Goal: Task Accomplishment & Management: Manage account settings

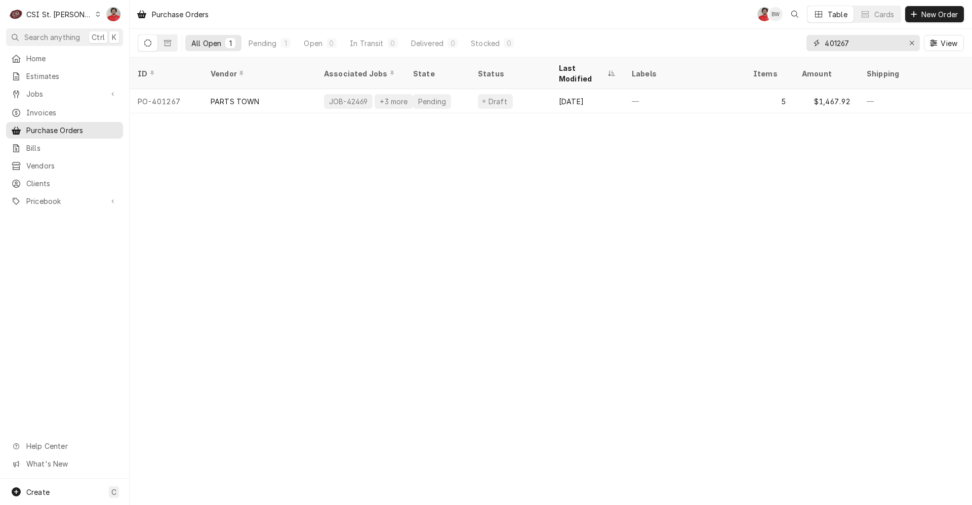
click at [858, 45] on input "401267" at bounding box center [863, 43] width 76 height 16
type input "401245"
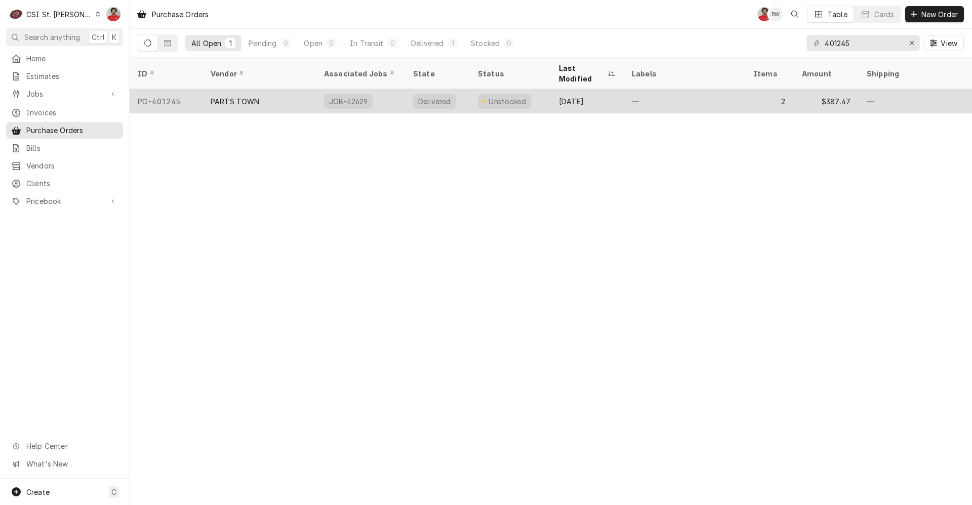
click at [462, 92] on div "Delivered" at bounding box center [437, 101] width 65 height 24
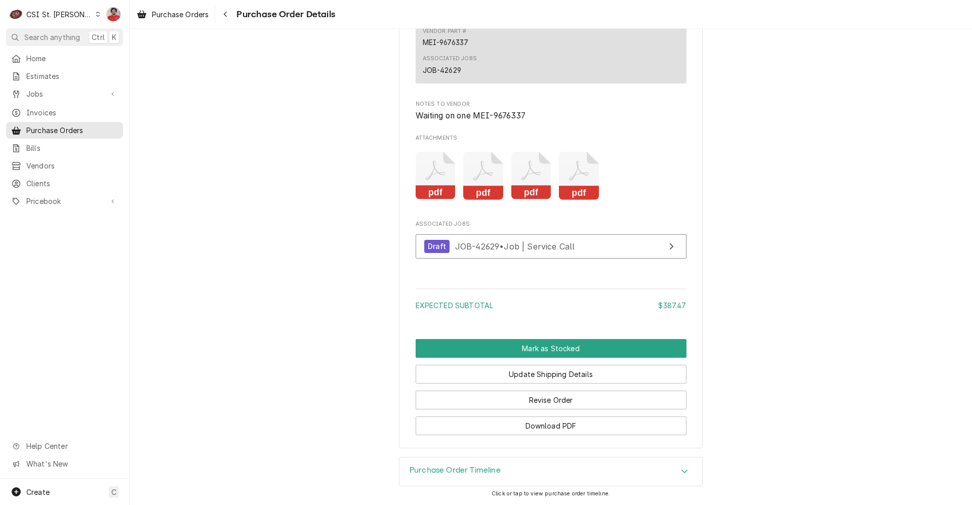
scroll to position [1082, 0]
click at [551, 396] on button "Revise Order" at bounding box center [551, 400] width 271 height 19
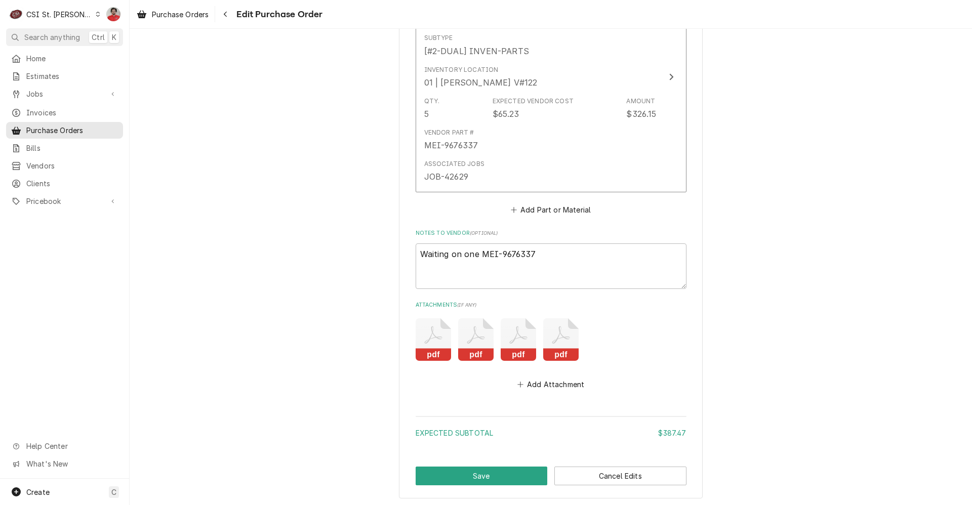
scroll to position [832, 0]
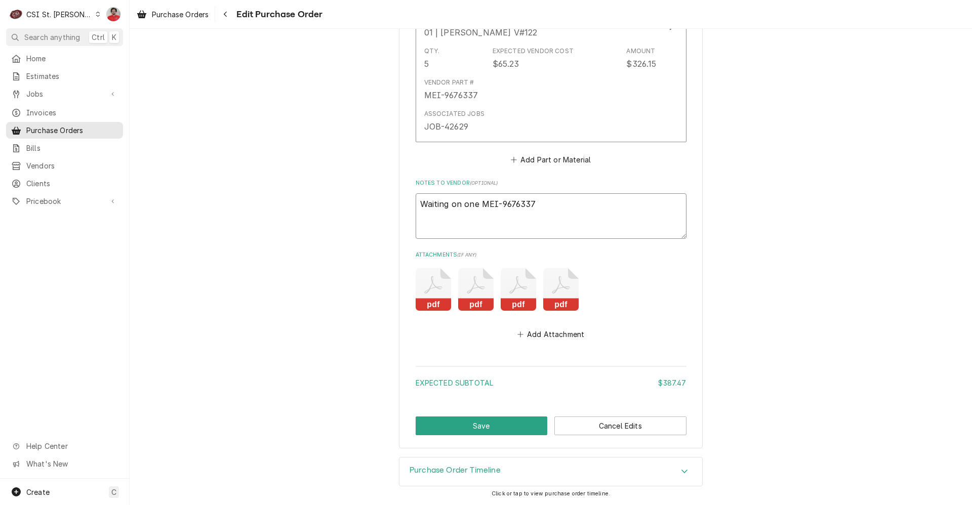
drag, startPoint x: 562, startPoint y: 203, endPoint x: 236, endPoint y: 198, distance: 325.2
type textarea "x"
click at [453, 422] on button "Save" at bounding box center [482, 426] width 132 height 19
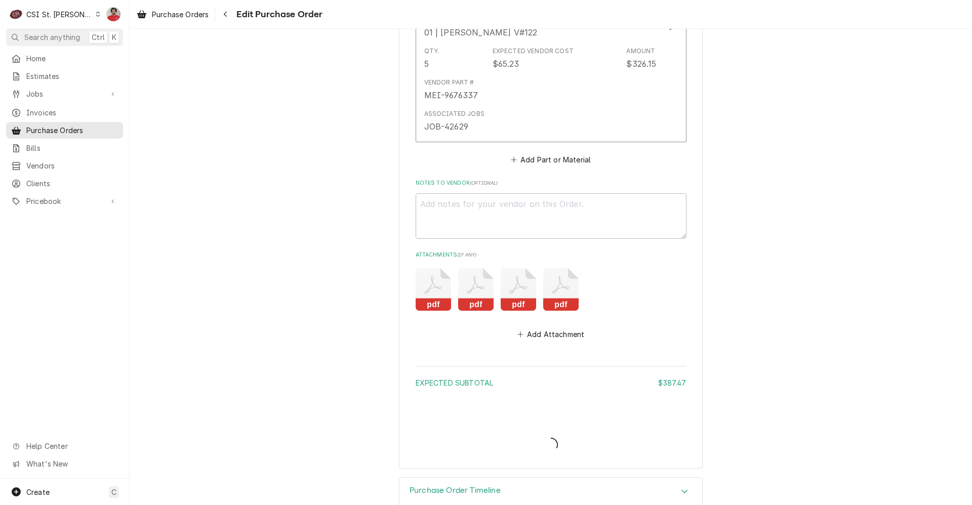
type textarea "x"
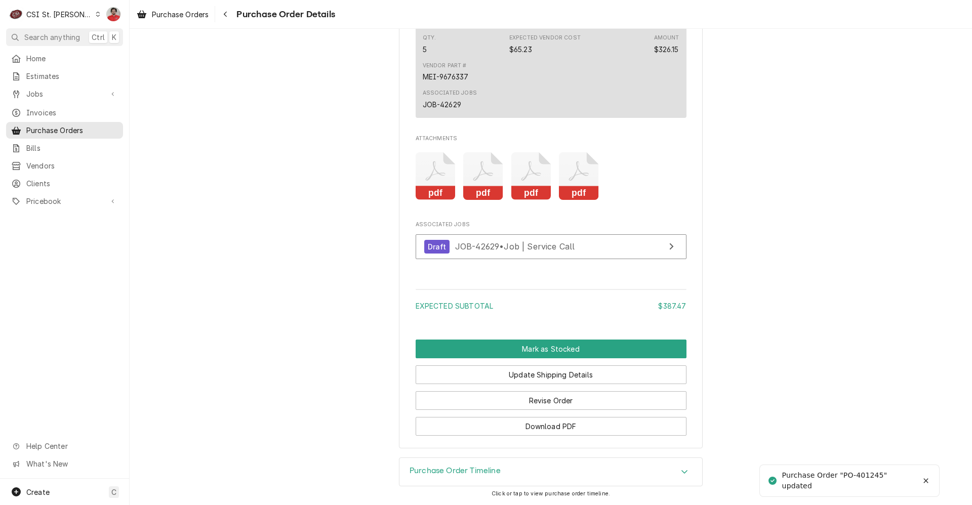
scroll to position [1047, 0]
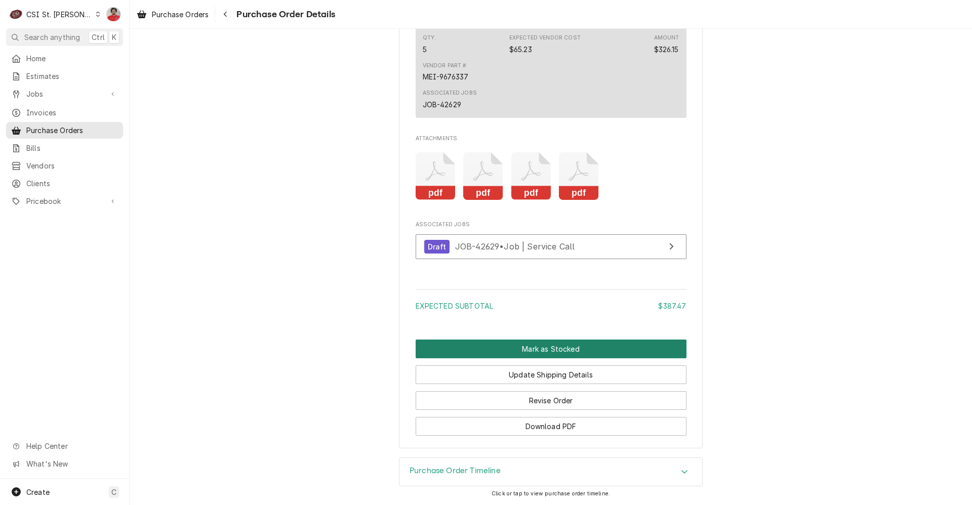
click at [508, 349] on button "Mark as Stocked" at bounding box center [551, 349] width 271 height 19
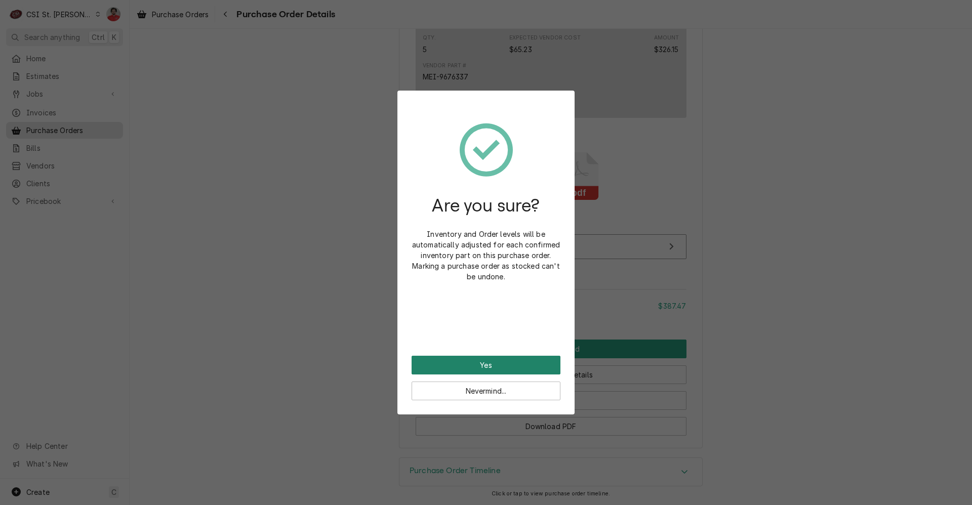
click at [503, 363] on button "Yes" at bounding box center [486, 365] width 149 height 19
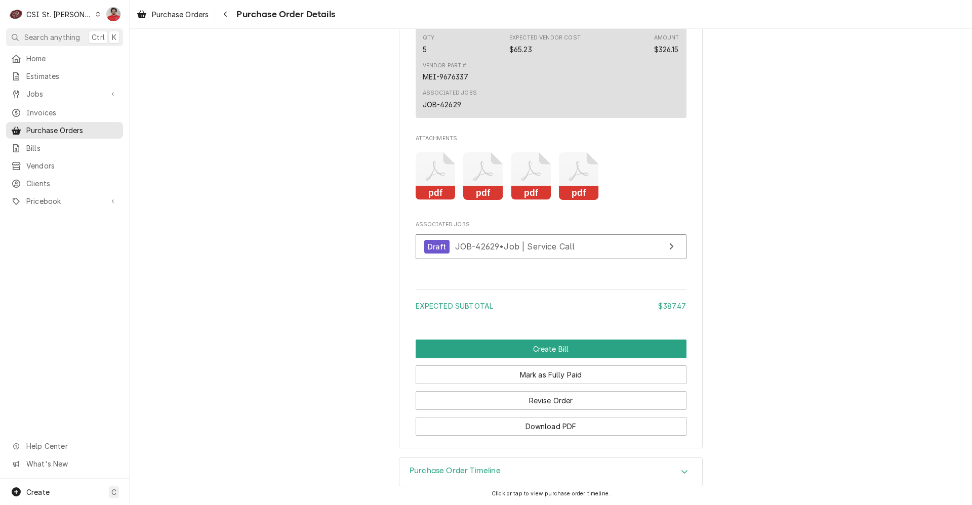
scroll to position [1047, 0]
click at [500, 246] on span "JOB-42629 • Job | Service Call" at bounding box center [515, 247] width 120 height 10
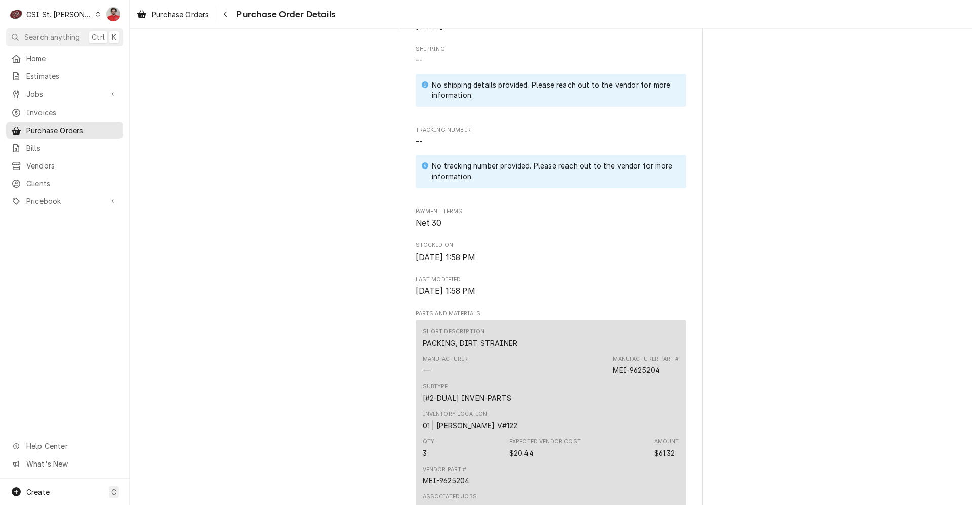
scroll to position [861, 0]
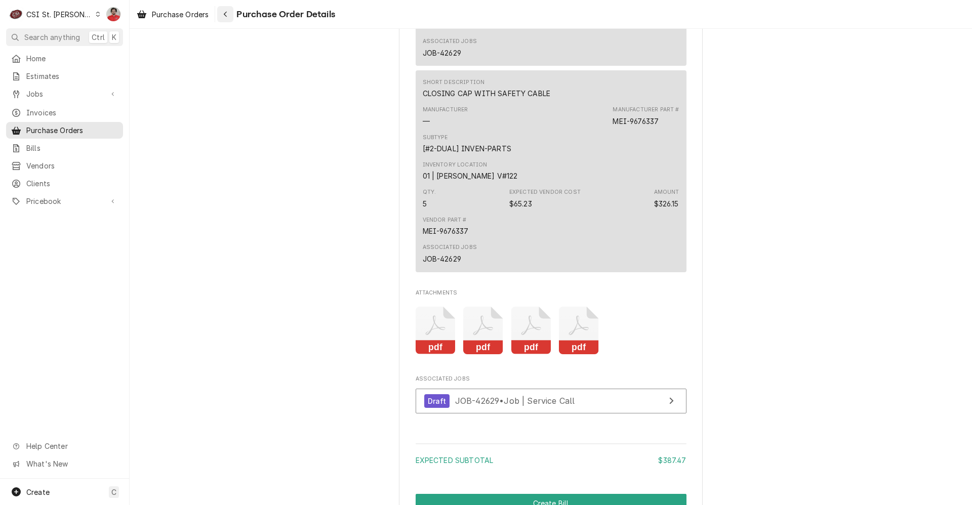
click at [228, 16] on icon "Navigate back" at bounding box center [225, 14] width 5 height 7
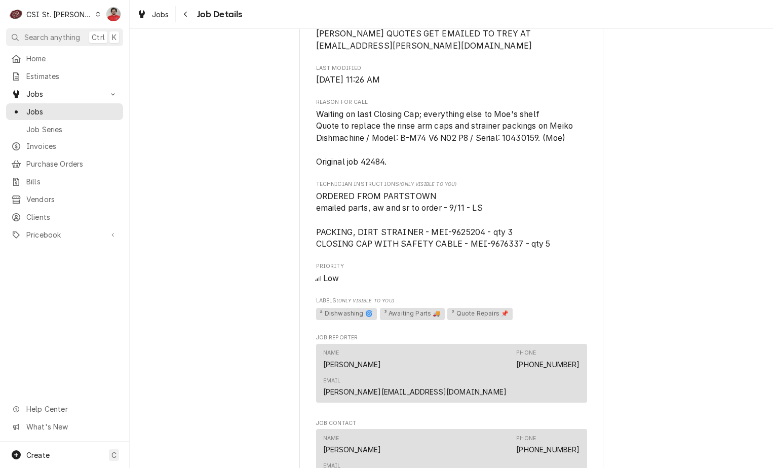
scroll to position [1113, 0]
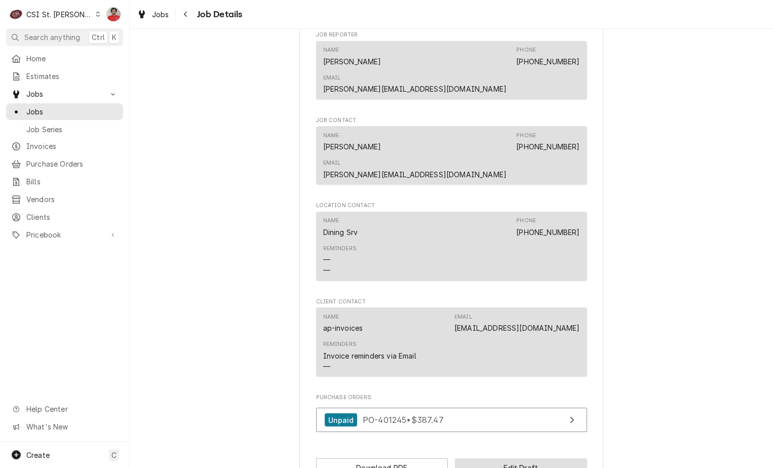
click at [483, 458] on button "Edit Draft" at bounding box center [521, 467] width 132 height 19
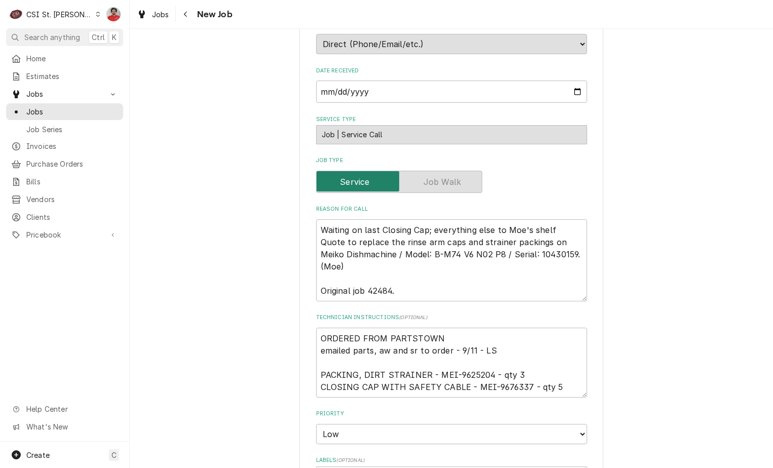
scroll to position [658, 0]
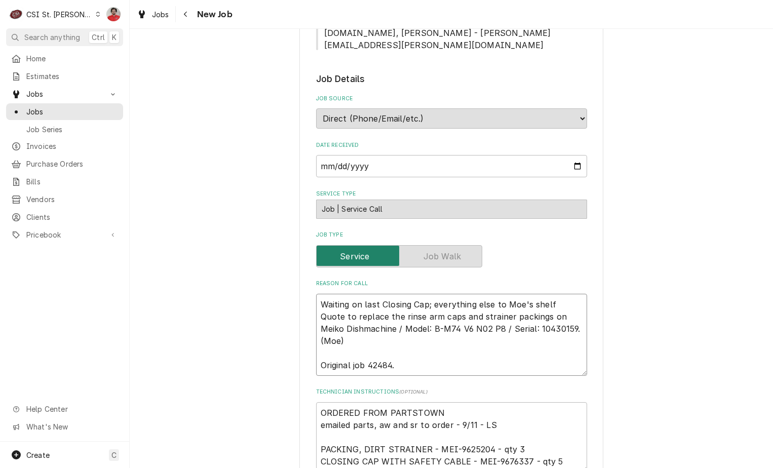
click at [552, 294] on textarea "Waiting on last Closing Cap; everything else to Moe's shelf Quote to replace th…" at bounding box center [451, 335] width 271 height 82
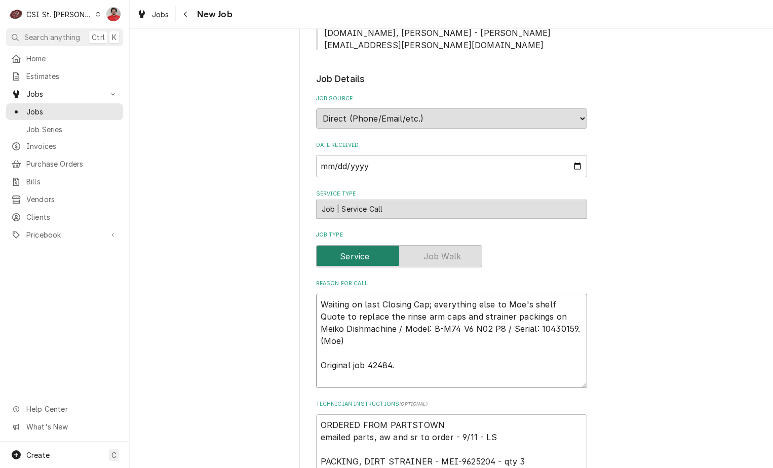
type textarea "x"
type textarea "Waiting on last Closing Cap; everything else to Moe's shelf Quote to replace th…"
type textarea "x"
type textarea "R Waiting on last Closing Cap; everything else to Moe's shelf Quote to replace …"
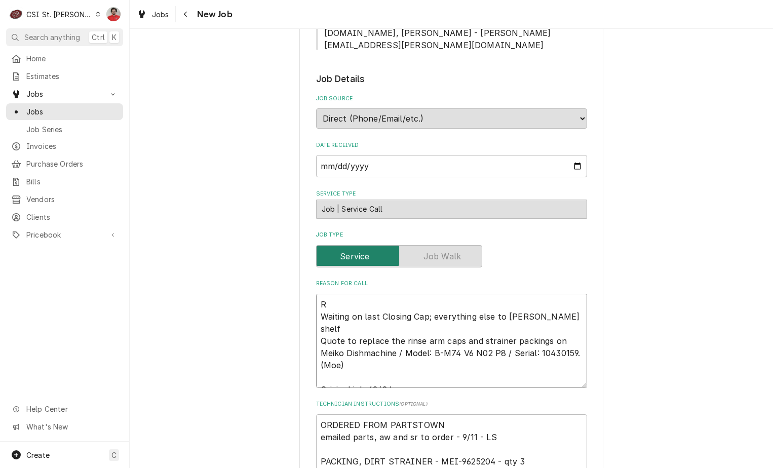
type textarea "x"
type textarea "RE Waiting on last Closing Cap; everything else to Moe's shelf Quote to replace…"
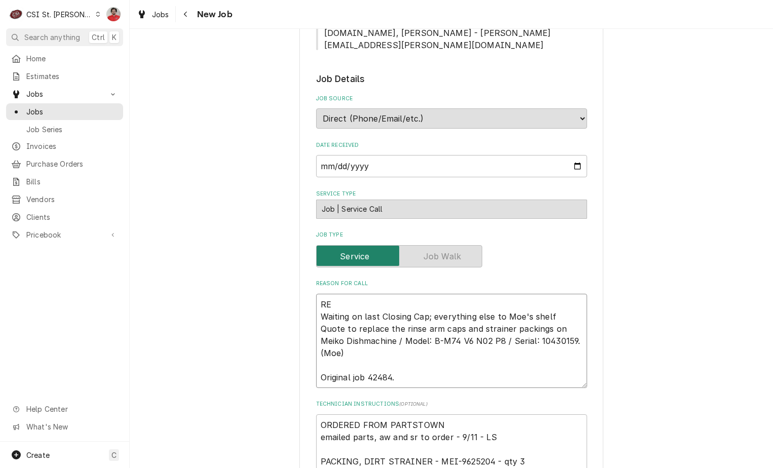
type textarea "x"
type textarea "REc Waiting on last Closing Cap; everything else to Moe's shelf Quote to replac…"
type textarea "x"
type textarea "RE Waiting on last Closing Cap; everything else to Moe's shelf Quote to replace…"
type textarea "x"
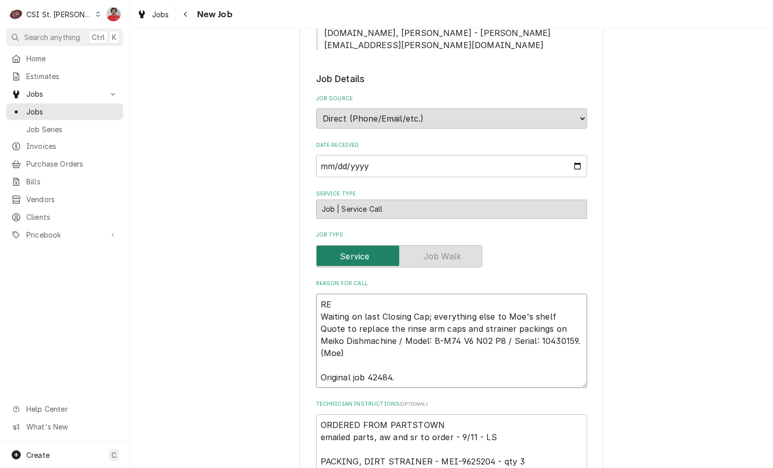
type textarea "R Waiting on last Closing Cap; everything else to Moe's shelf Quote to replace …"
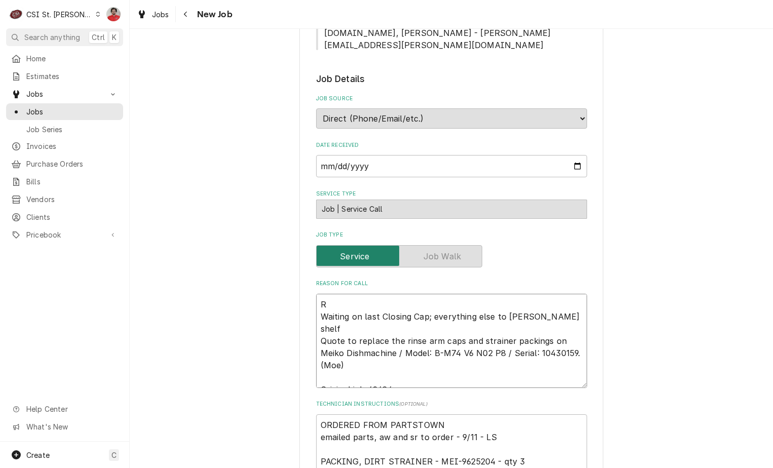
type textarea "x"
type textarea "Re Waiting on last Closing Cap; everything else to Moe's shelf Quote to replace…"
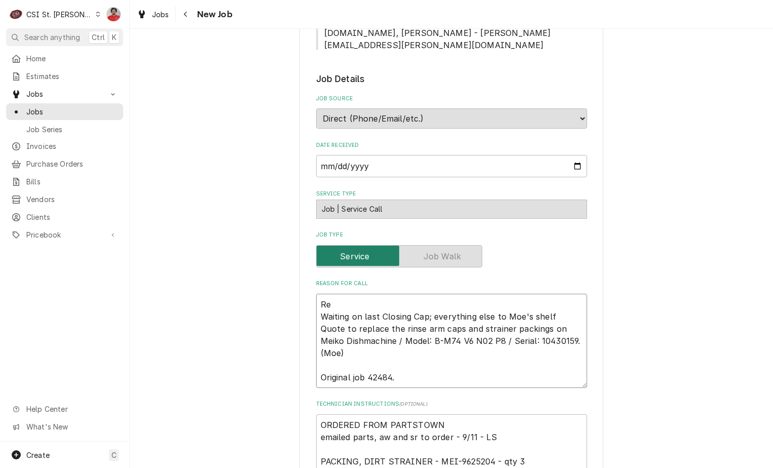
type textarea "x"
type textarea "Rec Waiting on last Closing Cap; everything else to Moe's shelf Quote to replac…"
type textarea "x"
type textarea "Rec Waiting on last Closing Cap; everything else to Moe's shelf Quote to replac…"
type textarea "x"
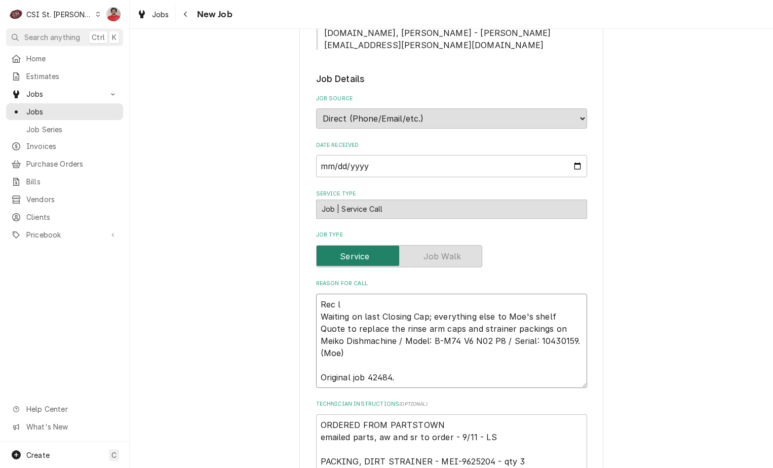
type textarea "Rec la Waiting on last Closing Cap; everything else to Moe's shelf Quote to rep…"
type textarea "x"
type textarea "Rec las Waiting on last Closing Cap; everything else to Moe's shelf Quote to re…"
type textarea "x"
type textarea "Rec last Waiting on last Closing Cap; everything else to Moe's shelf Quote to r…"
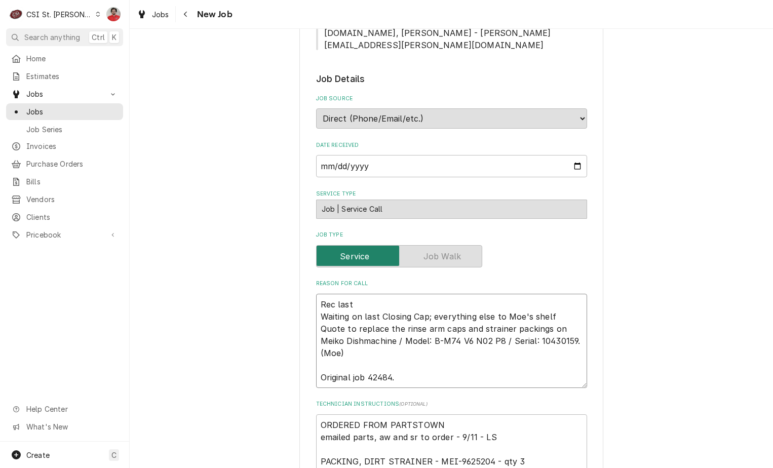
type textarea "x"
type textarea "Rec last C Waiting on last Closing Cap; everything else to Moe's shelf Quote to…"
type textarea "x"
type textarea "Rec last Cl Waiting on last Closing Cap; everything else to Moe's shelf Quote t…"
type textarea "x"
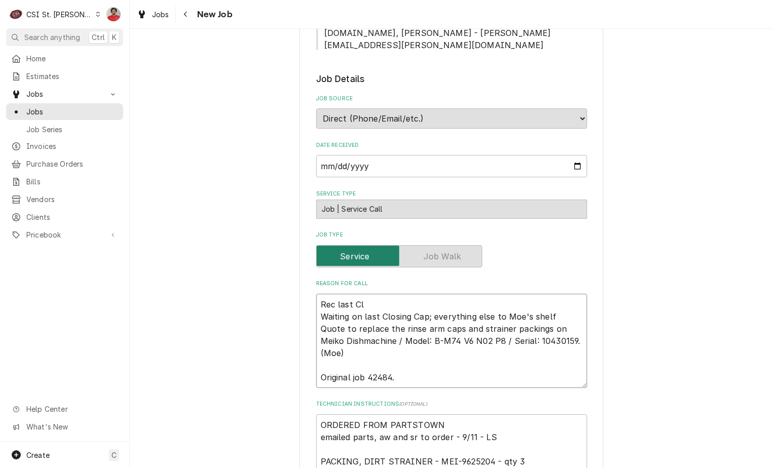
type textarea "Rec last Clo Waiting on last Closing Cap; everything else to Moe's shelf Quote …"
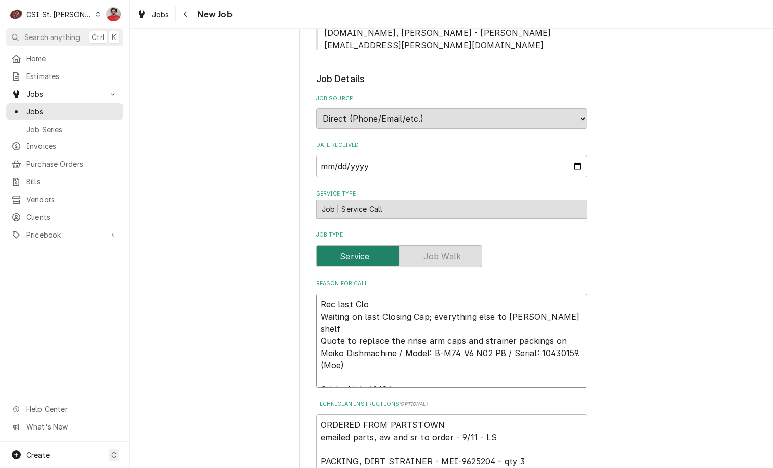
type textarea "x"
type textarea "Rec last Clos Waiting on last Closing Cap; everything else to Moe's shelf Quote…"
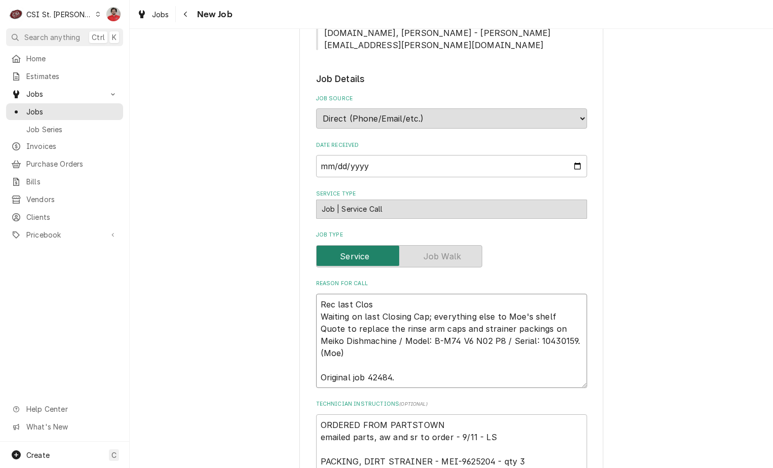
type textarea "x"
type textarea "Rec last Closi Waiting on last Closing Cap; everything else to Moe's shelf Quot…"
type textarea "x"
type textarea "Rec last Closin Waiting on last Closing Cap; everything else to Moe's shelf Quo…"
type textarea "x"
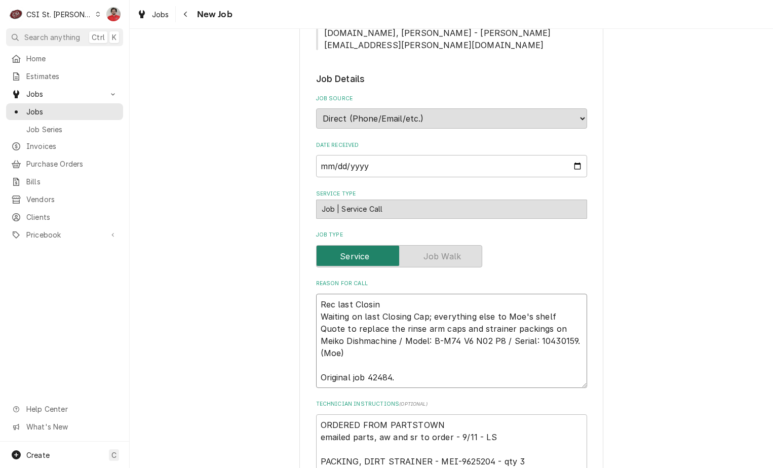
type textarea "Rec last Closing Waiting on last Closing Cap; everything else to Moe's shelf Qu…"
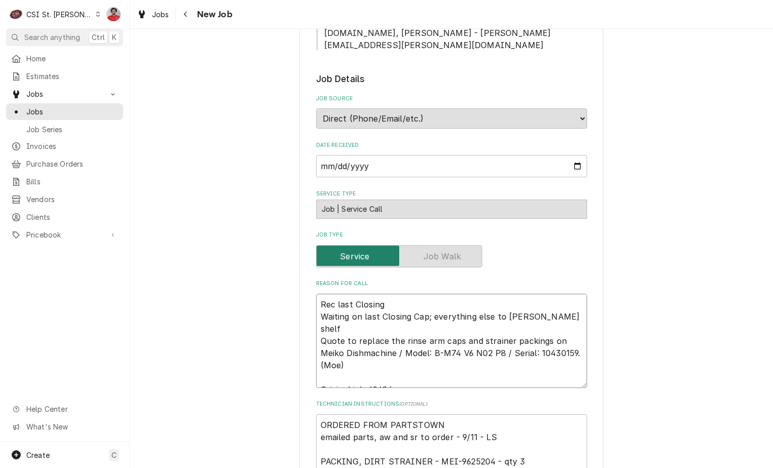
type textarea "x"
type textarea "Rec last Closing Waiting on last Closing Cap; everything else to Moe's shelf Qu…"
type textarea "x"
type textarea "Rec last Closing c Waiting on last Closing Cap; everything else to Moe's shelf …"
type textarea "x"
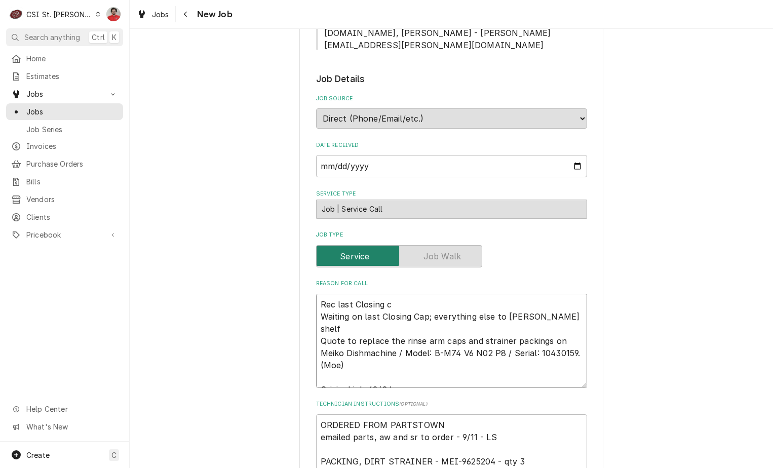
type textarea "Rec last Closing ca Waiting on last Closing Cap; everything else to Moe's shelf…"
type textarea "x"
type textarea "Rec last Closing cap Waiting on last Closing Cap; everything else to Moe's shel…"
type textarea "x"
type textarea "Rec last Closing cap t Waiting on last Closing Cap; everything else to Moe's sh…"
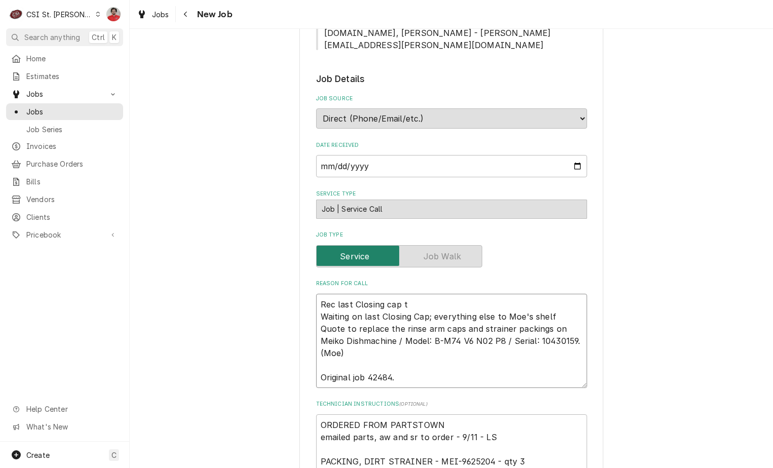
type textarea "x"
type textarea "Rec last Closing cap to Waiting on last Closing Cap; everything else to Moe's s…"
type textarea "x"
type textarea "Rec last Closing cap to Waiting on last Closing Cap; everything else to Moe's s…"
type textarea "x"
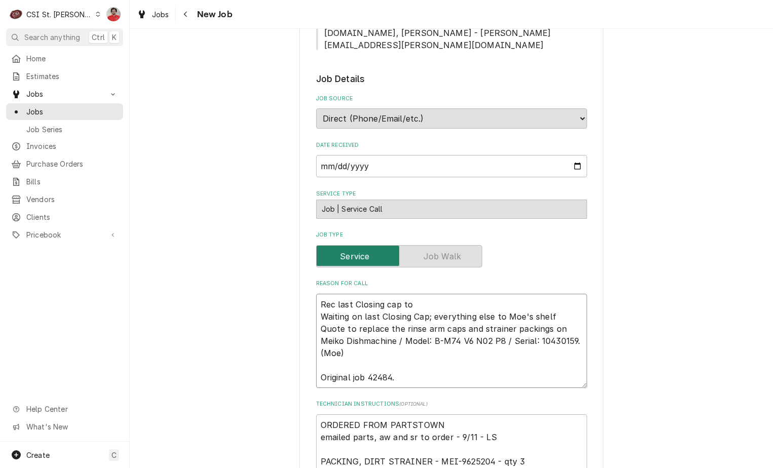
type textarea "Rec last Closing cap to M Waiting on last Closing Cap; everything else to Moe's…"
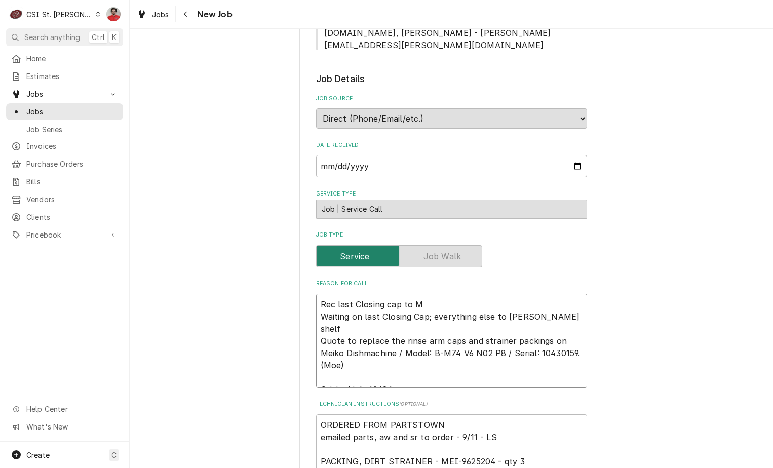
type textarea "x"
type textarea "Rec last Closing cap to MO Waiting on last Closing Cap; everything else to Moe'…"
type textarea "x"
type textarea "Rec last Closing cap to MOe Waiting on last Closing Cap; everything else to Moe…"
type textarea "x"
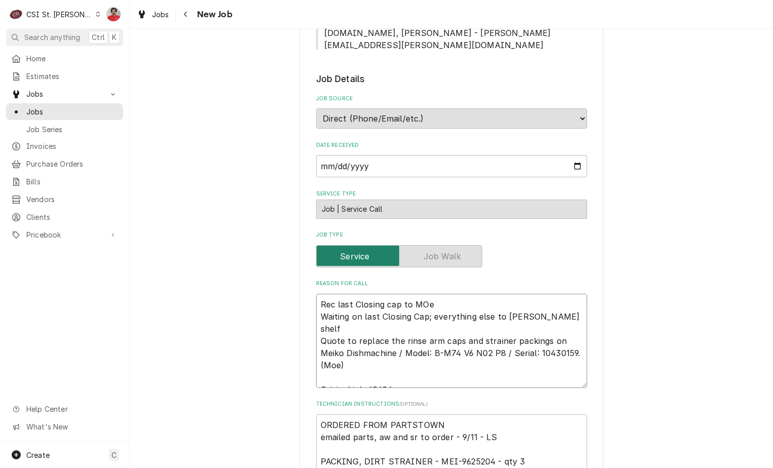
type textarea "Rec last Closing cap to MO Waiting on last Closing Cap; everything else to Moe'…"
type textarea "x"
type textarea "Rec last Closing cap to M Waiting on last Closing Cap; everything else to Moe's…"
type textarea "x"
type textarea "Rec last Closing cap to Me Waiting on last Closing Cap; everything else to Moe'…"
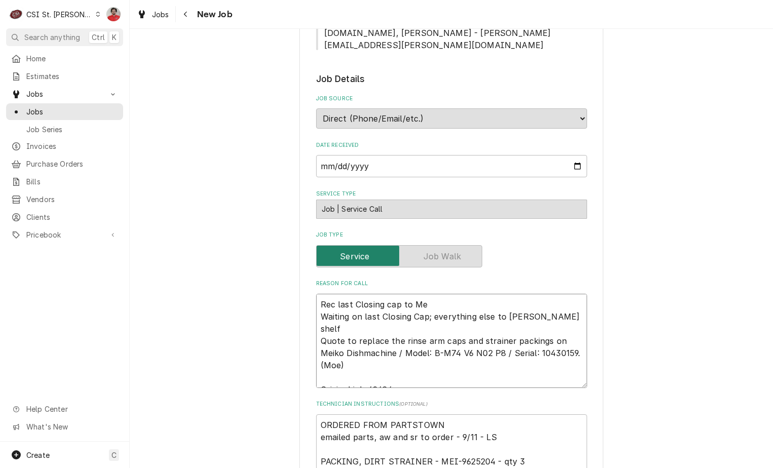
type textarea "x"
type textarea "Rec last Closing cap to M Waiting on last Closing Cap; everything else to Moe's…"
type textarea "x"
type textarea "Rec last Closing cap to Mo Waiting on last Closing Cap; everything else to Moe'…"
type textarea "x"
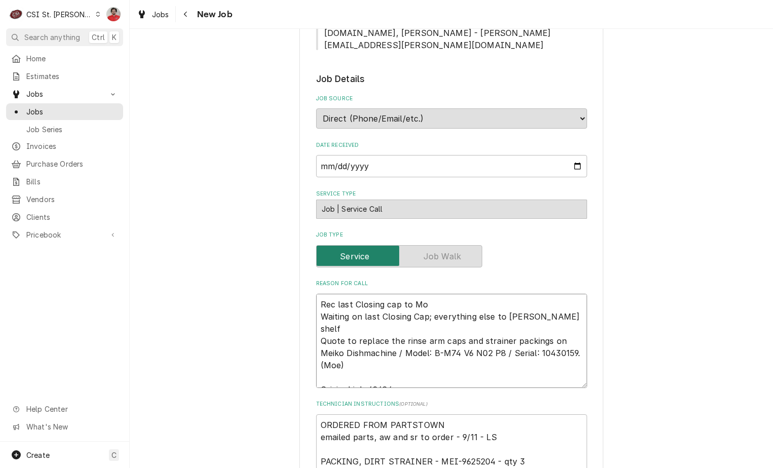
type textarea "Rec last Closing cap to Moe Waiting on last Closing Cap; everything else to Moe…"
type textarea "x"
type textarea "Rec last Closing cap to Moe's Waiting on last Closing Cap; everything else to M…"
type textarea "x"
type textarea "Rec last Closing cap to Moe's Waiting on last Closing Cap; everything else to M…"
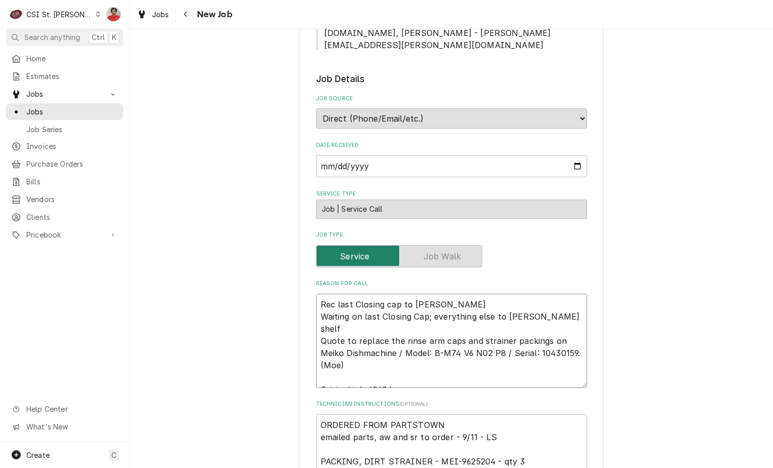
type textarea "x"
type textarea "Rec last Closing cap to Moe's s Waiting on last Closing Cap; everything else to…"
type textarea "x"
type textarea "Rec last Closing cap to Moe's sh Waiting on last Closing Cap; everything else t…"
type textarea "x"
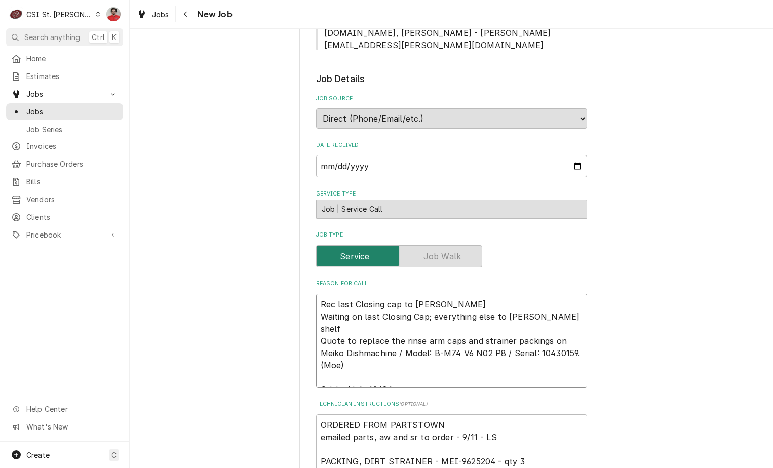
type textarea "Rec last Closing cap to Moe's she Waiting on last Closing Cap; everything else …"
type textarea "x"
type textarea "Rec last Closing cap to Moe's shel Waiting on last Closing Cap; everything else…"
type textarea "x"
type textarea "Rec last Closing cap to Moe's shelf Waiting on last Closing Cap; everything els…"
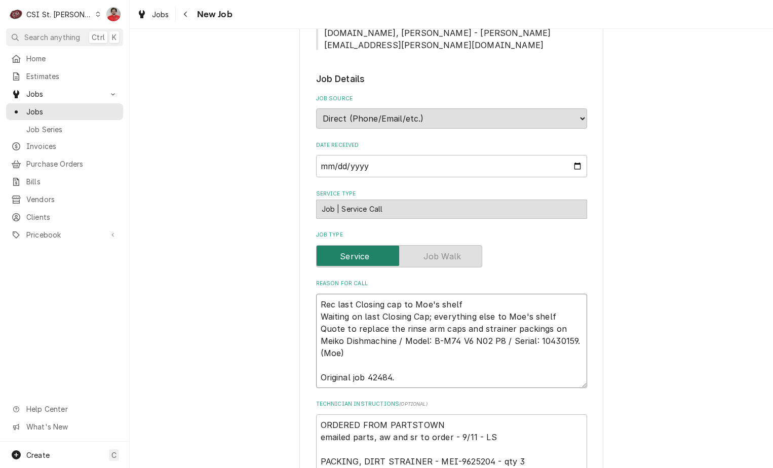
type textarea "x"
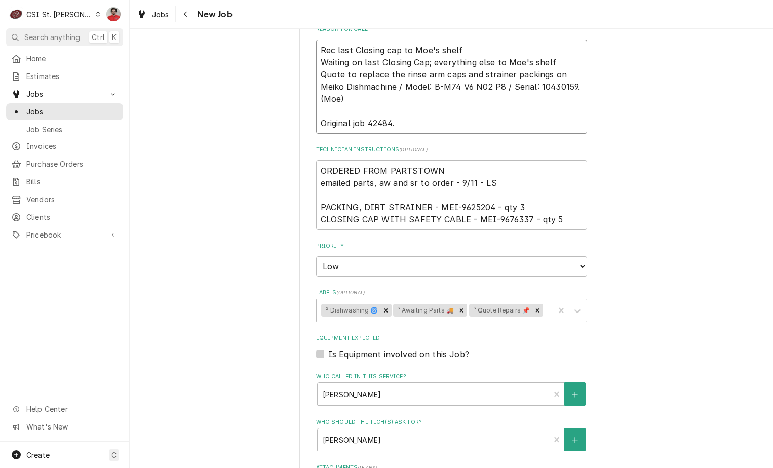
scroll to position [759, 0]
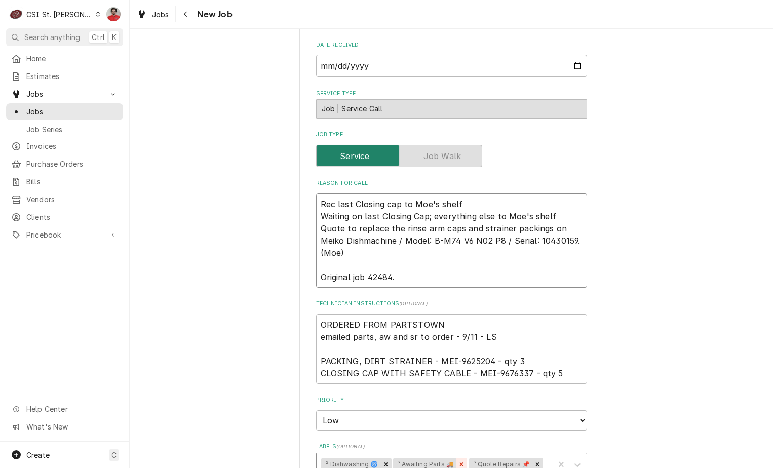
click at [458, 461] on icon "Remove ³ Awaiting Parts 🚚" at bounding box center [461, 464] width 7 height 7
type textarea "Rec last Closing cap to Moe's shelf Waiting on last Closing Cap; everything els…"
click at [482, 455] on div "Labels" at bounding box center [509, 464] width 80 height 18
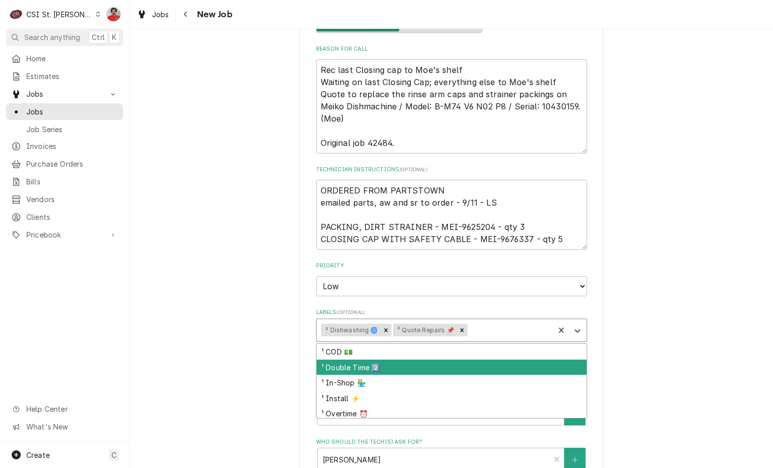
scroll to position [911, 0]
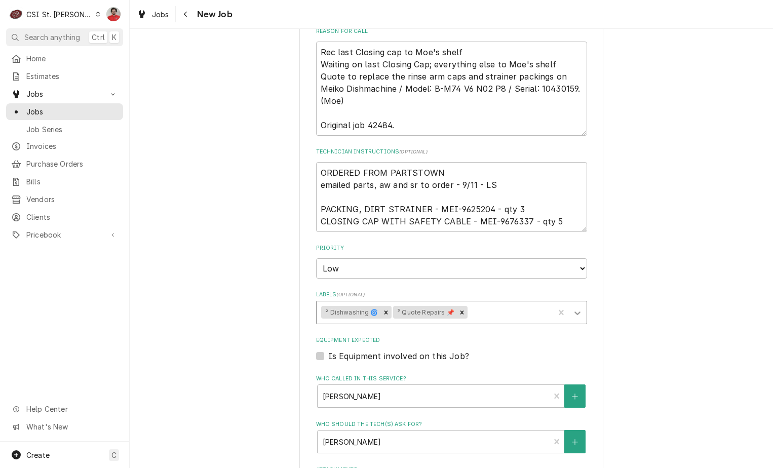
click at [573, 308] on icon "Labels" at bounding box center [577, 313] width 10 height 10
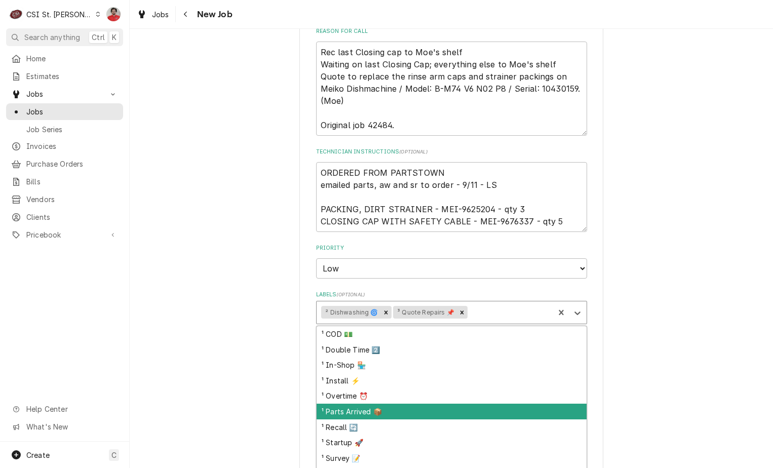
click at [411, 404] on div "¹ Parts Arrived 📦" at bounding box center [452, 412] width 270 height 16
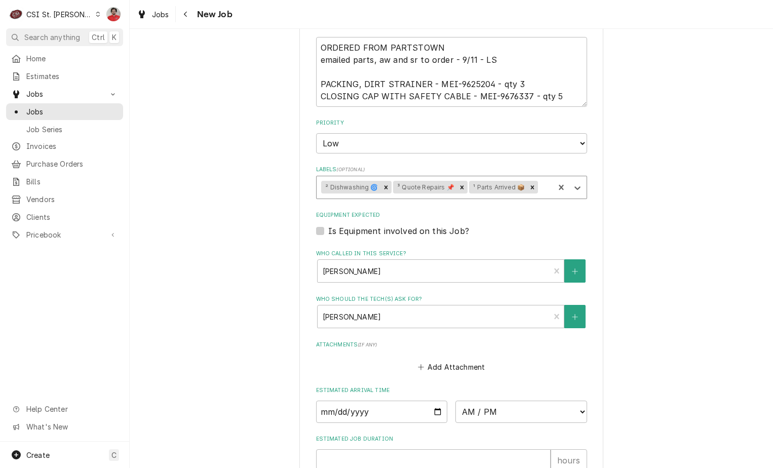
scroll to position [1113, 0]
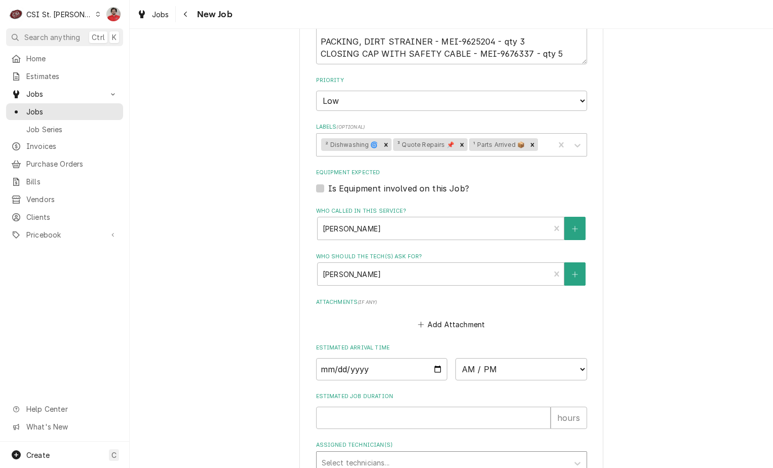
type textarea "x"
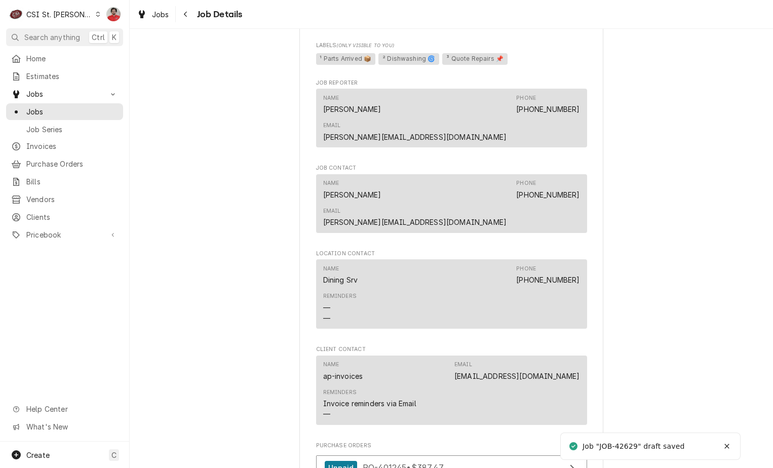
scroll to position [1125, 0]
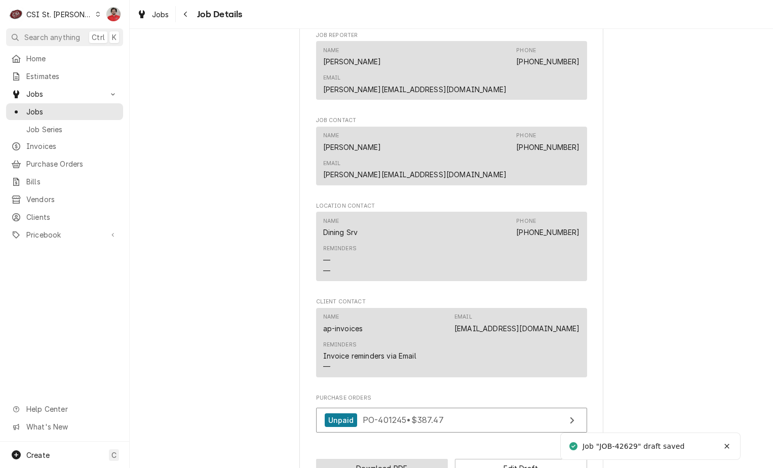
click at [410, 459] on button "Download PDF" at bounding box center [382, 468] width 132 height 19
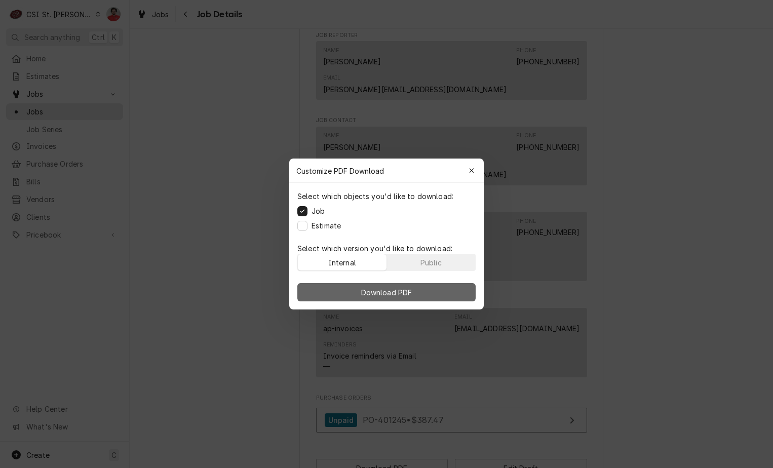
click at [388, 298] on button "Download PDF" at bounding box center [386, 292] width 178 height 18
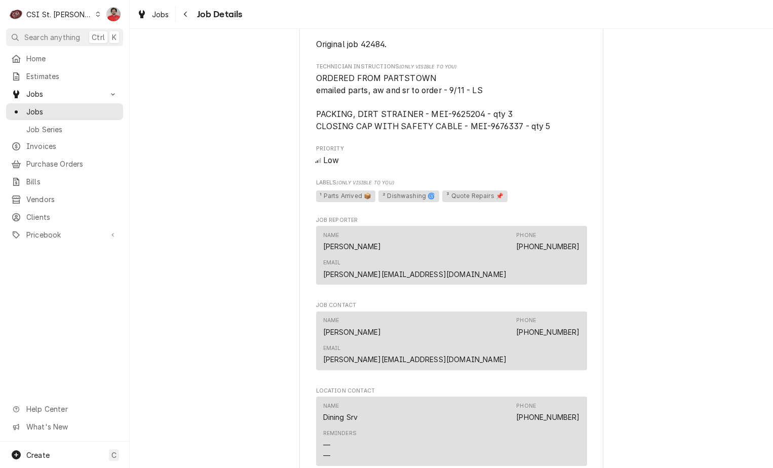
scroll to position [720, 0]
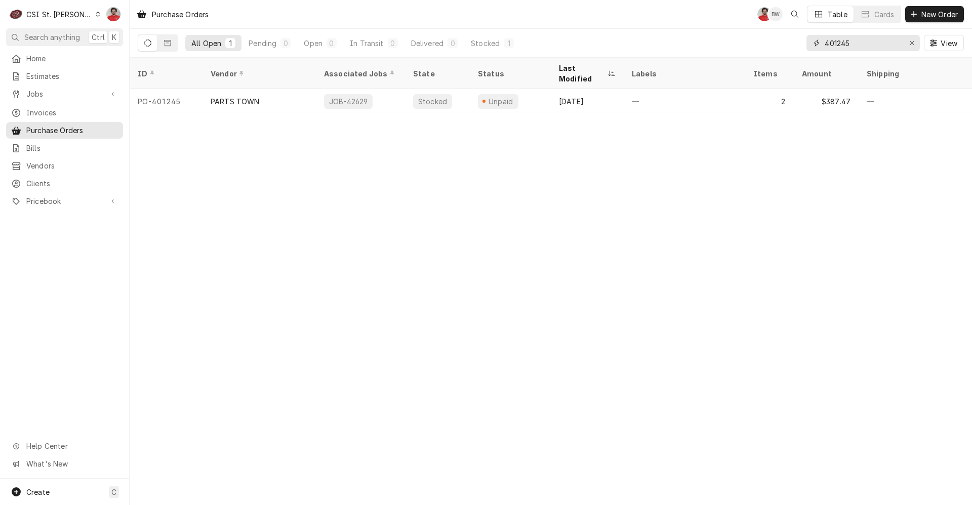
click at [872, 37] on input "401245" at bounding box center [863, 43] width 76 height 16
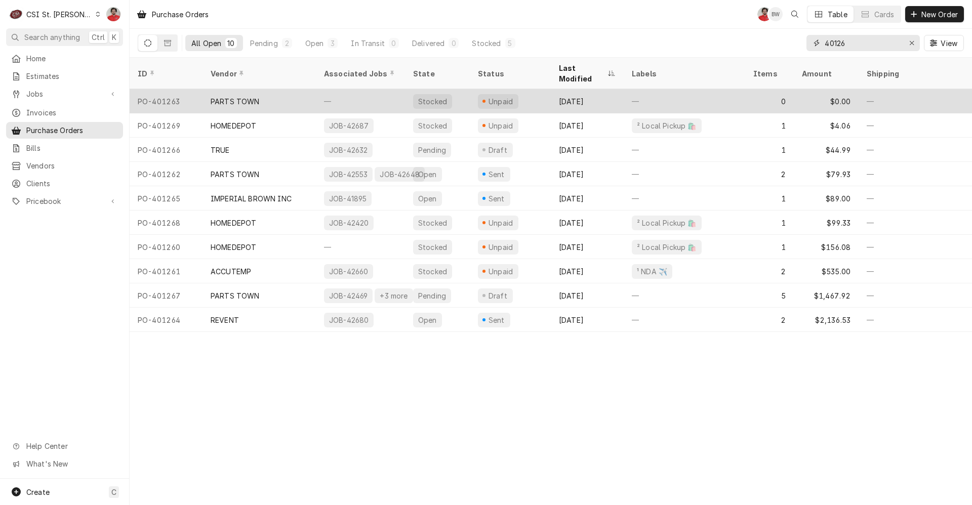
type input "40126"
click at [591, 89] on div "Sep 15" at bounding box center [587, 101] width 73 height 24
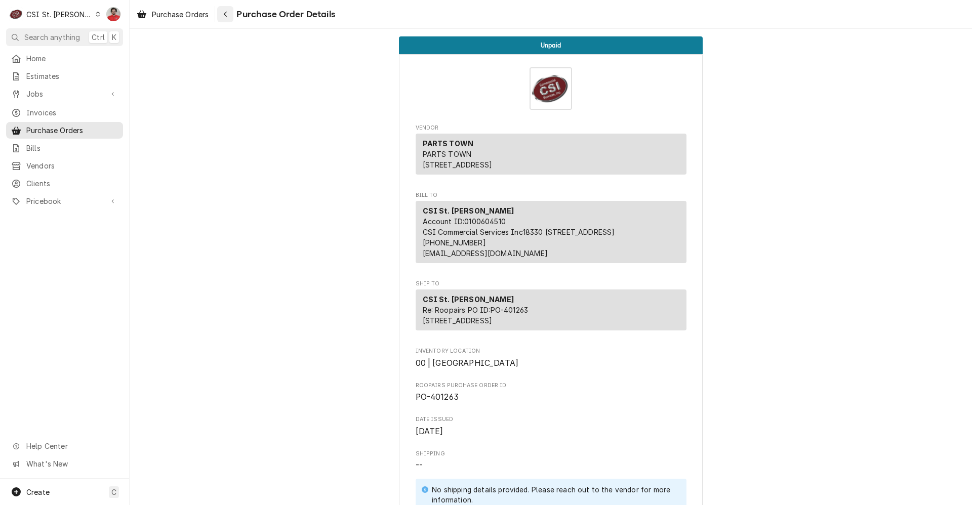
click at [227, 14] on icon "Navigate back" at bounding box center [225, 14] width 5 height 7
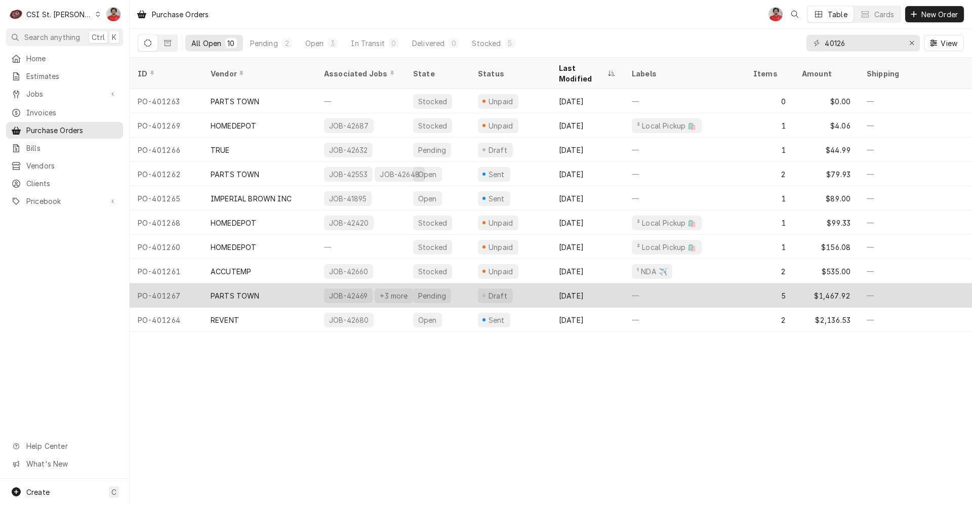
click at [314, 288] on div "PARTS TOWN" at bounding box center [259, 296] width 113 height 24
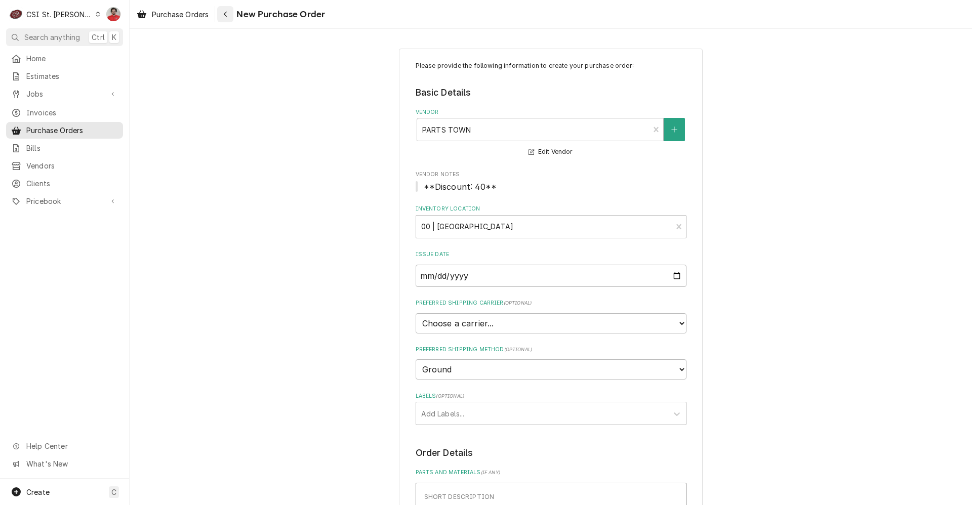
click at [229, 13] on div "Navigate back" at bounding box center [225, 14] width 10 height 10
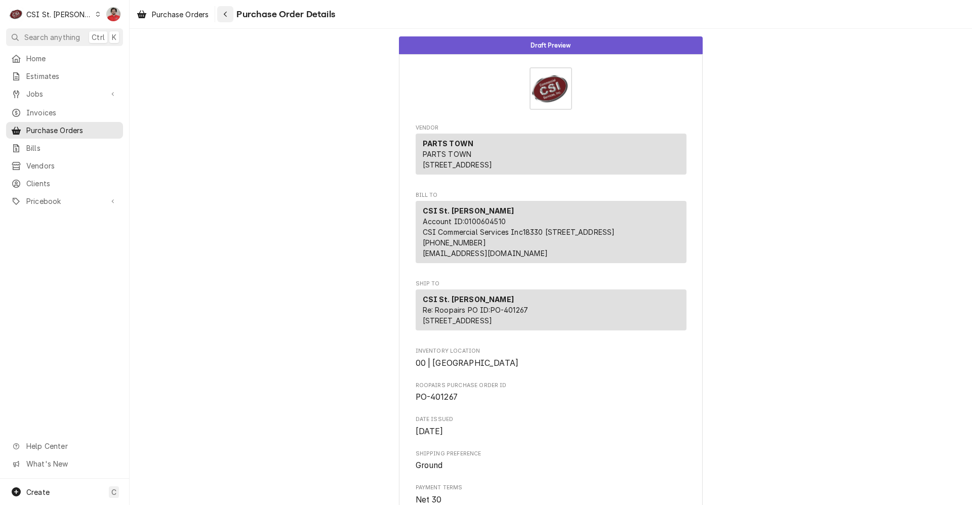
click at [223, 10] on div "Navigate back" at bounding box center [225, 14] width 10 height 10
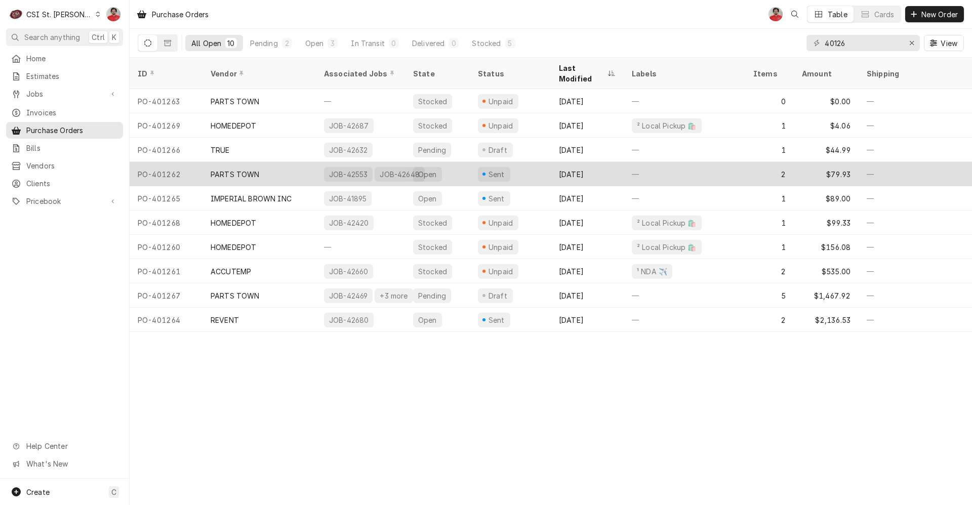
click at [289, 168] on div "PARTS TOWN" at bounding box center [259, 174] width 113 height 24
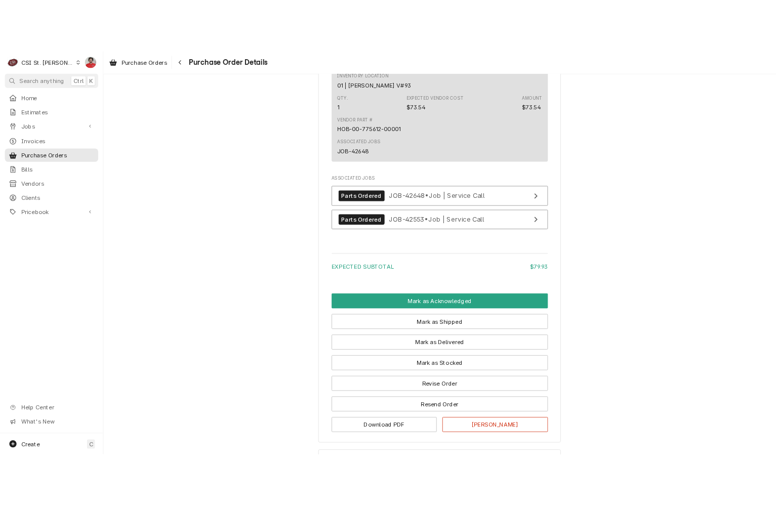
scroll to position [912, 0]
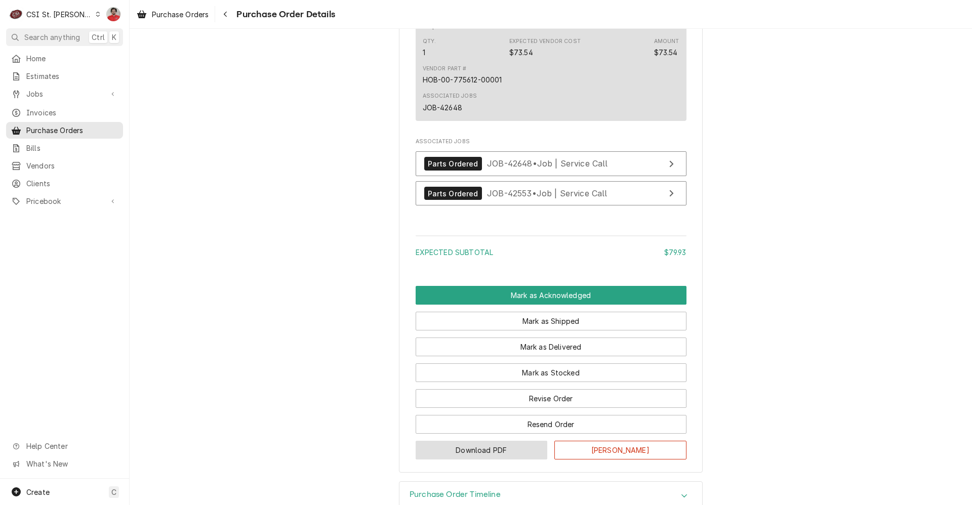
click at [480, 460] on button "Download PDF" at bounding box center [482, 450] width 132 height 19
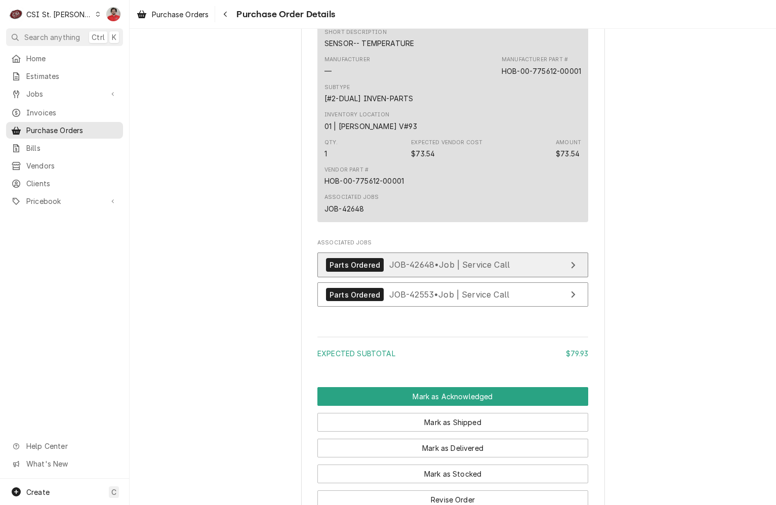
scroll to position [968, 0]
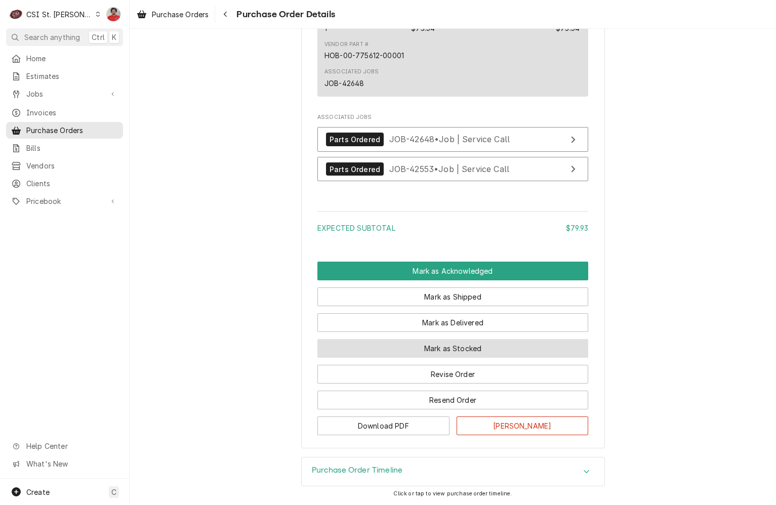
click at [410, 353] on button "Mark as Stocked" at bounding box center [453, 348] width 271 height 19
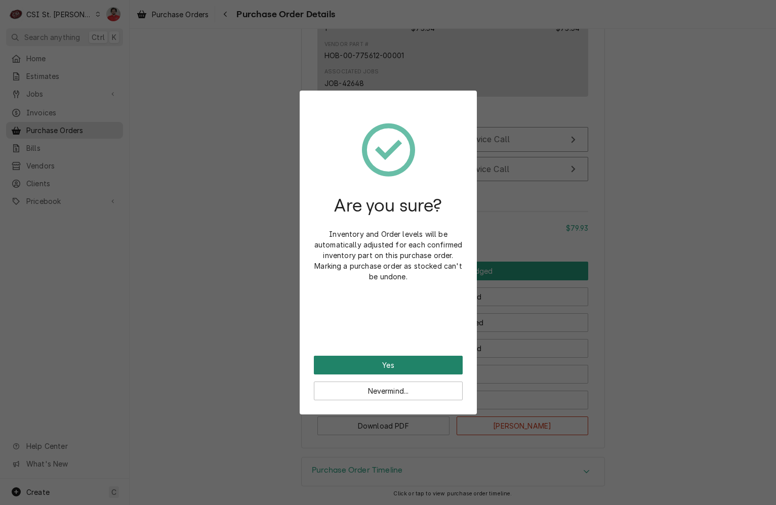
click at [410, 374] on button "Yes" at bounding box center [388, 365] width 149 height 19
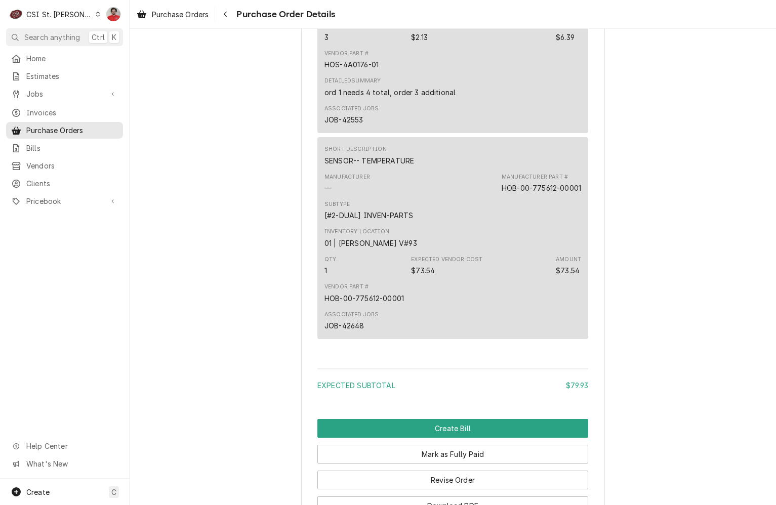
scroll to position [933, 0]
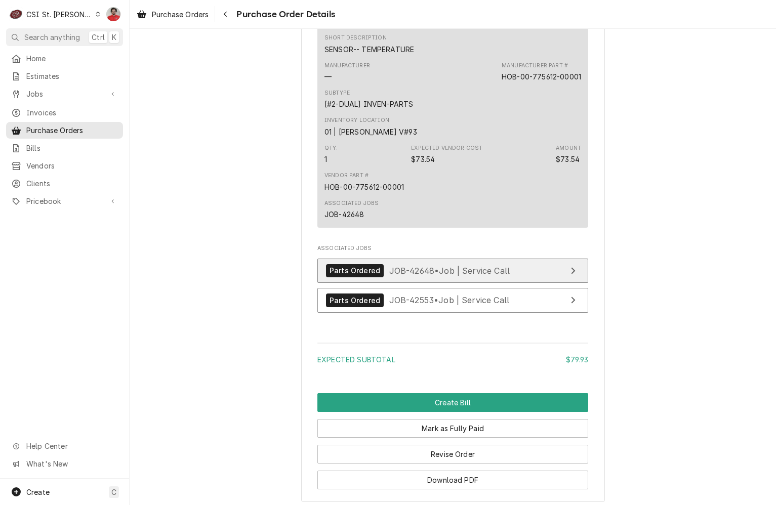
click at [400, 278] on div "Parts Ordered JOB-42648 • Job | Service Call" at bounding box center [418, 271] width 184 height 14
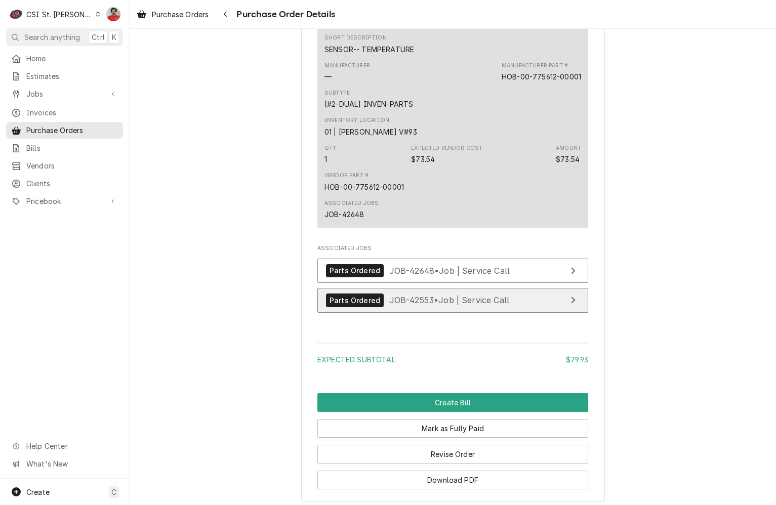
click at [398, 313] on link "Parts Ordered JOB-42553 • Job | Service Call" at bounding box center [453, 300] width 271 height 25
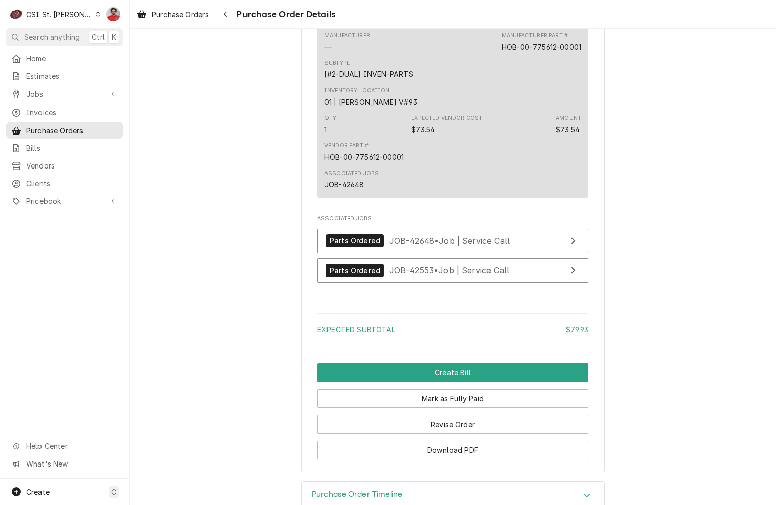
scroll to position [1018, 0]
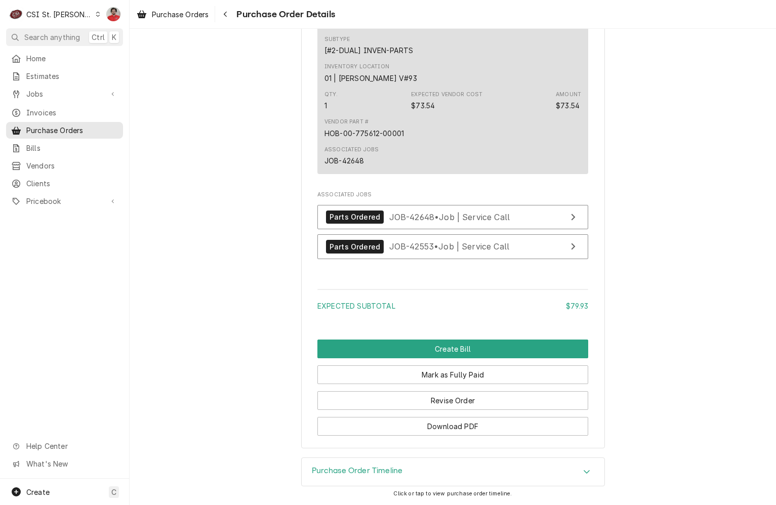
click at [427, 470] on div "Purchase Order Timeline" at bounding box center [453, 472] width 303 height 28
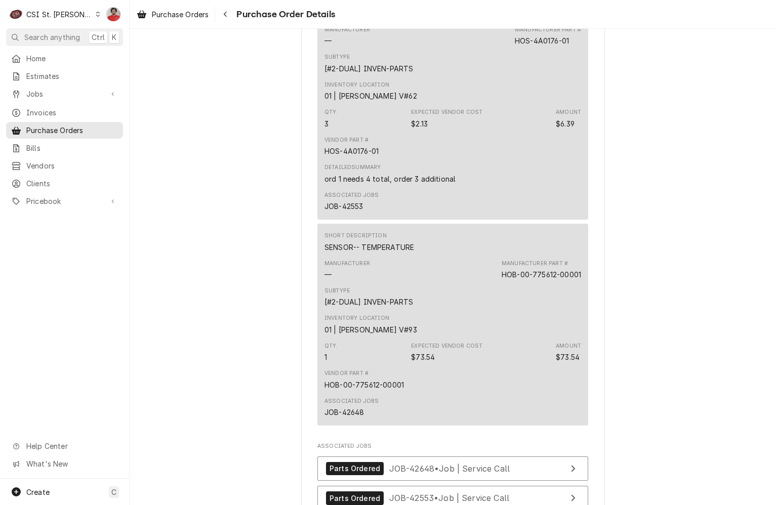
scroll to position [760, 0]
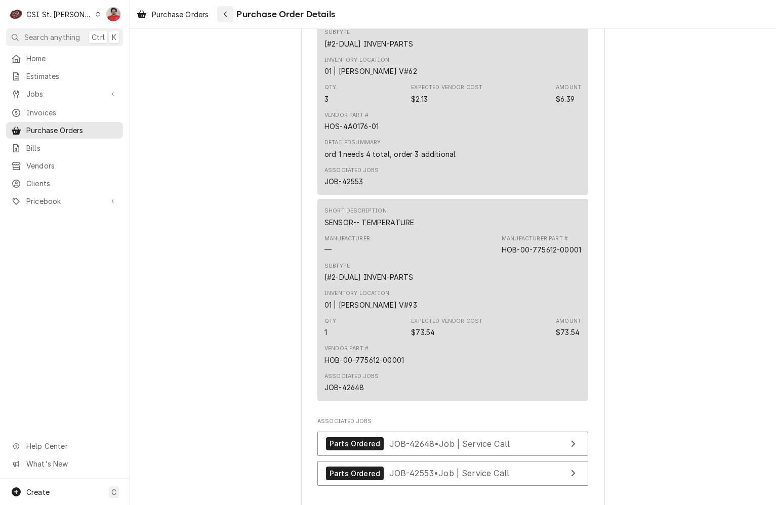
click at [224, 13] on icon "Navigate back" at bounding box center [225, 14] width 5 height 7
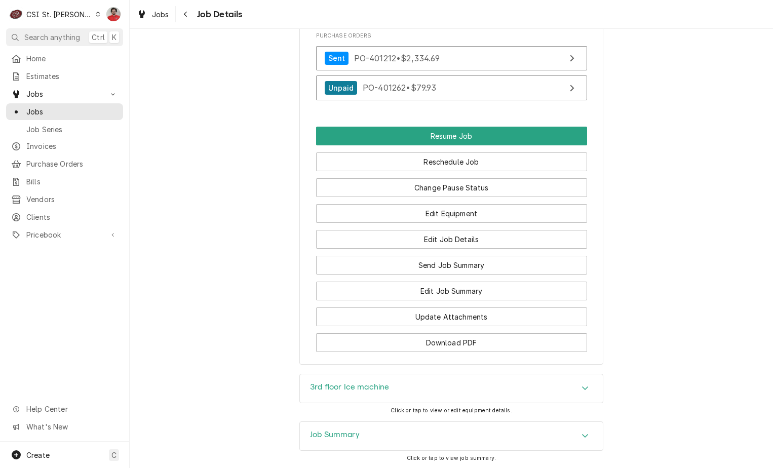
scroll to position [1525, 0]
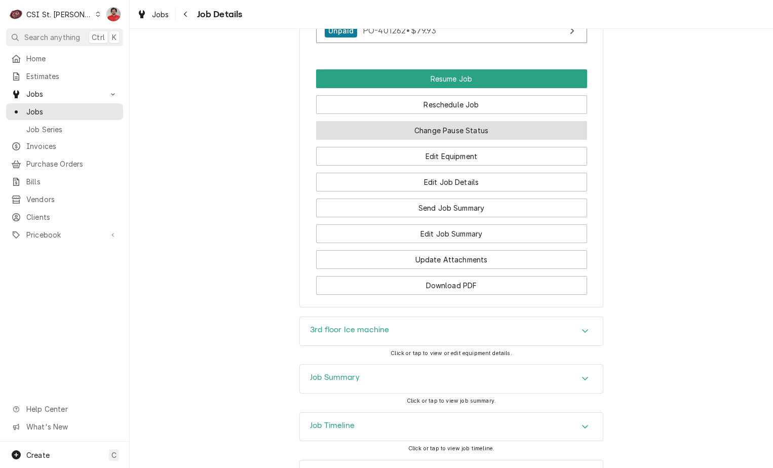
click at [475, 121] on button "Change Pause Status" at bounding box center [451, 130] width 271 height 19
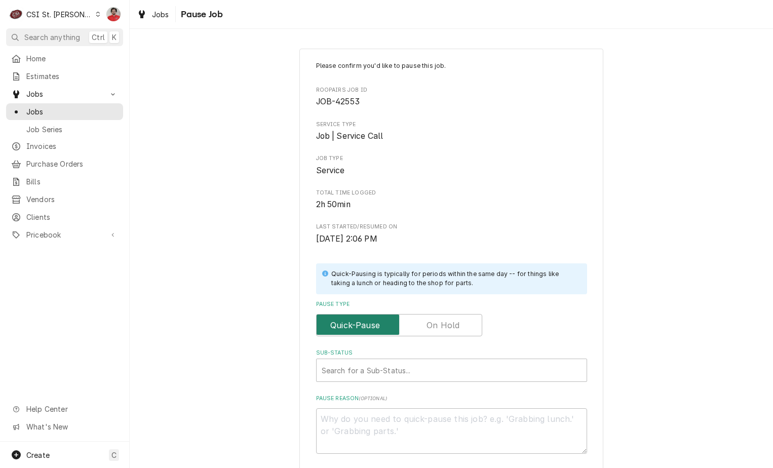
click at [470, 336] on input "Pause Type" at bounding box center [399, 325] width 157 height 22
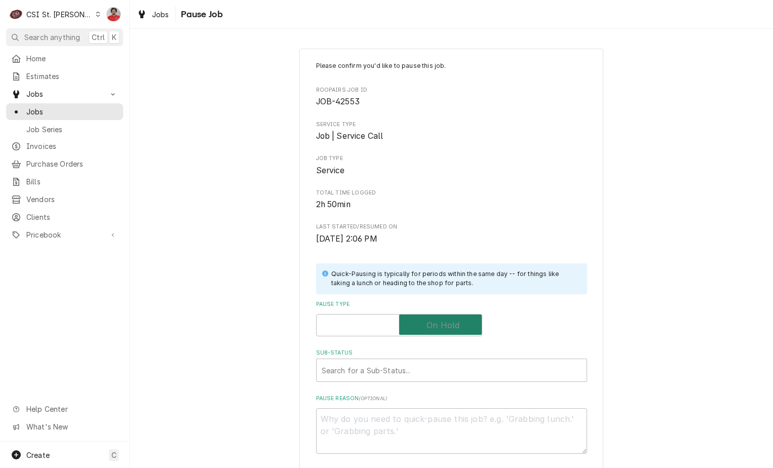
checkbox input "true"
type textarea "x"
click at [458, 330] on span "Pause Type" at bounding box center [440, 324] width 83 height 20
click at [458, 330] on input "Pause Type" at bounding box center [399, 325] width 157 height 22
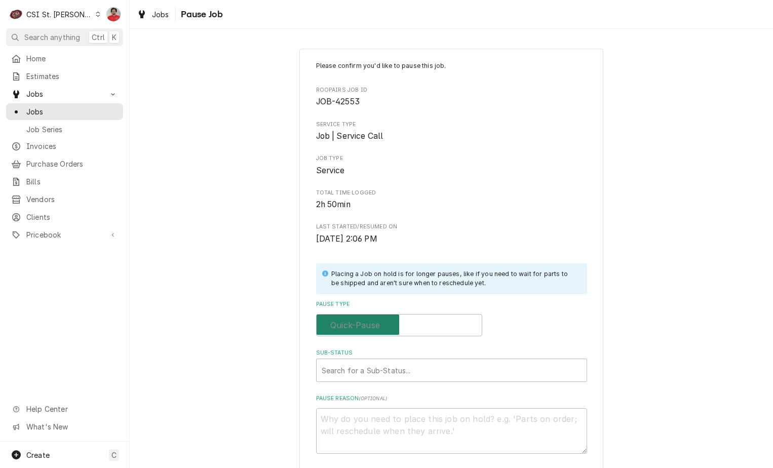
checkbox input "false"
type textarea "x"
click at [457, 334] on input "Pause Type" at bounding box center [399, 325] width 157 height 22
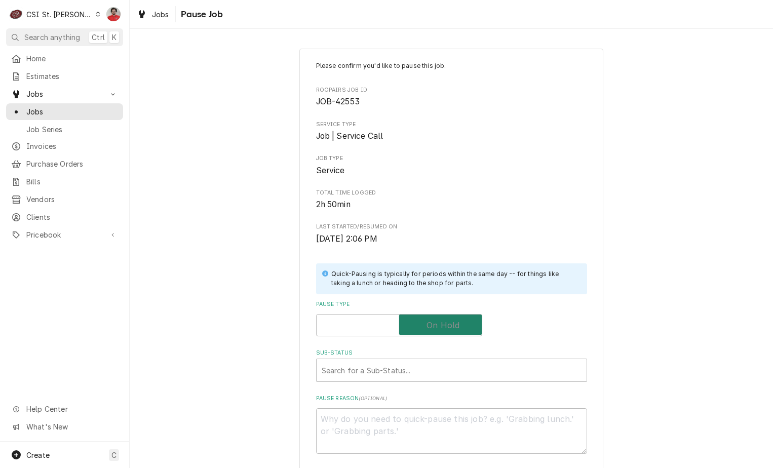
checkbox input "true"
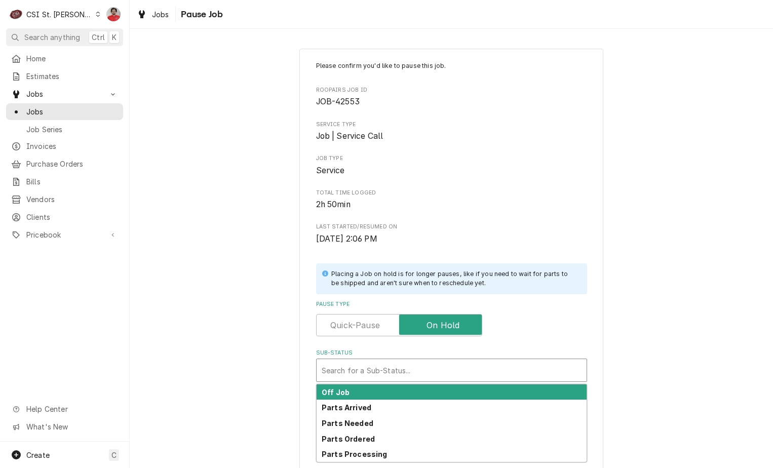
click at [451, 368] on div "Sub-Status" at bounding box center [452, 370] width 260 height 18
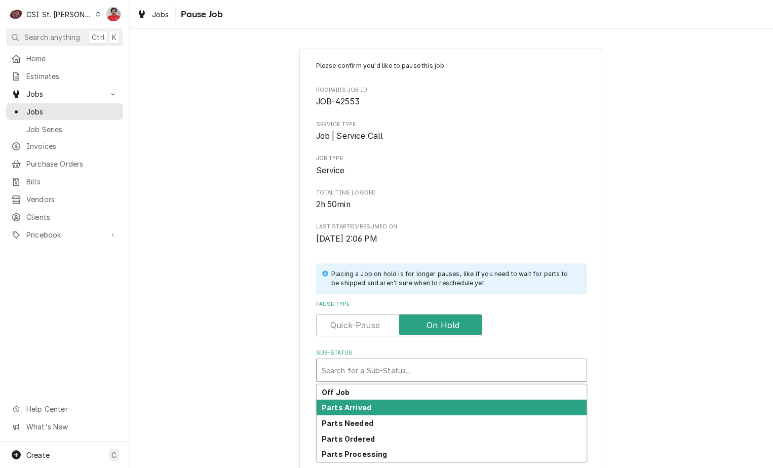
click at [424, 404] on div "Parts Arrived" at bounding box center [452, 408] width 270 height 16
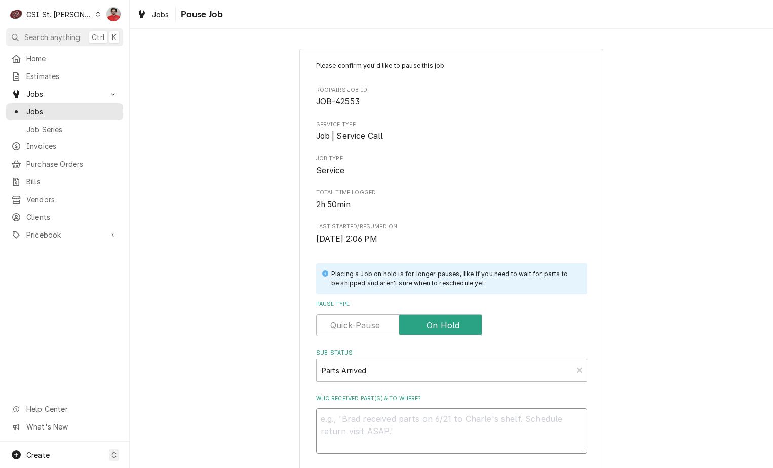
click at [427, 428] on textarea "Who received part(s) & to where?" at bounding box center [451, 431] width 271 height 46
type textarea "x"
type textarea "R"
type textarea "x"
type textarea "Re"
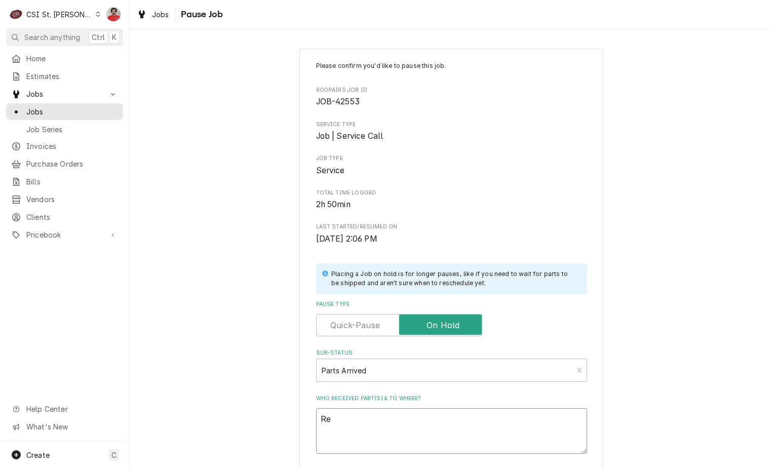
type textarea "x"
type textarea "Rec"
type textarea "x"
type textarea "Rec"
type textarea "x"
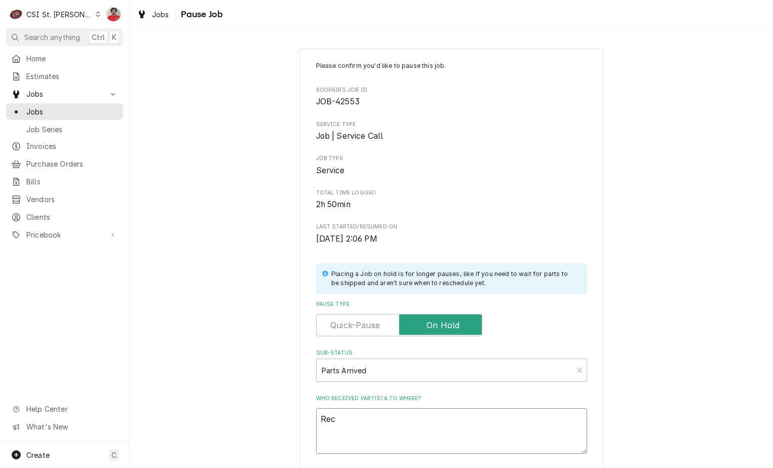
type textarea "Rec t"
type textarea "x"
type textarea "Rec th"
type textarea "x"
type textarea "Rec thr"
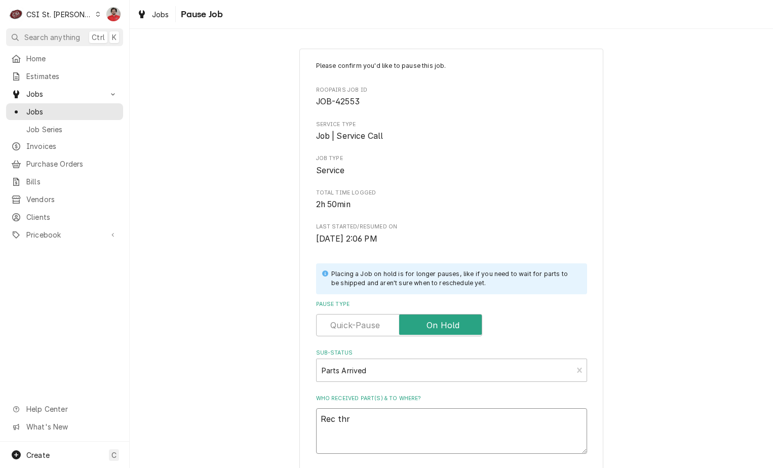
type textarea "x"
type textarea "Rec thre"
type textarea "x"
type textarea "Rec three"
type textarea "x"
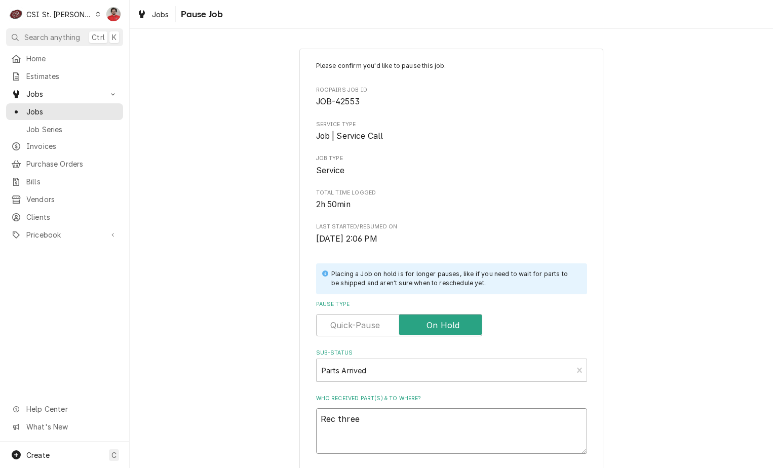
type textarea "Rec three"
type textarea "x"
type textarea "Rec three H"
type textarea "x"
type textarea "Rec three HO"
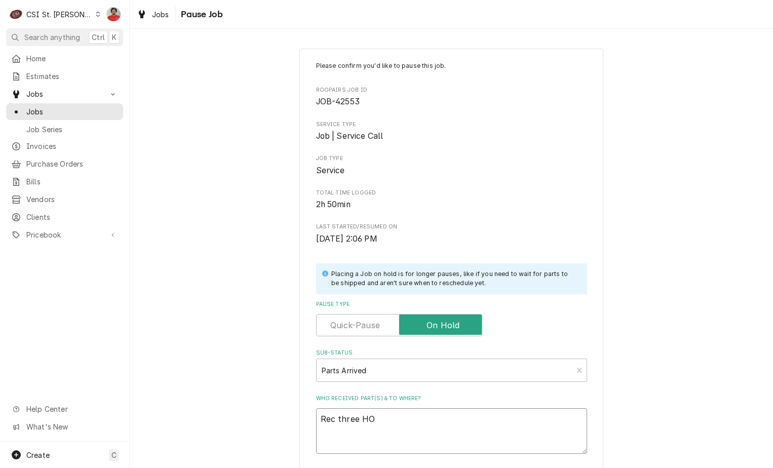
type textarea "x"
type textarea "Rec three HOS"
type textarea "x"
type textarea "Rec three HOS-"
type textarea "x"
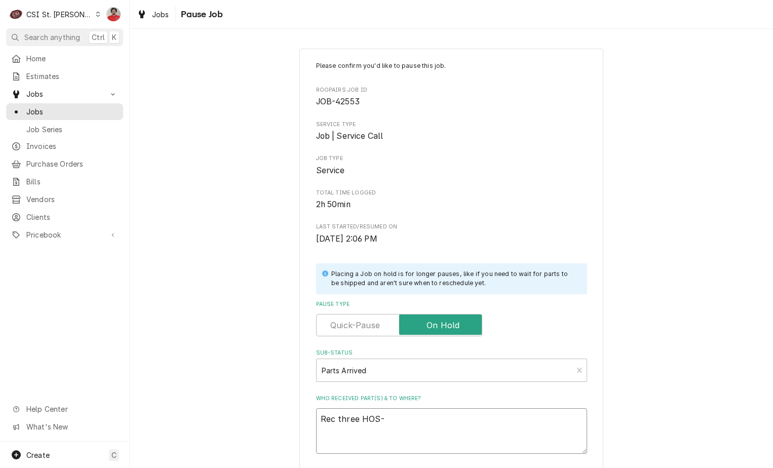
type textarea "Rec three HOS-4"
type textarea "x"
type textarea "Rec three HOS-4A"
type textarea "x"
type textarea "Rec three HOS-4A0"
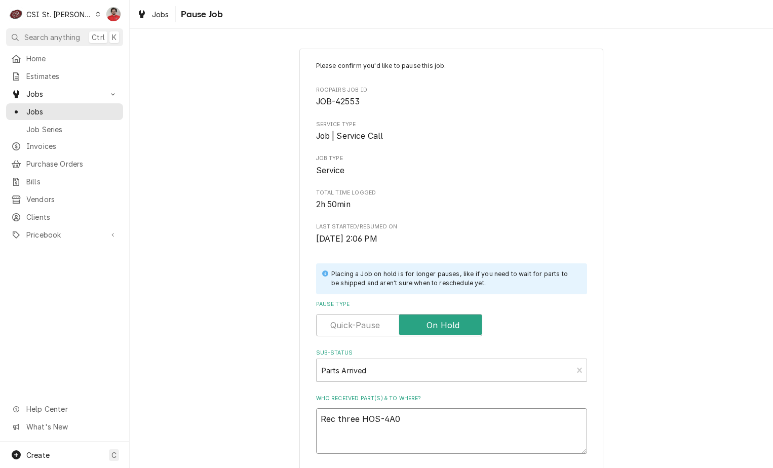
type textarea "x"
type textarea "Rec three HOS-4A01"
type textarea "x"
type textarea "Rec three HOS-4A017"
type textarea "x"
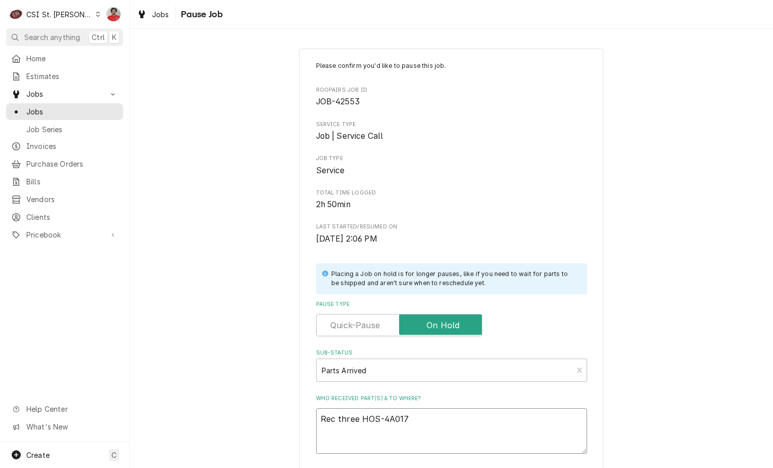
type textarea "Rec three HOS-4A0176"
type textarea "x"
type textarea "Rec three HOS-4A0176-"
type textarea "x"
type textarea "Rec three HOS-4A0176-0"
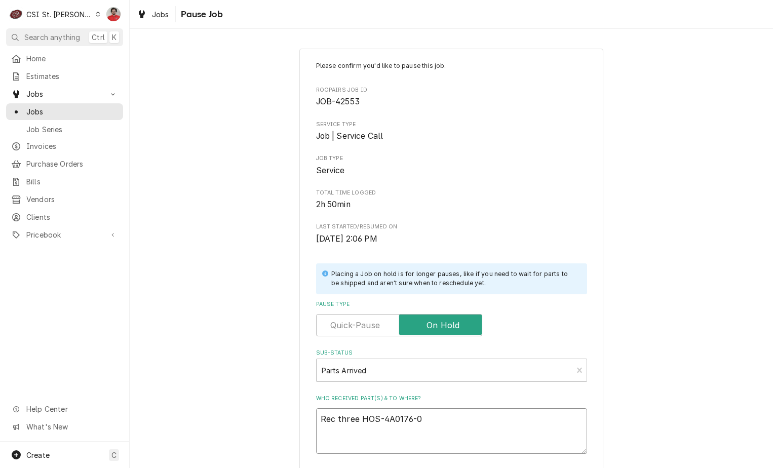
type textarea "x"
type textarea "Rec three HOS-4A0176-01"
type textarea "x"
type textarea "Rec three HOS-4A0176-01"
type textarea "x"
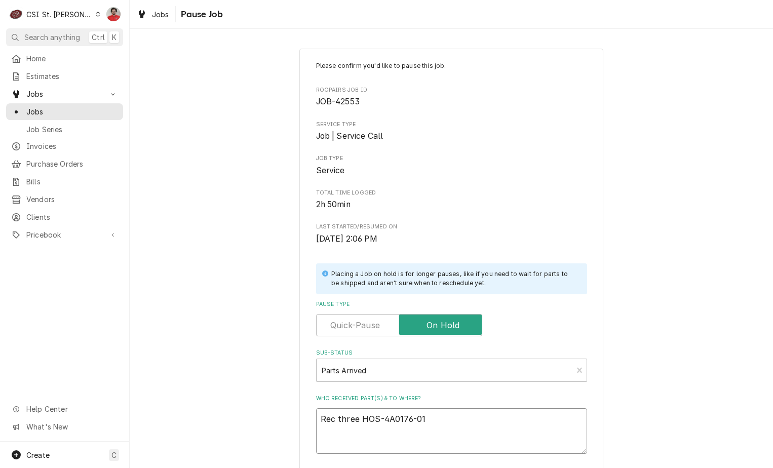
type textarea "Rec three HOS-4A0176-01 t"
type textarea "x"
type textarea "Rec three HOS-4A0176-01 to"
type textarea "x"
type textarea "Rec three HOS-4A0176-01 to"
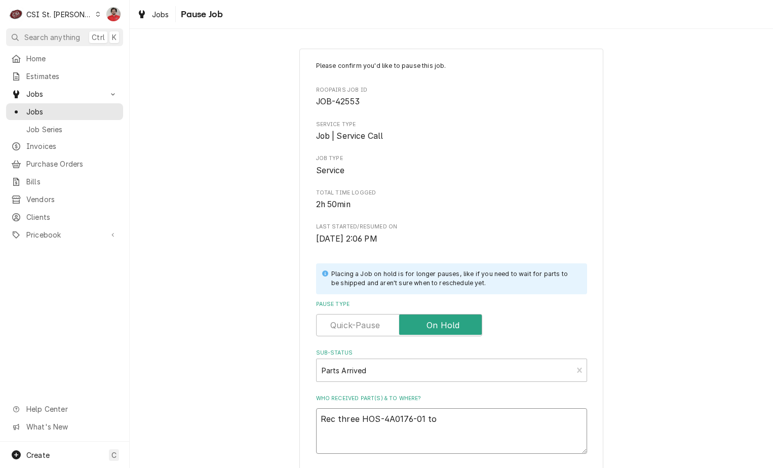
type textarea "x"
type textarea "Rec three HOS-4A0176-01 to R"
type textarea "x"
type textarea "Rec three HOS-4A0176-01 to Ry"
type textarea "x"
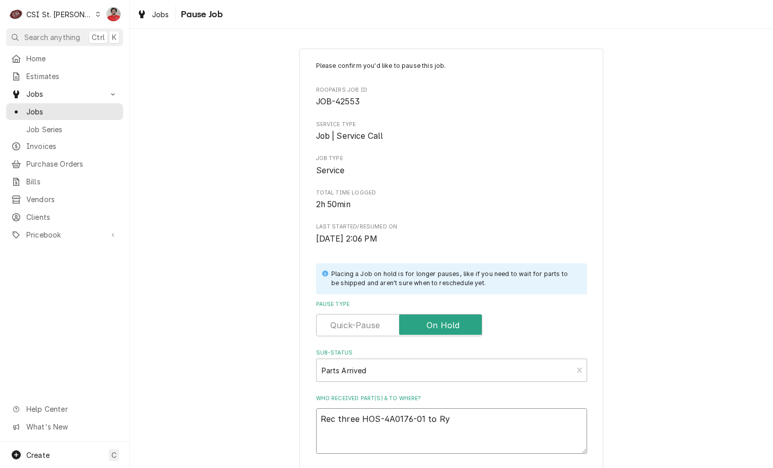
type textarea "Rec three HOS-4A0176-01 to Rya"
type textarea "x"
type textarea "Rec three HOS-4A0176-01 to Ryan"
type textarea "x"
type textarea "Rec three HOS-4A0176-01 to Ryan"
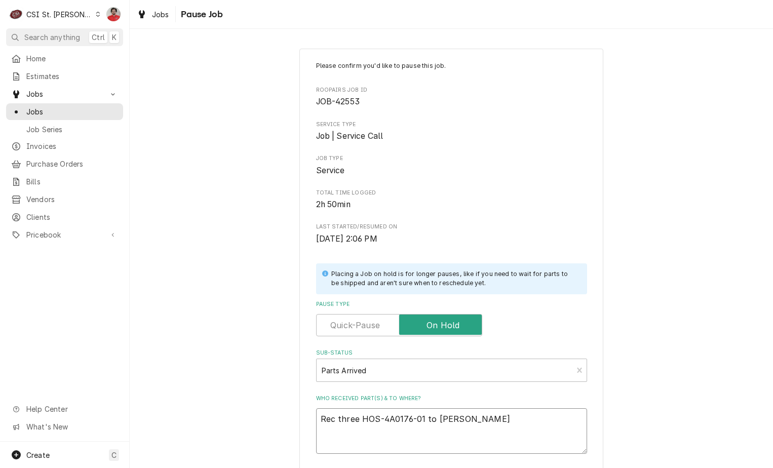
type textarea "x"
type textarea "Rec three HOS-4A0176-01 to Ryan P"
type textarea "x"
type textarea "Rec three HOS-4A0176-01 to Ryan P'"
type textarea "x"
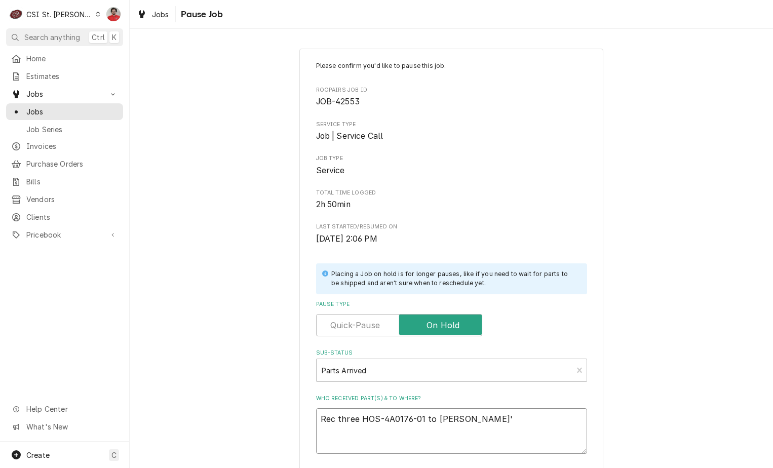
type textarea "Rec three HOS-4A0176-01 to Ryan P's"
type textarea "x"
type textarea "Rec three HOS-4A0176-01 to Ryan P's"
type textarea "x"
type textarea "Rec three HOS-4A0176-01 to Ryan P's s"
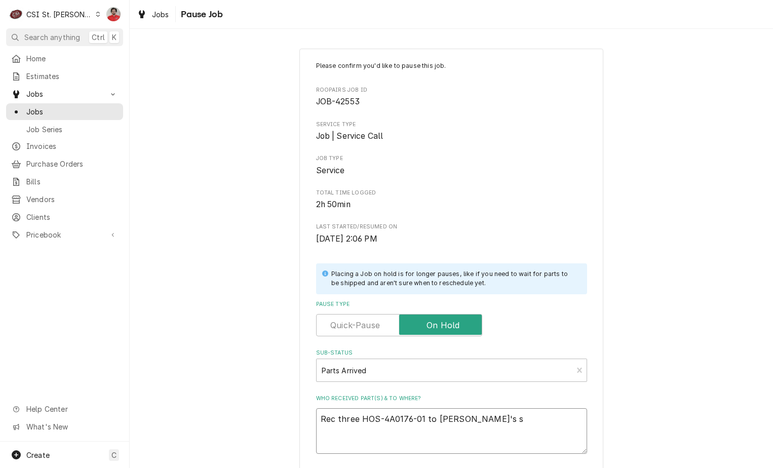
type textarea "x"
type textarea "Rec three HOS-4A0176-01 to Ryan P's sh"
type textarea "x"
type textarea "Rec three HOS-4A0176-01 to Ryan P's she"
type textarea "x"
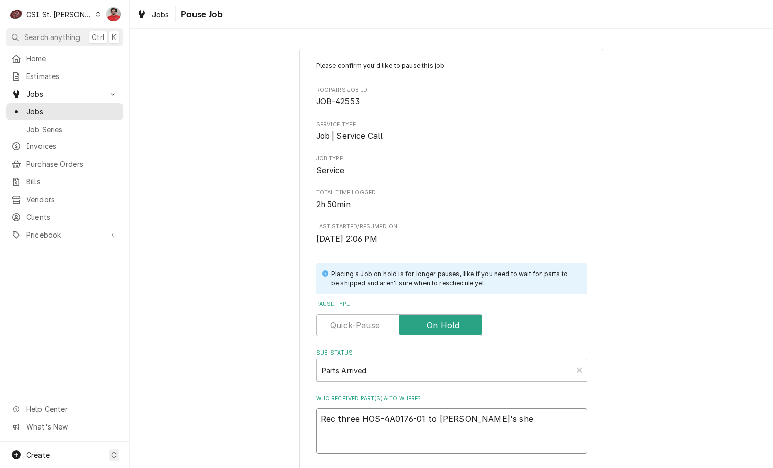
type textarea "Rec three HOS-4A0176-01 to Ryan P's shel"
type textarea "x"
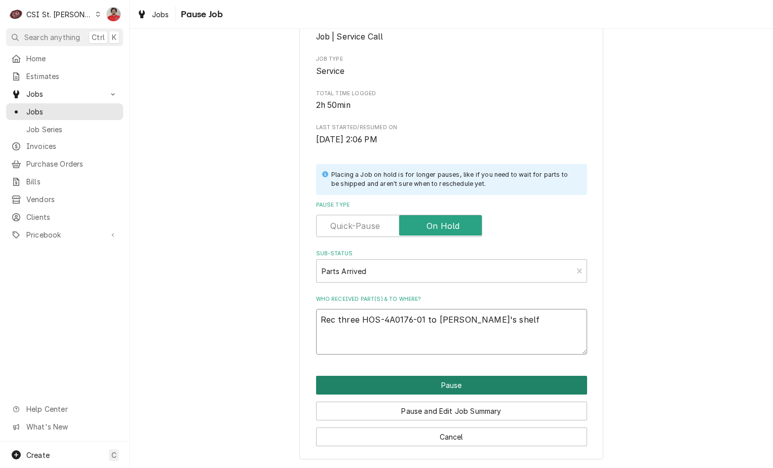
type textarea "Rec three HOS-4A0176-01 to Ryan P's shelf"
click at [439, 383] on button "Pause" at bounding box center [451, 385] width 271 height 19
type textarea "x"
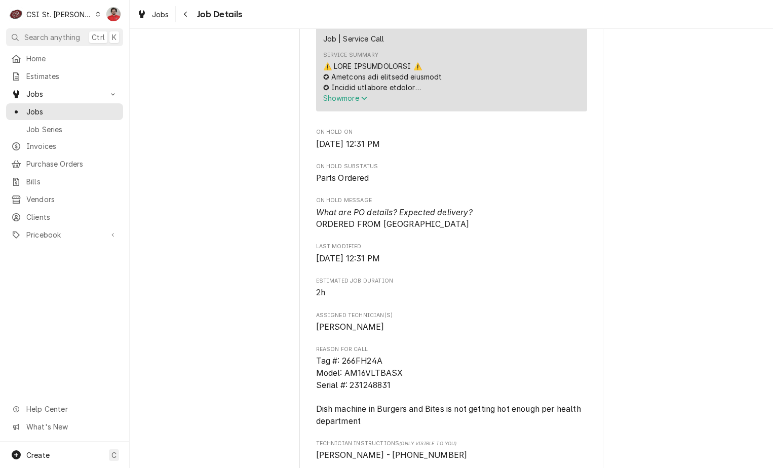
scroll to position [354, 0]
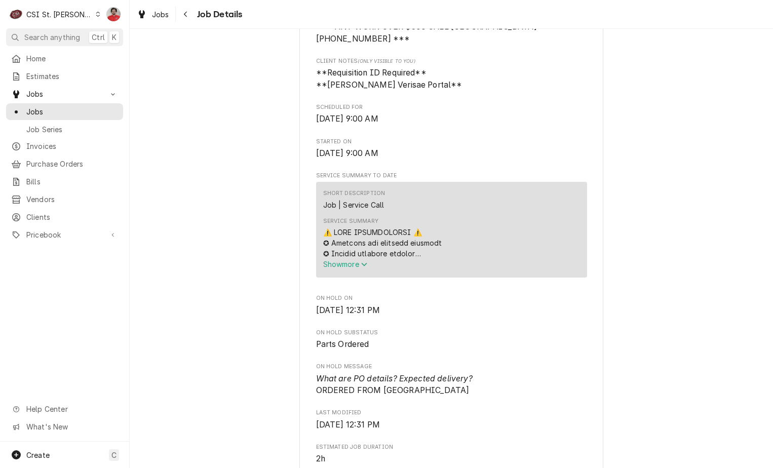
click at [367, 265] on button "Show more" at bounding box center [451, 264] width 257 height 11
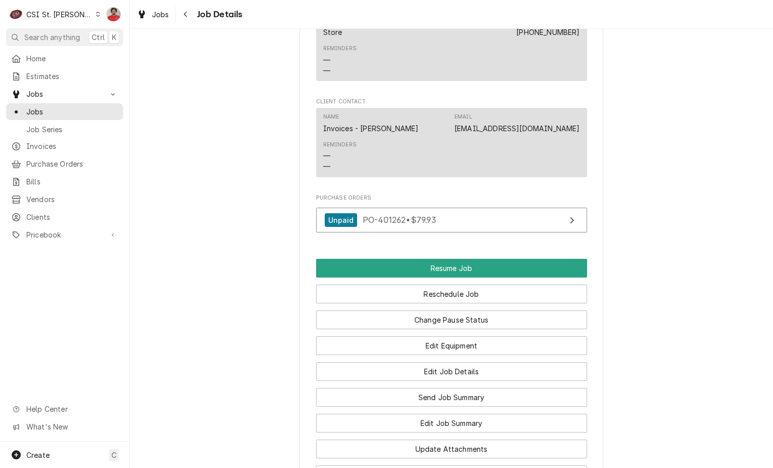
scroll to position [1874, 0]
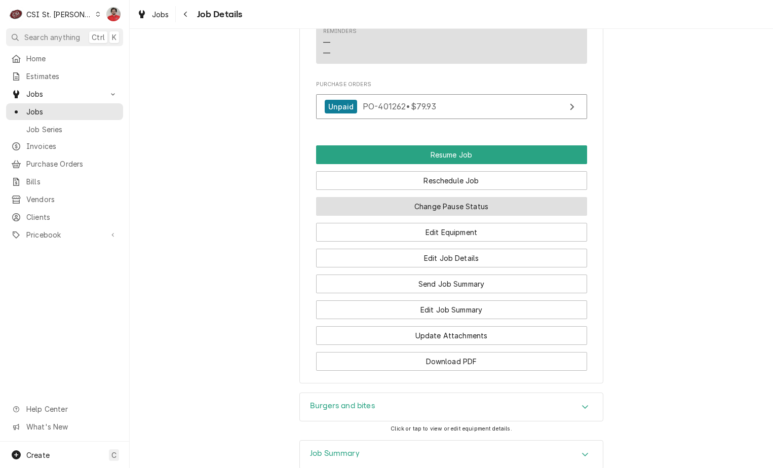
click at [478, 213] on button "Change Pause Status" at bounding box center [451, 206] width 271 height 19
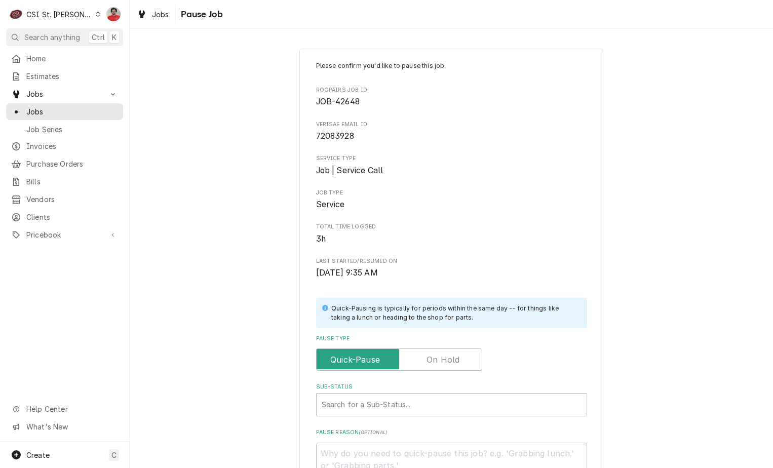
click at [419, 372] on div "Please confirm you'd like to pause this job. Roopairs Job ID JOB-42648 Verisae …" at bounding box center [451, 274] width 271 height 427
click at [419, 361] on input "Pause Type" at bounding box center [399, 359] width 157 height 22
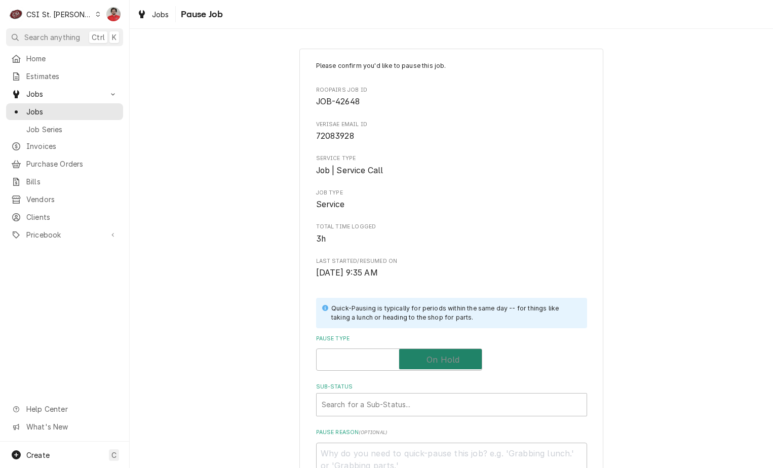
checkbox input "true"
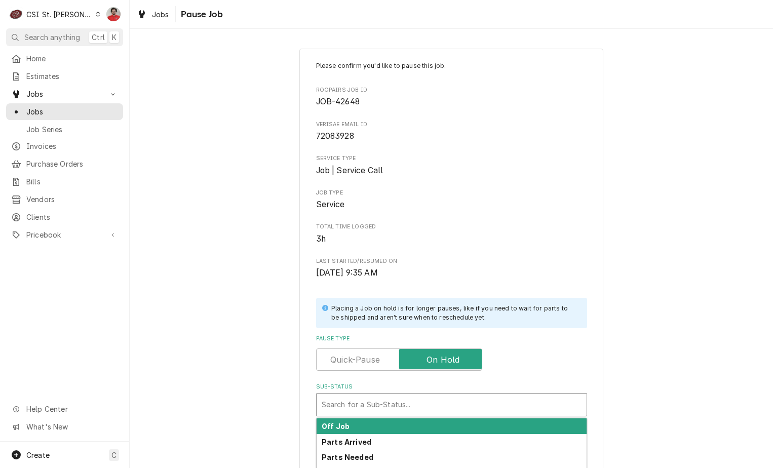
click at [424, 397] on div "Sub-Status" at bounding box center [452, 405] width 260 height 18
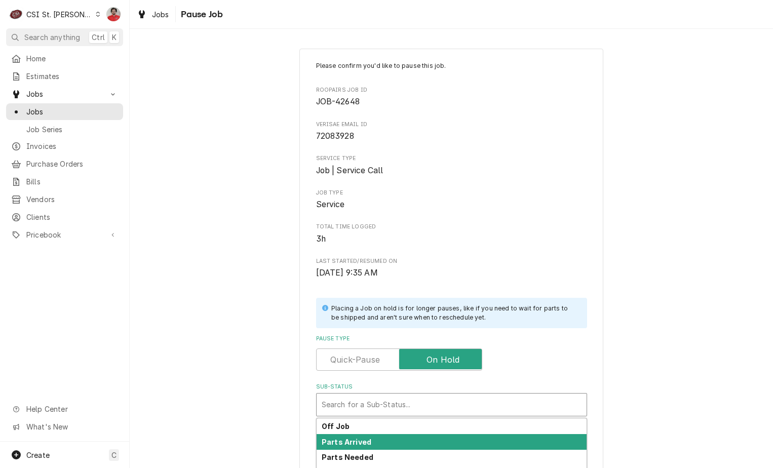
click at [420, 439] on div "Parts Arrived" at bounding box center [452, 442] width 270 height 16
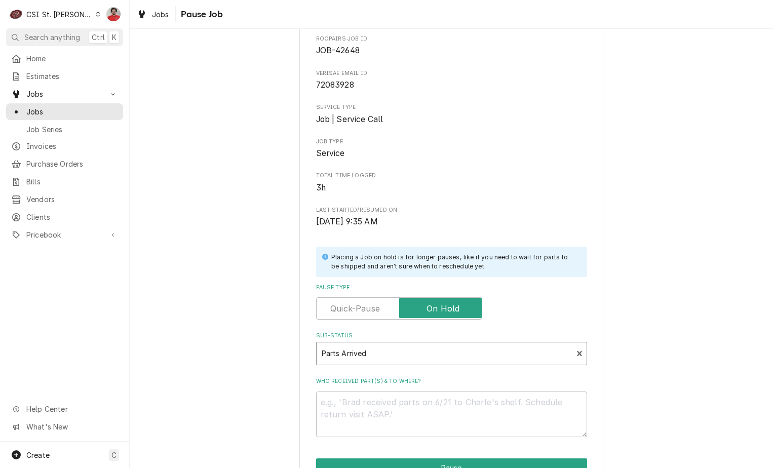
scroll to position [134, 0]
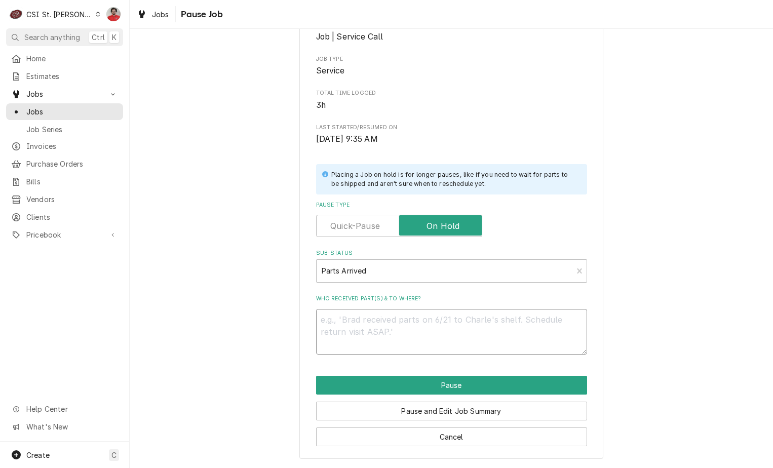
click at [485, 317] on textarea "Who received part(s) & to where?" at bounding box center [451, 332] width 271 height 46
type textarea "x"
type textarea "P"
type textarea "x"
type textarea "Pa"
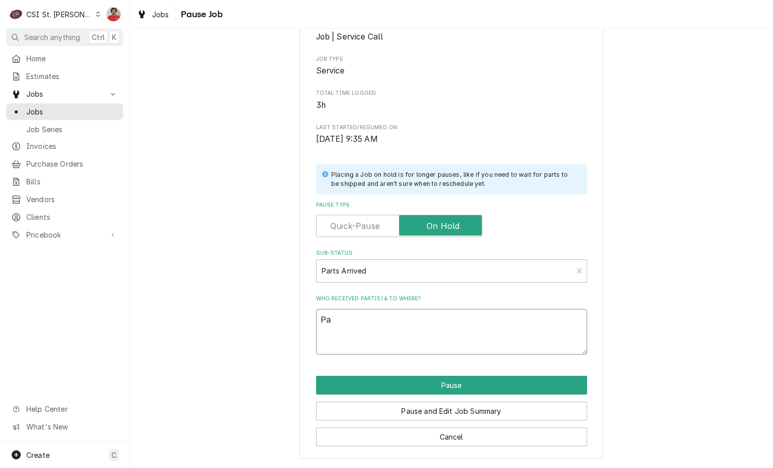
type textarea "x"
type textarea "Par"
type textarea "x"
type textarea "Pa"
type textarea "x"
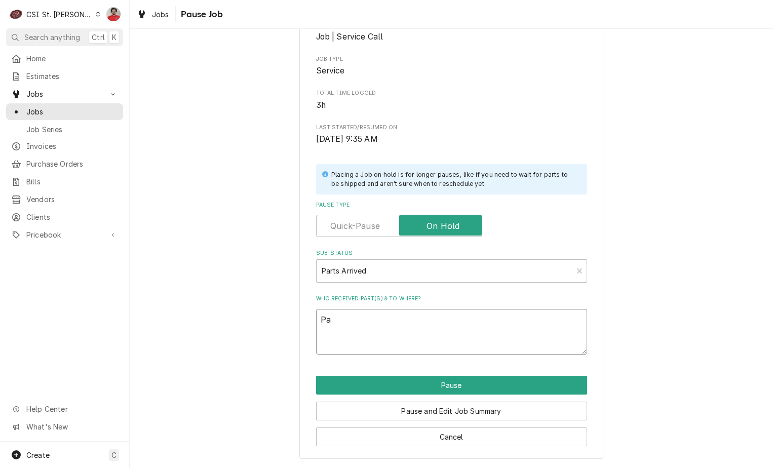
type textarea "P"
type textarea "x"
type textarea "O"
type textarea "x"
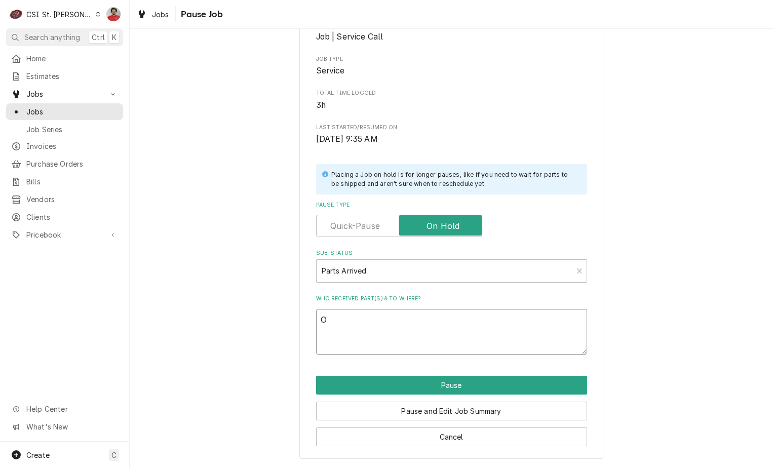
type textarea "Or"
type textarea "x"
type textarea "Ord"
type textarea "x"
type textarea "Orde"
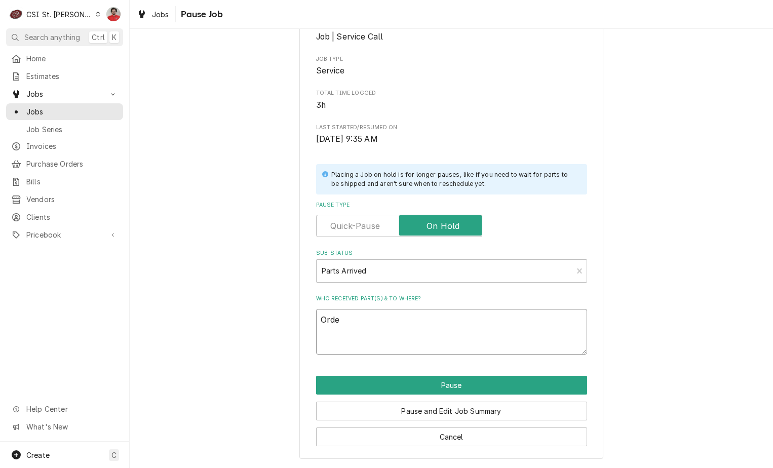
type textarea "x"
type textarea "Order"
type textarea "x"
type textarea "Orderi"
type textarea "x"
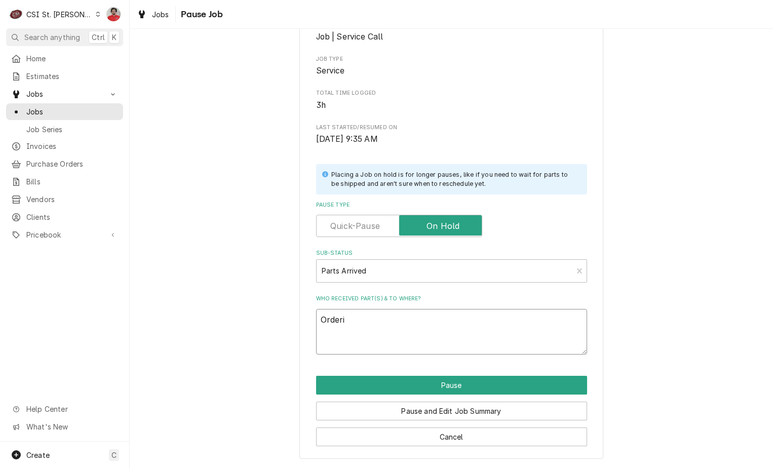
type textarea "Orderin"
type textarea "x"
type textarea "Ordering"
type textarea "x"
type textarea "Ordering"
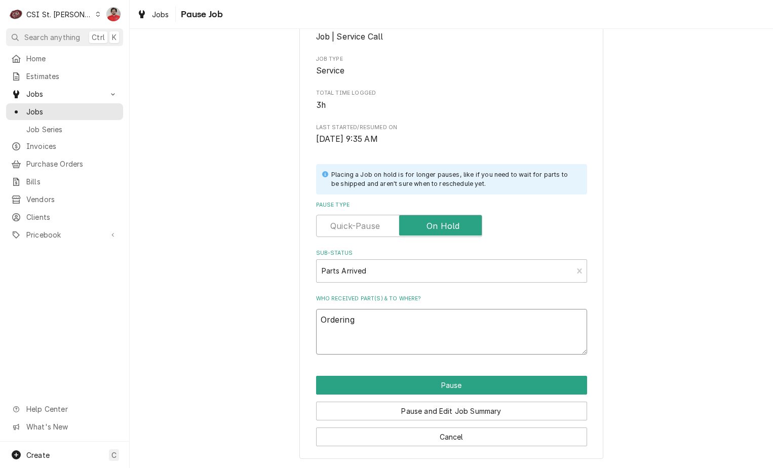
type textarea "x"
type textarea "Ordering f"
type textarea "x"
type textarea "Ordering fr"
type textarea "x"
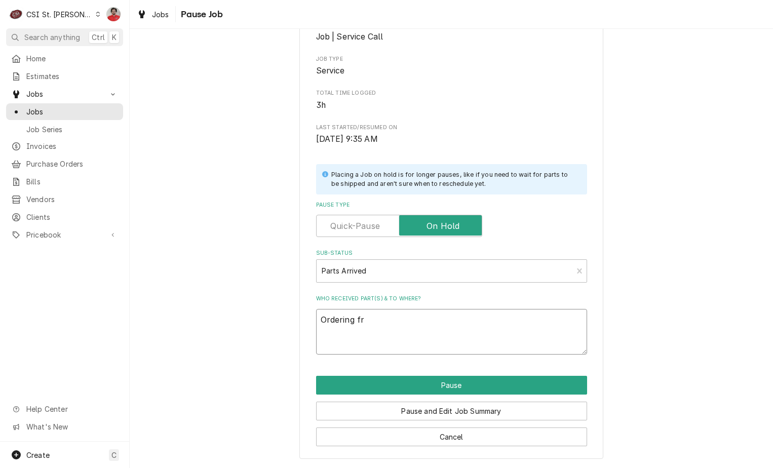
type textarea "Ordering f"
type textarea "x"
type textarea "Ordering"
type textarea "x"
type textarea "Ordering"
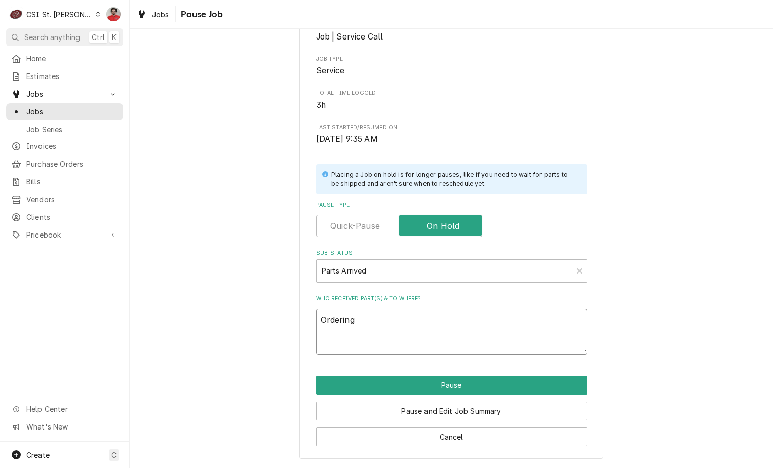
type textarea "x"
type textarea "Orderin"
type textarea "x"
type textarea "Orderi"
type textarea "x"
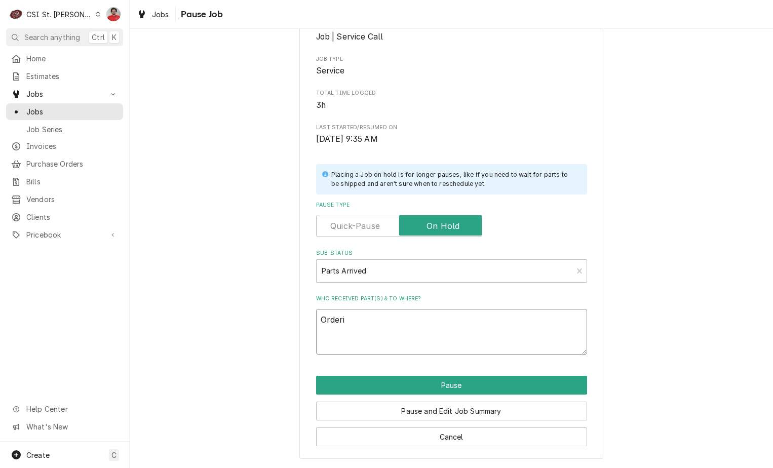
type textarea "Order"
type textarea "x"
type textarea "Orde"
type textarea "x"
type textarea "Ord"
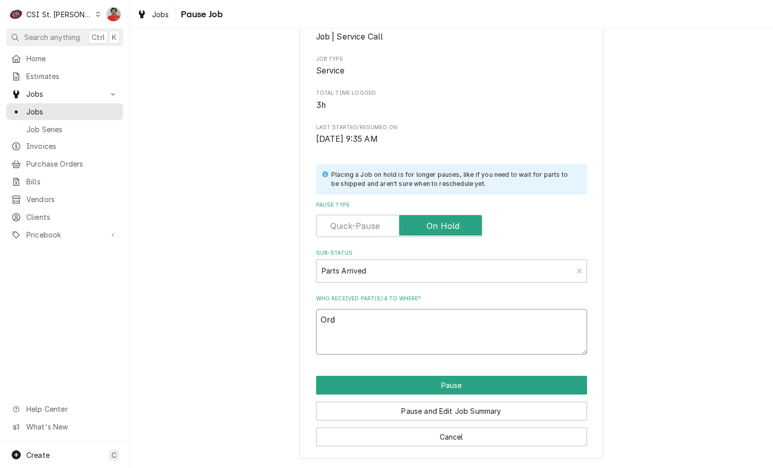
type textarea "x"
type textarea "Or"
type textarea "x"
type textarea "O"
type textarea "x"
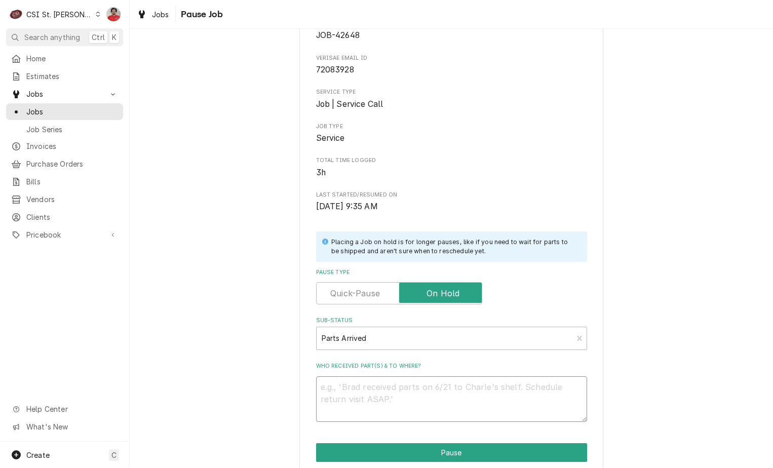
scroll to position [0, 0]
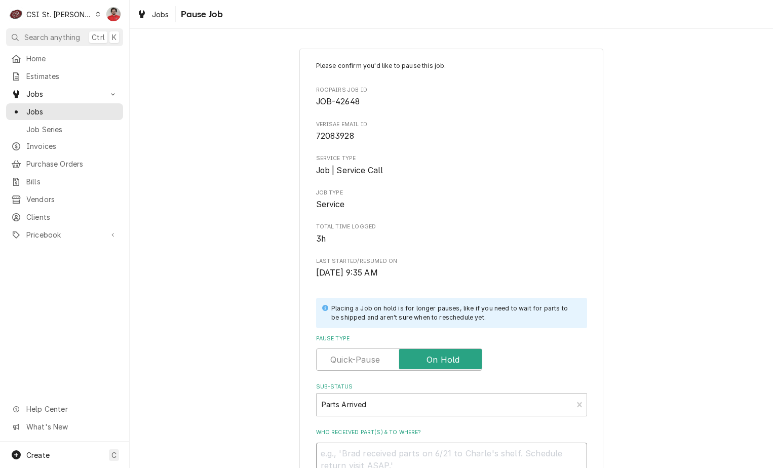
type textarea "x"
type textarea "O"
type textarea "x"
type textarea "Or"
type textarea "x"
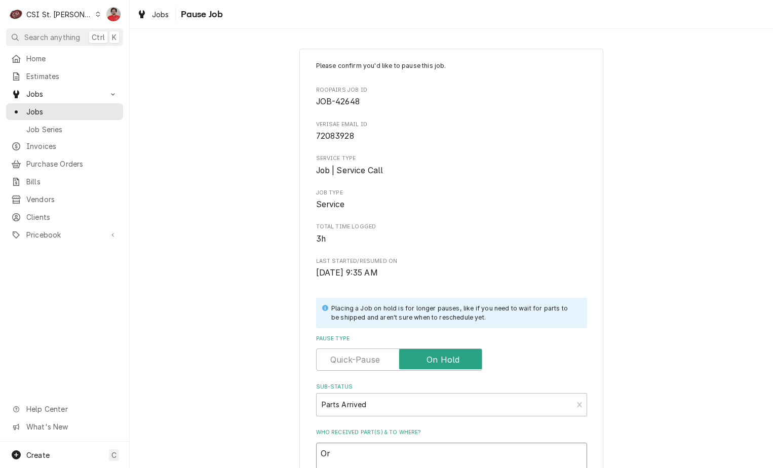
type textarea "Ord"
type textarea "x"
type textarea "Or"
type textarea "x"
type textarea "O"
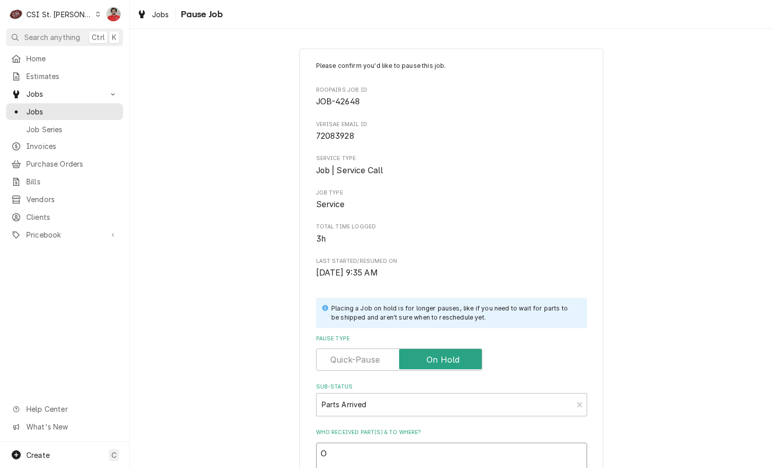
type textarea "x"
type textarea "R"
type textarea "x"
type textarea "Re"
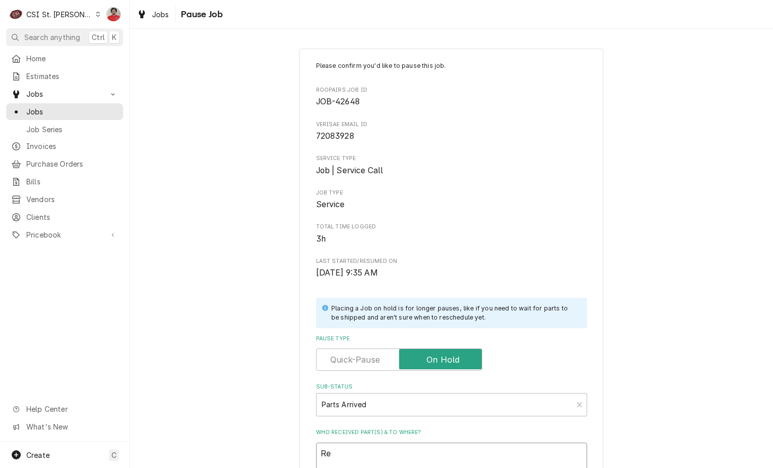
type textarea "x"
type textarea "Rec"
type textarea "x"
type textarea "Rec"
type textarea "x"
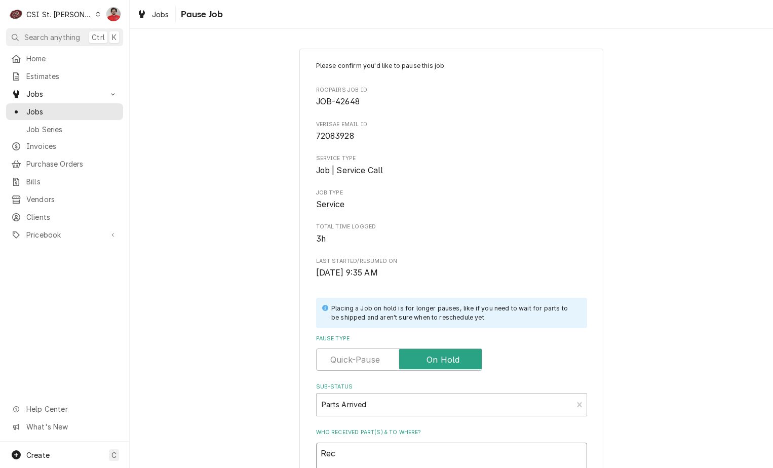
type textarea "Rec H"
type textarea "x"
type textarea "Rec HO"
type textarea "x"
type textarea "Rec HOB"
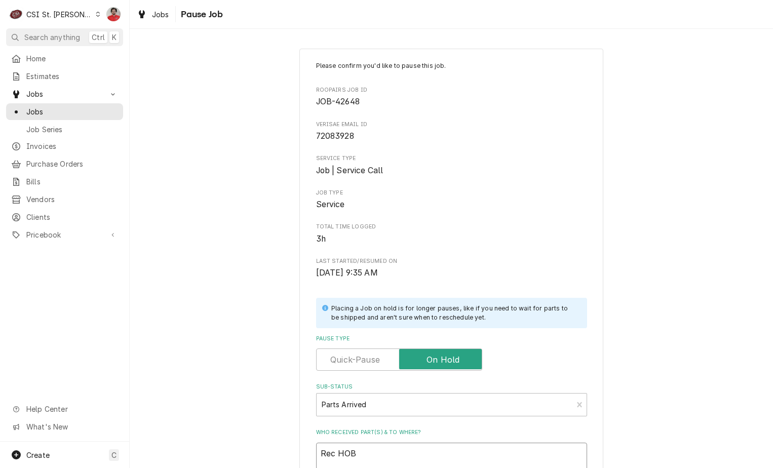
type textarea "x"
type textarea "Rec HOB-"
type textarea "x"
type textarea "Rec HOB-0"
type textarea "x"
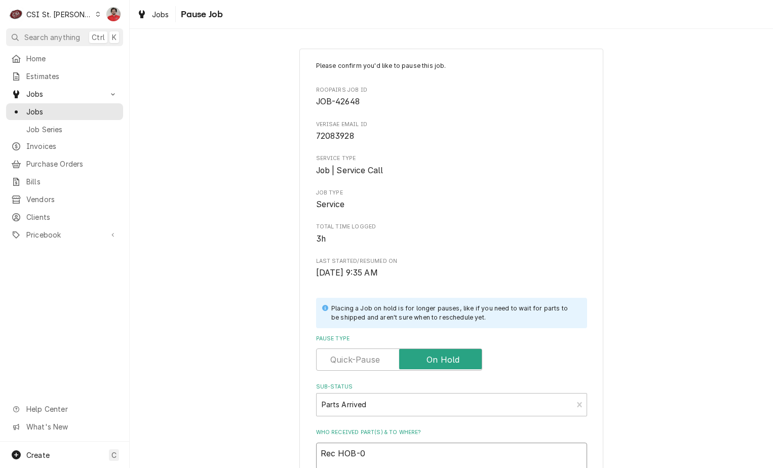
type textarea "Rec HOB-00"
type textarea "x"
type textarea "Rec HOB-00-"
type textarea "x"
type textarea "Rec HOB-00-7"
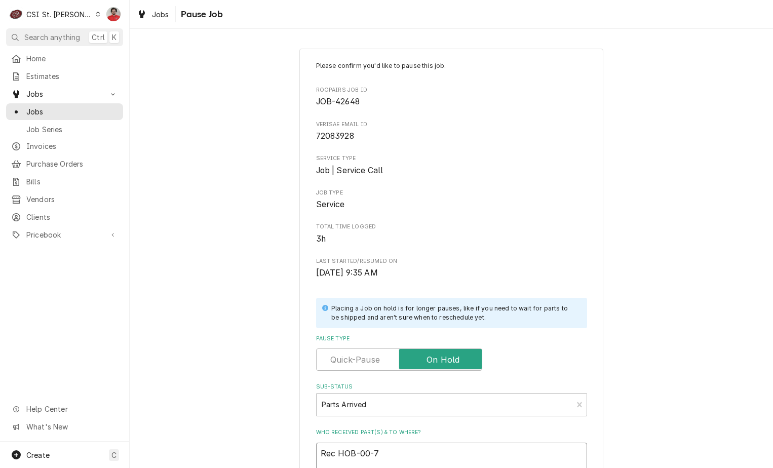
type textarea "x"
type textarea "Rec HOB-00-77"
type textarea "x"
type textarea "Rec HOB-00-775"
type textarea "x"
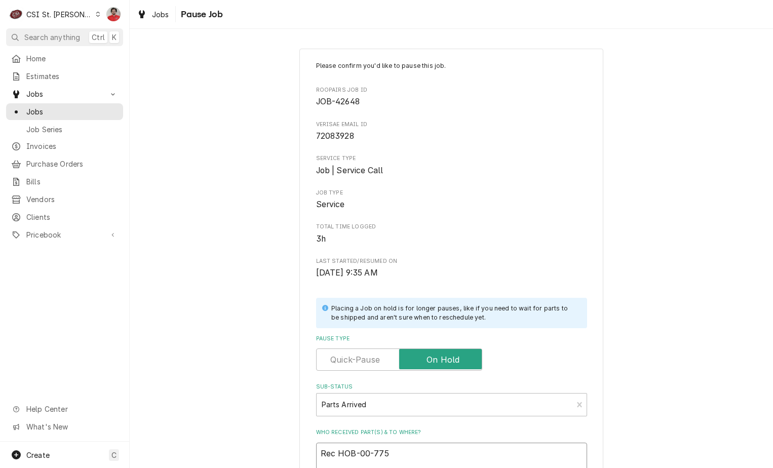
type textarea "Rec HOB-00-7756"
type textarea "x"
type textarea "Rec HOB-00-77561"
type textarea "x"
type textarea "Rec HOB-00-775612"
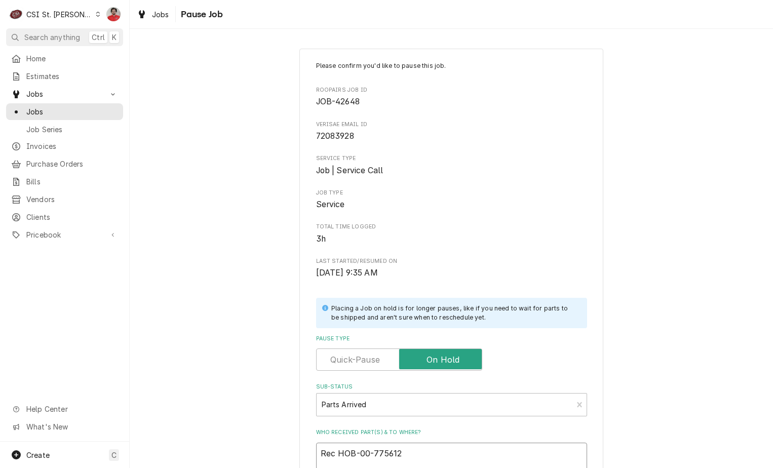
type textarea "x"
type textarea "Rec HOB-00-775612-"
type textarea "x"
type textarea "Rec HOB-00-775612-0"
type textarea "x"
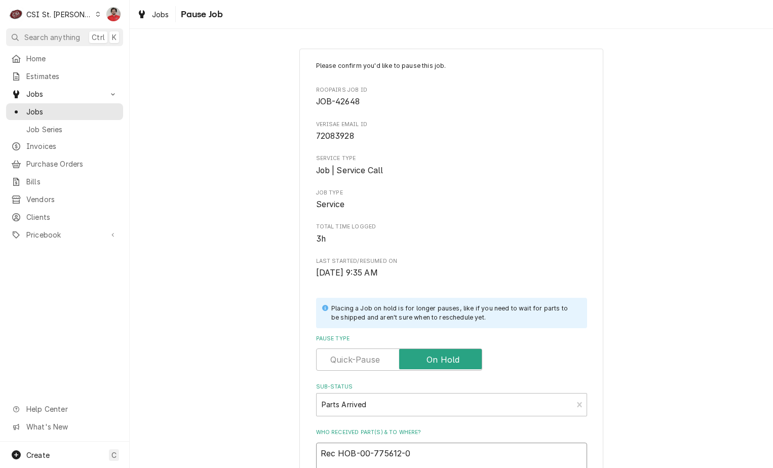
type textarea "Rec HOB-00-775612-00"
type textarea "x"
type textarea "Rec HOB-00-775612-000"
type textarea "x"
type textarea "Rec HOB-00-775612-0000"
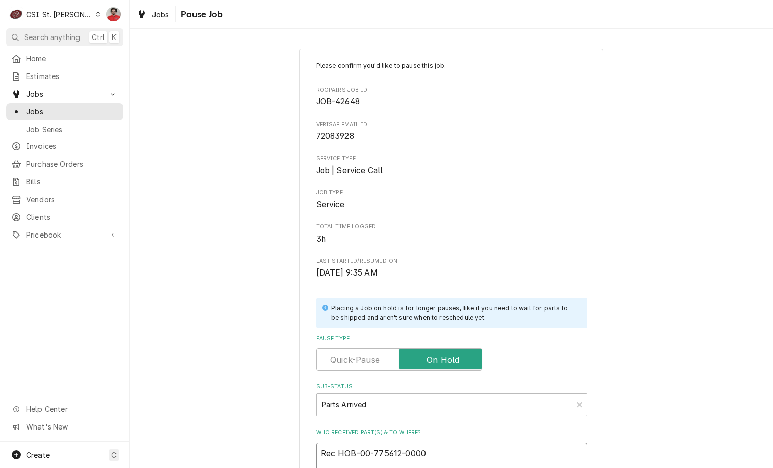
type textarea "x"
type textarea "Rec HOB-00-775612-00001"
type textarea "x"
type textarea "Rec HOB-00-775612-00001"
type textarea "x"
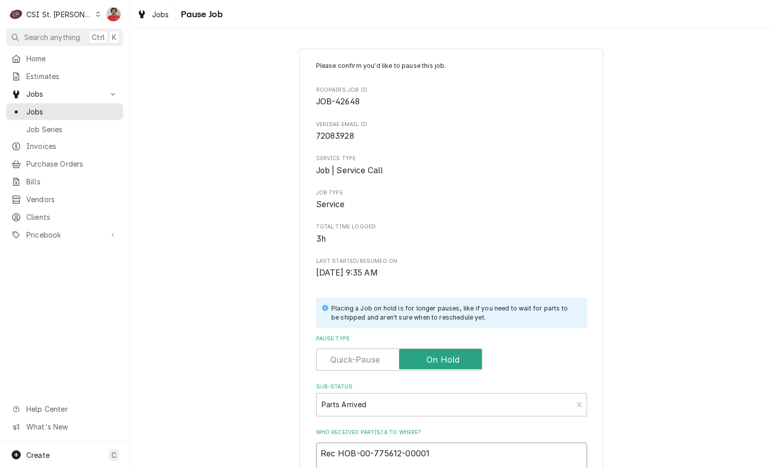
type textarea "Rec HOB-00-775612-00001 t"
type textarea "x"
type textarea "Rec HOB-00-775612-00001 to"
type textarea "x"
type textarea "Rec HOB-00-775612-00001 to"
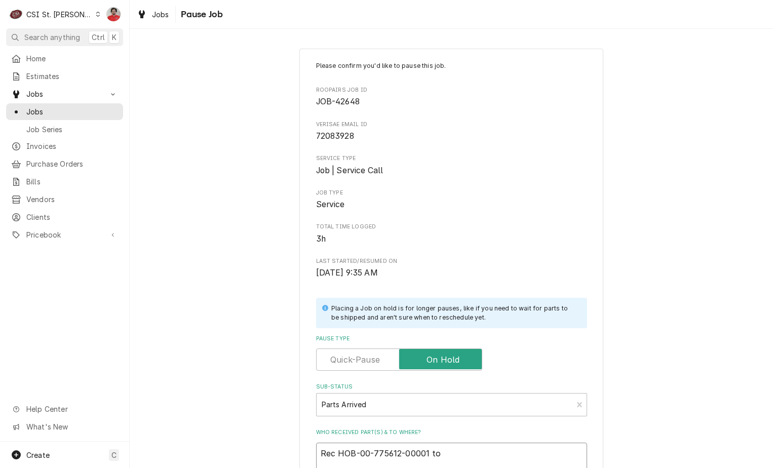
type textarea "x"
type textarea "Rec HOB-00-775612-00001 to C"
type textarea "x"
type textarea "Rec HOB-00-775612-00001 to CH"
type textarea "x"
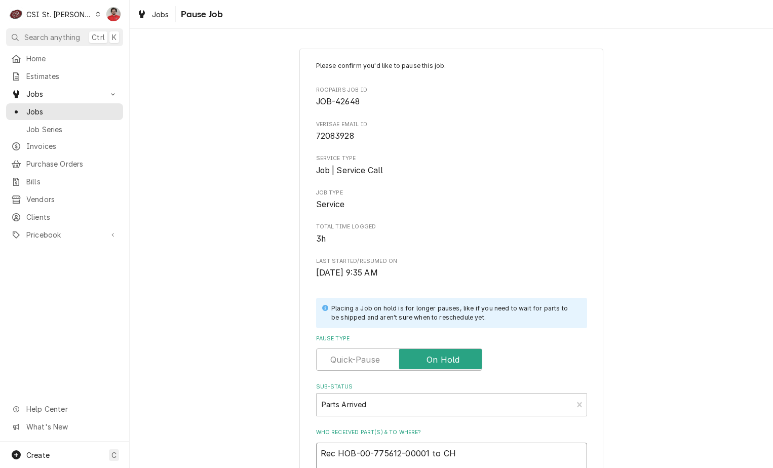
type textarea "Rec HOB-00-775612-00001 to CHu"
type textarea "x"
type textarea "Rec HOB-00-775612-00001 to CHuc"
type textarea "x"
type textarea "Rec HOB-00-775612-00001 to CHuck"
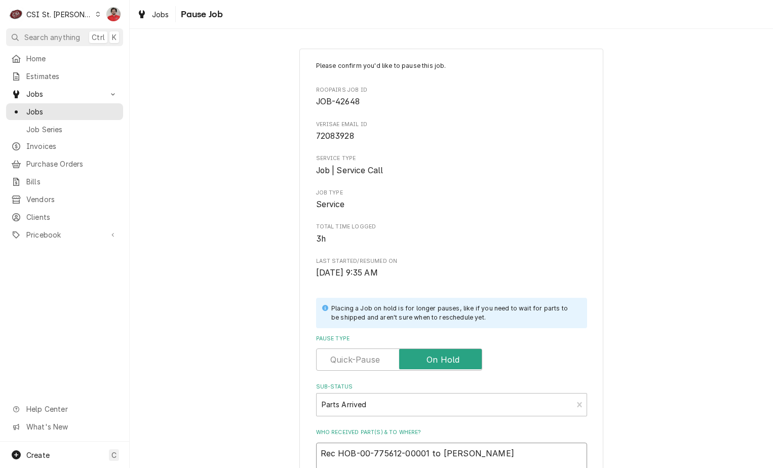
type textarea "x"
type textarea "Rec HOB-00-775612-00001 to CHuck'"
type textarea "x"
type textarea "Rec HOB-00-775612-00001 to CHuck's"
type textarea "x"
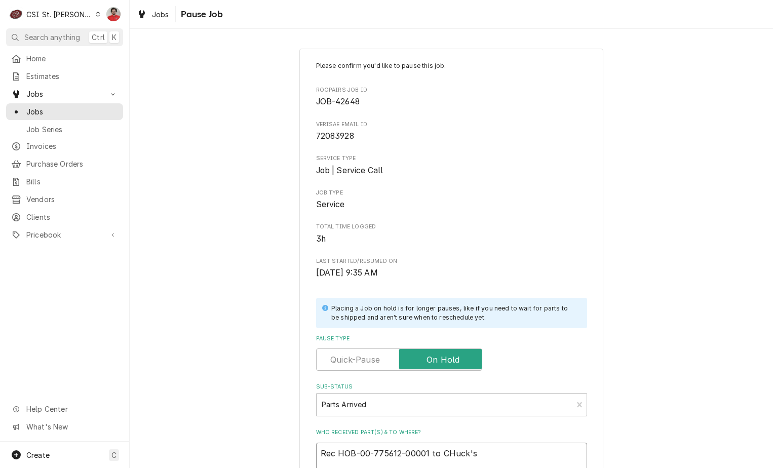
type textarea "Rec HOB-00-775612-00001 to CHuck's"
type textarea "x"
type textarea "Rec HOB-00-775612-00001 to CHuck's s"
type textarea "x"
type textarea "Rec HOB-00-775612-00001 to CHuck's sh"
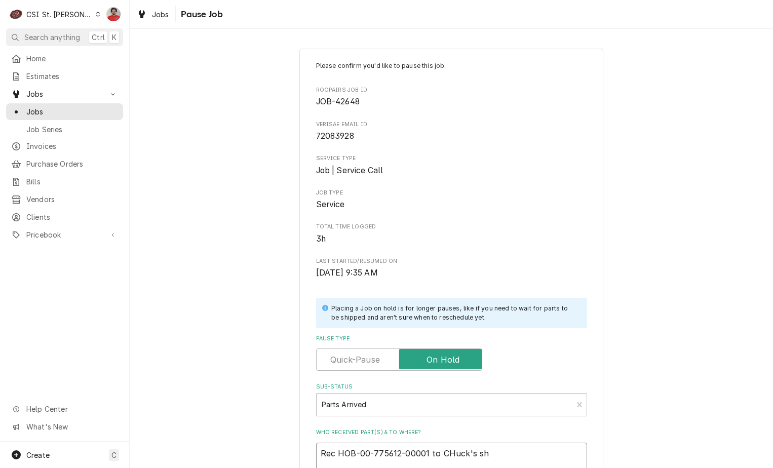
type textarea "x"
type textarea "Rec HOB-00-775612-00001 to CHuck's she"
type textarea "x"
type textarea "Rec HOB-00-775612-00001 to CHuck's shel"
type textarea "x"
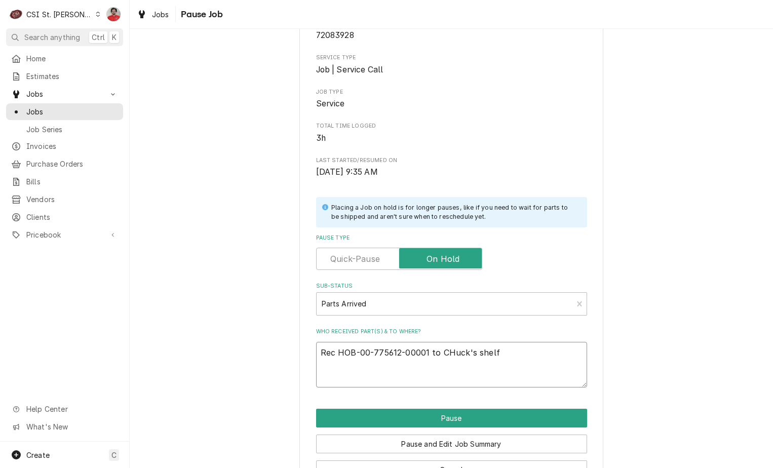
scroll to position [134, 0]
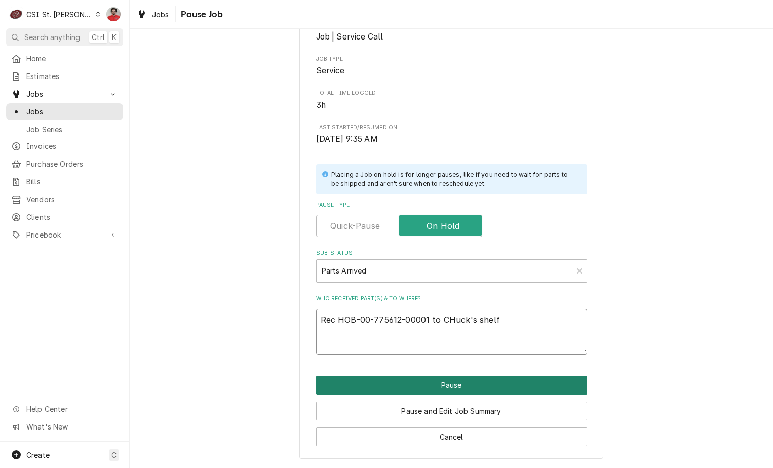
type textarea "Rec HOB-00-775612-00001 to CHuck's shelf"
click at [431, 384] on button "Pause" at bounding box center [451, 385] width 271 height 19
type textarea "x"
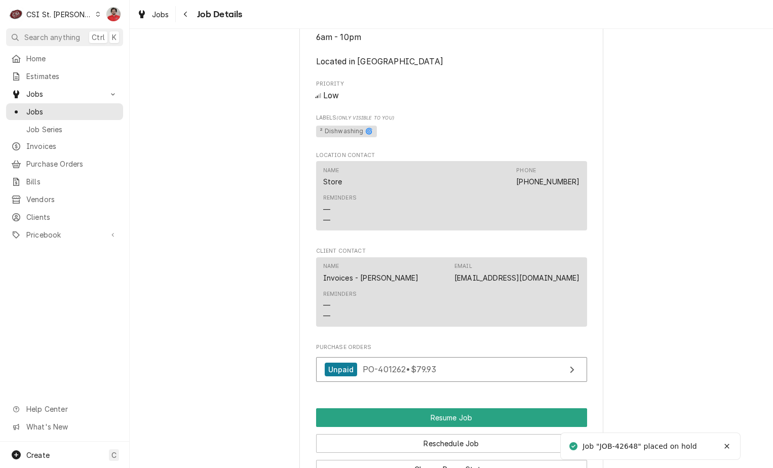
scroll to position [1317, 0]
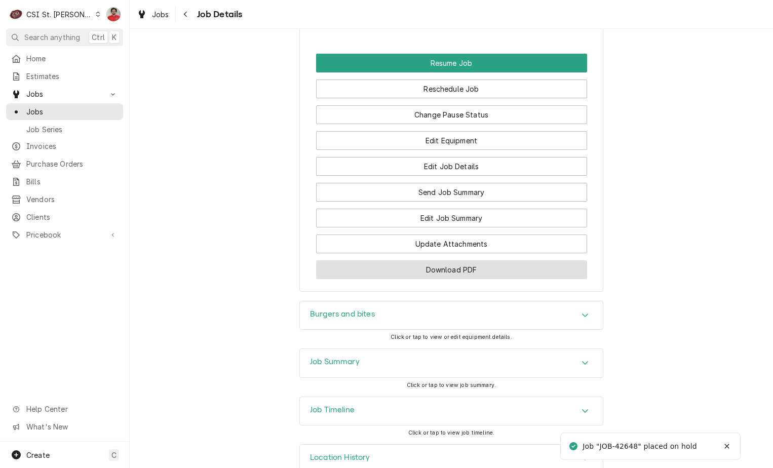
click at [430, 276] on button "Download PDF" at bounding box center [451, 269] width 271 height 19
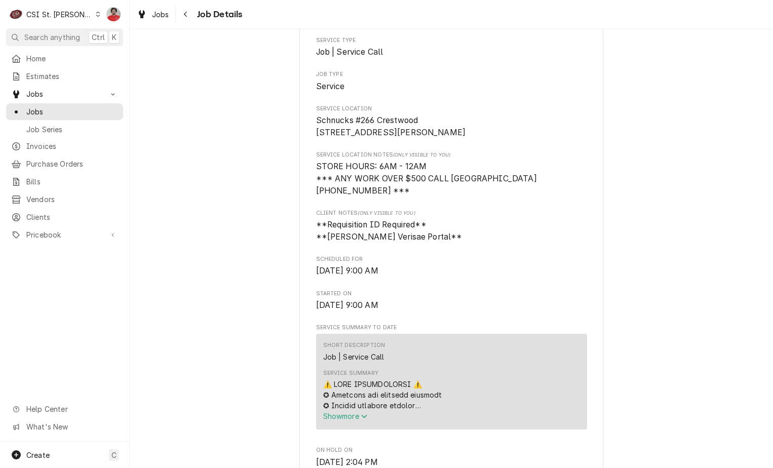
scroll to position [0, 0]
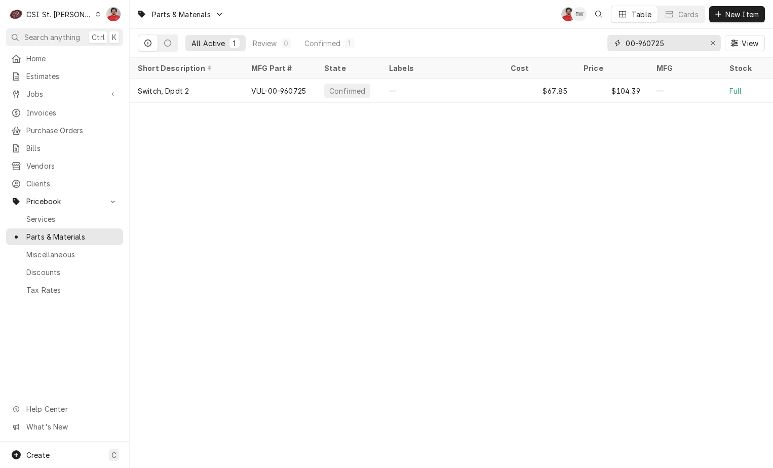
click at [684, 47] on input "00-960725" at bounding box center [663, 43] width 76 height 16
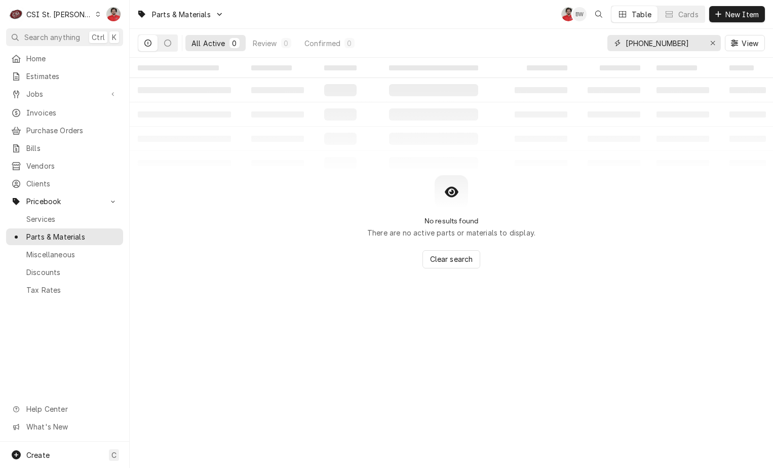
type input "[PHONE_NUMBER]"
click at [729, 20] on button "New Item" at bounding box center [737, 14] width 56 height 16
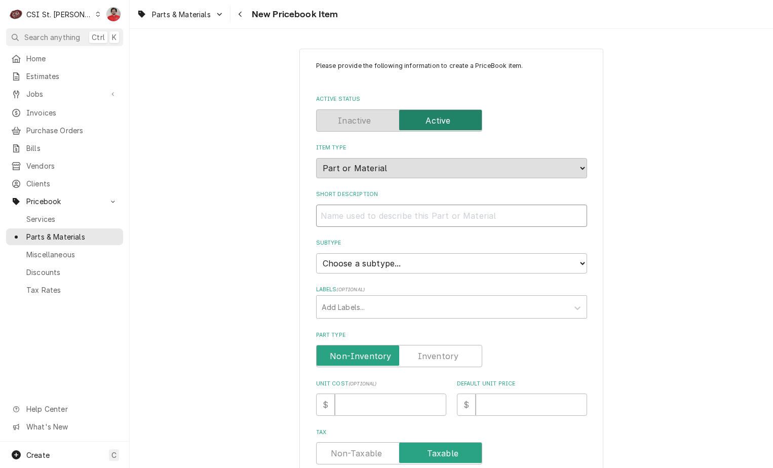
click at [391, 218] on input "Short Description" at bounding box center [451, 216] width 271 height 22
type textarea "x"
type input "U"
type textarea "x"
type input "US"
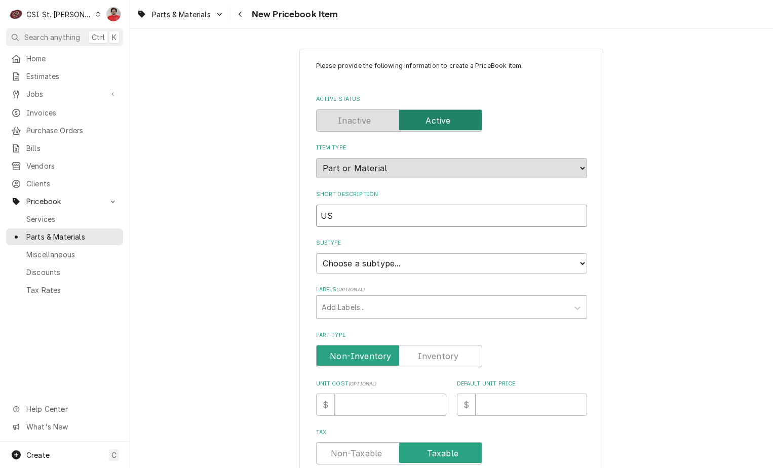
type textarea "x"
type input "USE"
type textarea "x"
type input "USER"
type textarea "x"
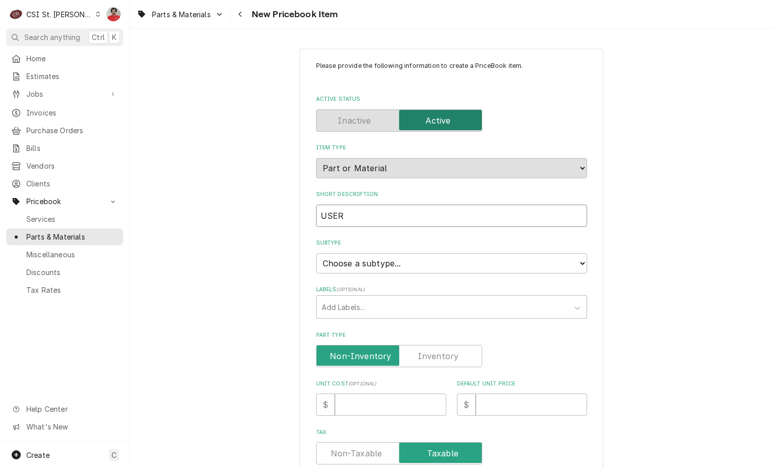
type input "USER"
type textarea "x"
type input "USER I"
type textarea "x"
type input "USER IN"
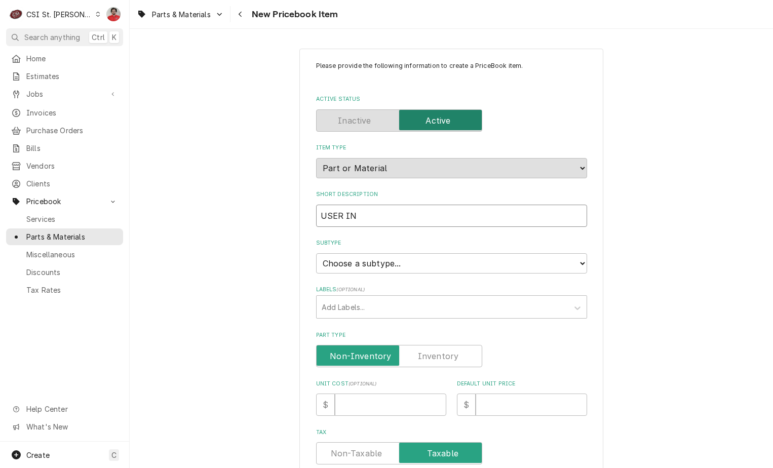
type textarea "x"
type input "USER INT"
type textarea "x"
type input "USER INTE"
type textarea "x"
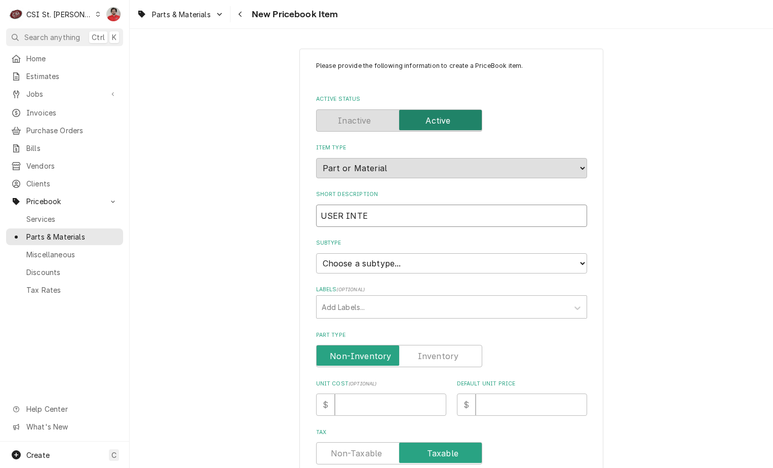
type input "USER INTER"
type textarea "x"
type input "USER INTERF"
type textarea "x"
type input "USER INTERFA"
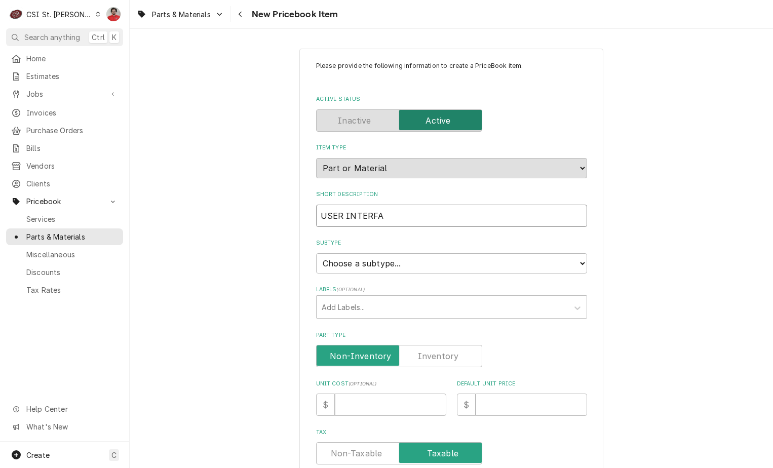
type textarea "x"
type input "USER INTERFAC"
type textarea "x"
type input "USER INTERFACE"
type textarea "x"
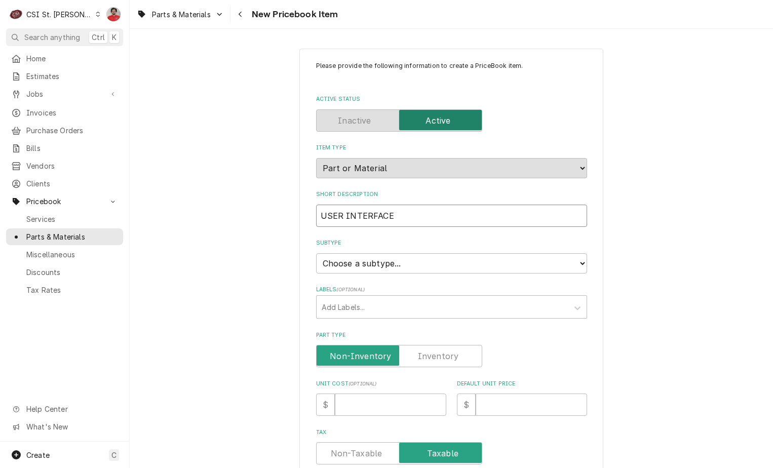
type input "USER INTERFACE/"
type textarea "x"
type input "USER INTERFACE/D"
type textarea "x"
type input "USER INTERFACE/DI"
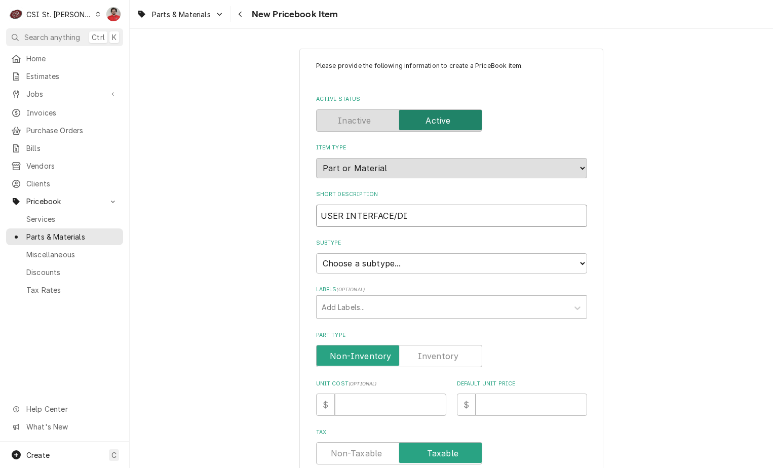
type textarea "x"
type input "USER INTERFACE/DIS"
type textarea "x"
type input "USER INTERFACE/DISP"
type textarea "x"
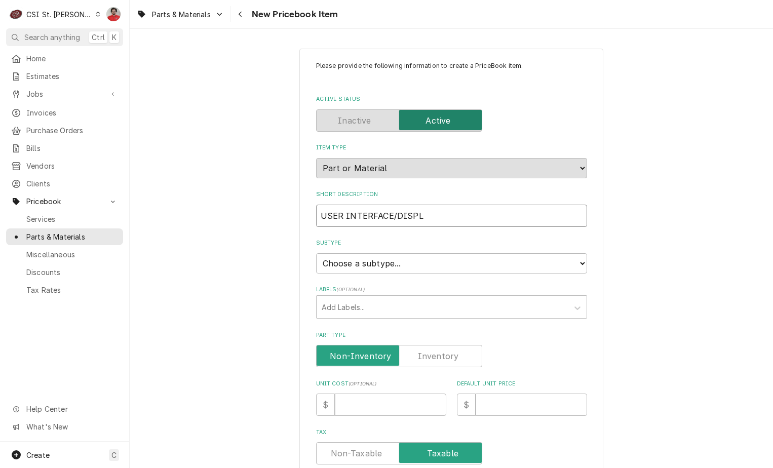
type input "USER INTERFACE/DISPLA"
type textarea "x"
type input "USER INTERFACE/DISPLAY"
click at [387, 270] on select "Choose a subtype... [#2-DUAL] AFTERHRS-WH-CHG-2 [#2-DUAL] BEV-EQUIP [#2-DUAL] B…" at bounding box center [451, 263] width 271 height 20
select select "1"
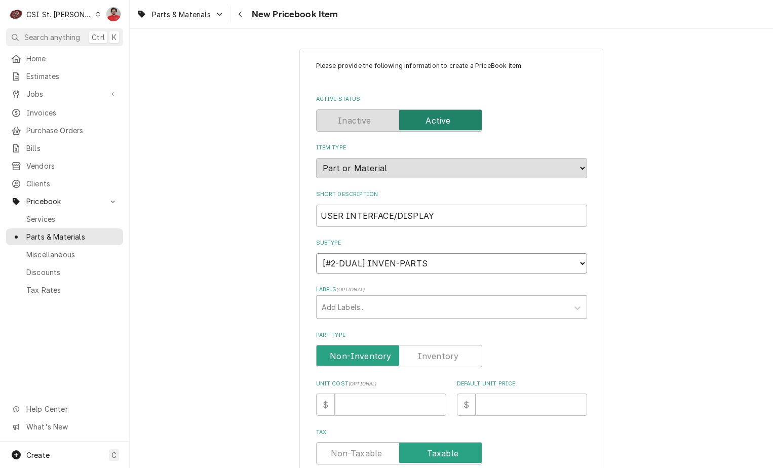
click at [316, 253] on select "Choose a subtype... [#2-DUAL] AFTERHRS-WH-CHG-2 [#2-DUAL] BEV-EQUIP [#2-DUAL] B…" at bounding box center [451, 263] width 271 height 20
click at [376, 401] on input "Unit Cost ( optional )" at bounding box center [390, 404] width 111 height 22
type textarea "x"
type input "4"
type textarea "x"
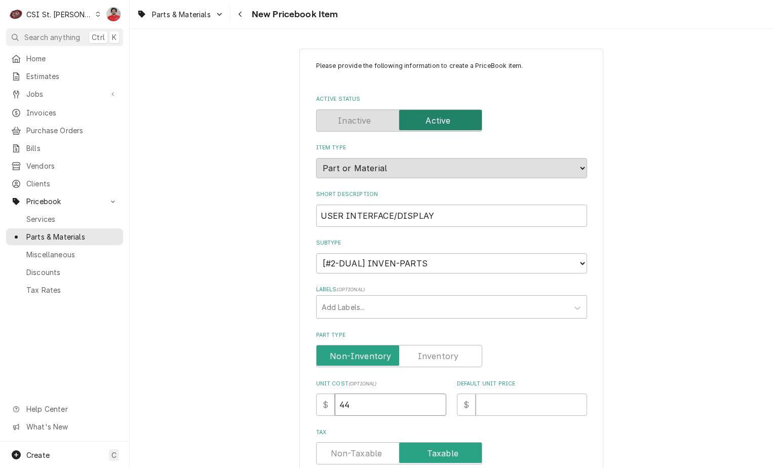
type input "44"
type textarea "x"
type input "6"
type textarea "x"
type input "69"
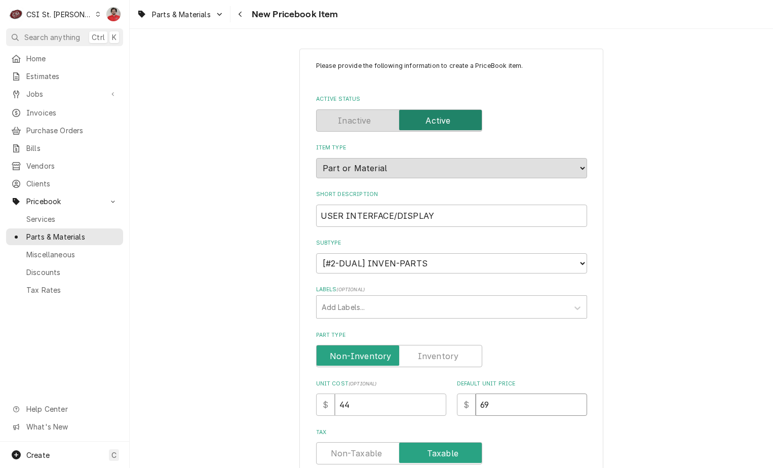
type textarea "x"
type input "69.8"
type textarea "x"
type input "69.83"
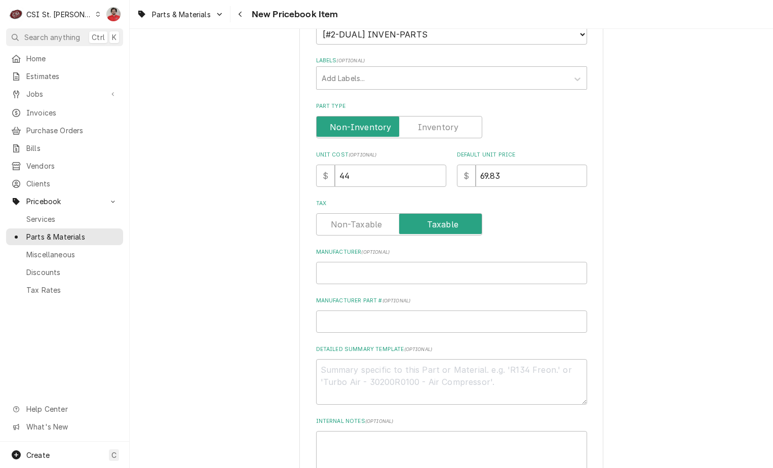
scroll to position [253, 0]
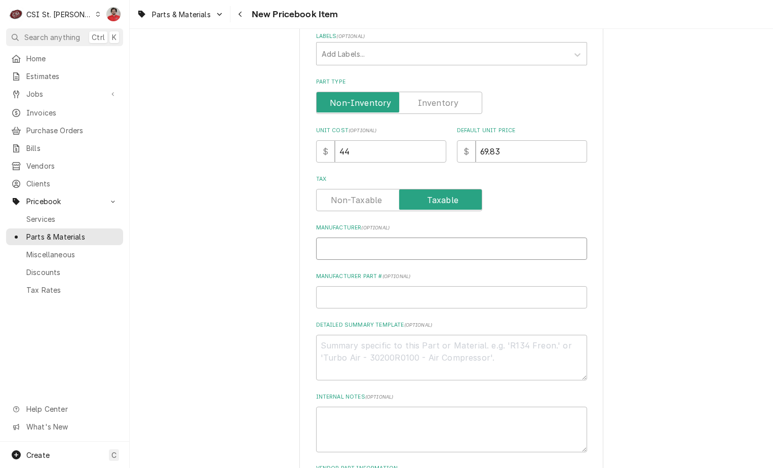
click at [381, 255] on input "Manufacturer ( optional )" at bounding box center [451, 249] width 271 height 22
type textarea "x"
type input "T"
type textarea "x"
type input "TR"
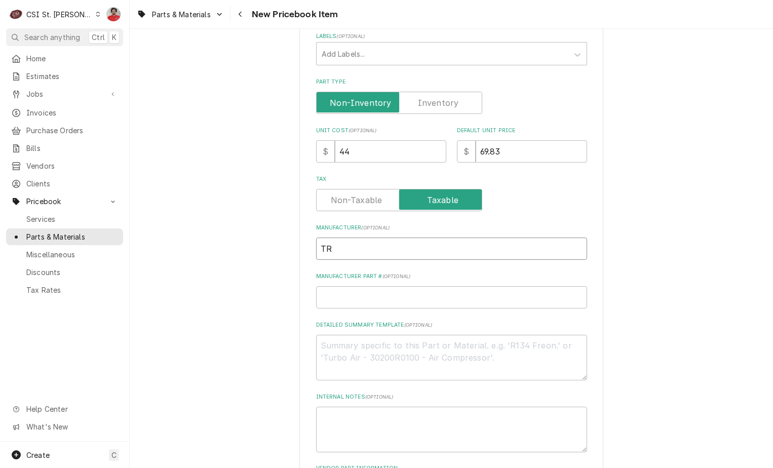
type textarea "x"
type input "TRA"
type textarea "x"
type input "TRAU"
type textarea "x"
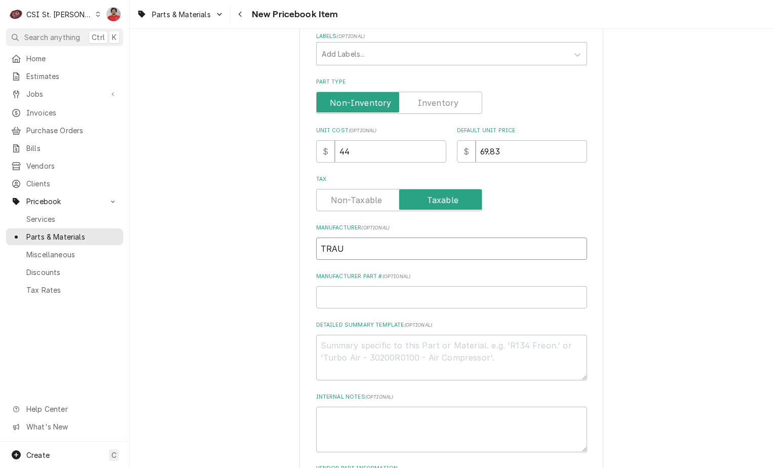
type input "TRAUL"
type textarea "x"
type input "TRAULS"
type textarea "x"
type input "TRAULSE"
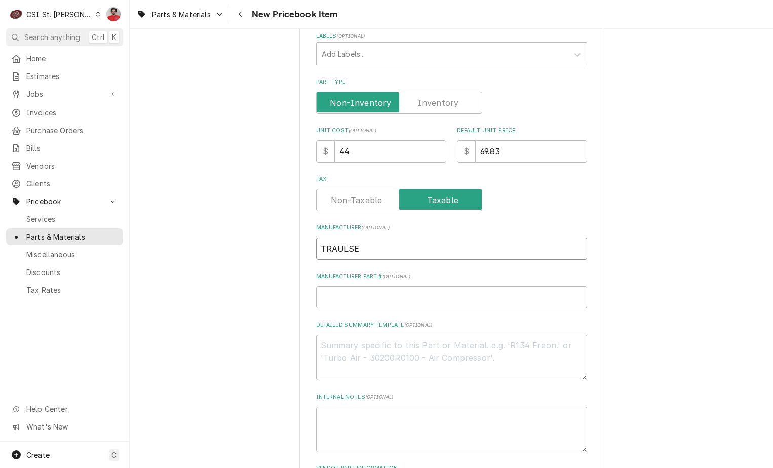
type textarea "x"
type input "TRAULSEN"
click at [390, 298] on input "Manufacturer Part # ( optional )" at bounding box center [451, 297] width 271 height 22
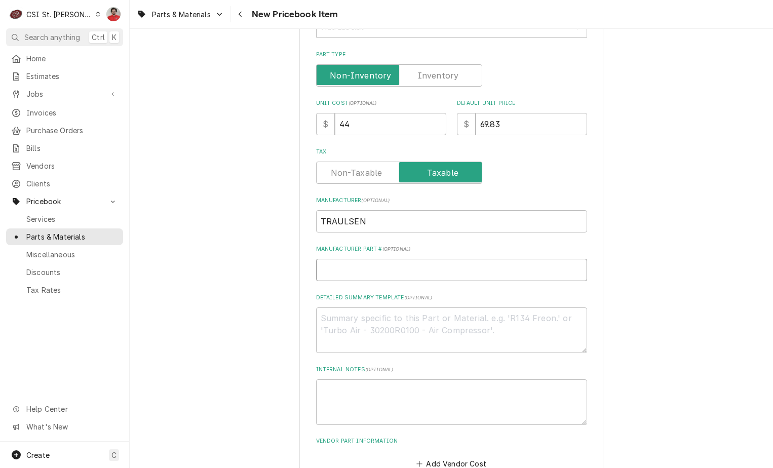
scroll to position [304, 0]
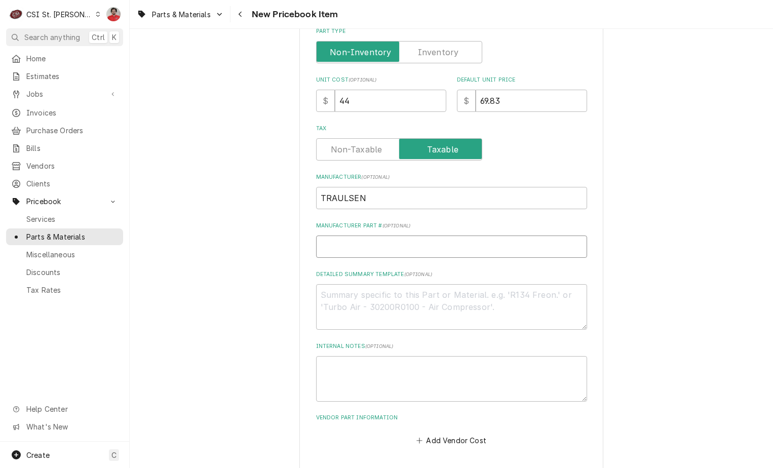
type textarea "x"
type input "9"
type textarea "x"
type input "95"
type textarea "x"
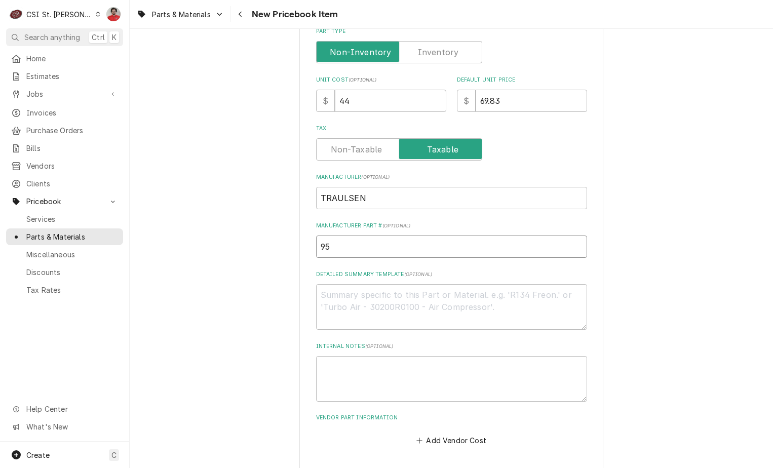
type input "950"
type textarea "x"
type input "950-"
type textarea "x"
type input "950-6"
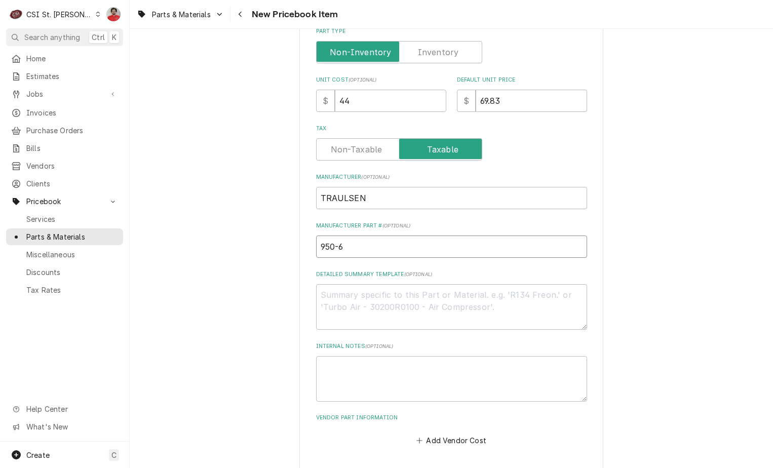
type textarea "x"
type input "950-60"
type textarea "x"
type input "950-605"
type textarea "x"
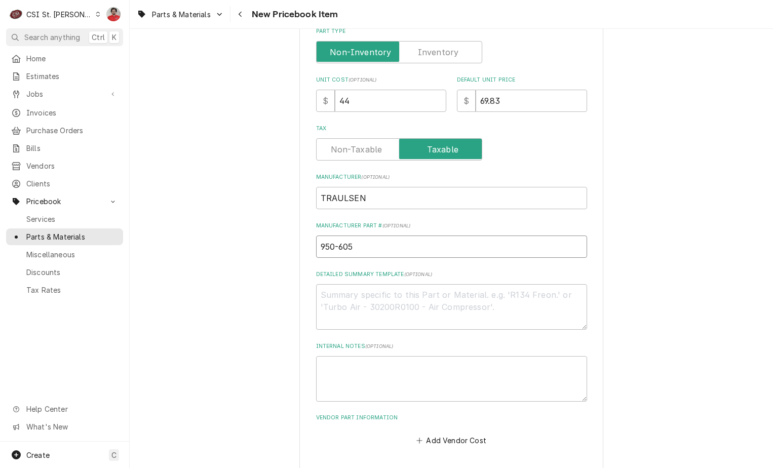
type input "950-6051"
type textarea "x"
type input "950-60510"
type textarea "x"
type input "950-60510-"
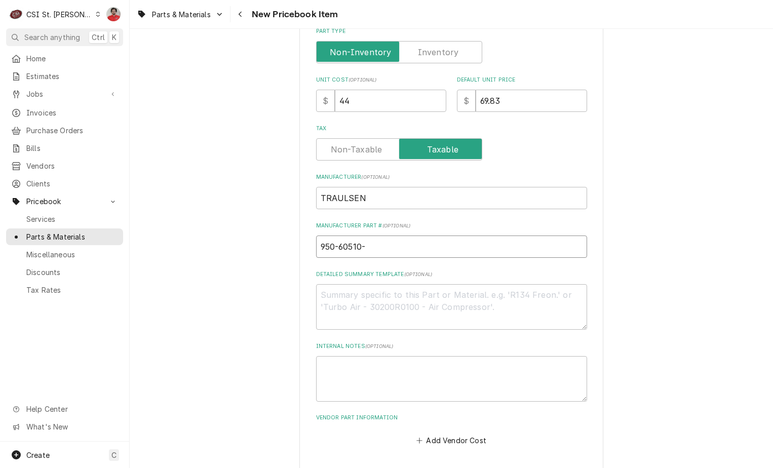
type textarea "x"
type input "950-60510-0"
type textarea "x"
type input "950-60510-01"
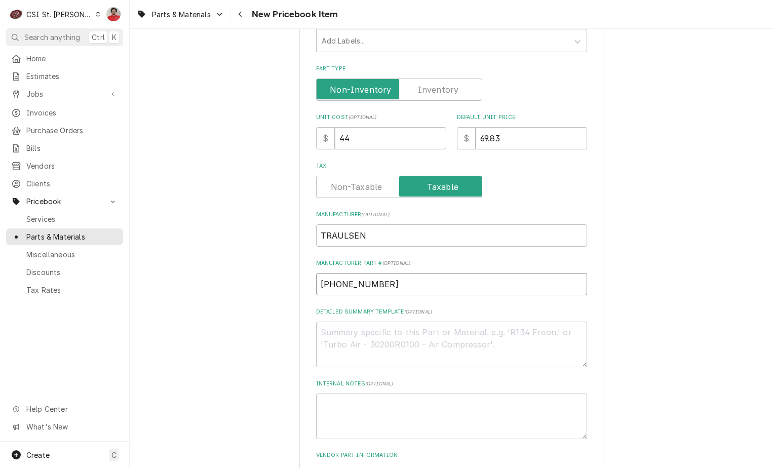
scroll to position [345, 0]
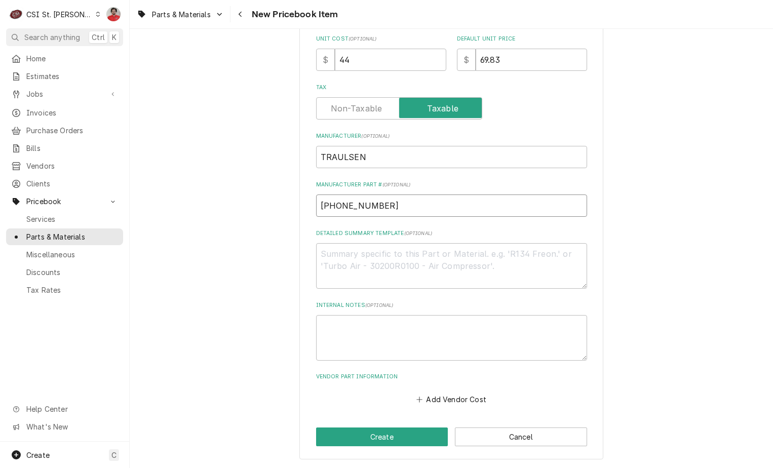
type textarea "x"
type input "T950-60510-01"
type textarea "x"
type input "TR950-60510-01"
type textarea "x"
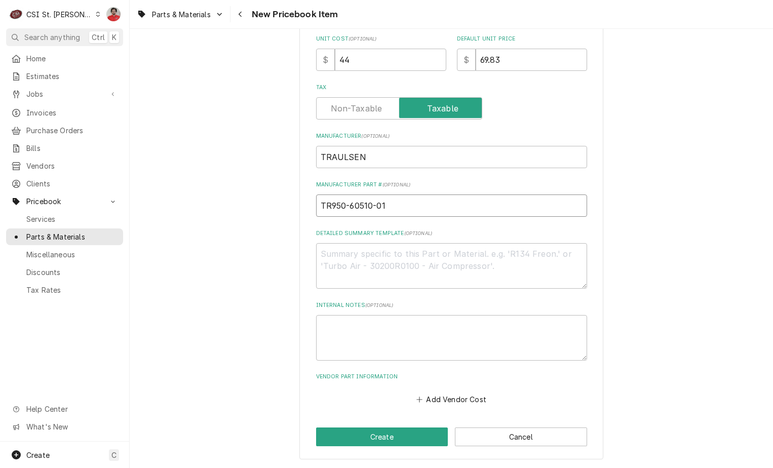
type input "TRA950-60510-01"
type textarea "x"
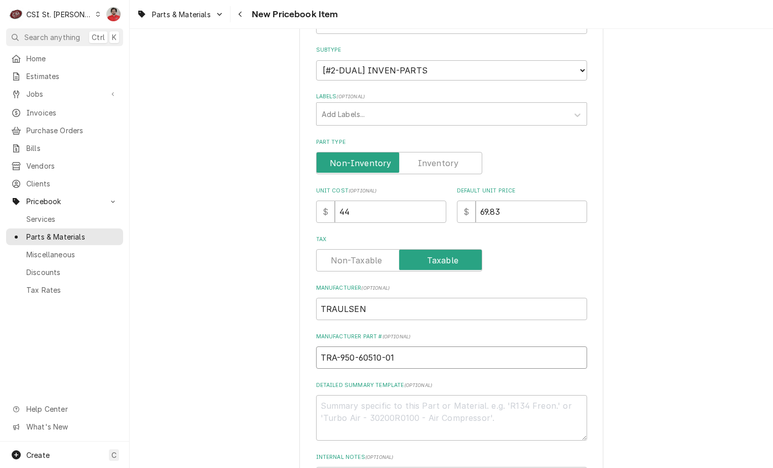
type input "TRA-950-60510-01"
click at [432, 163] on label "Part Type" at bounding box center [399, 163] width 166 height 22
click at [432, 163] on input "Part Type" at bounding box center [399, 163] width 157 height 22
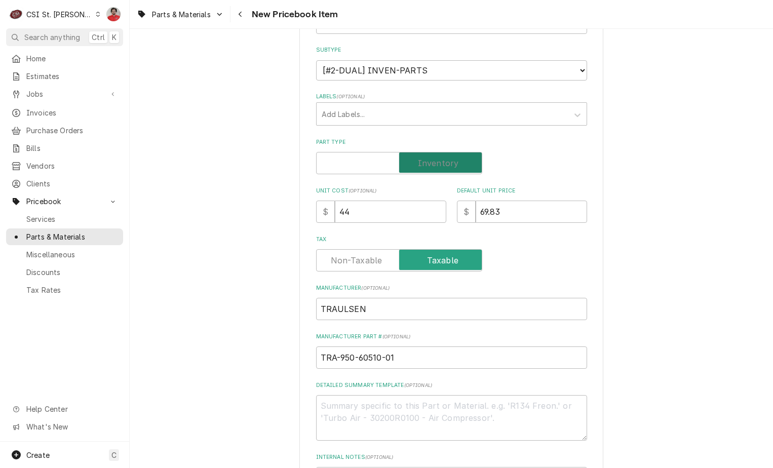
checkbox input "true"
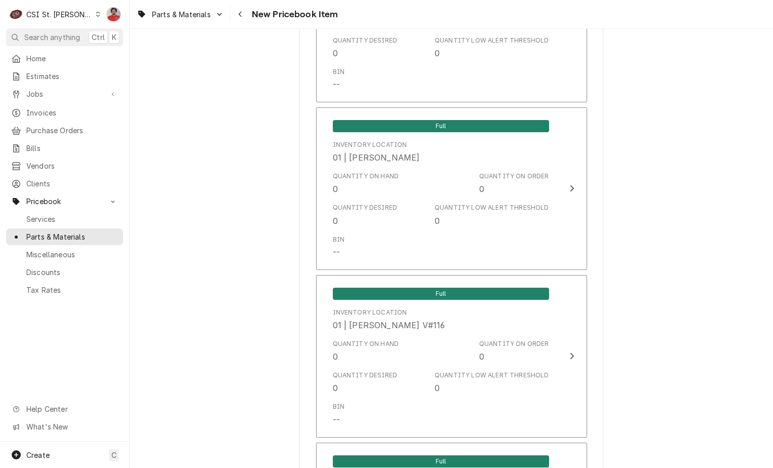
scroll to position [8244, 0]
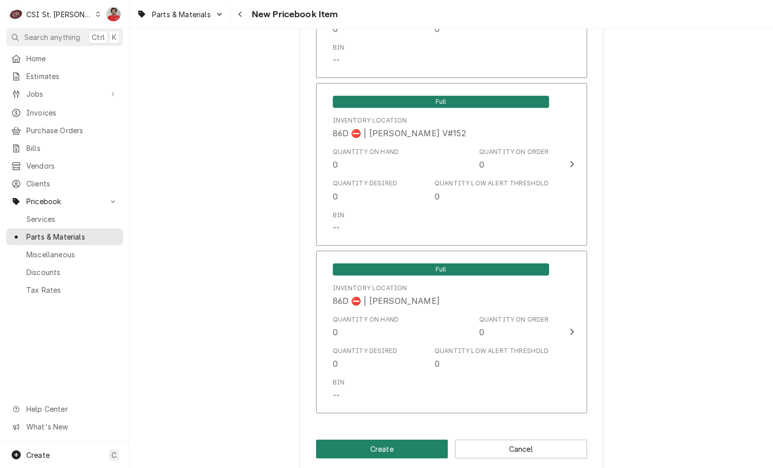
click at [363, 440] on button "Create" at bounding box center [382, 449] width 132 height 19
type textarea "x"
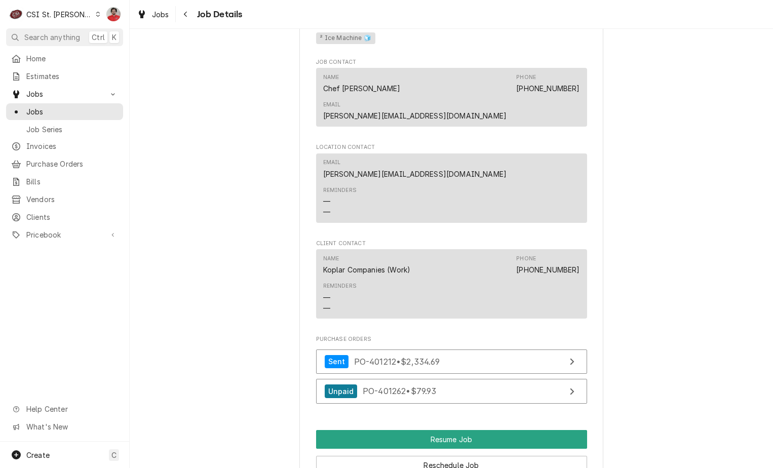
scroll to position [1469, 0]
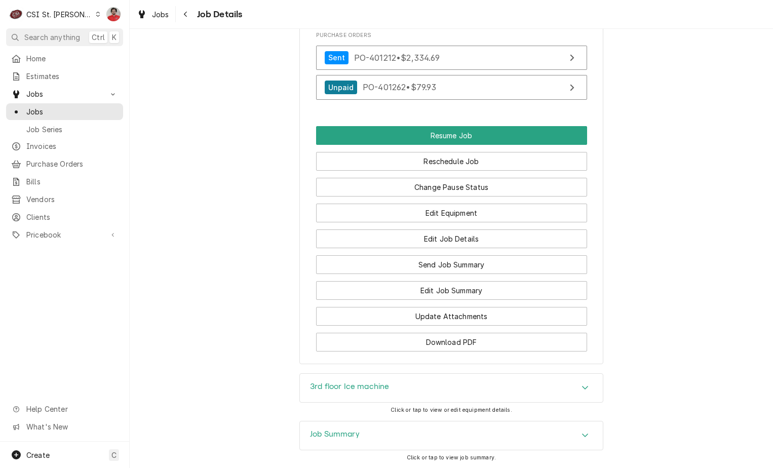
click at [432, 421] on div "Job Summary" at bounding box center [451, 435] width 303 height 28
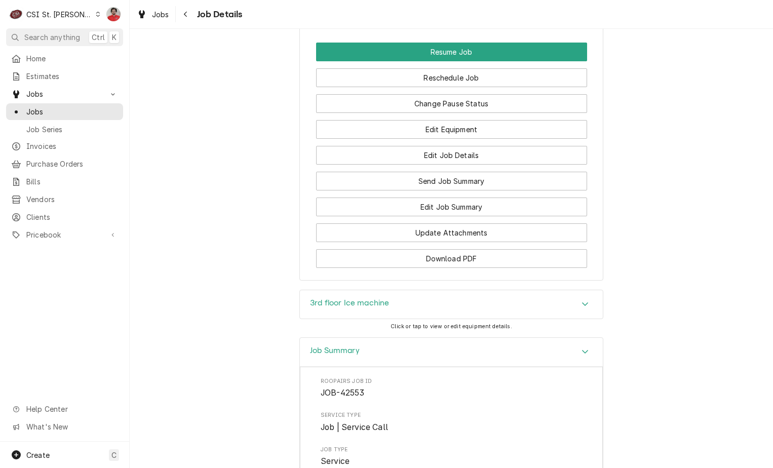
scroll to position [1198, 0]
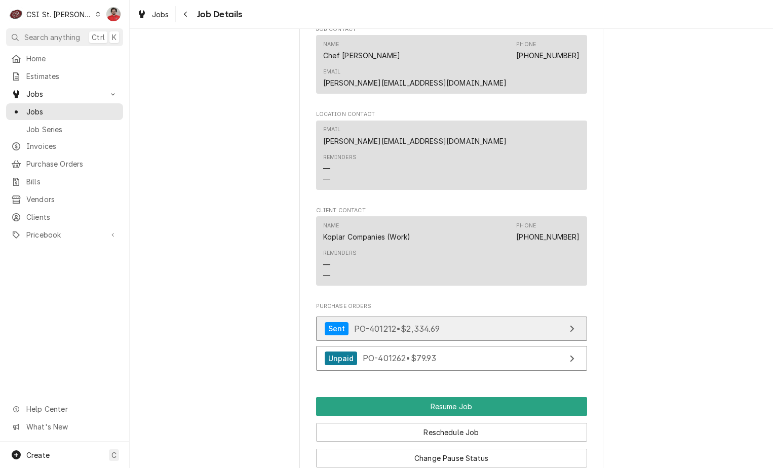
click at [484, 317] on link "Sent PO-401212 • $2,334.69" at bounding box center [451, 329] width 271 height 25
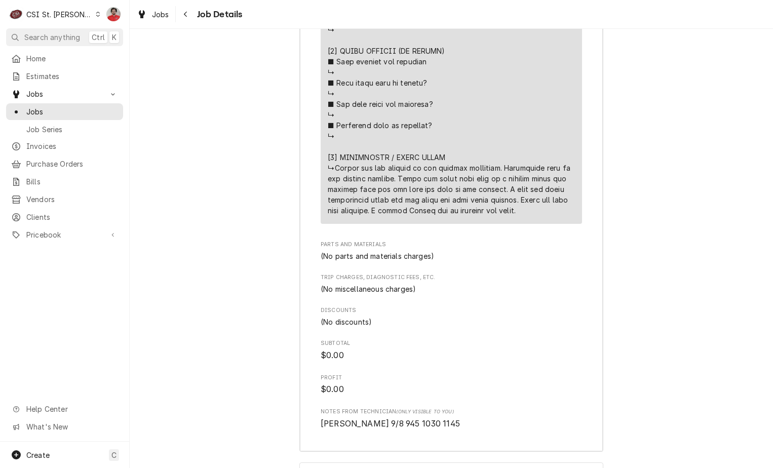
scroll to position [2666, 0]
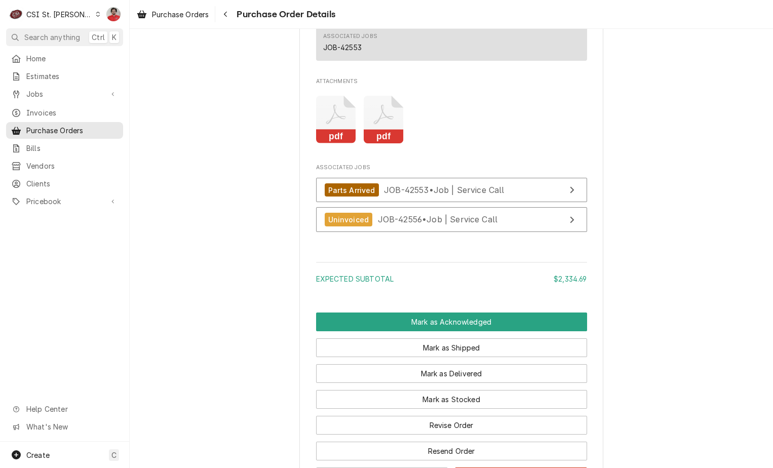
scroll to position [2095, 0]
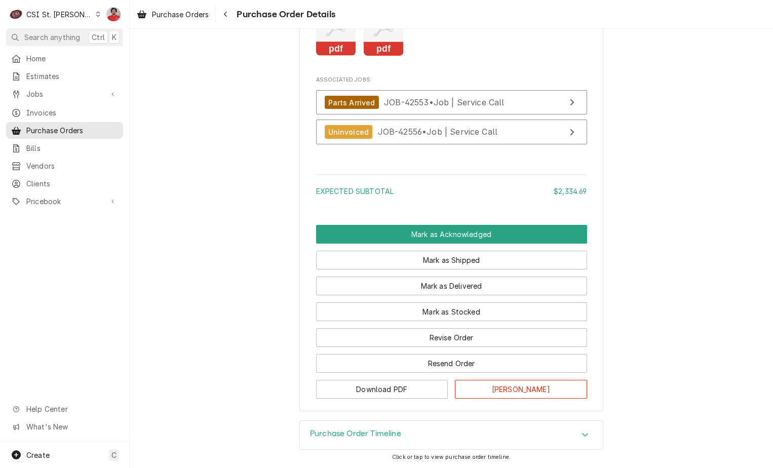
click at [472, 440] on div "Purchase Order Timeline" at bounding box center [451, 435] width 303 height 28
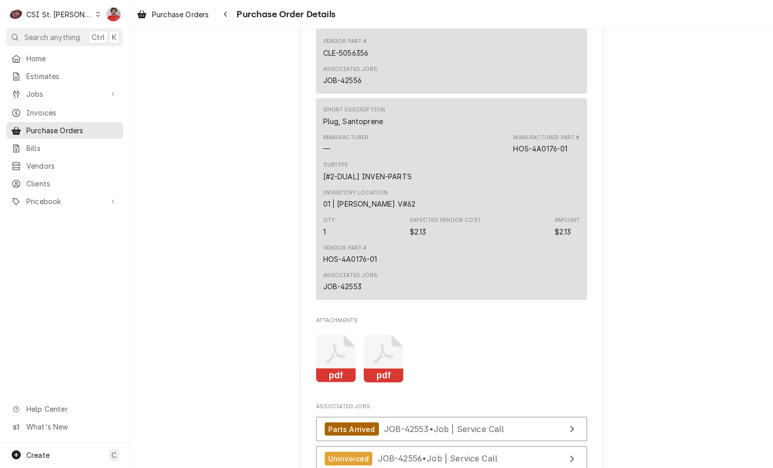
scroll to position [1807, 0]
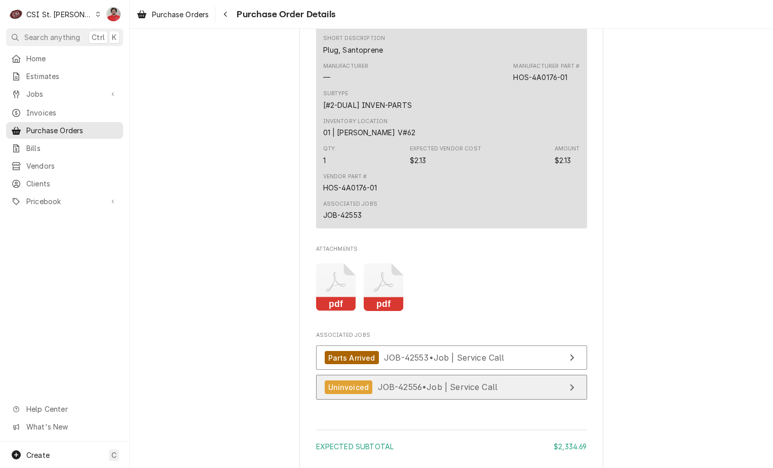
click at [439, 400] on link "Uninvoiced JOB-42556 • Job | Service Call" at bounding box center [451, 387] width 271 height 25
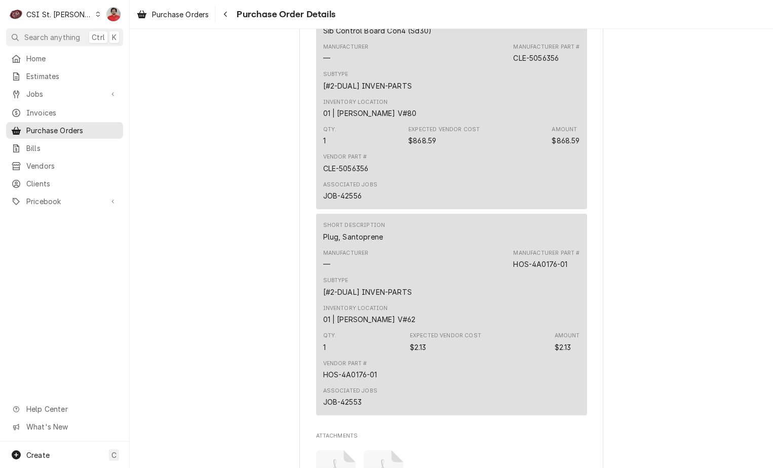
scroll to position [2076, 0]
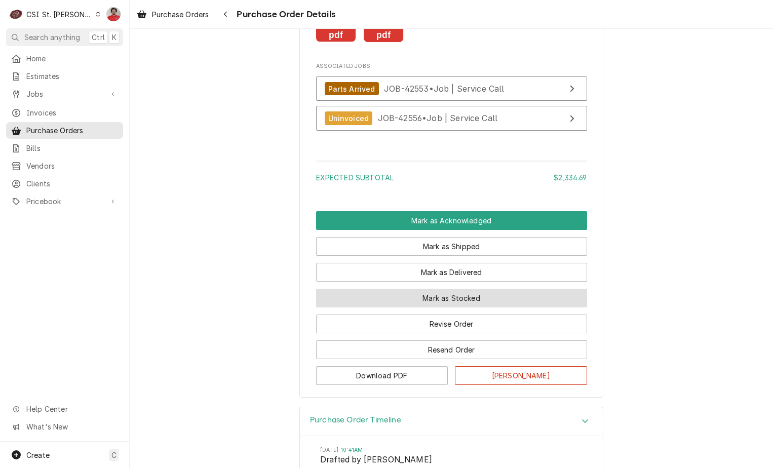
click at [469, 307] on button "Mark as Stocked" at bounding box center [451, 298] width 271 height 19
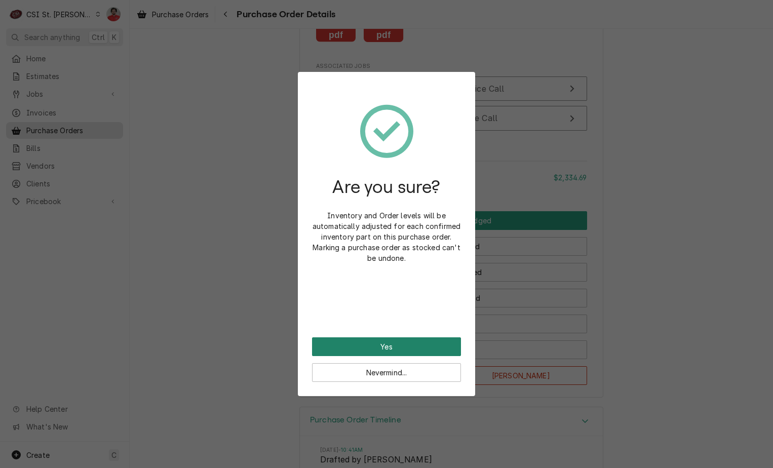
click at [441, 341] on button "Yes" at bounding box center [386, 346] width 149 height 19
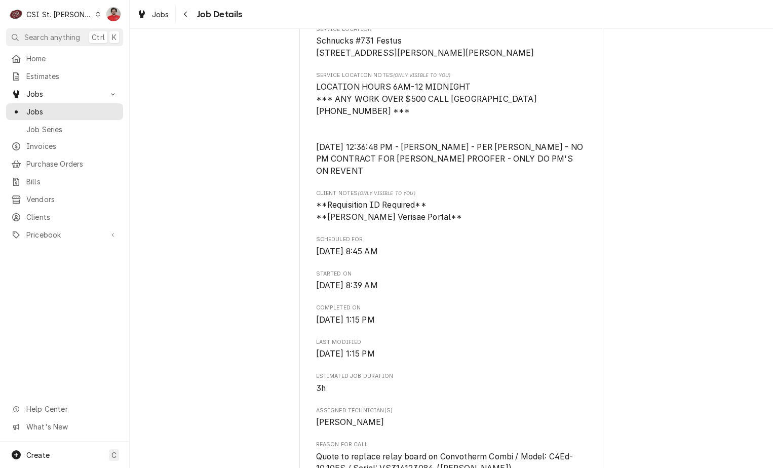
scroll to position [101, 0]
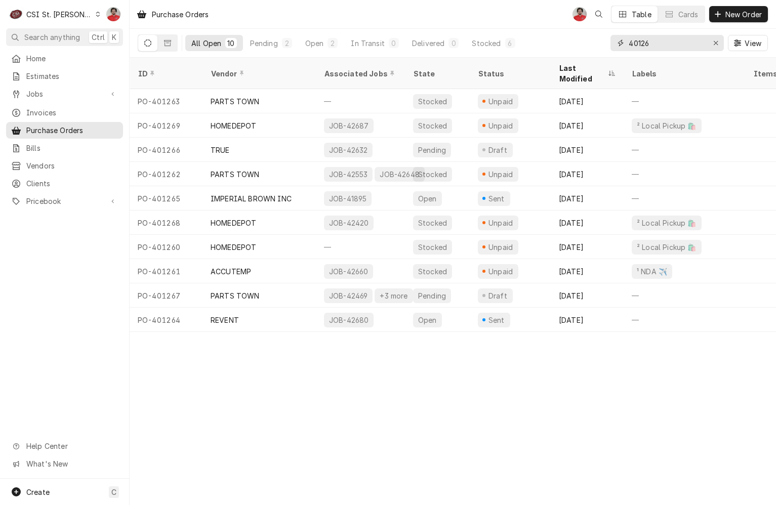
click at [669, 46] on input "40126" at bounding box center [667, 43] width 76 height 16
type input "401221"
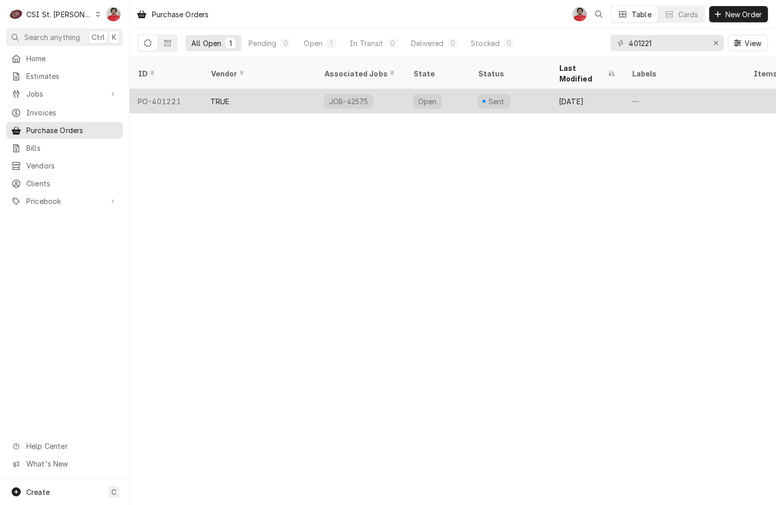
click at [390, 92] on div "JOB-42575" at bounding box center [360, 101] width 89 height 24
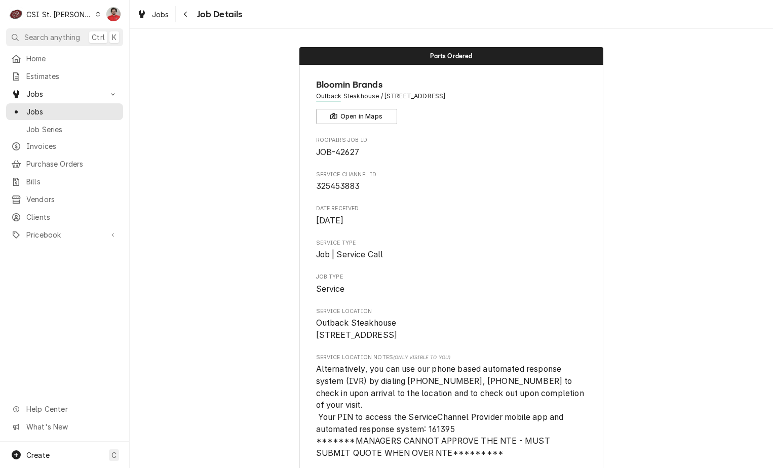
scroll to position [1671, 0]
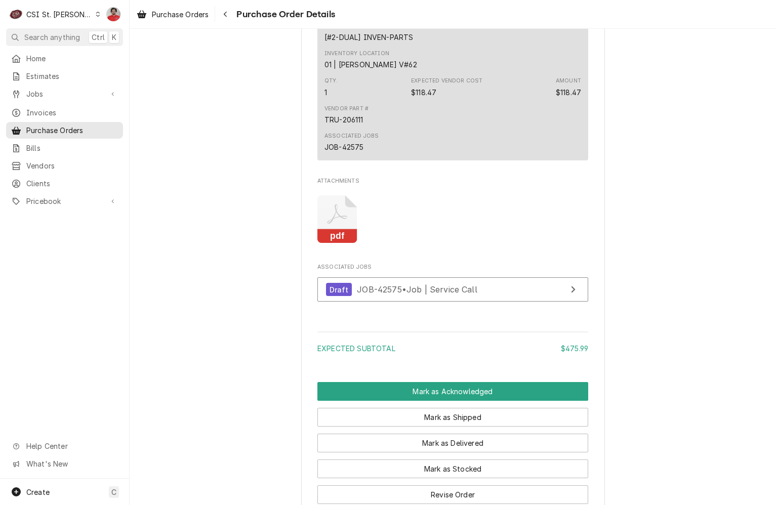
scroll to position [946, 0]
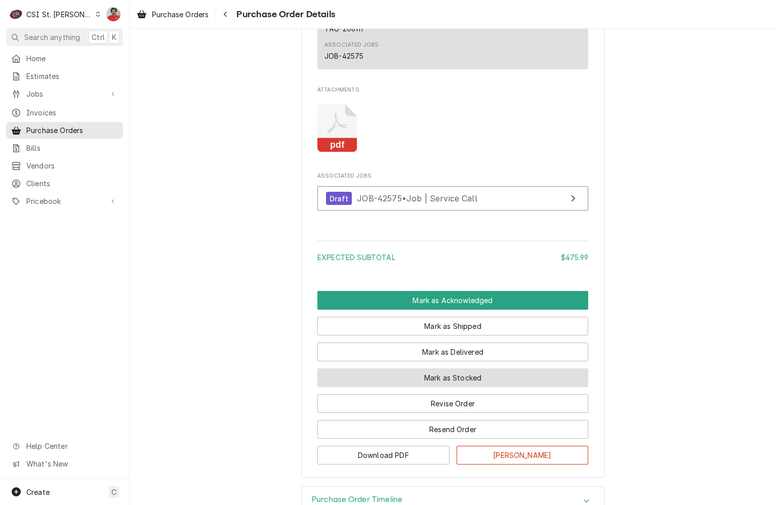
click at [452, 387] on button "Mark as Stocked" at bounding box center [453, 378] width 271 height 19
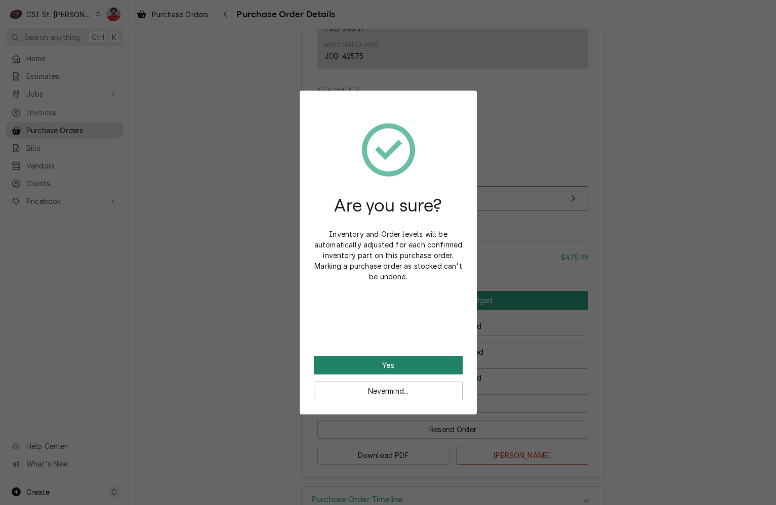
click at [382, 365] on button "Yes" at bounding box center [388, 365] width 149 height 19
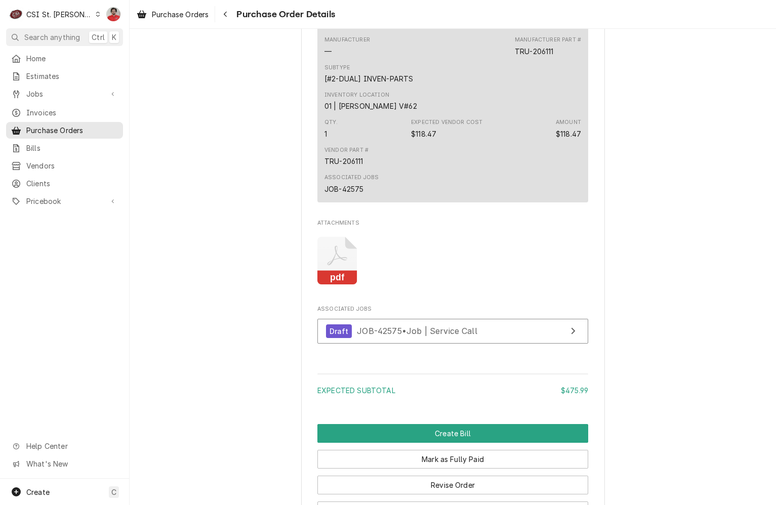
scroll to position [941, 0]
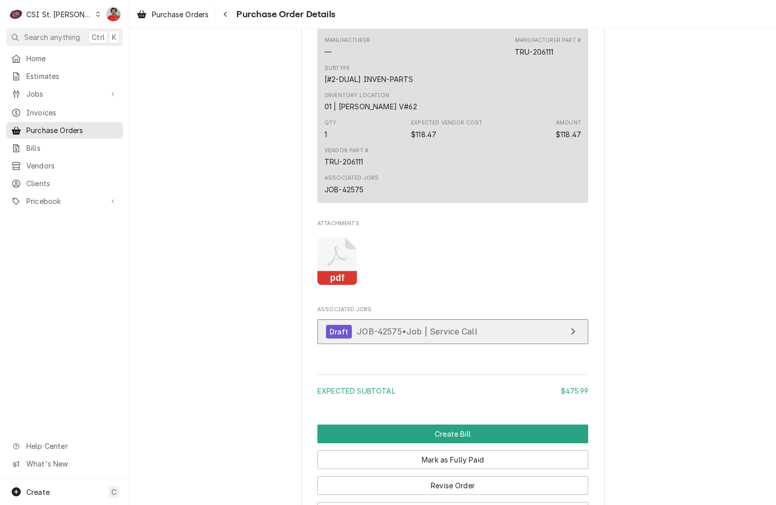
click at [435, 339] on div "Draft JOB-42575 • Job | Service Call" at bounding box center [401, 332] width 151 height 14
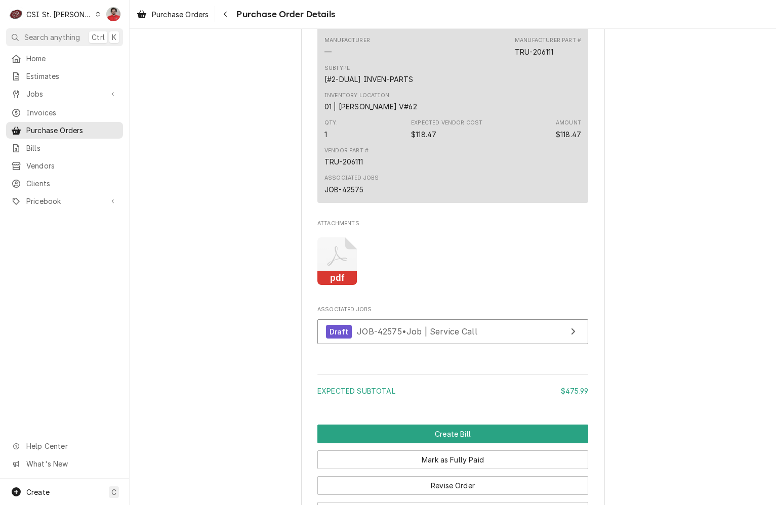
scroll to position [738, 0]
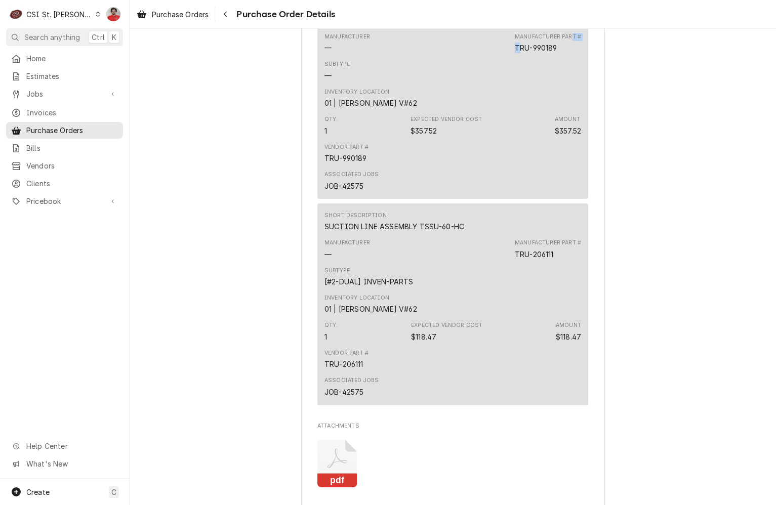
drag, startPoint x: 570, startPoint y: 71, endPoint x: 521, endPoint y: 72, distance: 49.1
click at [521, 53] on div "Manufacturer Part # TRU-990189" at bounding box center [548, 43] width 66 height 20
click at [522, 53] on div "TRU-990189" at bounding box center [536, 48] width 43 height 11
drag, startPoint x: 556, startPoint y: 66, endPoint x: 507, endPoint y: 78, distance: 50.1
click at [507, 78] on div "Short Description Evaporator Coil, 45", TD-80 Manufacturer — Manufacturer Part …" at bounding box center [453, 98] width 271 height 202
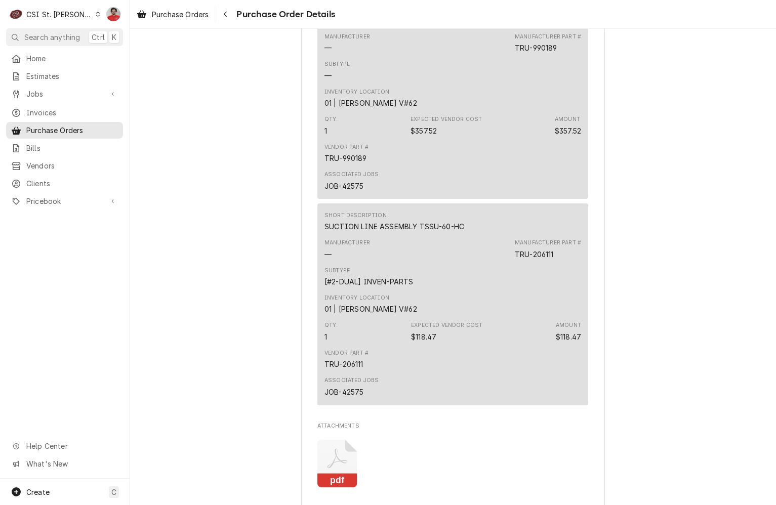
click at [518, 53] on div "TRU-990189" at bounding box center [536, 48] width 43 height 11
drag, startPoint x: 514, startPoint y: 71, endPoint x: 554, endPoint y: 70, distance: 40.0
click at [554, 53] on div "TRU-990189" at bounding box center [536, 48] width 43 height 11
copy div "TRU-990189"
drag, startPoint x: 552, startPoint y: 277, endPoint x: 508, endPoint y: 274, distance: 44.6
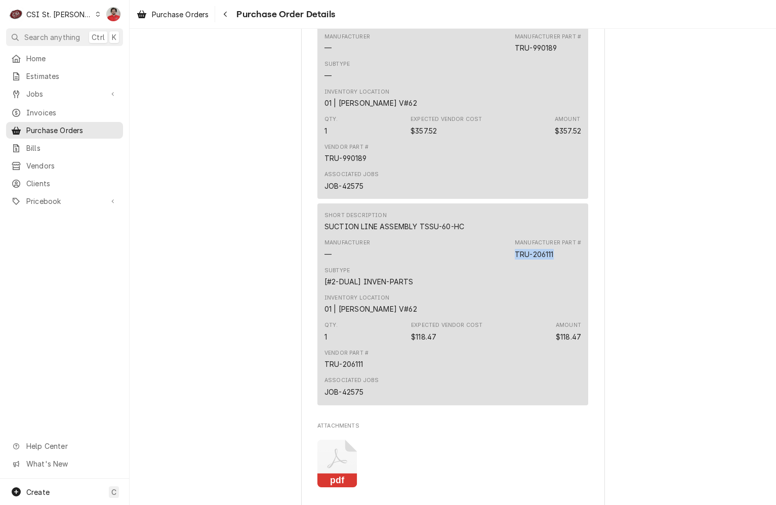
click at [508, 263] on div "Manufacturer — Manufacturer Part # TRU-206111" at bounding box center [453, 248] width 257 height 27
copy div "TRU-206111"
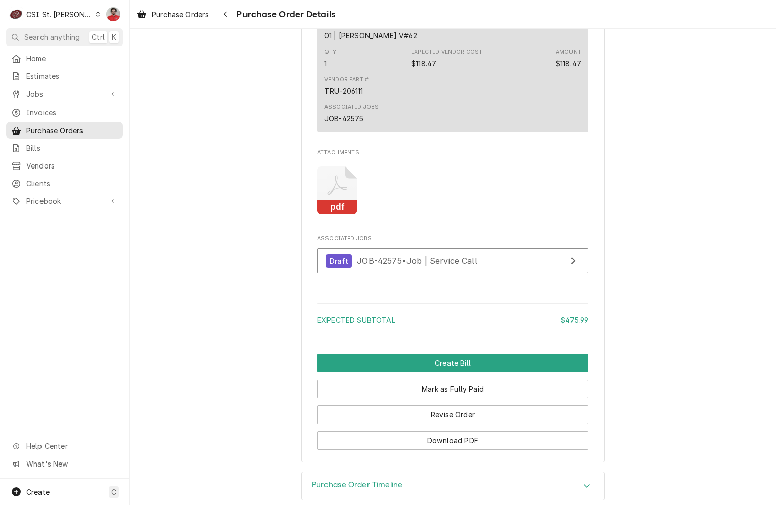
scroll to position [1047, 0]
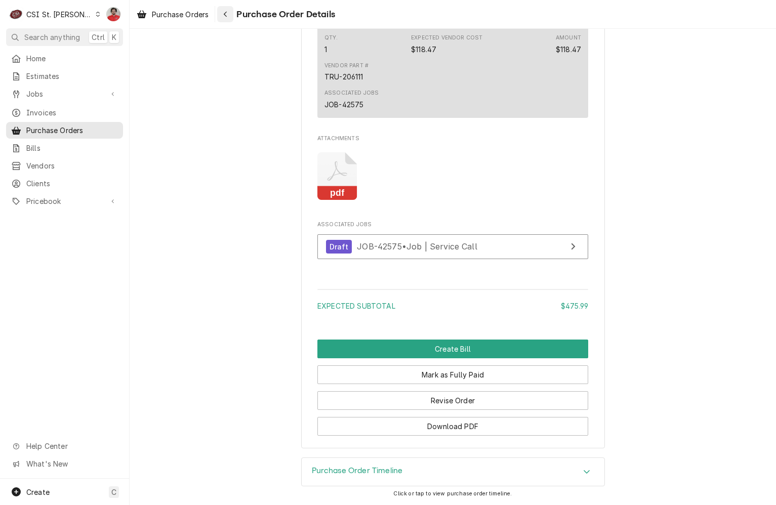
click at [225, 17] on icon "Navigate back" at bounding box center [225, 14] width 5 height 7
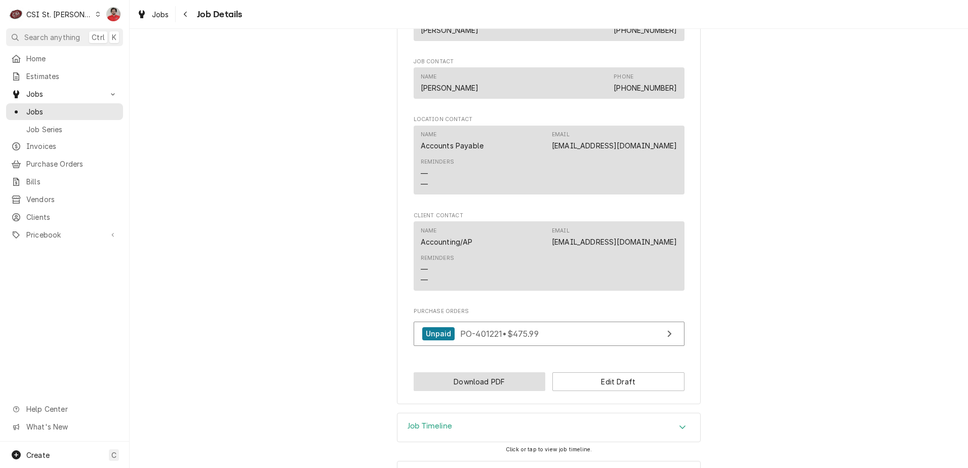
scroll to position [722, 0]
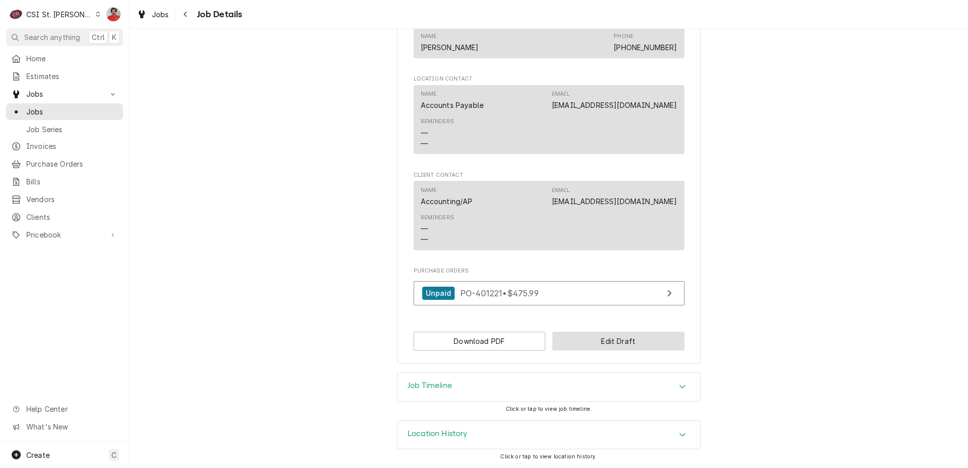
click at [604, 342] on button "Edit Draft" at bounding box center [618, 341] width 132 height 19
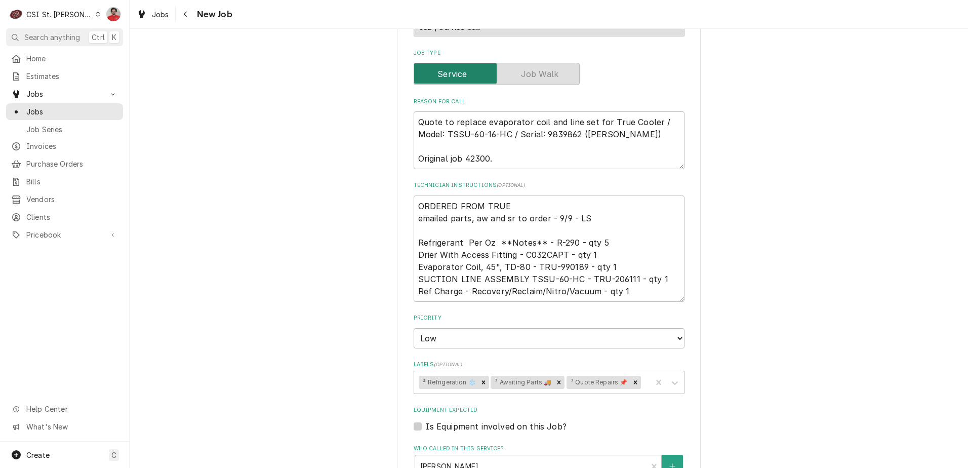
scroll to position [304, 0]
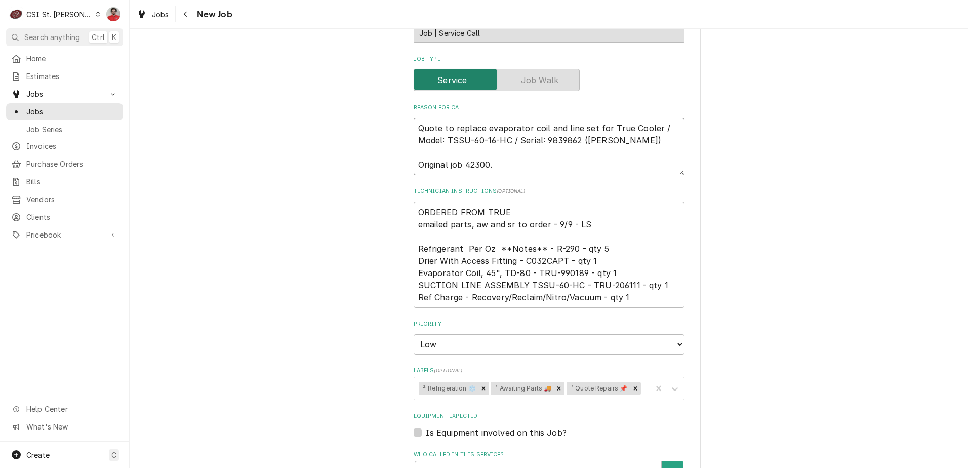
click at [539, 124] on textarea "Quote to replace evaporator coil and line set for True Cooler / Model: TSSU-60-…" at bounding box center [549, 146] width 271 height 58
type textarea "x"
type textarea "Quote to replace evaporator coil and line set for True Cooler / Model: TSSU-60-…"
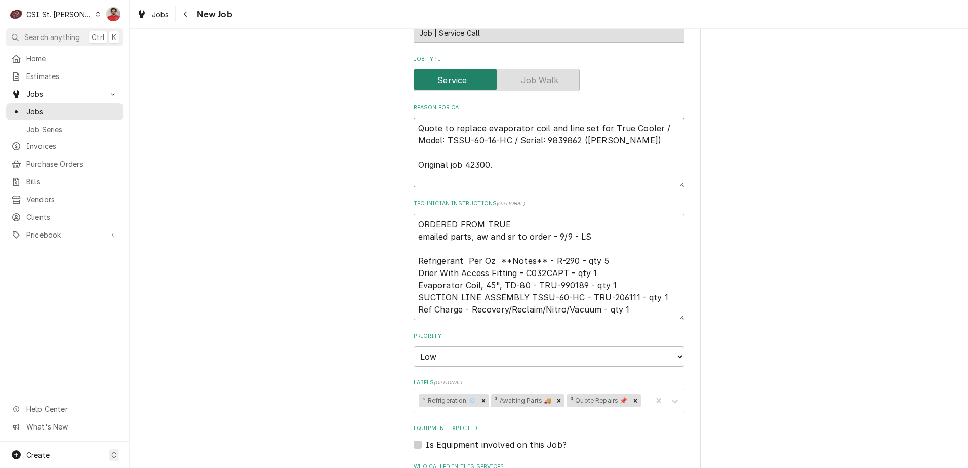
type textarea "x"
type textarea "R Quote to replace evaporator coil and line set for True Cooler / Model: TSSU-6…"
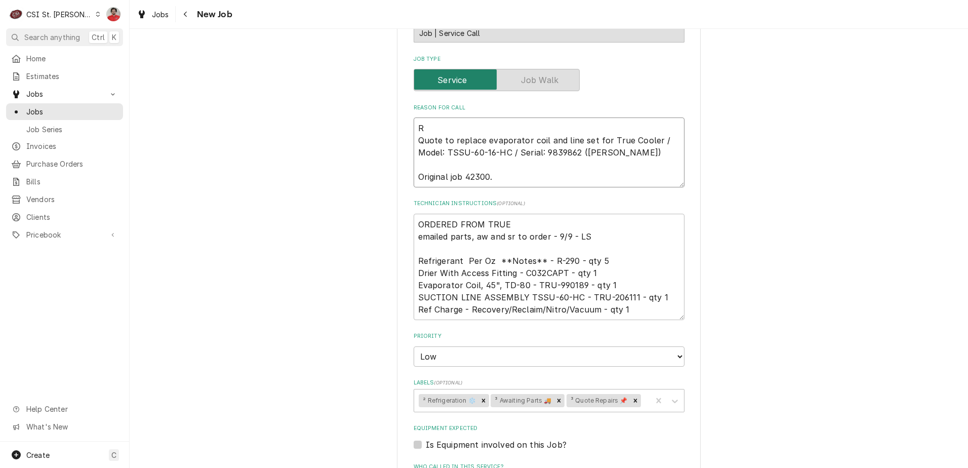
type textarea "x"
type textarea "Re Quote to replace evaporator coil and line set for True Cooler / Model: TSSU-…"
type textarea "x"
type textarea "R Quote to replace evaporator coil and line set for True Cooler / Model: TSSU-6…"
type textarea "x"
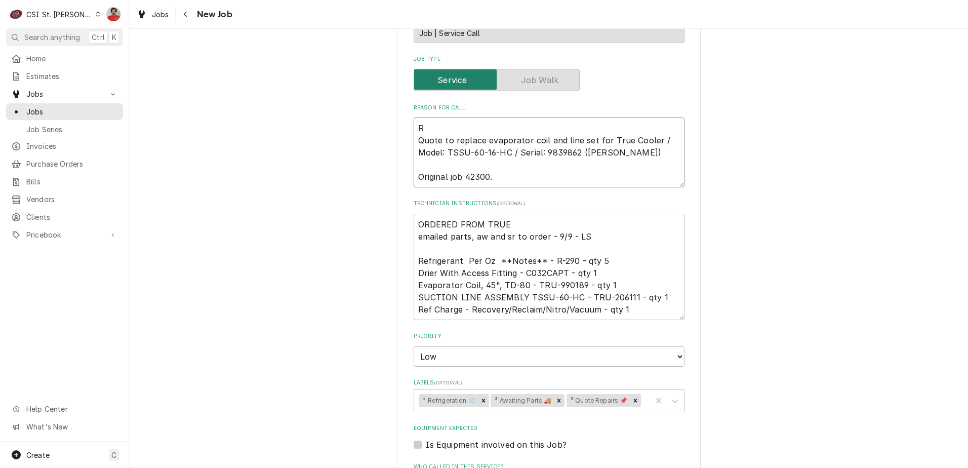
type textarea "Quote to replace evaporator coil and line set for True Cooler / Model: TSSU-60-…"
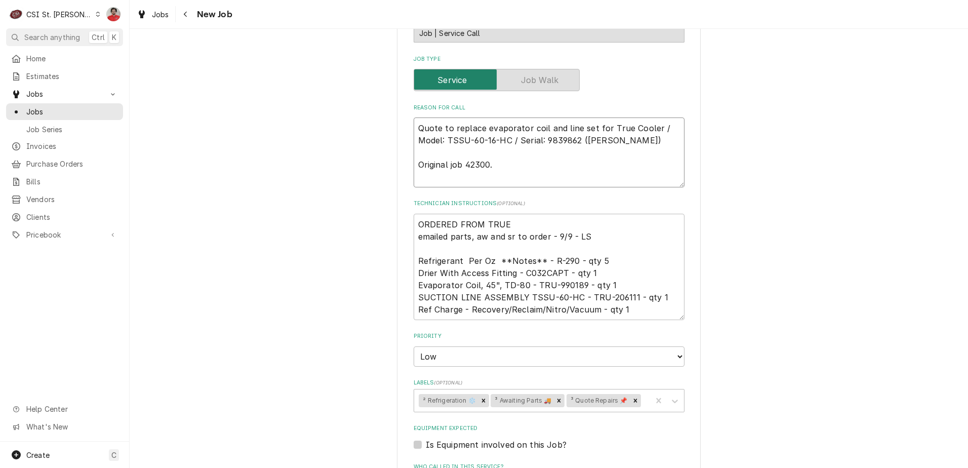
type textarea "x"
type textarea "R Quote to replace evaporator coil and line set for True Cooler / Model: TSSU-6…"
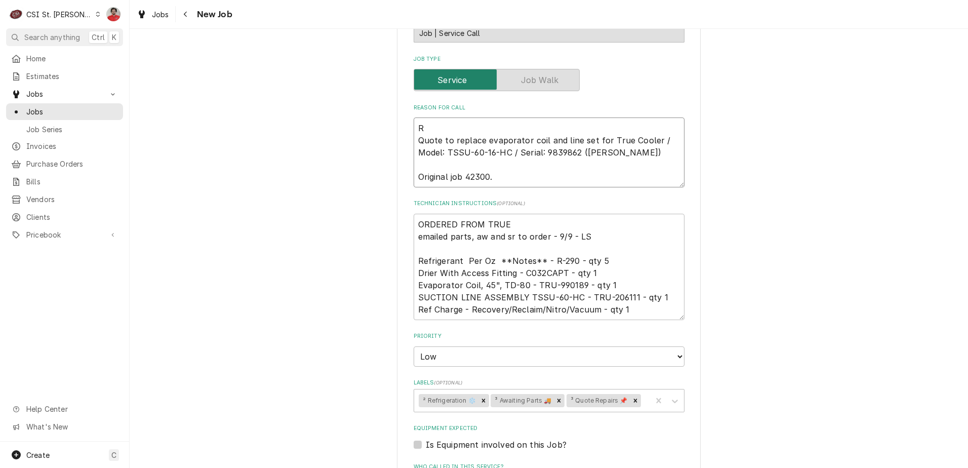
type textarea "x"
type textarea "Re Quote to replace evaporator coil and line set for True Cooler / Model: TSSU-…"
type textarea "x"
type textarea "Rec Quote to replace evaporator coil and line set for True Cooler / Model: TSSU…"
type textarea "x"
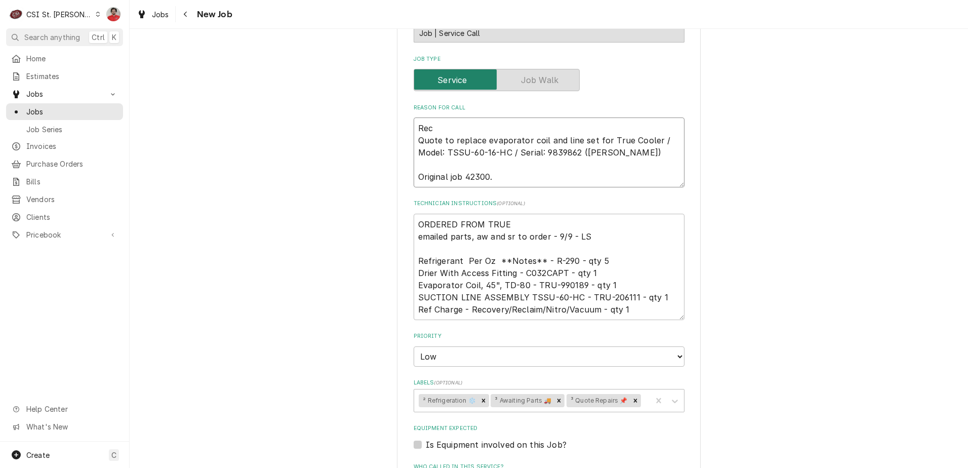
type textarea "Rec Quote to replace evaporator coil and line set for True Cooler / Model: TSSU…"
type textarea "x"
type textarea "Rec p Quote to replace evaporator coil and line set for True Cooler / Model: TS…"
type textarea "x"
type textarea "Rec pa Quote to replace evaporator coil and line set for True Cooler / Model: T…"
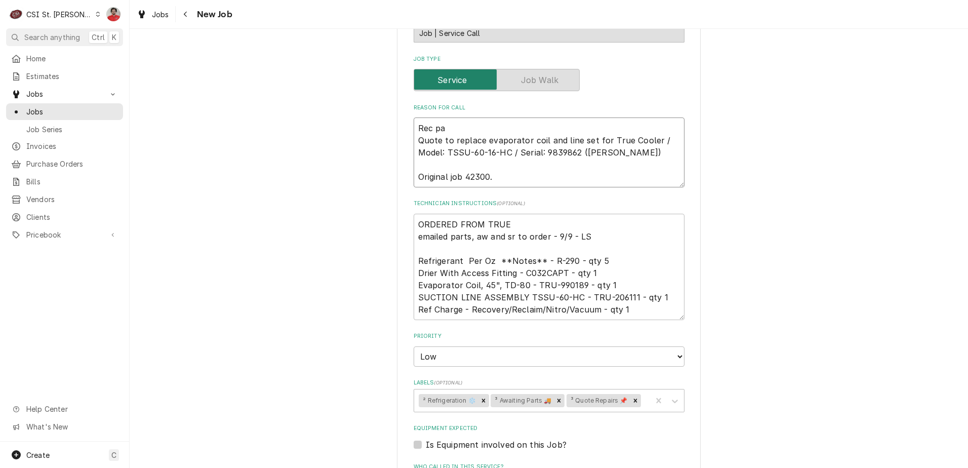
type textarea "x"
type textarea "Rec par Quote to replace evaporator coil and line set for True Cooler / Model: …"
type textarea "x"
type textarea "Rec part Quote to replace evaporator coil and line set for True Cooler / Model:…"
type textarea "x"
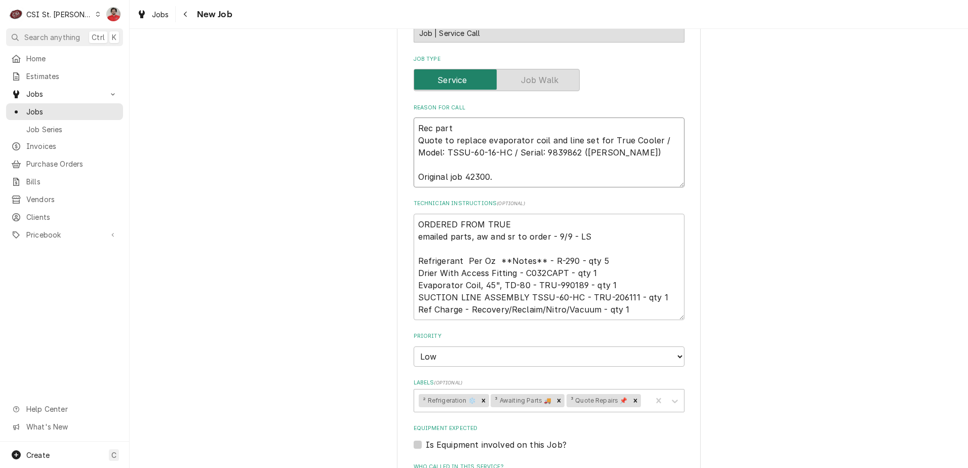
type textarea "Rec parts Quote to replace evaporator coil and line set for True Cooler / Model…"
type textarea "x"
type textarea "Rec part Quote to replace evaporator coil and line set for True Cooler / Model:…"
type textarea "x"
type textarea "Rec par Quote to replace evaporator coil and line set for True Cooler / Model: …"
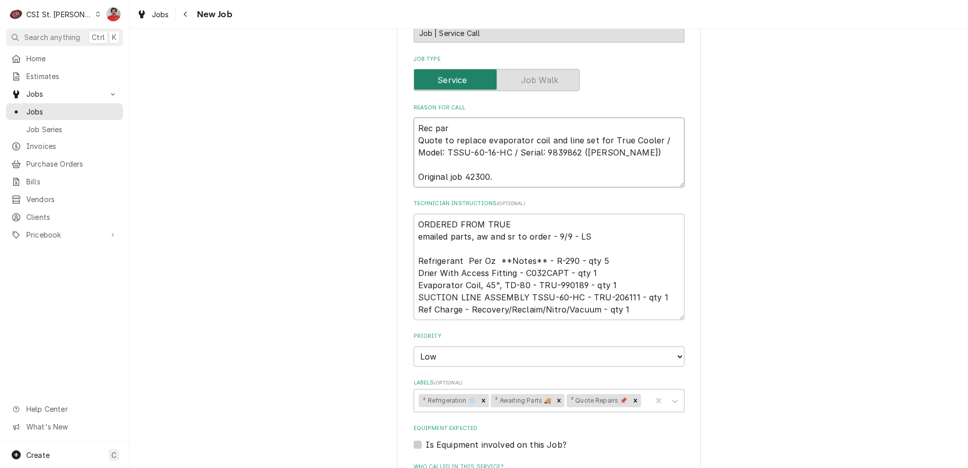
type textarea "x"
type textarea "Rec pa Quote to replace evaporator coil and line set for True Cooler / Model: T…"
type textarea "x"
type textarea "Rec p Quote to replace evaporator coil and line set for True Cooler / Model: TS…"
type textarea "x"
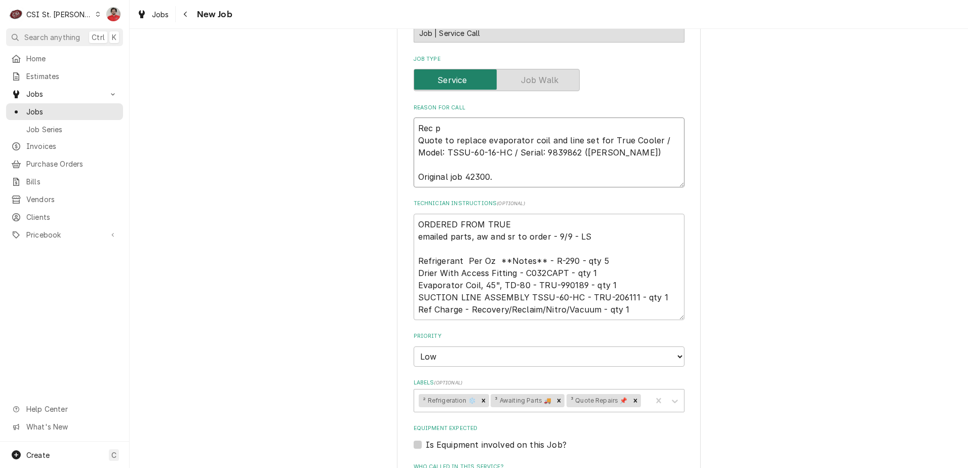
type textarea "Rec Quote to replace evaporator coil and line set for True Cooler / Model: TSSU…"
type textarea "x"
type textarea "Rec T Quote to replace evaporator coil and line set for True Cooler / Model: TS…"
type textarea "x"
type textarea "Rec Tr Quote to replace evaporator coil and line set for True Cooler / Model: T…"
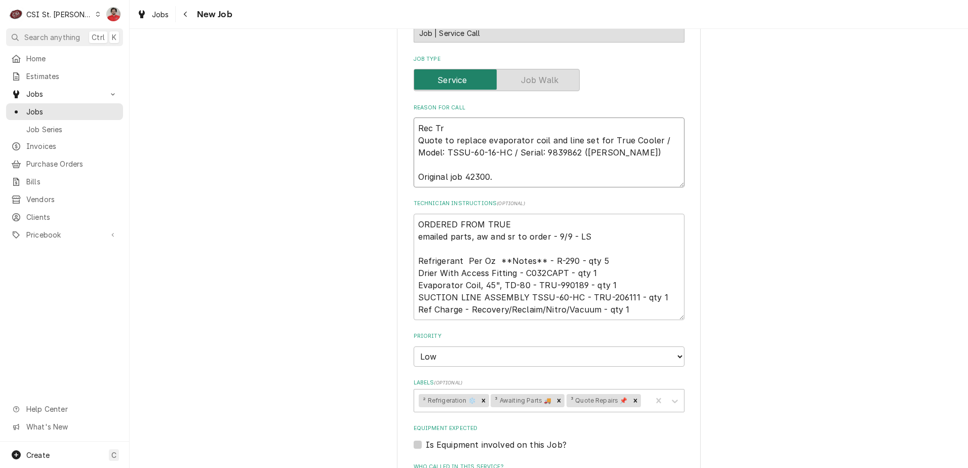
type textarea "x"
type textarea "Rec Tru Quote to replace evaporator coil and line set for True Cooler / Model: …"
type textarea "x"
type textarea "Rec True Quote to replace evaporator coil and line set for True Cooler / Model:…"
type textarea "x"
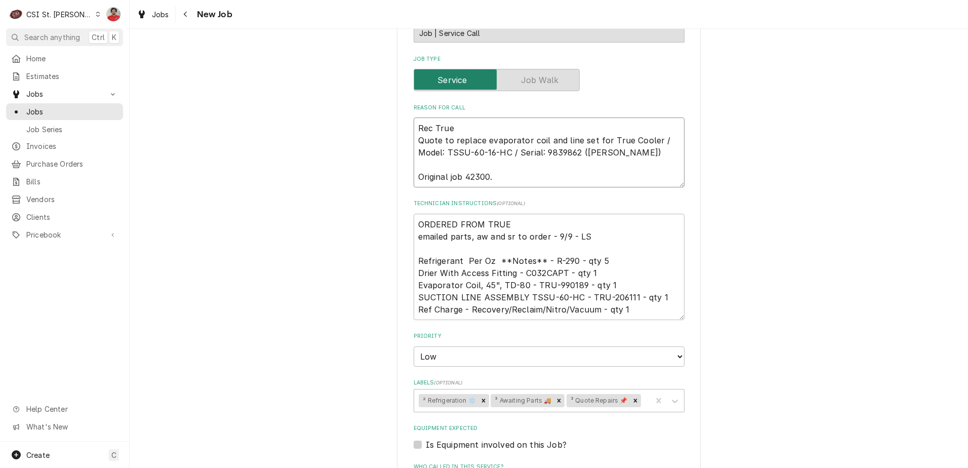
type textarea "Rec True P Quote to replace evaporator coil and line set for True Cooler / Mode…"
type textarea "x"
type textarea "Rec True Pa Quote to replace evaporator coil and line set for True Cooler / Mod…"
type textarea "x"
type textarea "Rec True Par Quote to replace evaporator coil and line set for True Cooler / Mo…"
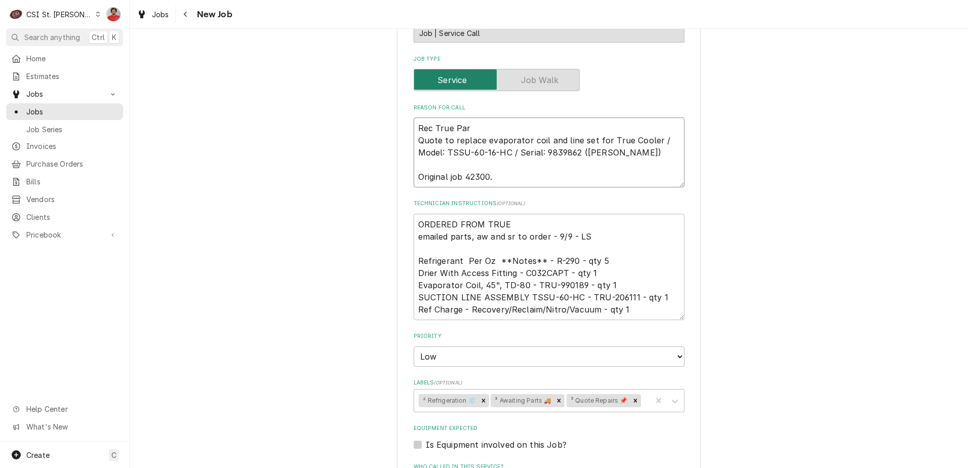
type textarea "x"
type textarea "Rec True Part Quote to replace evaporator coil and line set for True Cooler / M…"
type textarea "x"
type textarea "Rec True Parts Quote to replace evaporator coil and line set for True Cooler / …"
type textarea "x"
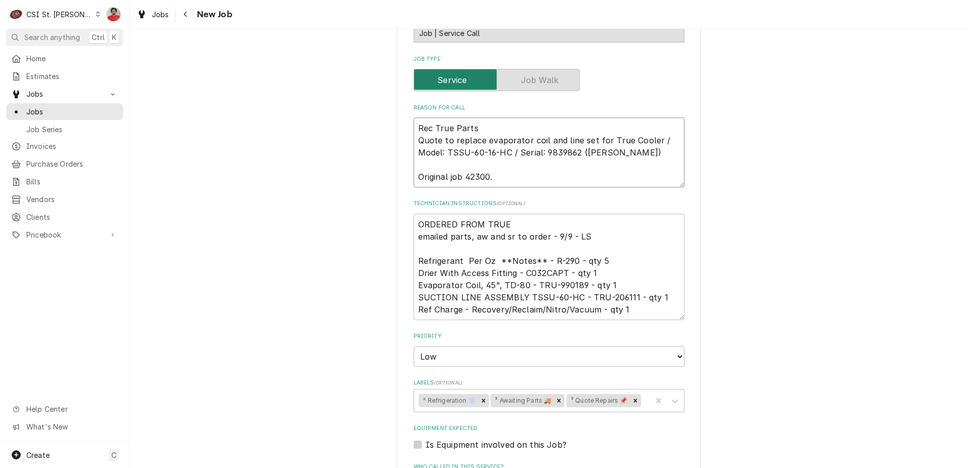
type textarea "Rec True Parts Quote to replace evaporator coil and line set for True Cooler / …"
type textarea "x"
type textarea "Rec True Parts t Quote to replace evaporator coil and line set for True Cooler …"
type textarea "x"
type textarea "Rec True Parts to Quote to replace evaporator coil and line set for True Cooler…"
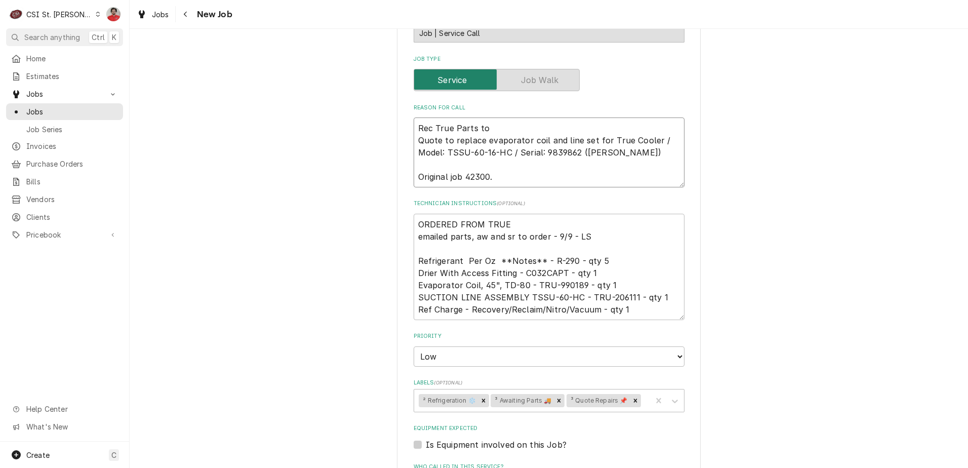
type textarea "x"
type textarea "Rec True Parts to Quote to replace evaporator coil and line set for True Cooler…"
type textarea "x"
type textarea "Rec True Parts to Quote to replace evaporator coil and line set for True Cooler…"
type textarea "x"
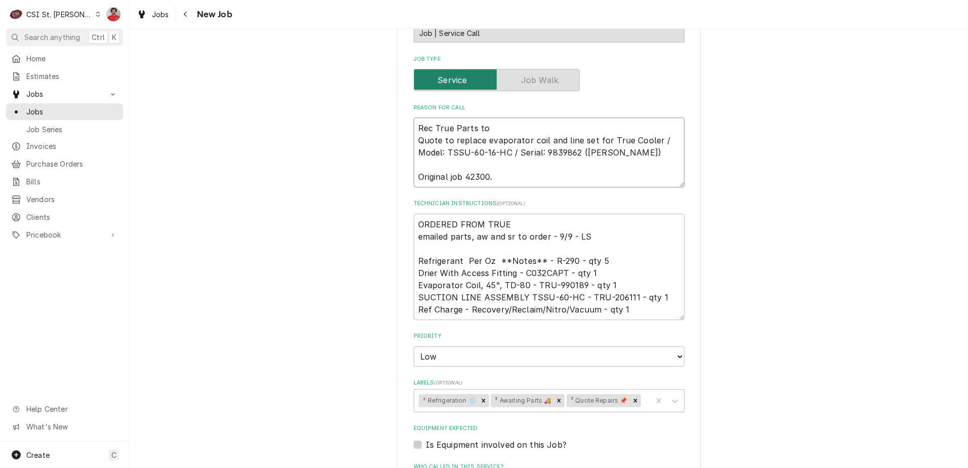
type textarea "Rec True Parts t Quote to replace evaporator coil and line set for True Cooler …"
type textarea "x"
type textarea "Rec True Parts Quote to replace evaporator coil and line set for True Cooler / …"
type textarea "x"
type textarea "Rec True Parts Quote to replace evaporator coil and line set for True Cooler / …"
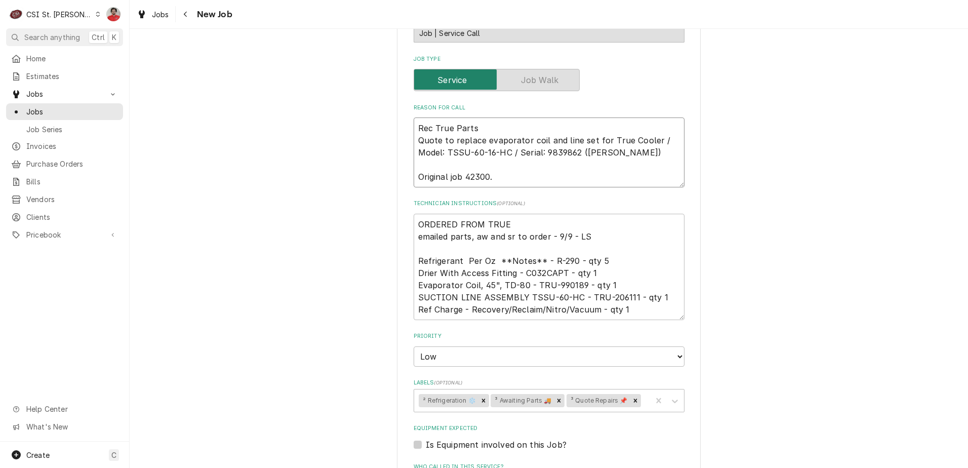
type textarea "x"
type textarea "Rec True Part Quote to replace evaporator coil and line set for True Cooler / M…"
type textarea "x"
type textarea "Rec True Pa Quote to replace evaporator coil and line set for True Cooler / Mod…"
type textarea "x"
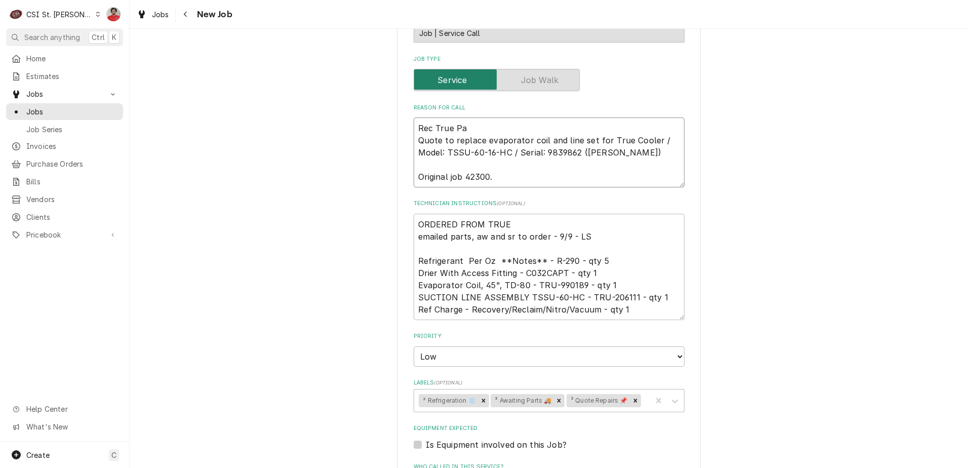
type textarea "Rec True P Quote to replace evaporator coil and line set for True Cooler / Mode…"
type textarea "x"
type textarea "Rec True Quote to replace evaporator coil and line set for True Cooler / Model:…"
type textarea "x"
type textarea "Rec True p Quote to replace evaporator coil and line set for True Cooler / Mode…"
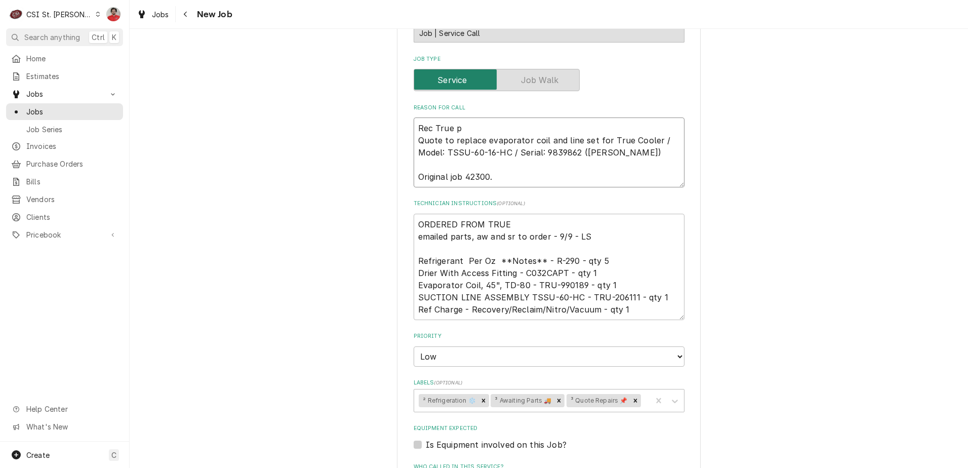
type textarea "x"
type textarea "Rec True pa Quote to replace evaporator coil and line set for True Cooler / Mod…"
type textarea "x"
type textarea "Rec True par Quote to replace evaporator coil and line set for True Cooler / Mo…"
type textarea "x"
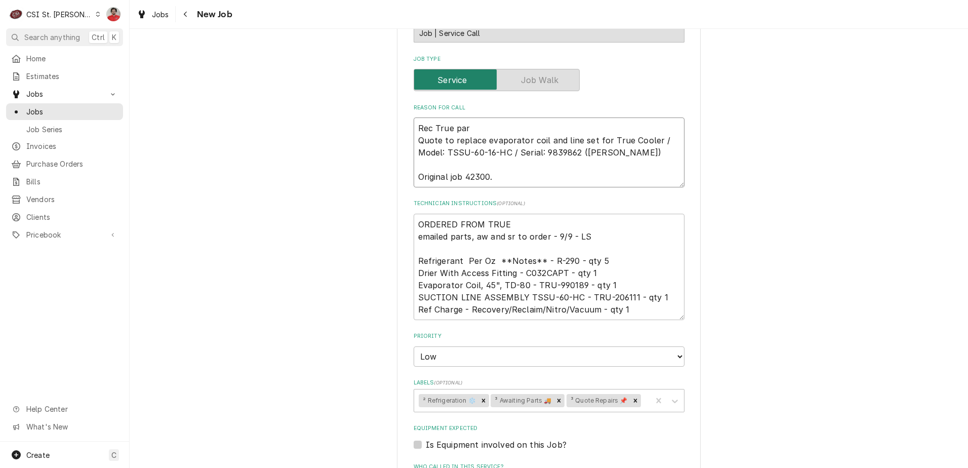
type textarea "Rec True part Quote to replace evaporator coil and line set for True Cooler / M…"
type textarea "x"
type textarea "Rec True parts Quote to replace evaporator coil and line set for True Cooler / …"
type textarea "x"
type textarea "Rec True parts Quote to replace evaporator coil and line set for True Cooler / …"
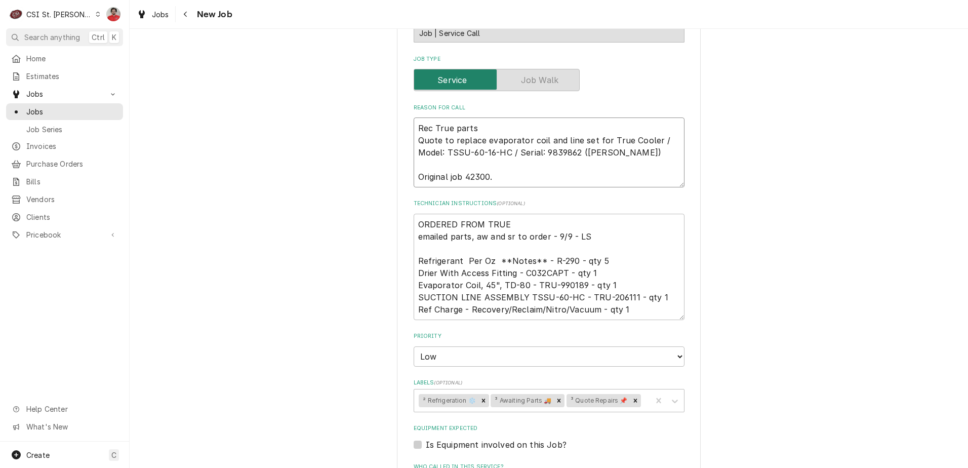
type textarea "x"
type textarea "Rec True parts t Quote to replace evaporator coil and line set for True Cooler …"
type textarea "x"
type textarea "Rec True parts to Quote to replace evaporator coil and line set for True Cooler…"
type textarea "x"
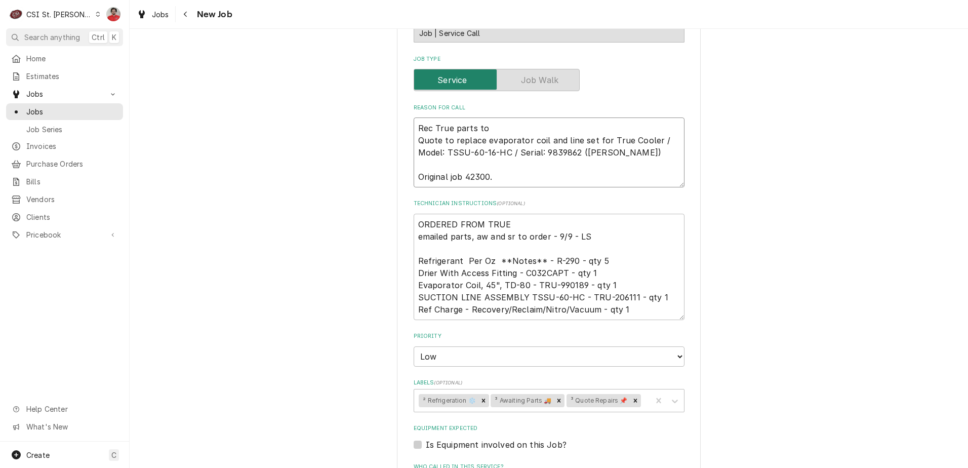
type textarea "Rec True parts to Quote to replace evaporator coil and line set for True Cooler…"
type textarea "x"
type textarea "Rec True parts to Ry Quote to replace evaporator coil and line set for True Coo…"
type textarea "x"
type textarea "Rec True parts to Rya Quote to replace evaporator coil and line set for True Co…"
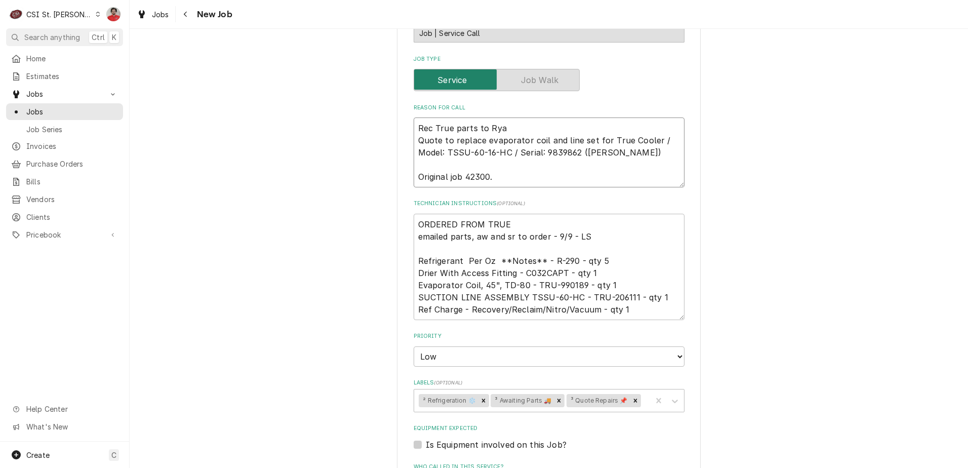
type textarea "x"
type textarea "Rec True parts to [PERSON_NAME] Quote to replace evaporator coil and line set f…"
type textarea "x"
type textarea "Rec True parts to [PERSON_NAME] Quote to replace evaporator coil and line set f…"
type textarea "x"
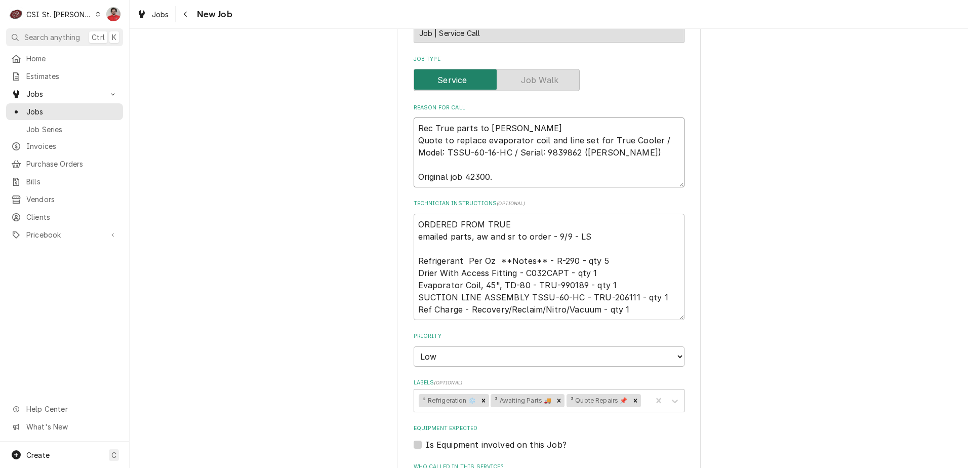
type textarea "Rec True parts to [PERSON_NAME] Quote to replace evaporator coil and line set f…"
type textarea "x"
type textarea "Rec True parts to [PERSON_NAME]'s Quote to replace evaporator coil and line set…"
type textarea "x"
type textarea "Rec True parts to [PERSON_NAME]'s Quote to replace evaporator coil and line set…"
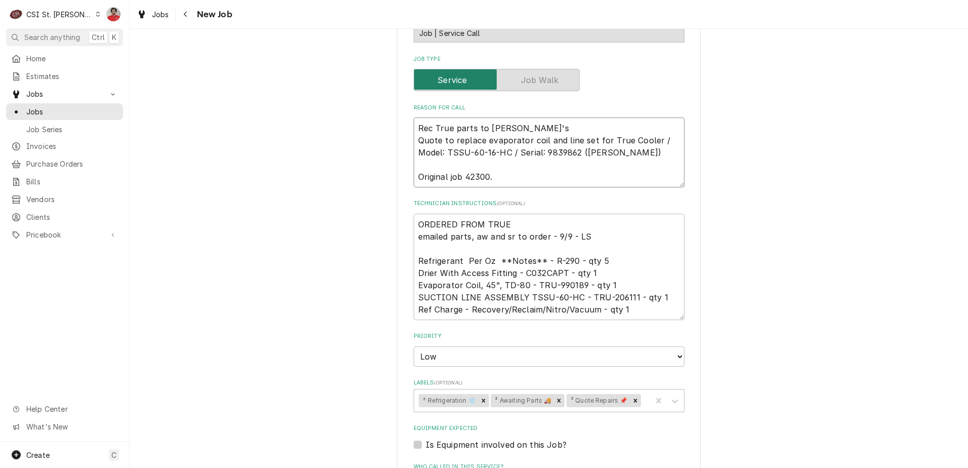
type textarea "x"
type textarea "Rec True parts to [PERSON_NAME]'s s Quote to replace evaporator coil and line s…"
type textarea "x"
type textarea "Rec True parts to [PERSON_NAME]'s sh Quote to replace evaporator coil and line …"
type textarea "x"
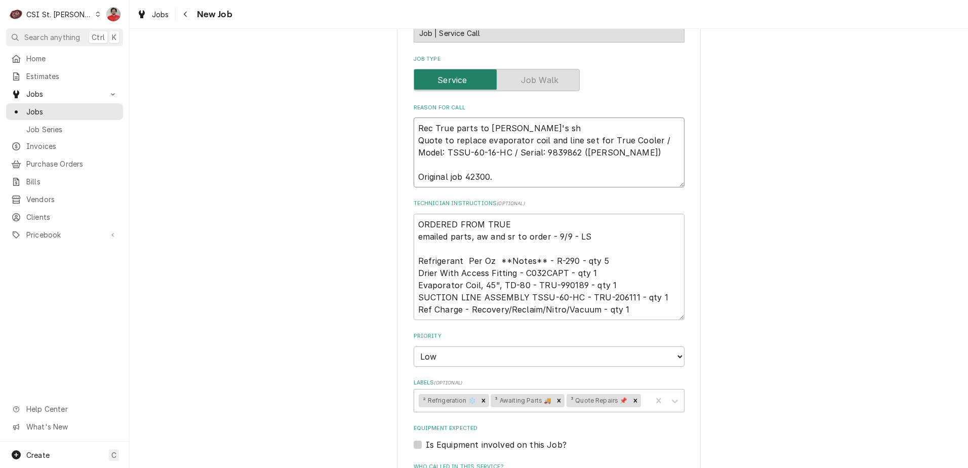
type textarea "Rec True parts to [PERSON_NAME]'s she Quote to replace evaporator coil and line…"
type textarea "x"
type textarea "Rec True parts to [PERSON_NAME]'s shel Quote to replace evaporator coil and lin…"
type textarea "x"
type textarea "Rec True parts to [PERSON_NAME]'s shelf Quote to replace evaporator coil and li…"
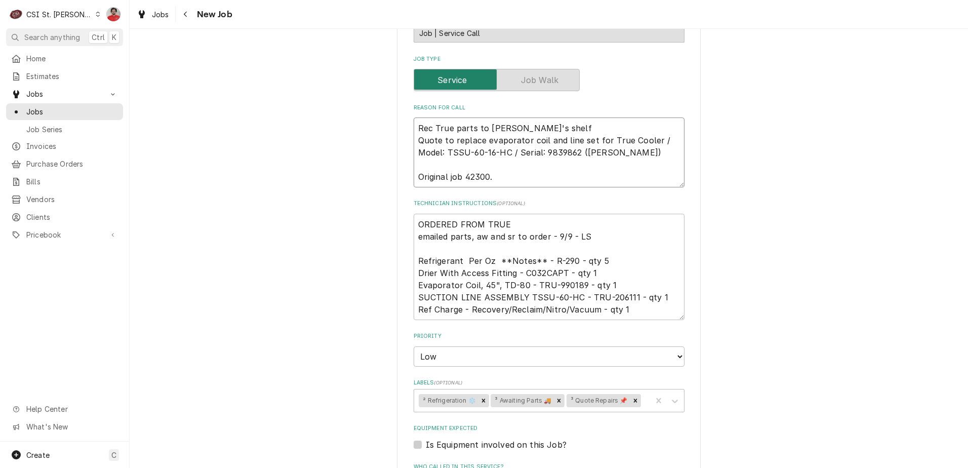
type textarea "x"
click at [559, 400] on div "Remove ³ Awaiting Parts 🚚" at bounding box center [559, 400] width 11 height 13
type textarea "Rec True parts to [PERSON_NAME]'s shelf Quote to replace evaporator coil and li…"
click at [580, 402] on div "Labels" at bounding box center [607, 400] width 80 height 18
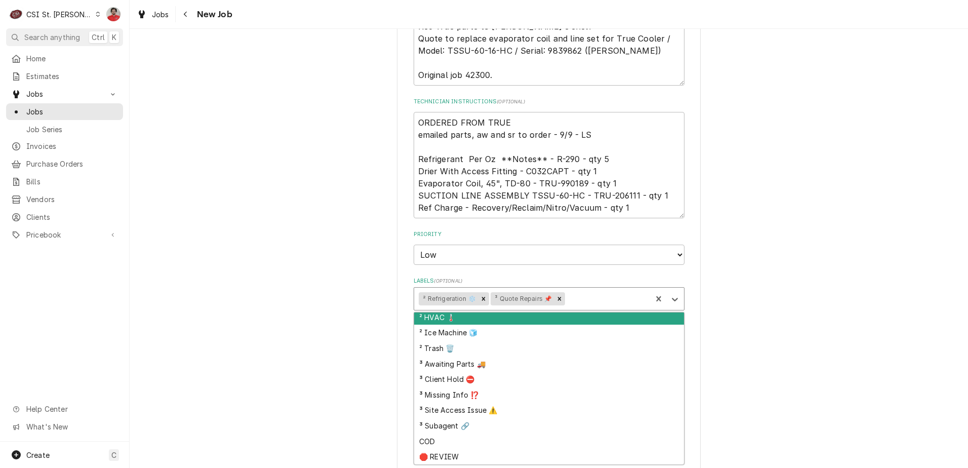
scroll to position [456, 0]
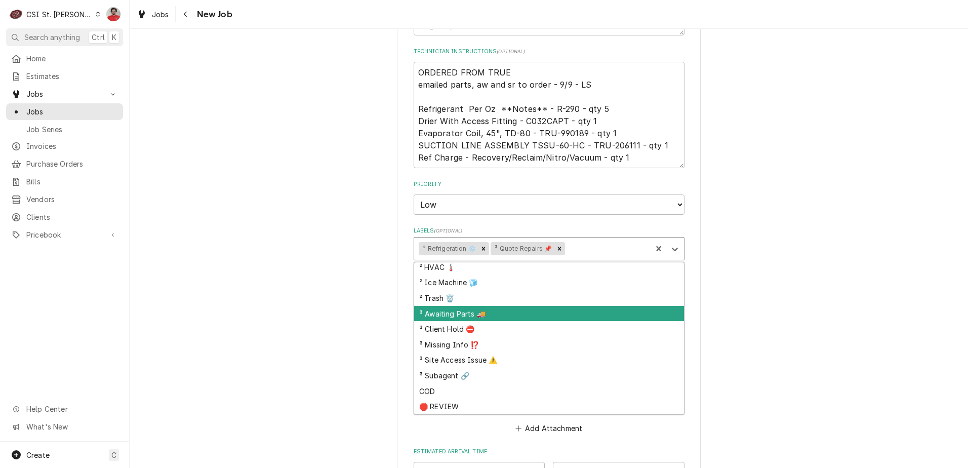
click at [521, 315] on div "³ Awaiting Parts 🚚" at bounding box center [549, 314] width 270 height 16
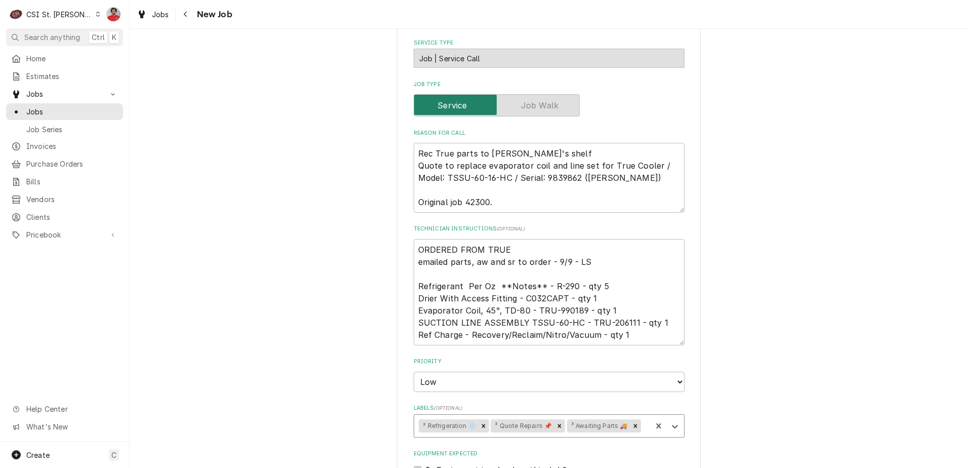
scroll to position [274, 0]
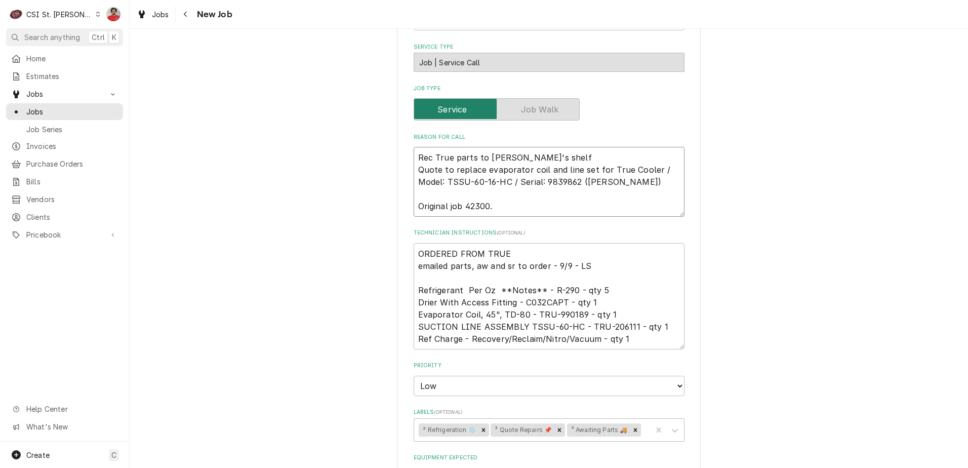
click at [469, 157] on textarea "Rec True parts to Ryan P's shelf Quote to replace evaporator coil and line set …" at bounding box center [549, 182] width 271 height 70
drag, startPoint x: 470, startPoint y: 158, endPoint x: 433, endPoint y: 158, distance: 37.0
click at [433, 158] on textarea "Rec True parts to Ryan P's shelf Quote to replace evaporator coil and line set …" at bounding box center [549, 182] width 271 height 70
paste textarea "RU-990189"
type textarea "x"
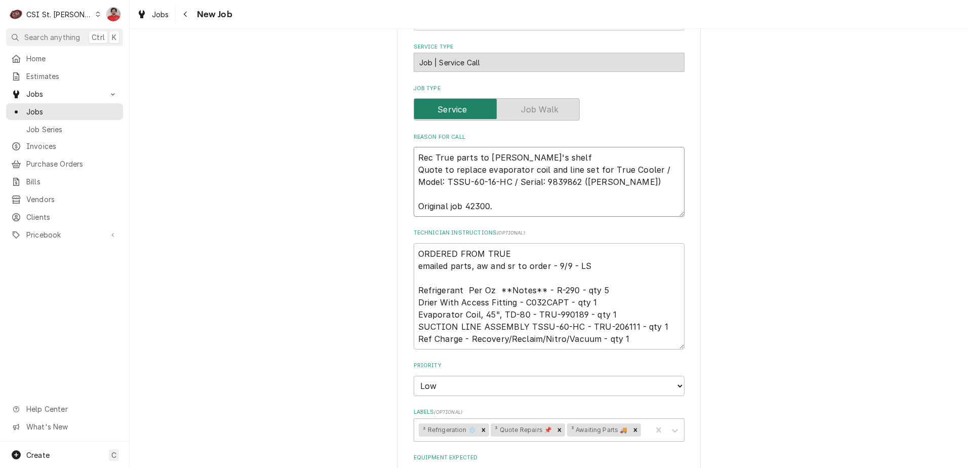
type textarea "Rec TRU-990189 to Ryan P's shelf Quote to replace evaporator coil and line set …"
type textarea "x"
type textarea "Rec TRU-990189 to Ryan P's shelf Quote to replace evaporator coil and line set …"
type textarea "x"
type textarea "Rec TRU-990189 a to Ryan P's shelf Quote to replace evaporator coil and line se…"
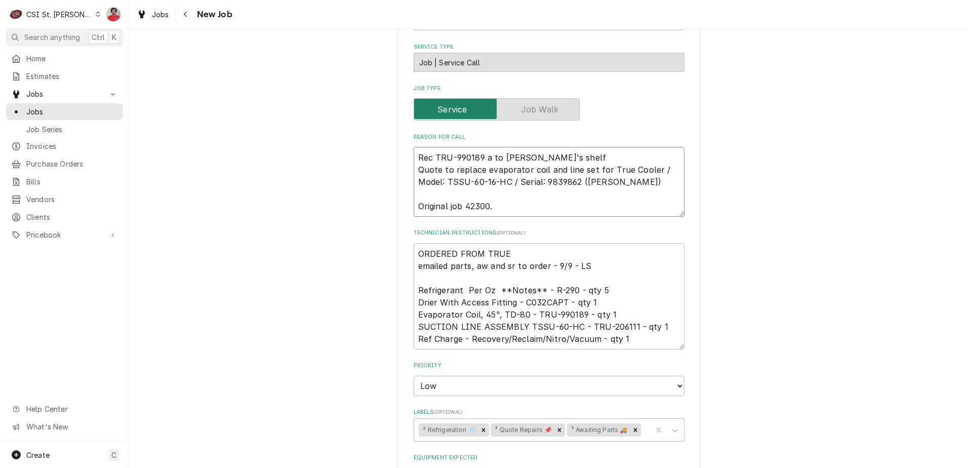
type textarea "x"
type textarea "Rec TRU-990189 an to Ryan P's shelf Quote to replace evaporator coil and line s…"
type textarea "x"
type textarea "Rec TRU-990189 and to Ryan P's shelf Quote to replace evaporator coil and line …"
type textarea "x"
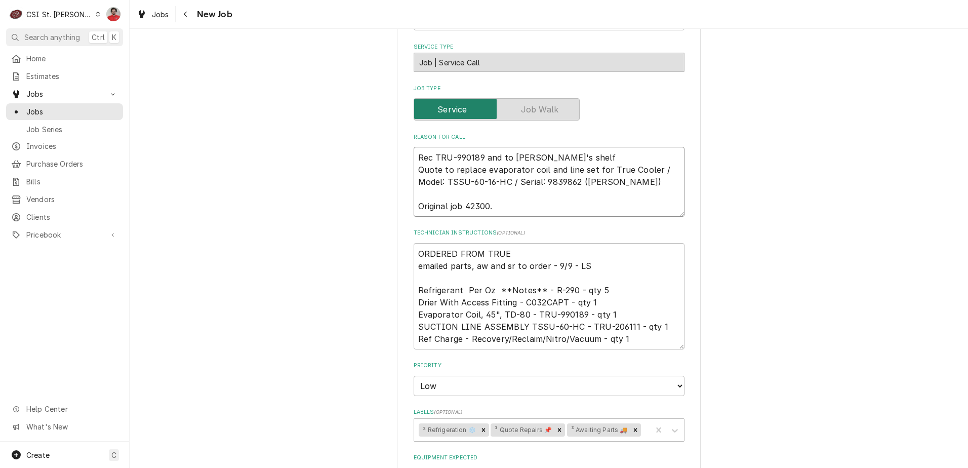
type textarea "Rec TRU-990189 and to Ryan P's shelf Quote to replace evaporator coil and line …"
type textarea "x"
type textarea "Rec TRU-990189 and to Ryan P's shelf Quote to replace evaporator coil and line …"
drag, startPoint x: 499, startPoint y: 157, endPoint x: 502, endPoint y: 162, distance: 5.8
paste textarea "TRU-206111"
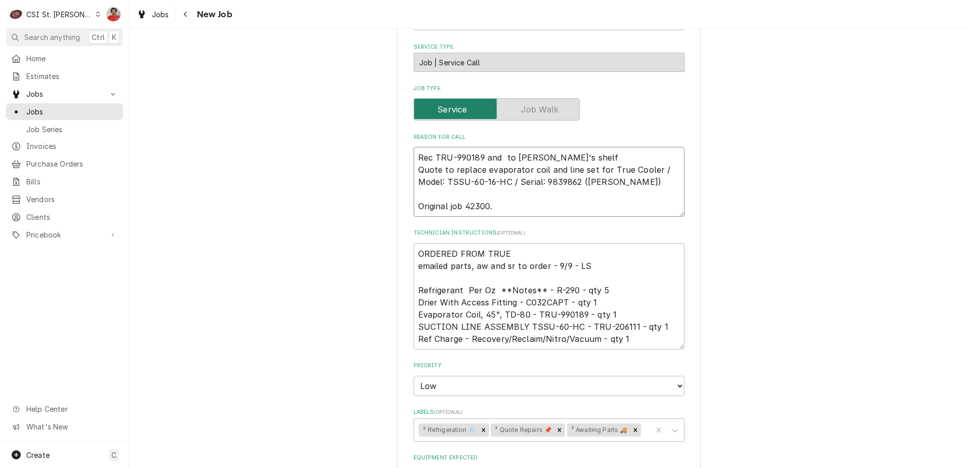
type textarea "x"
type textarea "Rec TRU-990189 and TRU-206111 to [PERSON_NAME]'s shelf Quote to replace evapora…"
type textarea "x"
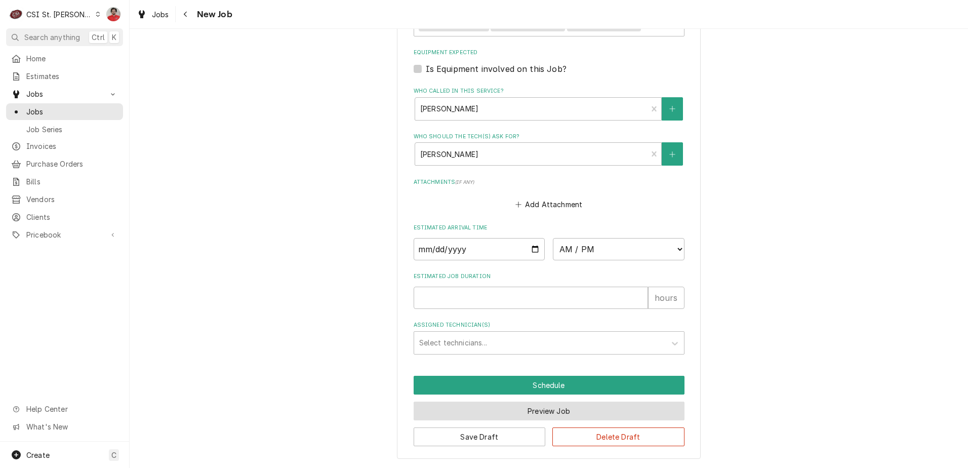
type textarea "Rec TRU-990189 and TRU-206111 to [PERSON_NAME]'s shelf Quote to replace evapora…"
click at [524, 410] on button "Preview Job" at bounding box center [549, 411] width 271 height 19
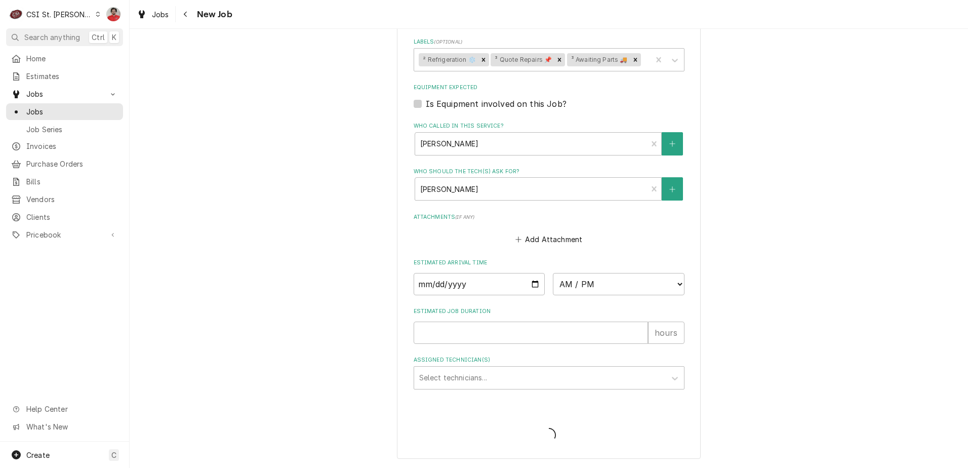
scroll to position [645, 0]
type textarea "x"
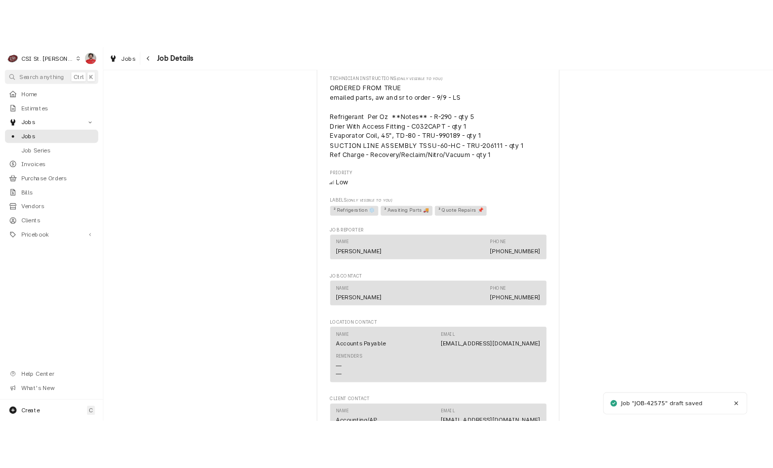
scroll to position [733, 0]
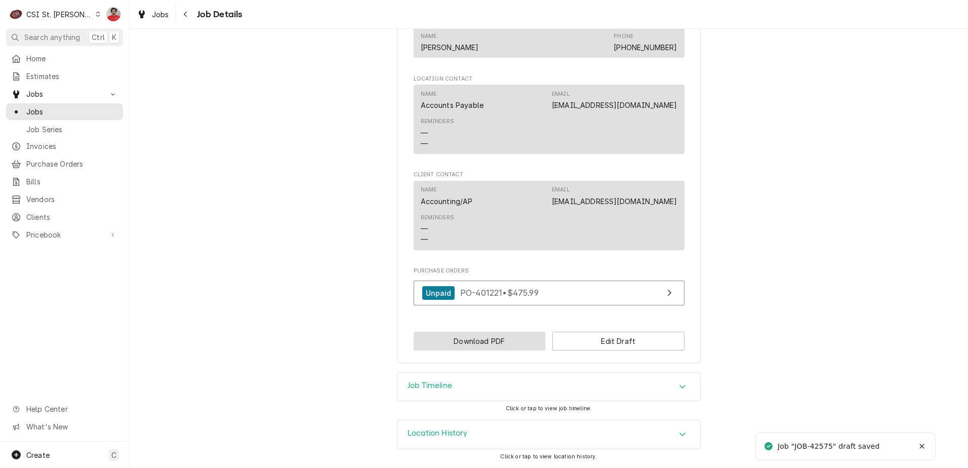
click at [484, 345] on button "Download PDF" at bounding box center [480, 341] width 132 height 19
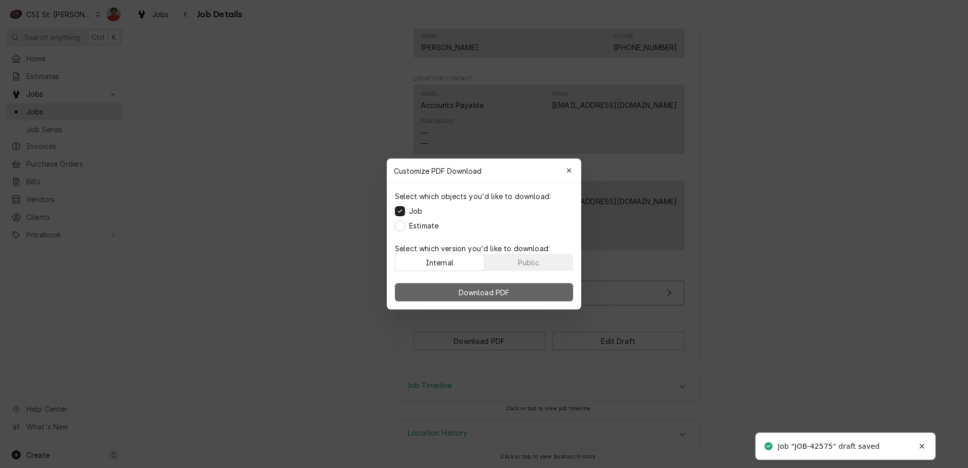
click at [476, 296] on span "Download PDF" at bounding box center [484, 292] width 55 height 11
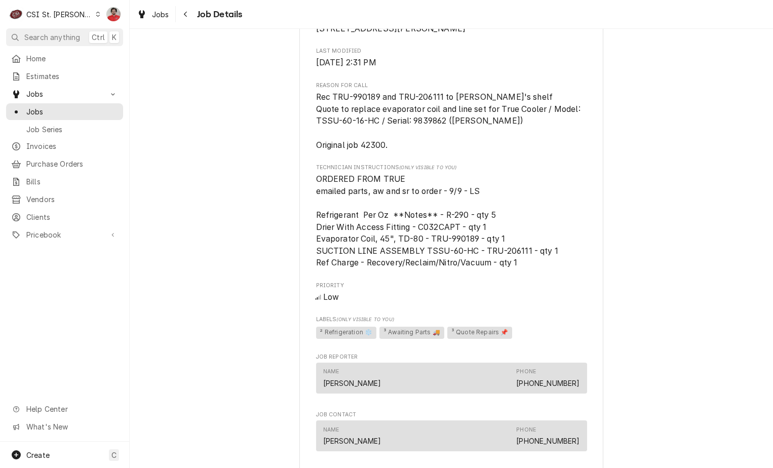
scroll to position [0, 0]
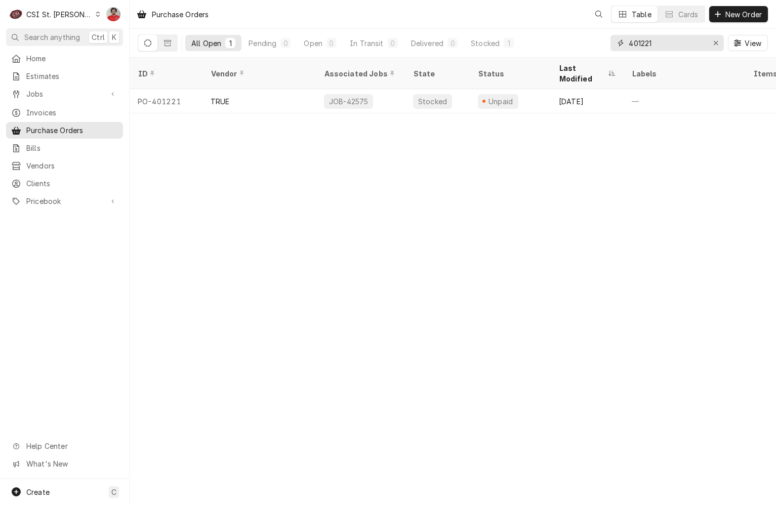
click at [665, 43] on input "401221" at bounding box center [667, 43] width 76 height 16
type input "401240"
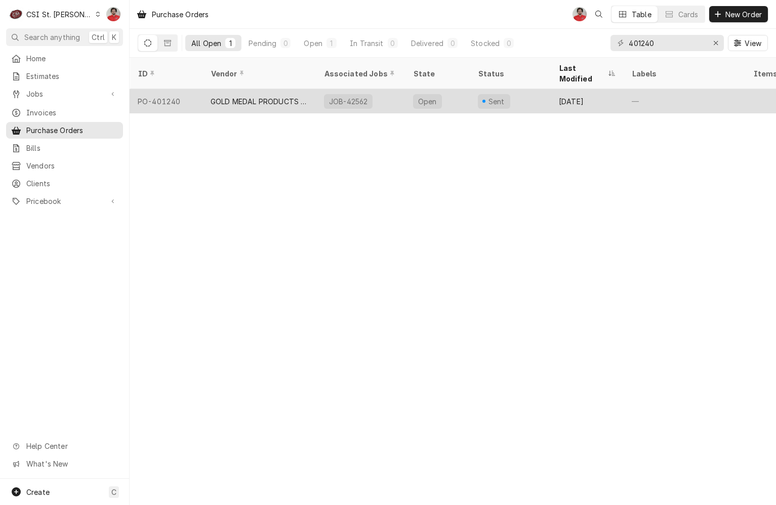
click at [448, 90] on div "Open" at bounding box center [437, 101] width 65 height 24
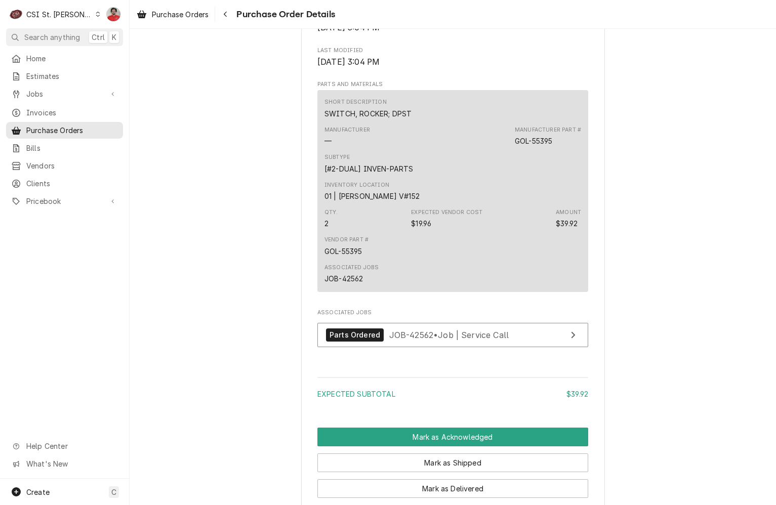
scroll to position [704, 0]
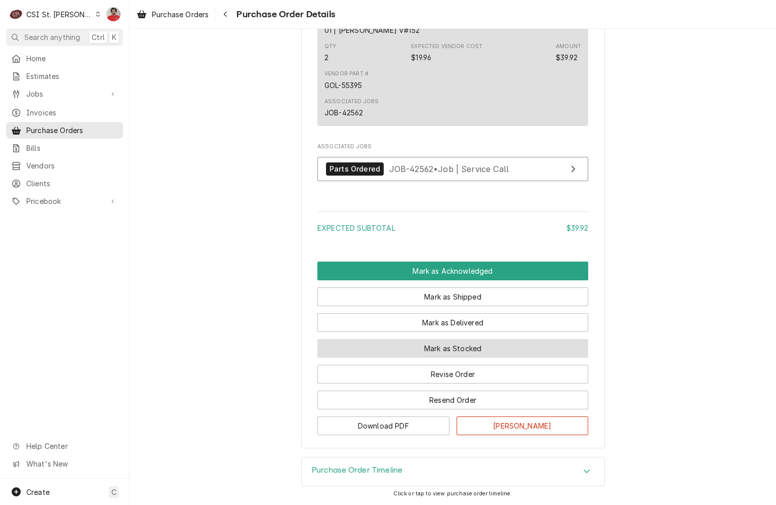
click at [443, 353] on button "Mark as Stocked" at bounding box center [453, 348] width 271 height 19
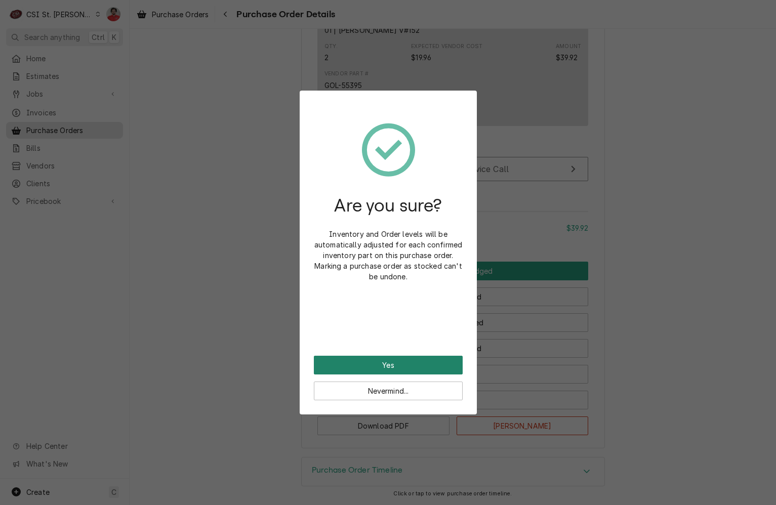
click at [428, 365] on button "Yes" at bounding box center [388, 365] width 149 height 19
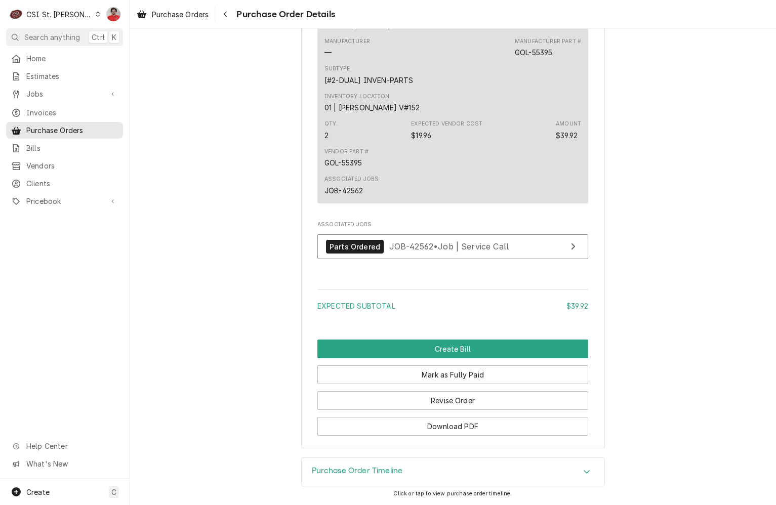
scroll to position [755, 0]
click at [410, 242] on span "JOB-42562 • Job | Service Call" at bounding box center [449, 247] width 120 height 10
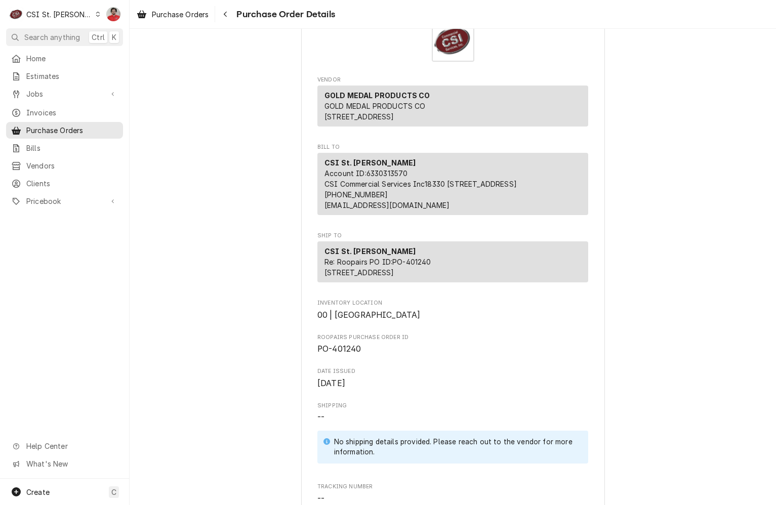
scroll to position [0, 0]
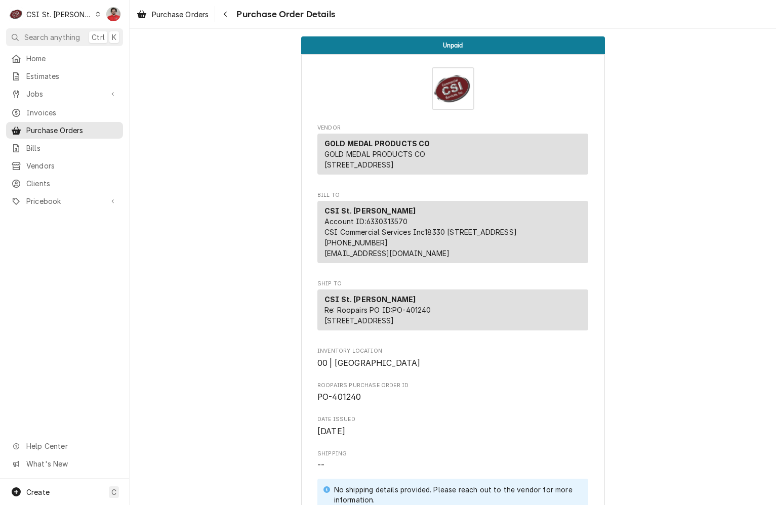
click at [235, 12] on span "Purchase Order Details" at bounding box center [284, 15] width 102 height 14
click at [228, 12] on icon "Navigate back" at bounding box center [225, 14] width 5 height 7
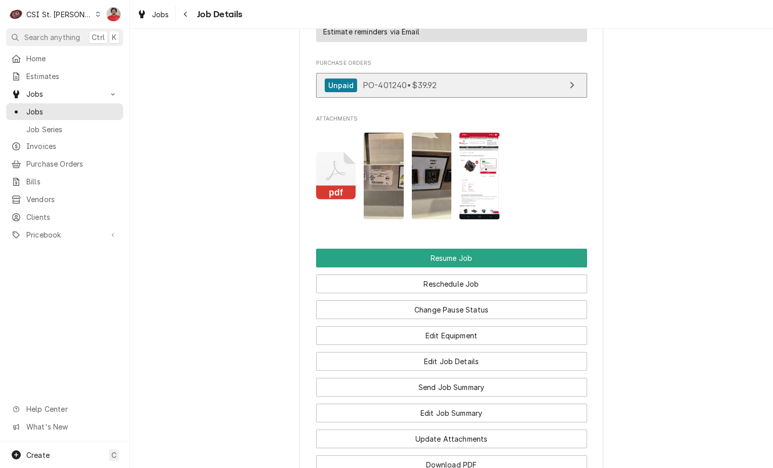
scroll to position [1469, 0]
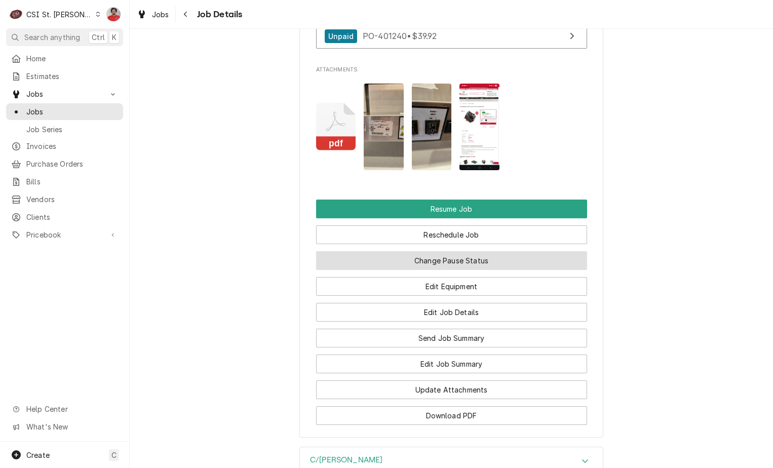
click at [412, 251] on button "Change Pause Status" at bounding box center [451, 260] width 271 height 19
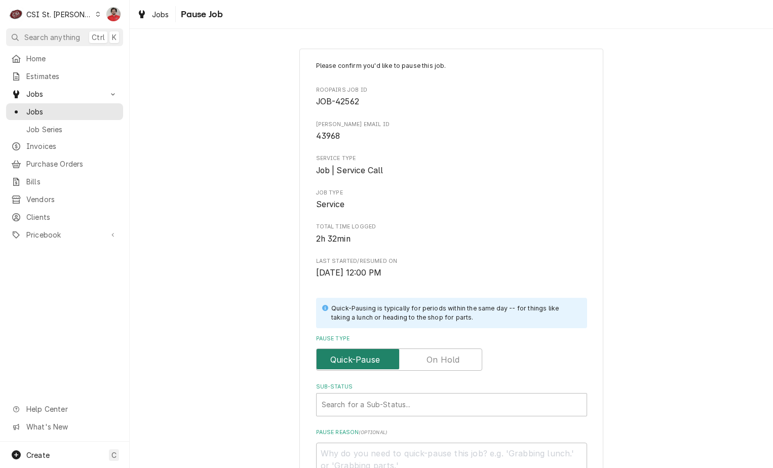
click at [443, 351] on input "Pause Type" at bounding box center [399, 359] width 157 height 22
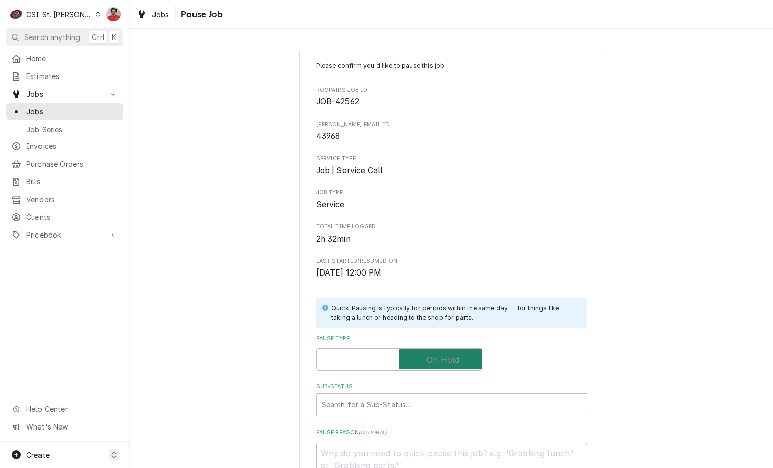
checkbox input "true"
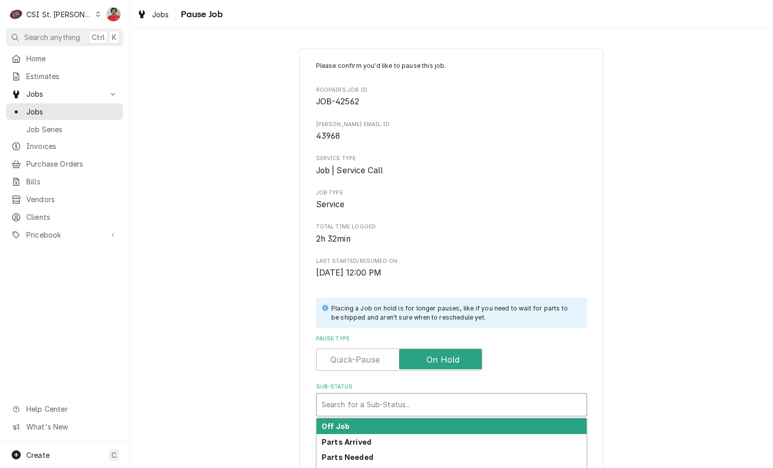
click at [418, 394] on div "Search for a Sub-Status..." at bounding box center [452, 404] width 270 height 22
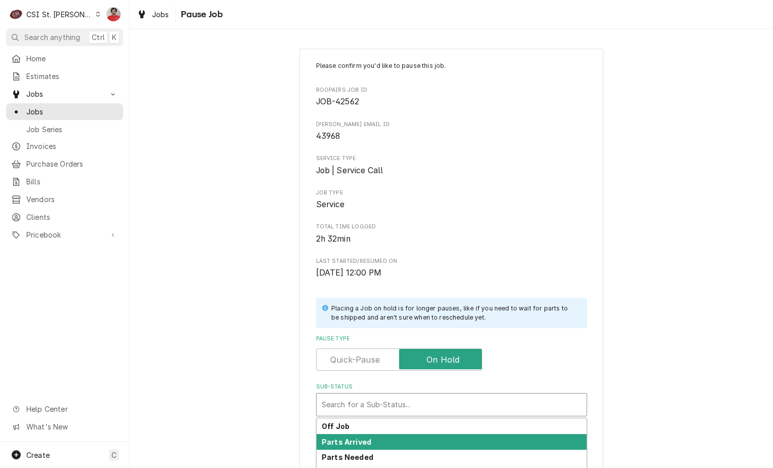
click at [406, 436] on div "Parts Arrived" at bounding box center [452, 442] width 270 height 16
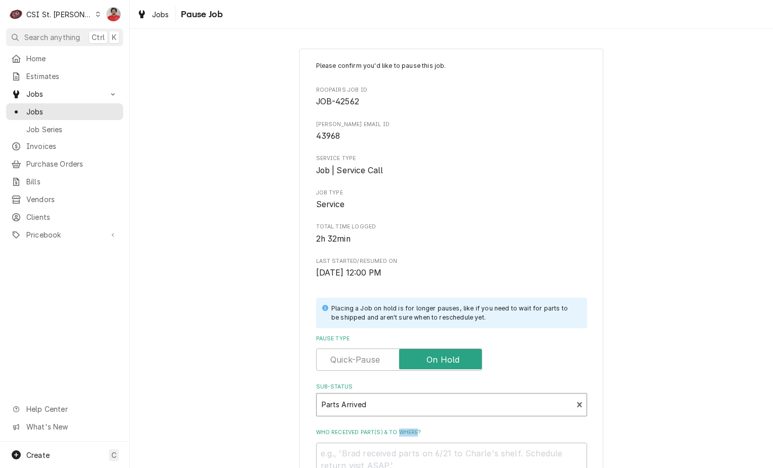
click at [406, 436] on label "Who received part(s) & to where?" at bounding box center [451, 432] width 271 height 8
click at [406, 443] on textarea "Who received part(s) & to where?" at bounding box center [451, 466] width 271 height 46
drag, startPoint x: 406, startPoint y: 436, endPoint x: 406, endPoint y: 446, distance: 9.6
click at [406, 446] on textarea "Who received part(s) & to where?" at bounding box center [451, 466] width 271 height 46
type textarea "x"
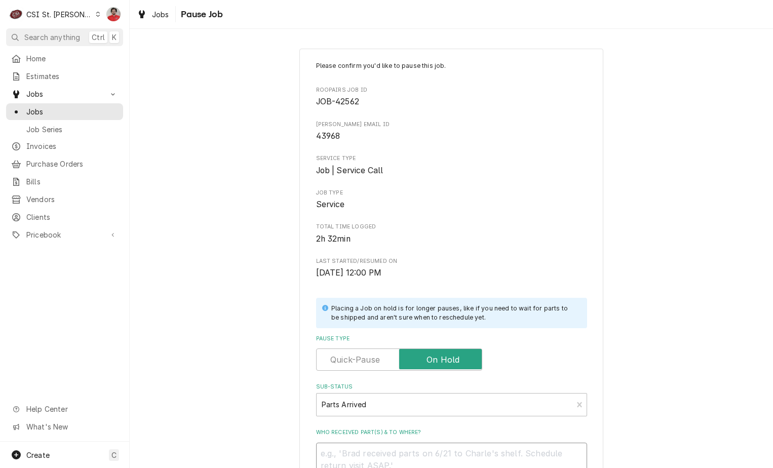
type textarea "R"
type textarea "x"
type textarea "Re"
type textarea "x"
type textarea "Rec"
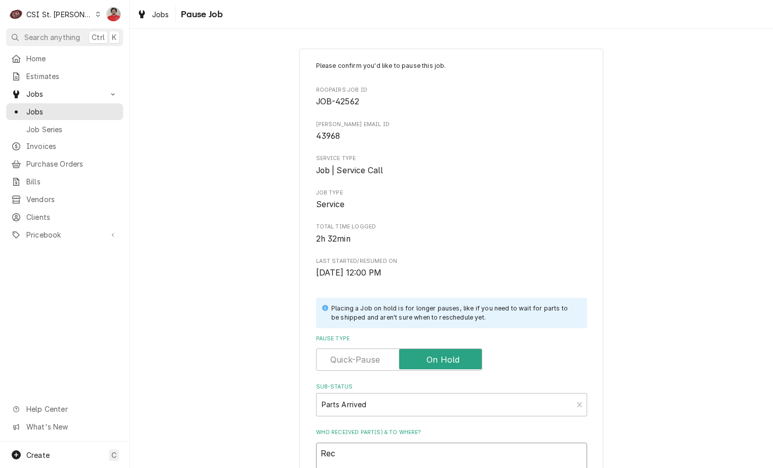
type textarea "x"
type textarea "Rec"
type textarea "x"
type textarea "Rec t"
type textarea "x"
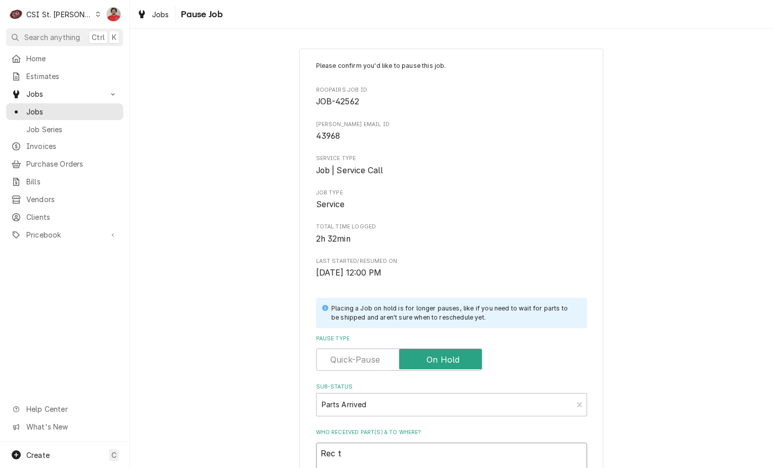
type textarea "Rec tw"
type textarea "x"
type textarea "Rec two"
type textarea "x"
type textarea "Rec two"
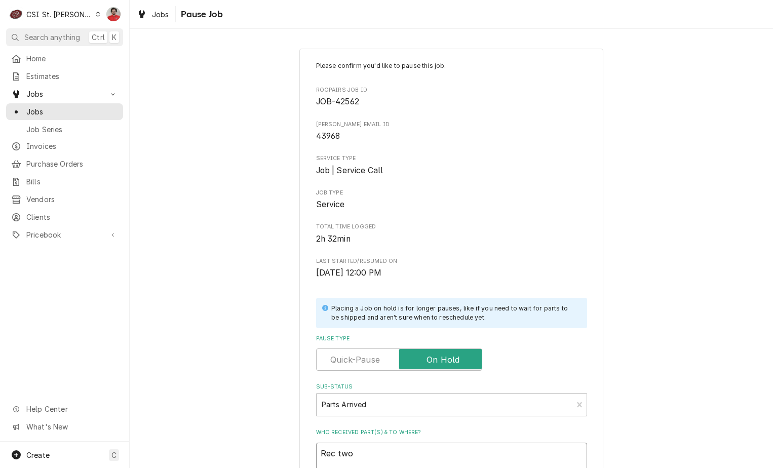
type textarea "x"
type textarea "Rec two G"
type textarea "x"
type textarea "Rec two GO"
type textarea "x"
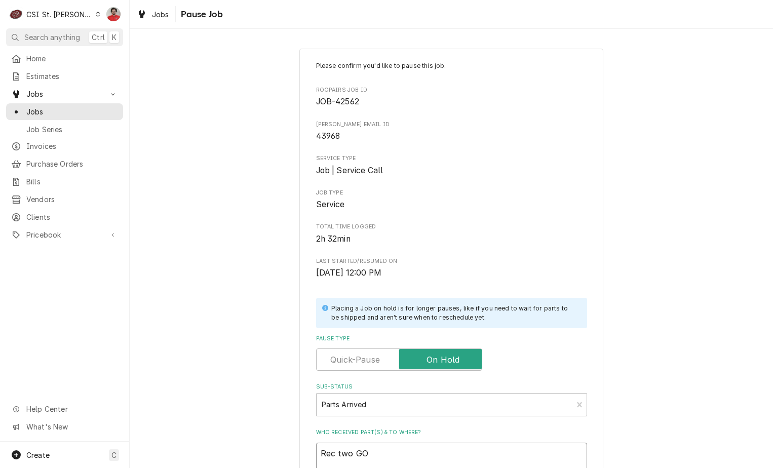
type textarea "Rec two GOL"
type textarea "x"
type textarea "Rec two GOL0"
type textarea "x"
type textarea "Rec two GOL"
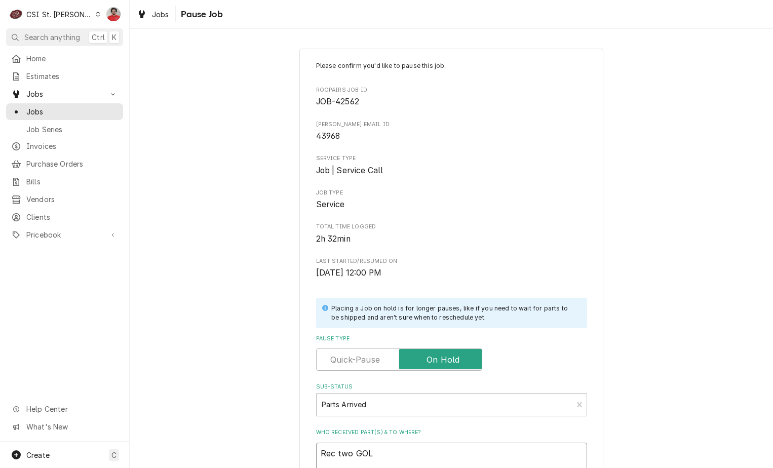
type textarea "x"
type textarea "Rec two GOL-"
type textarea "x"
type textarea "Rec two GOL-4"
type textarea "x"
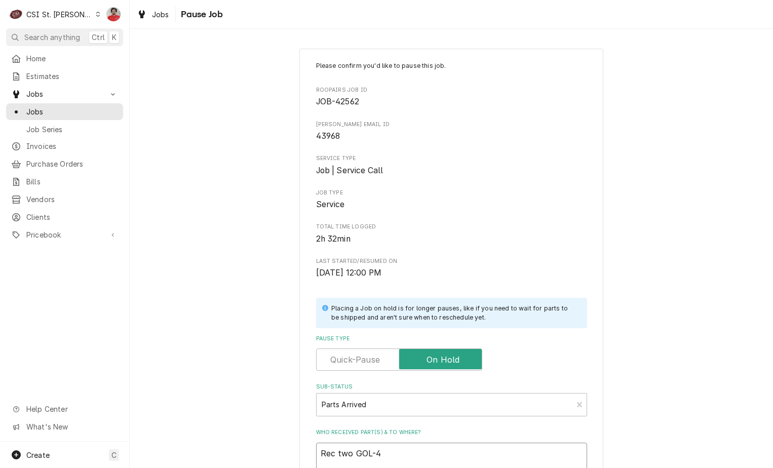
type textarea "Rec two GOL-"
type textarea "x"
type textarea "Rec two GOL-5"
type textarea "x"
type textarea "Rec two GOL-55"
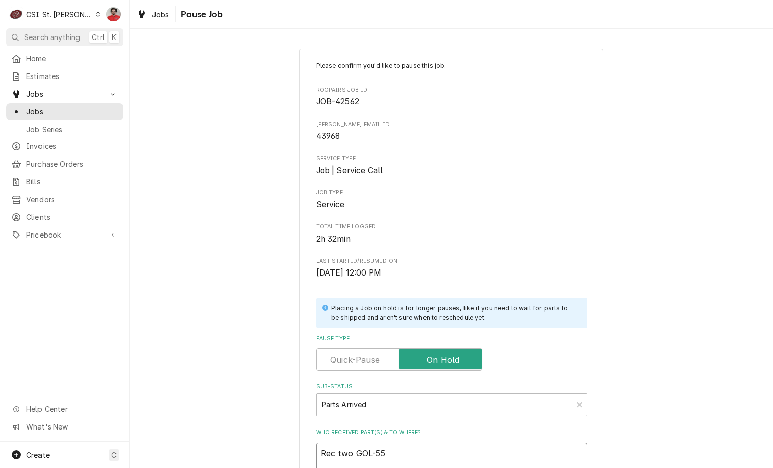
type textarea "x"
type textarea "Rec two GOL-553"
type textarea "x"
type textarea "Rec two GOL-5539"
type textarea "x"
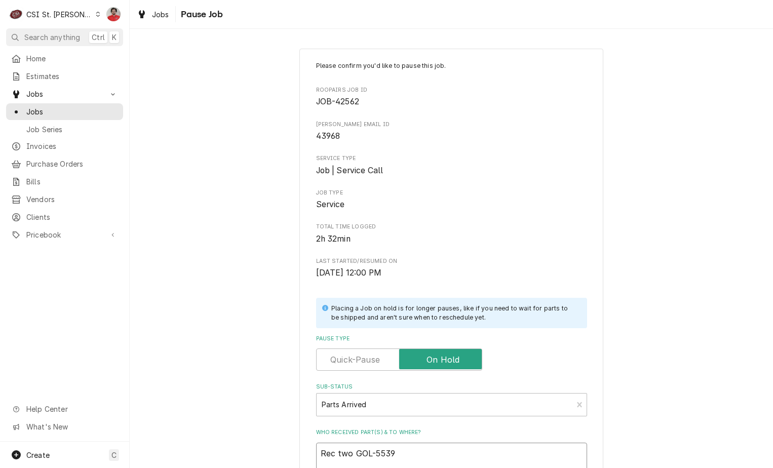
type textarea "Rec two GOL-55395"
type textarea "x"
type textarea "Rec two GOL-55395"
type textarea "x"
type textarea "Rec two GOL-55395 t"
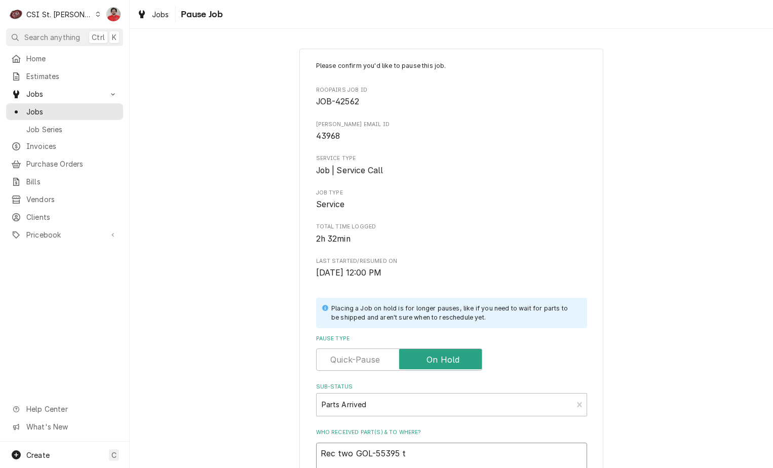
type textarea "x"
type textarea "Rec two GOL-55395 to"
type textarea "x"
type textarea "Rec two GOL-55395 to"
type textarea "x"
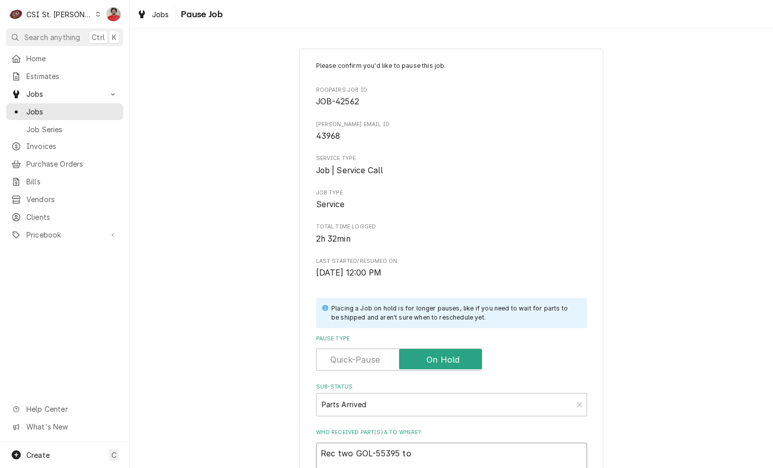
type textarea "Rec two GOL-55395 to E"
type textarea "x"
type textarea "Rec two GOL-55395 to Er"
type textarea "x"
type textarea "Rec two GOL-55395 to Eri"
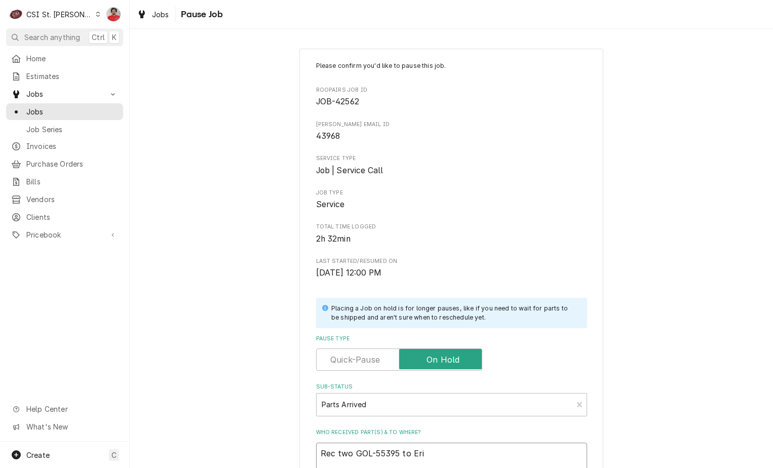
type textarea "x"
type textarea "Rec two GOL-55395 to Eric"
type textarea "x"
type textarea "Rec two GOL-55395 to Erick"
type textarea "x"
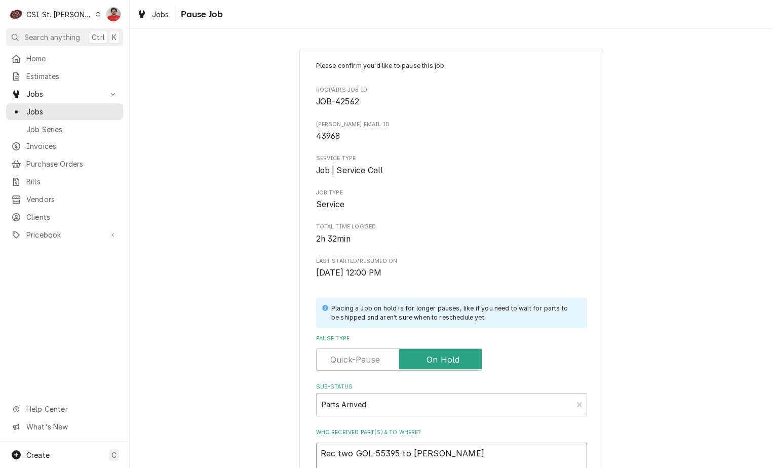
type textarea "Rec two GOL-55395 to Erick"
type textarea "x"
type textarea "Rec two GOL-55395 to Erick H"
type textarea "x"
type textarea "Rec two GOL-55395 to Erick H'"
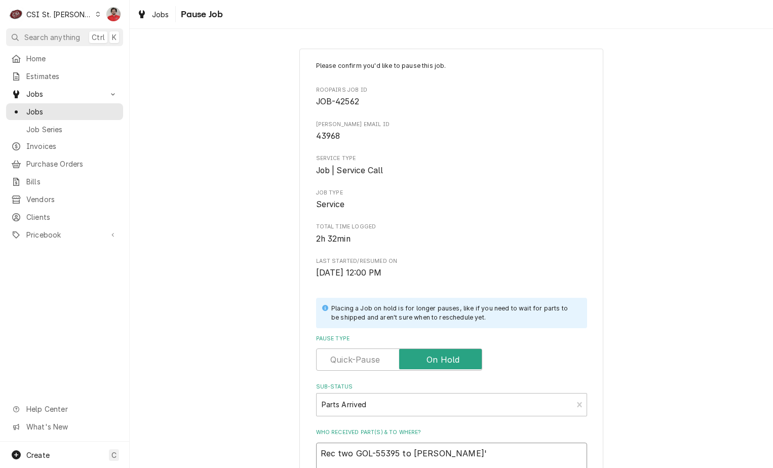
type textarea "x"
type textarea "Rec two GOL-55395 to Erick H's"
type textarea "x"
type textarea "Rec two GOL-55395 to Erick H's"
type textarea "x"
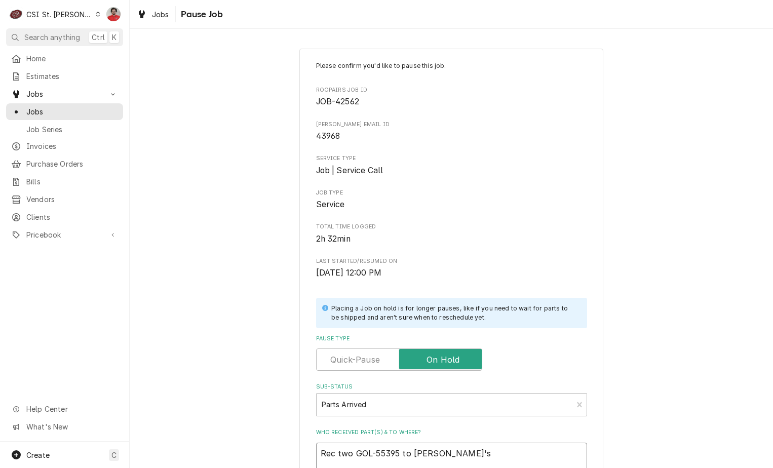
type textarea "Rec two GOL-55395 to Erick H's s"
type textarea "x"
type textarea "Rec two GOL-55395 to Erick H's sh"
type textarea "x"
type textarea "Rec two GOL-55395 to Erick H's she"
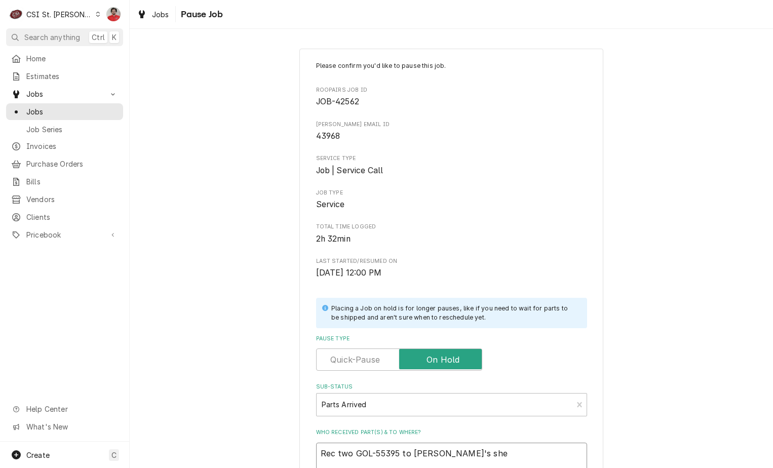
type textarea "x"
type textarea "Rec two GOL-55395 to Erick H's shel"
type textarea "x"
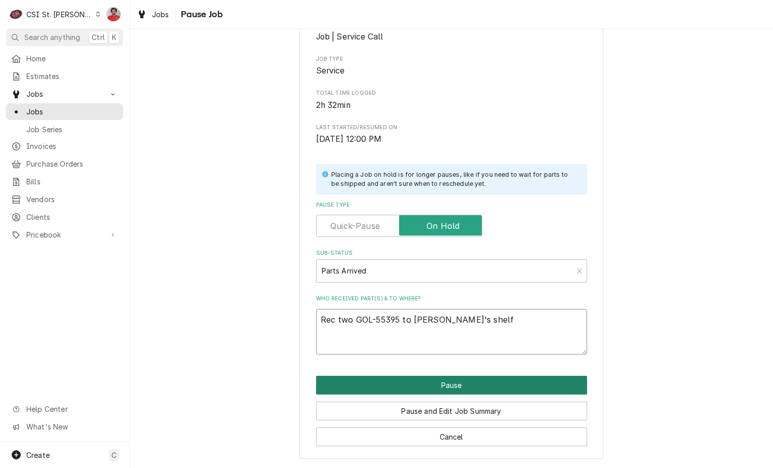
type textarea "Rec two GOL-55395 to Erick H's shelf"
click at [429, 388] on button "Pause" at bounding box center [451, 385] width 271 height 19
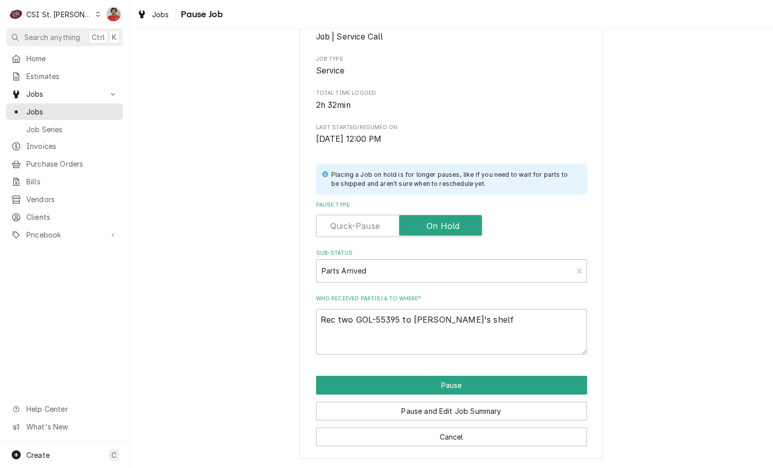
type textarea "x"
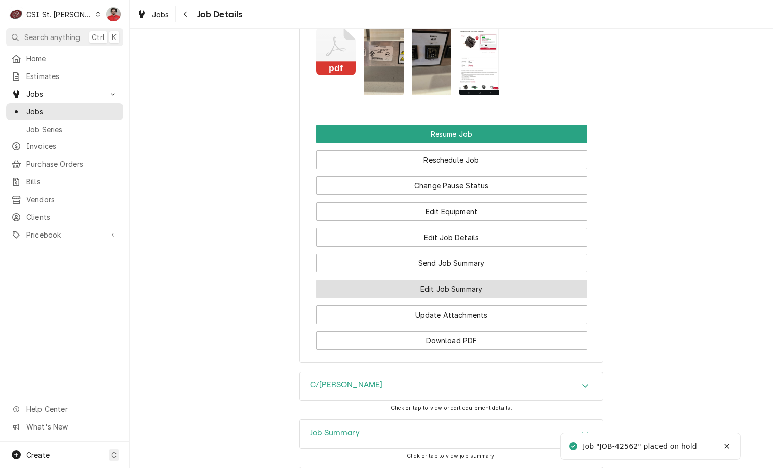
scroll to position [1613, 0]
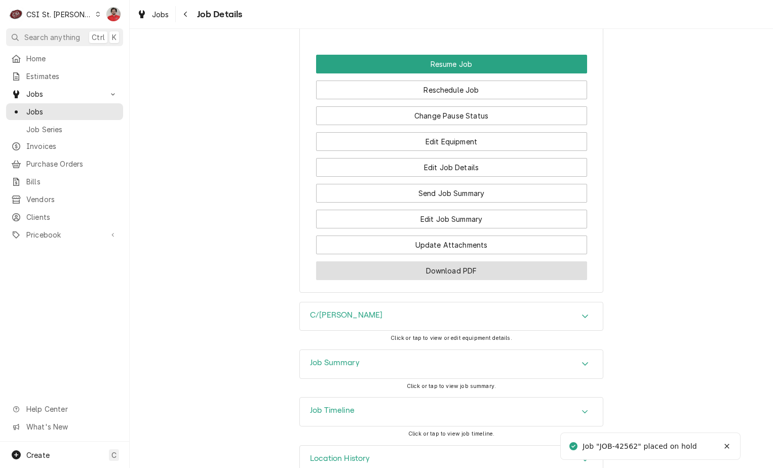
click at [410, 261] on button "Download PDF" at bounding box center [451, 270] width 271 height 19
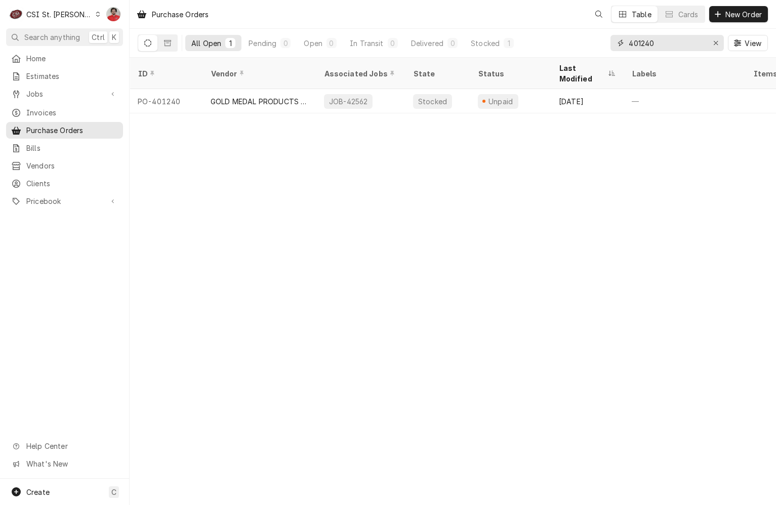
click at [651, 45] on input "401240" at bounding box center [667, 43] width 76 height 16
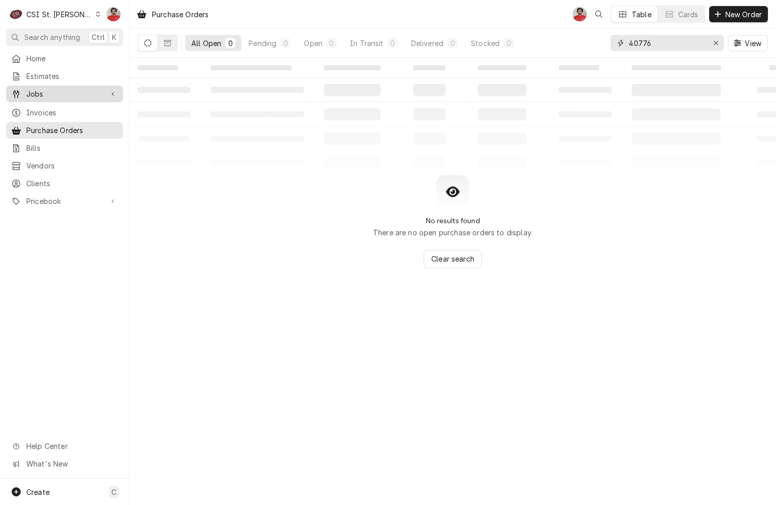
type input "40776"
click at [54, 94] on span "Jobs" at bounding box center [64, 94] width 76 height 11
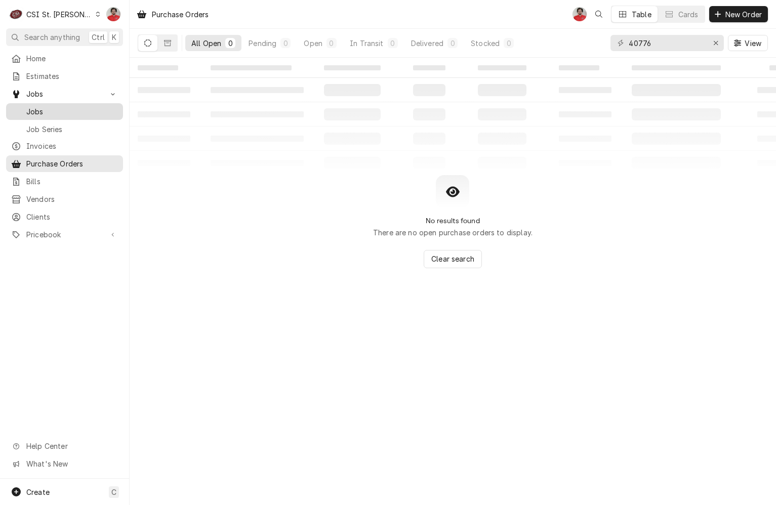
click at [60, 111] on span "Jobs" at bounding box center [72, 111] width 92 height 11
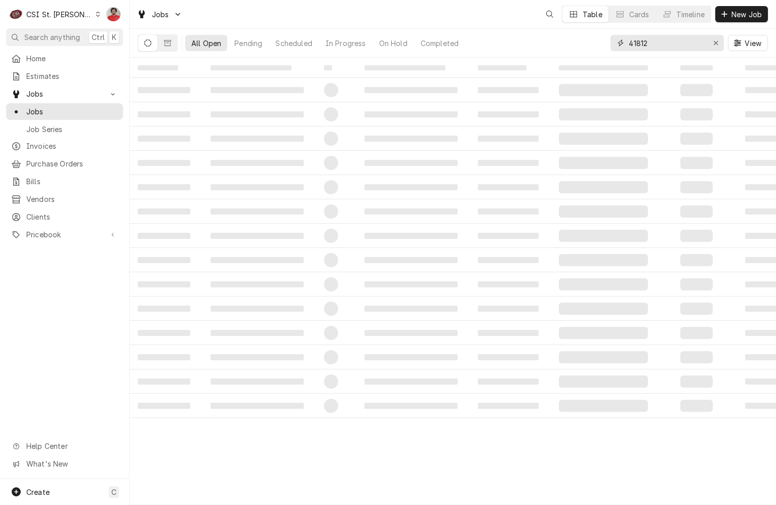
click at [664, 43] on input "41812" at bounding box center [667, 43] width 76 height 16
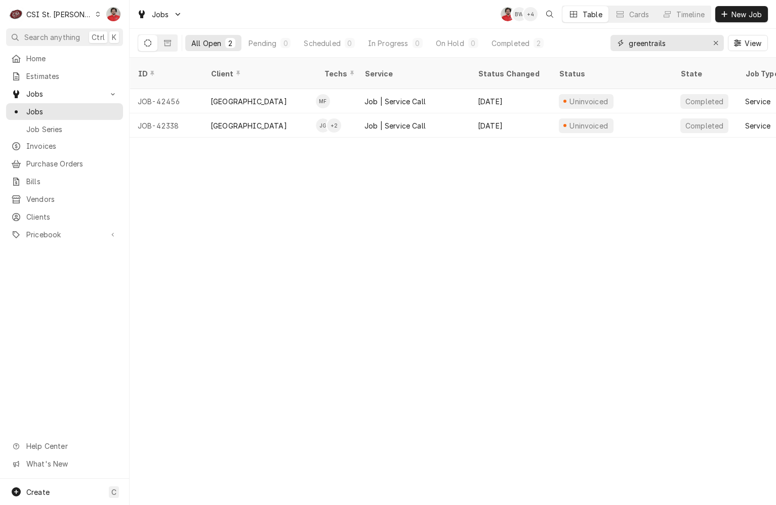
click at [669, 47] on input "greentrails" at bounding box center [667, 43] width 76 height 16
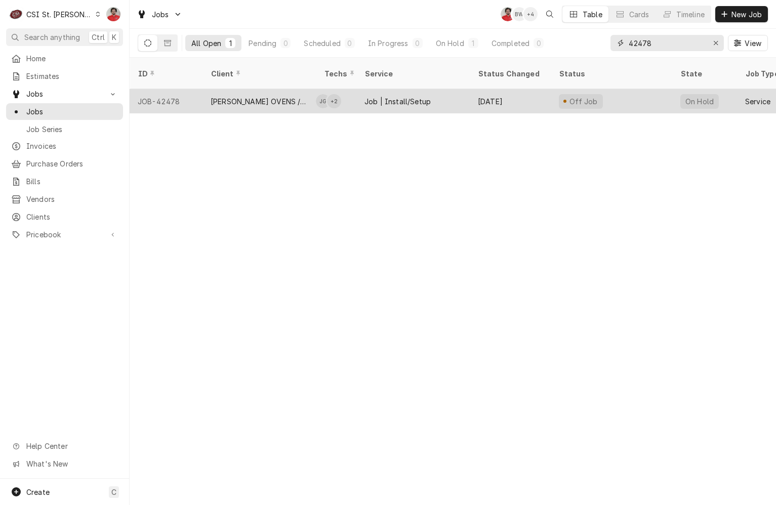
type input "42478"
click at [436, 96] on div "Job | Install/Setup" at bounding box center [413, 101] width 113 height 24
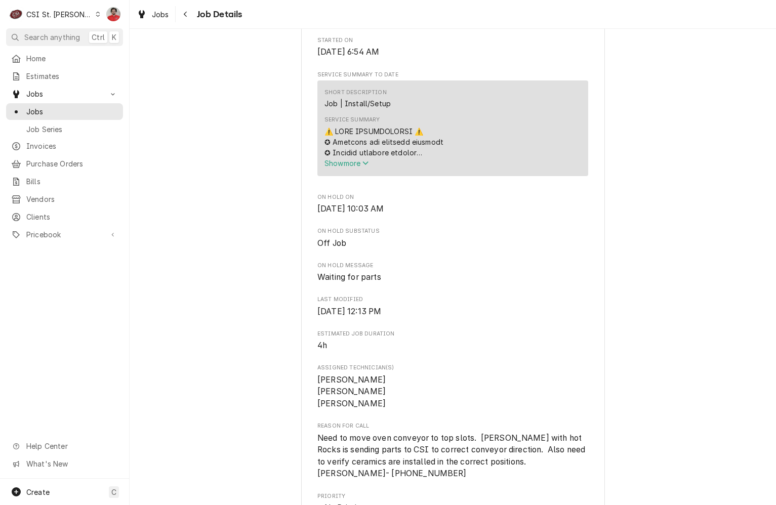
scroll to position [354, 0]
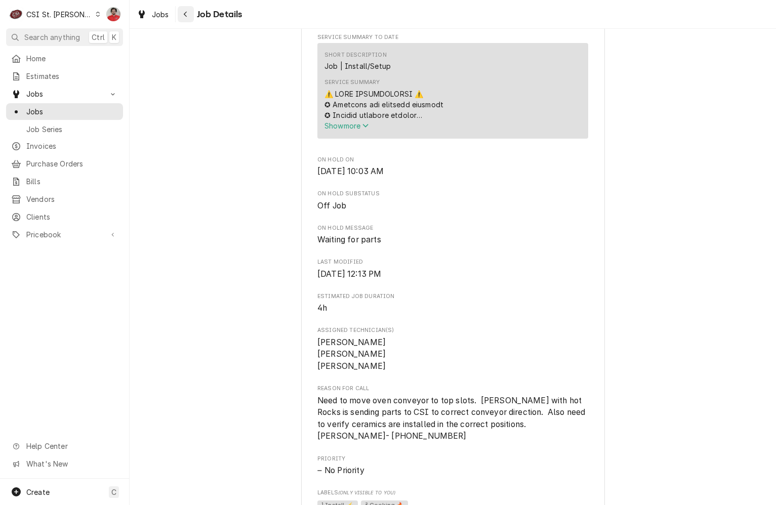
click at [183, 16] on icon "Navigate back" at bounding box center [185, 14] width 5 height 7
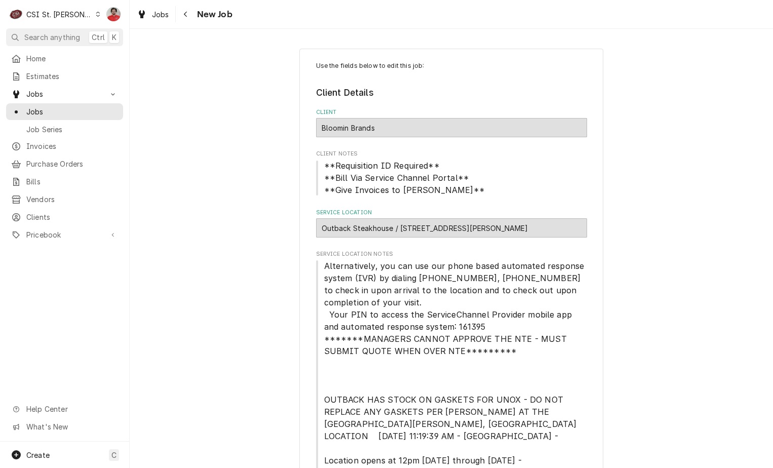
scroll to position [506, 0]
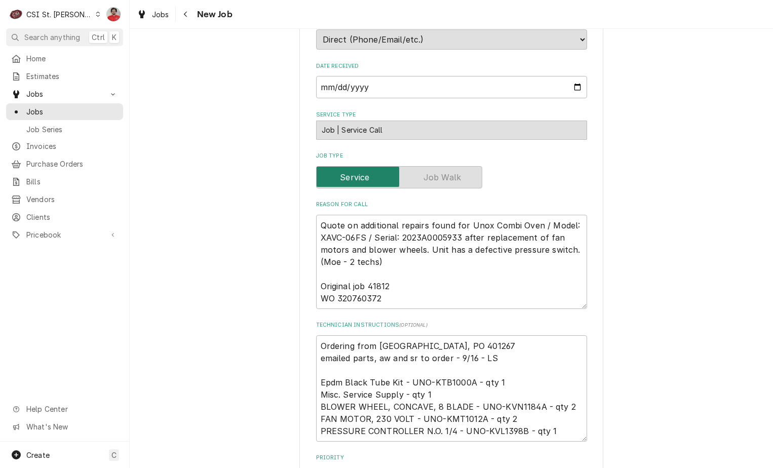
click at [508, 263] on textarea "Quote on additional repairs found for Unox Combi Oven / Model: XAVC-06FS / Seri…" at bounding box center [451, 262] width 271 height 94
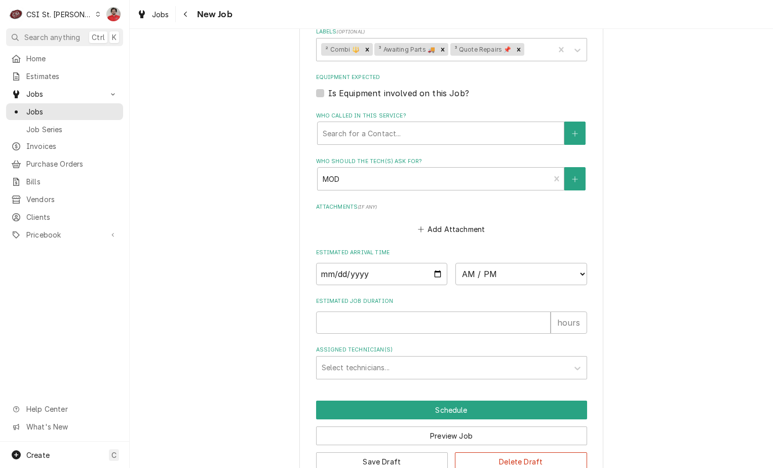
scroll to position [992, 0]
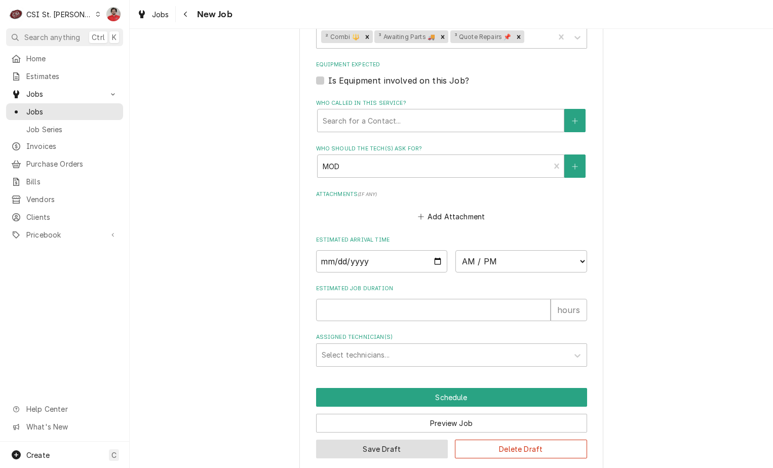
click at [382, 440] on button "Save Draft" at bounding box center [382, 449] width 132 height 19
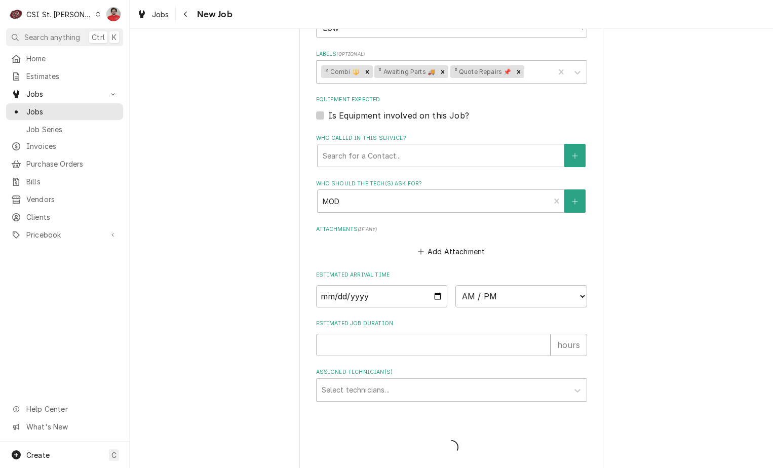
type textarea "x"
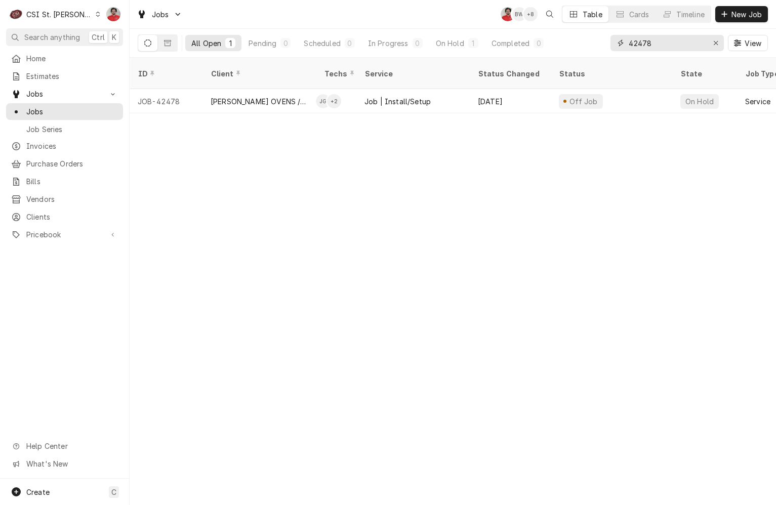
click at [661, 46] on input "42478" at bounding box center [667, 43] width 76 height 16
type input "42661"
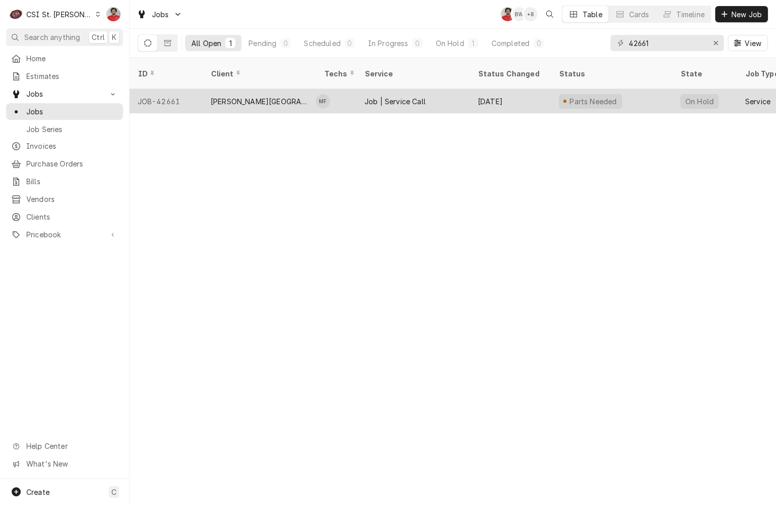
click at [500, 98] on div "Sep 16" at bounding box center [510, 101] width 81 height 24
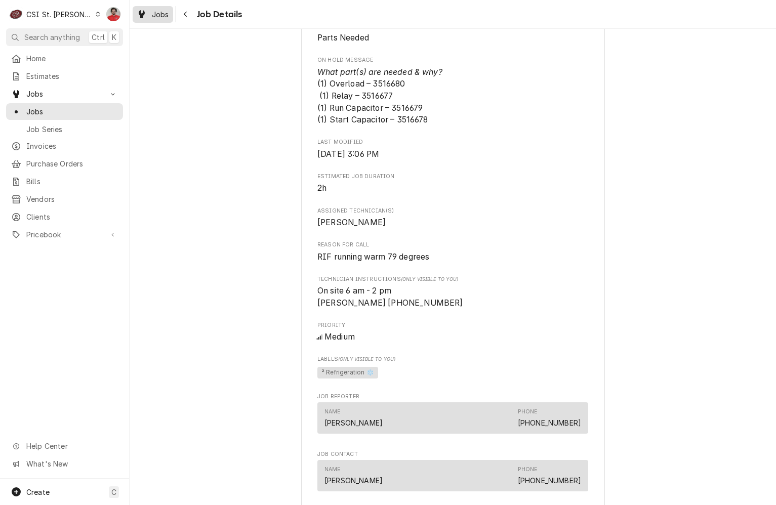
scroll to position [608, 0]
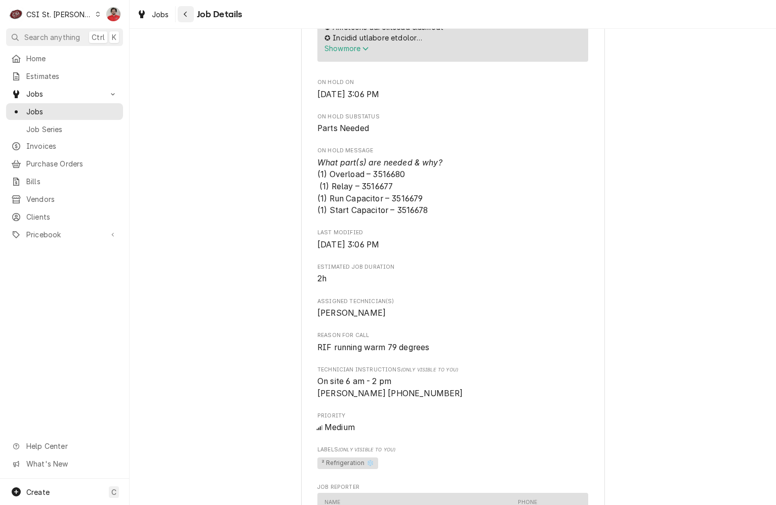
click at [185, 11] on icon "Navigate back" at bounding box center [185, 14] width 5 height 7
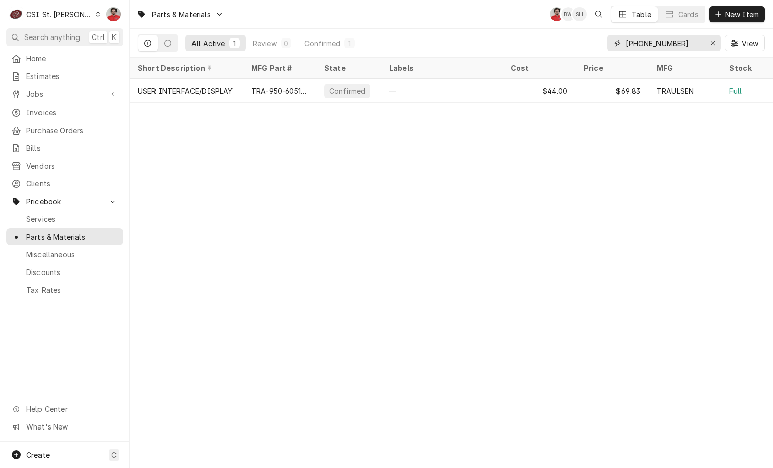
drag, startPoint x: 679, startPoint y: 45, endPoint x: 547, endPoint y: 46, distance: 132.2
click at [547, 46] on div "All Active 1 Review 0 Confirmed 1 950-60510-01 View" at bounding box center [451, 43] width 627 height 28
paste input "3516680"
type input "3516680"
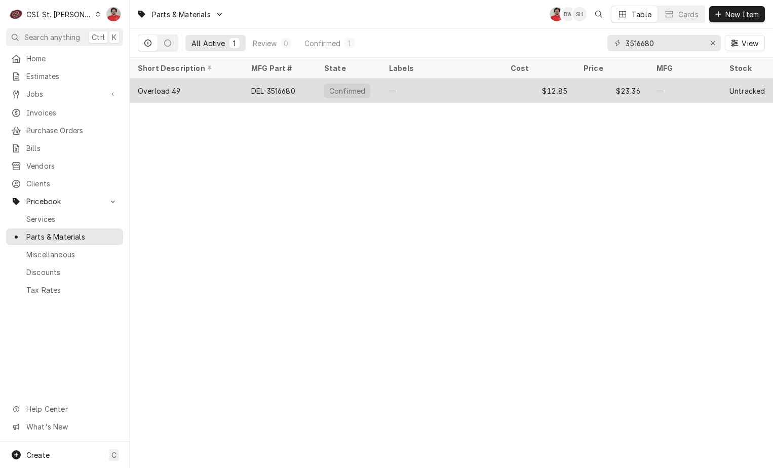
click at [442, 92] on div "—" at bounding box center [442, 90] width 122 height 24
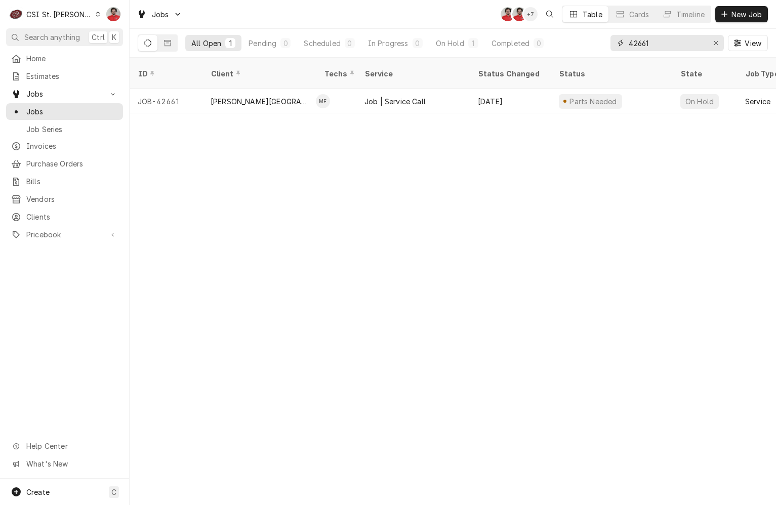
click at [640, 35] on input "42661" at bounding box center [667, 43] width 76 height 16
type input "42661"
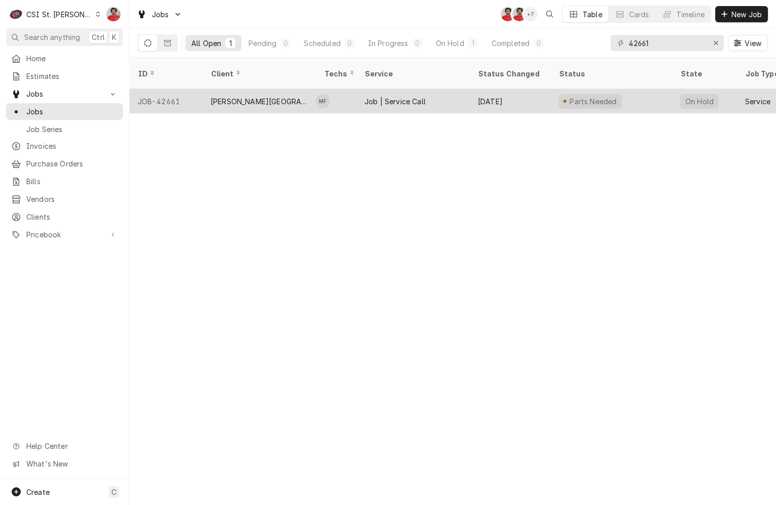
click at [445, 89] on div "Job | Service Call" at bounding box center [413, 101] width 113 height 24
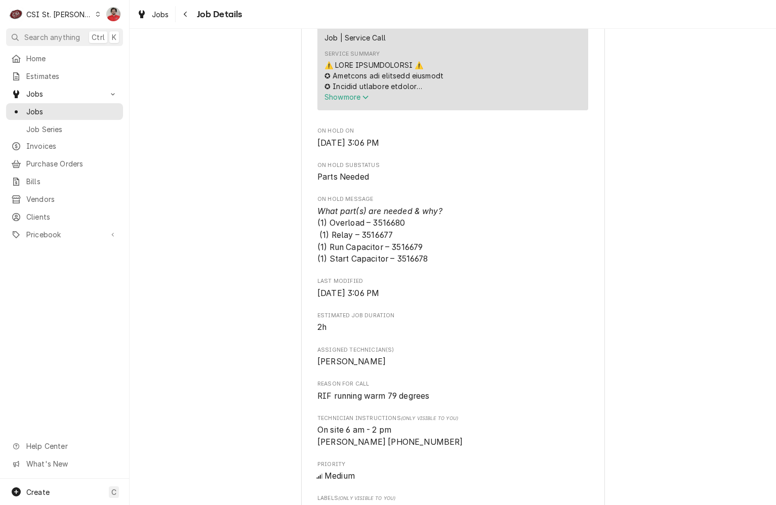
scroll to position [557, 0]
click at [387, 215] on span "What part(s) are needed & why? (1) Overload – 3516680 (1) Relay – 3516677 (1) R…" at bounding box center [380, 238] width 125 height 58
copy span "3516680"
click at [378, 227] on span "What part(s) are needed & why? (1) Overload – 3516680 (1) Relay – 3516677 (1) R…" at bounding box center [380, 238] width 125 height 58
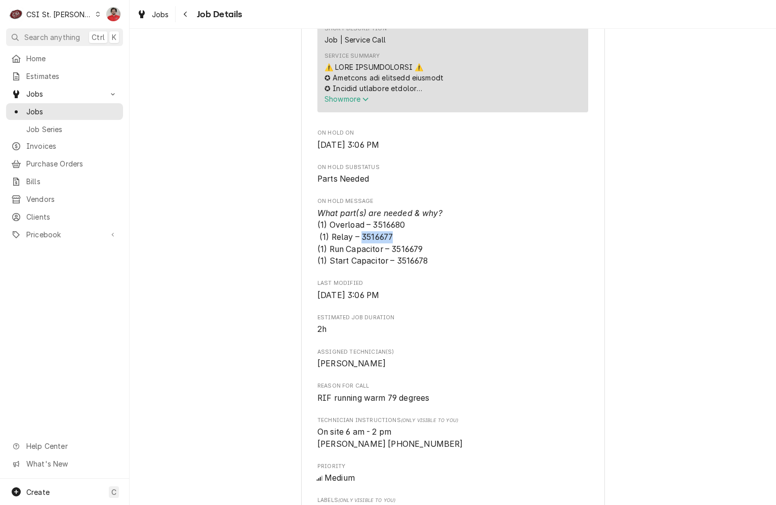
click at [378, 227] on span "What part(s) are needed & why? (1) Overload – 3516680 (1) Relay – 3516677 (1) R…" at bounding box center [380, 238] width 125 height 58
copy span "3516677"
click at [406, 234] on span "What part(s) are needed & why? (1) Overload – 3516680 (1) Relay – 3516677 (1) R…" at bounding box center [380, 238] width 125 height 58
copy span "3516679"
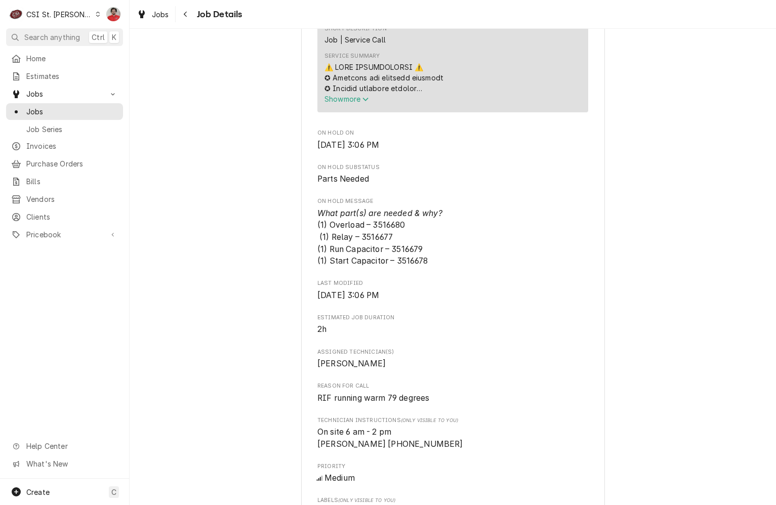
click at [401, 246] on span "What part(s) are needed & why? (1) Overload – 3516680 (1) Relay – 3516677 (1) R…" at bounding box center [380, 238] width 125 height 58
copy span "3516678"
click at [390, 218] on span "What part(s) are needed & why? (1) Overload – 3516680 (1) Relay – 3516677 (1) R…" at bounding box center [453, 238] width 271 height 60
click at [387, 216] on span "What part(s) are needed & why? (1) Overload – 3516680 (1) Relay – 3516677 (1) R…" at bounding box center [380, 238] width 125 height 58
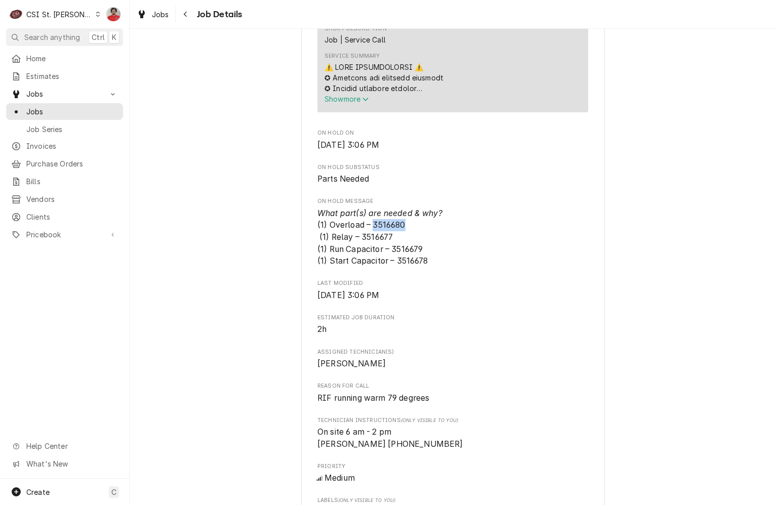
click at [387, 216] on span "What part(s) are needed & why? (1) Overload – 3516680 (1) Relay – 3516677 (1) R…" at bounding box center [380, 238] width 125 height 58
copy span "3516680"
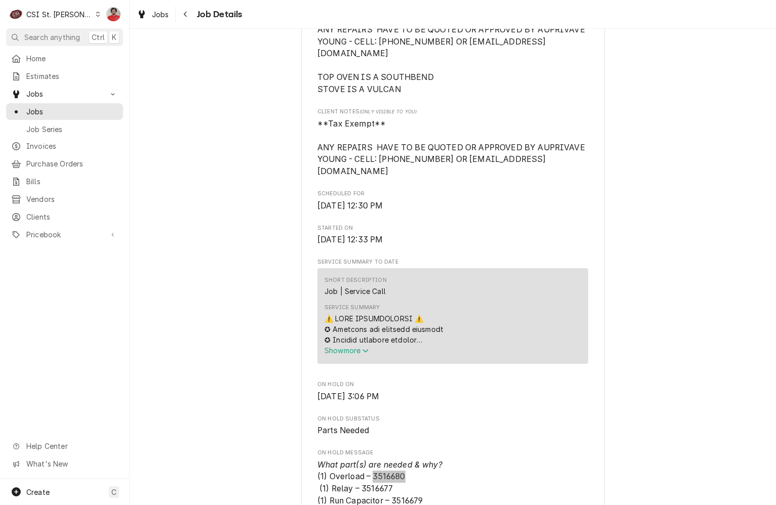
scroll to position [405, 0]
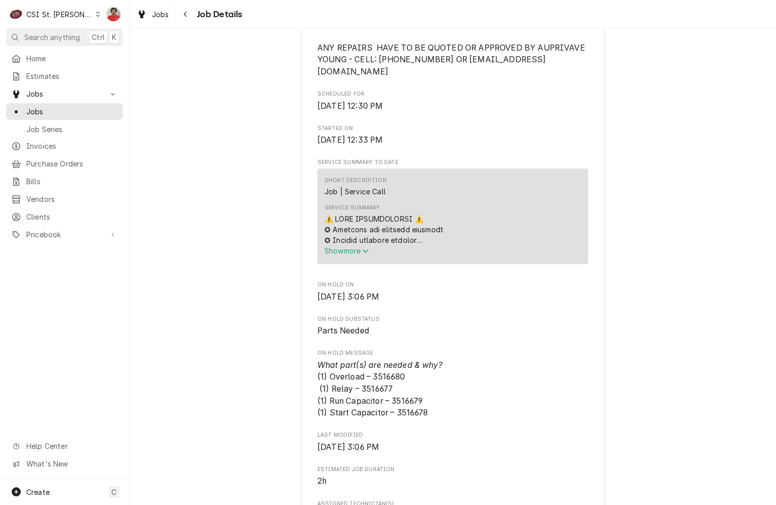
click at [383, 377] on span "What part(s) are needed & why? (1) Overload – 3516680 (1) Relay – 3516677 (1) R…" at bounding box center [380, 390] width 125 height 58
copy span "3516677"
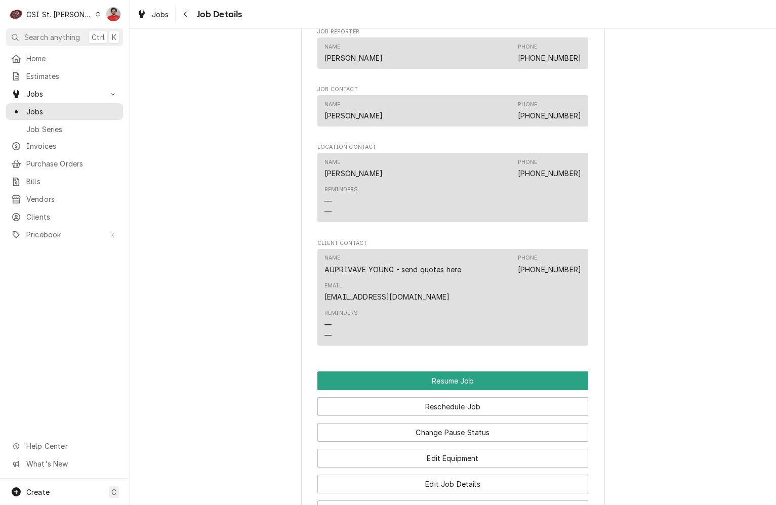
scroll to position [1165, 0]
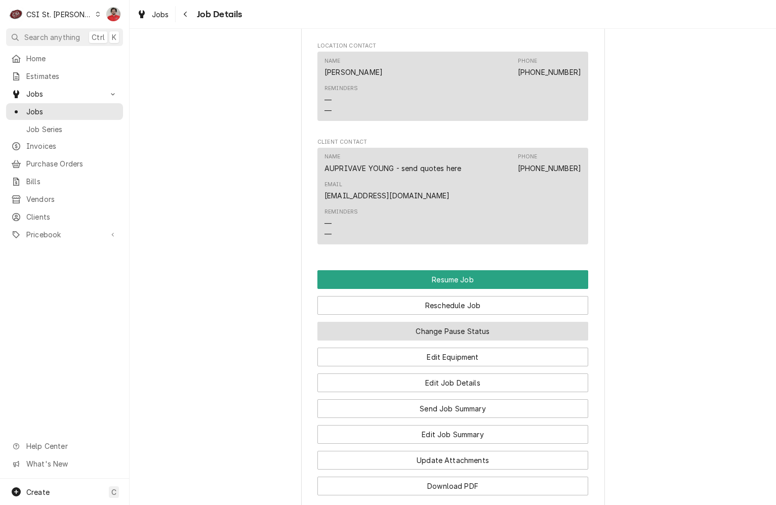
click at [445, 322] on button "Change Pause Status" at bounding box center [453, 331] width 271 height 19
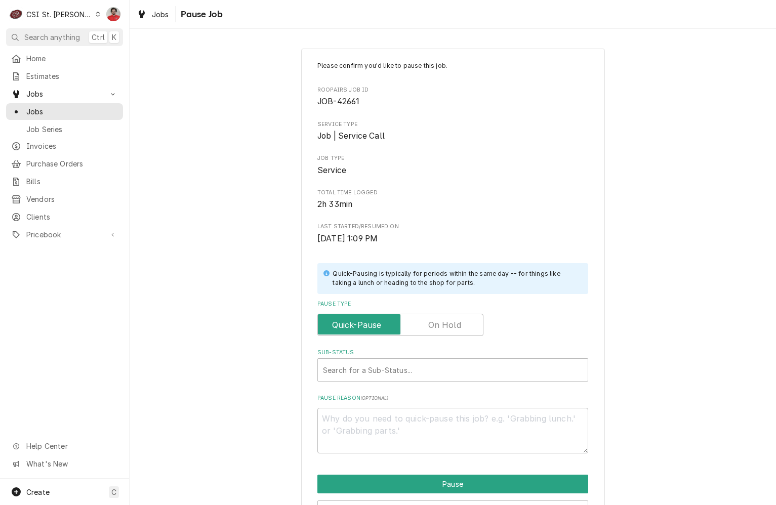
click at [426, 320] on label "Pause Type" at bounding box center [401, 325] width 166 height 22
click at [426, 320] on input "Pause Type" at bounding box center [400, 325] width 157 height 22
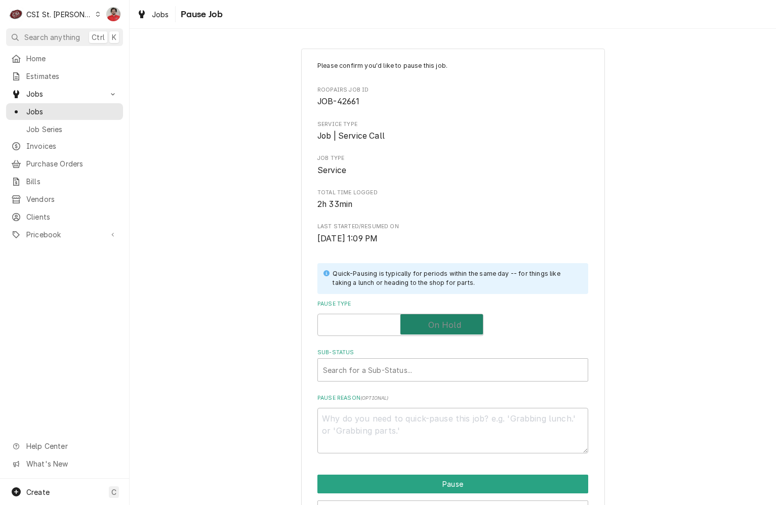
checkbox input "true"
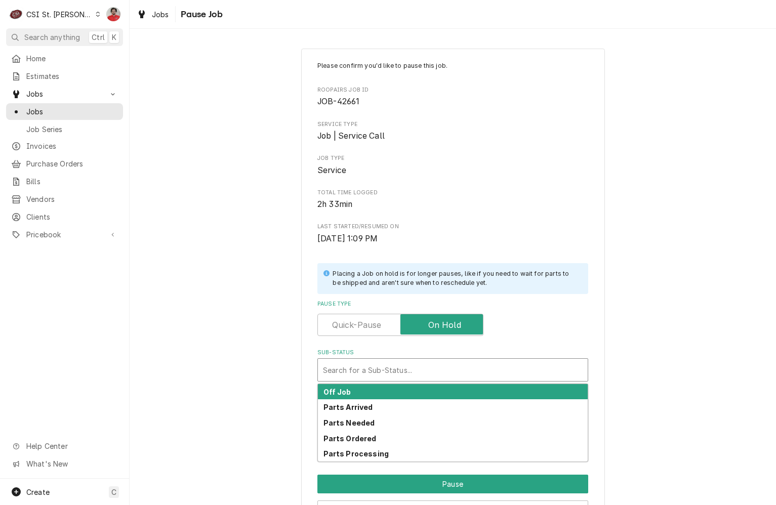
click at [417, 371] on div "Sub-Status" at bounding box center [453, 370] width 260 height 18
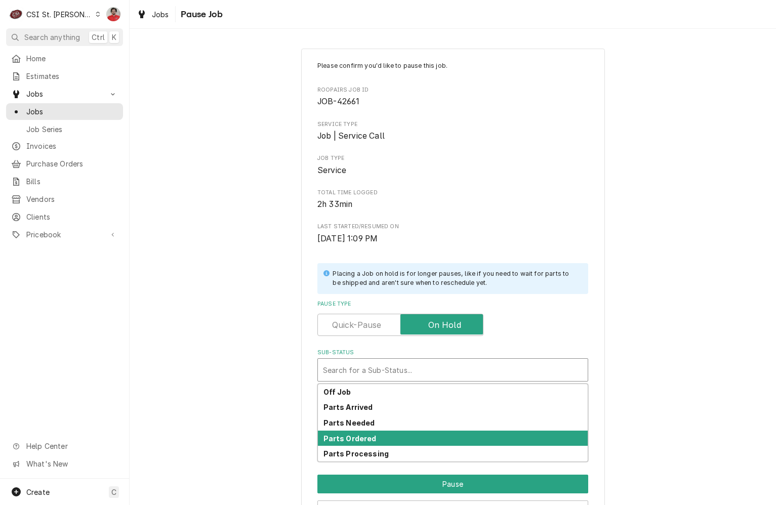
click at [405, 432] on div "Parts Ordered" at bounding box center [453, 439] width 270 height 16
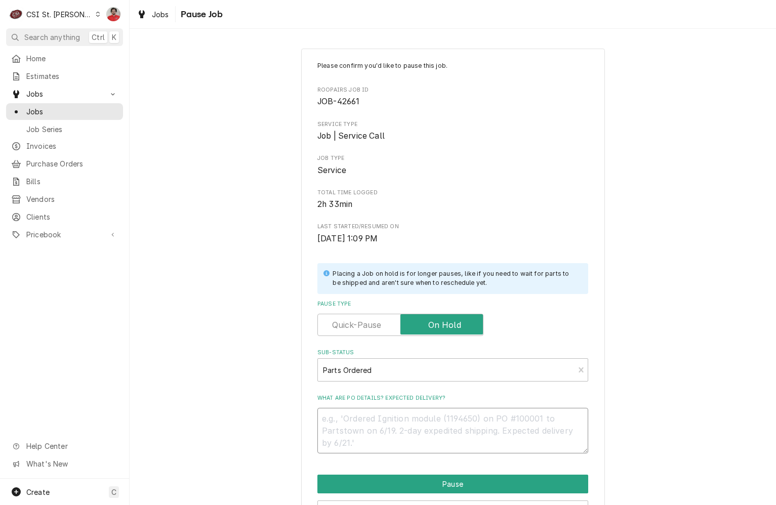
click at [405, 432] on textarea "What are PO details? Expected delivery?" at bounding box center [453, 431] width 271 height 46
type textarea "x"
type textarea "O"
type textarea "x"
type textarea "Or"
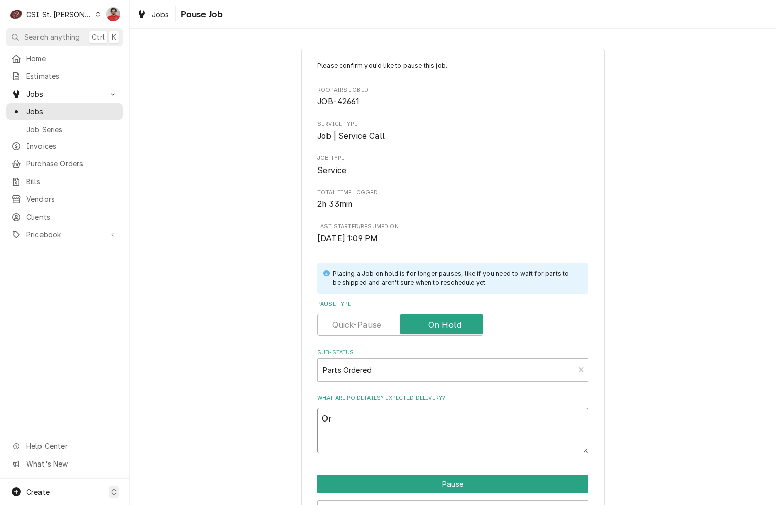
type textarea "x"
type textarea "Ord"
type textarea "x"
type textarea "Orde"
type textarea "x"
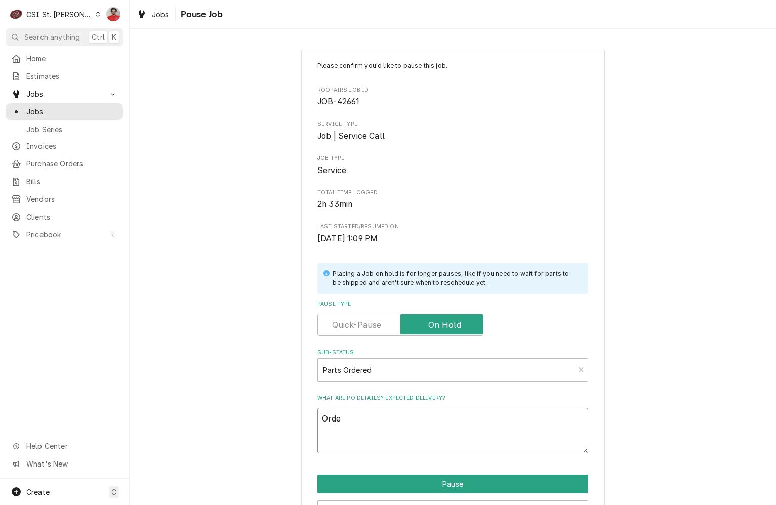
type textarea "Order"
type textarea "x"
type textarea "Orderi"
type textarea "x"
type textarea "Orderin"
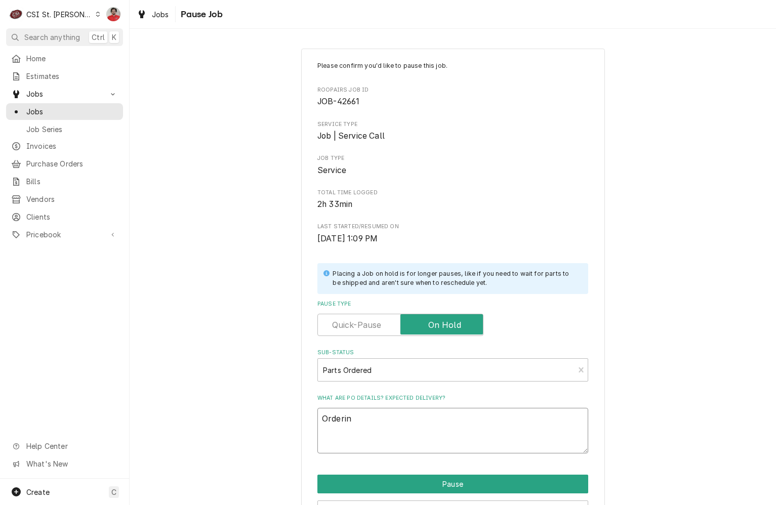
type textarea "x"
type textarea "Ordering"
type textarea "x"
type textarea "Ordering"
type textarea "x"
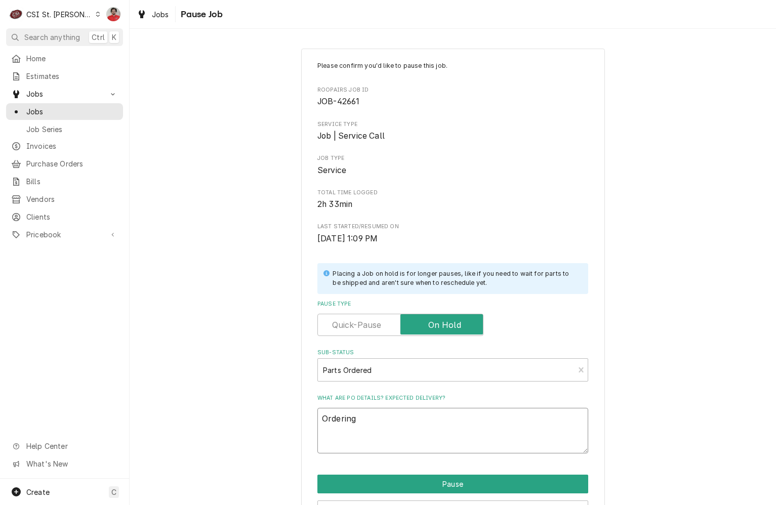
type textarea "Ordering p"
type textarea "x"
type textarea "Ordering pa"
type textarea "x"
type textarea "Ordering par"
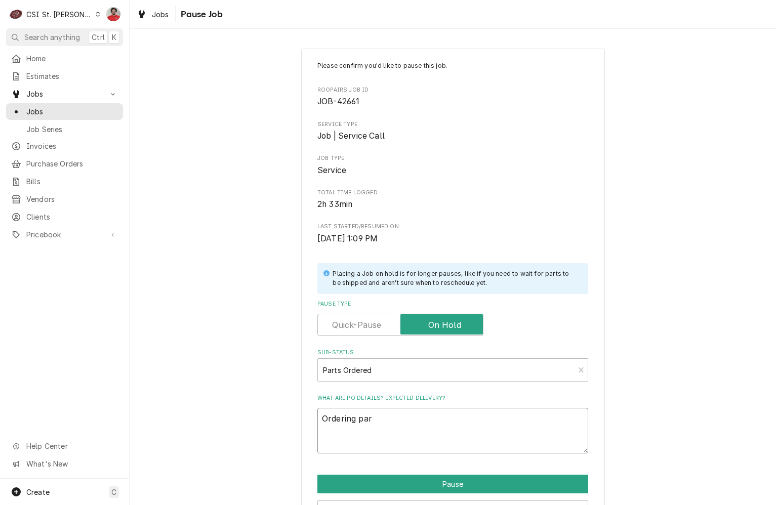
type textarea "x"
type textarea "Ordering part"
type textarea "x"
type textarea "Ordering parts"
type textarea "x"
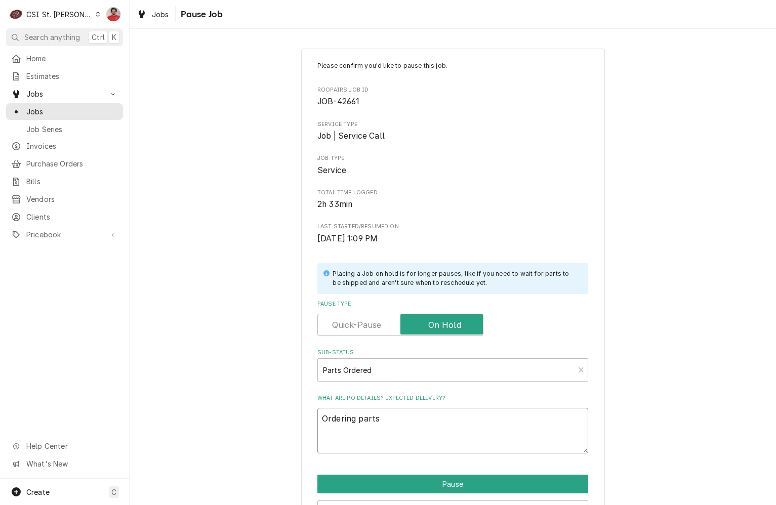
type textarea "Ordering parts"
type textarea "x"
type textarea "Ordering parts"
type textarea "x"
type textarea "Ordering part"
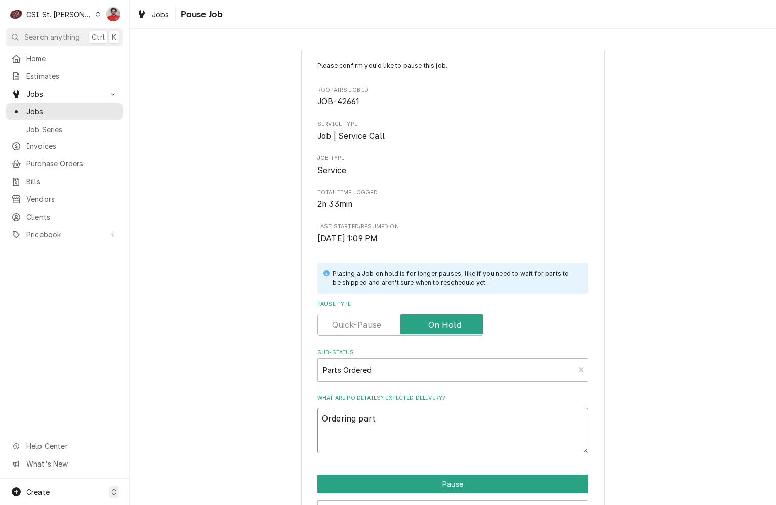
type textarea "x"
type textarea "Ordering par"
type textarea "x"
type textarea "Ordering pa"
type textarea "x"
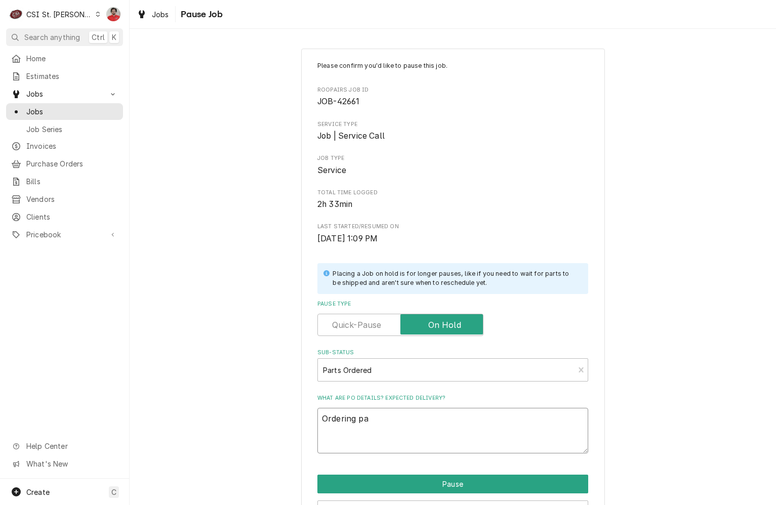
type textarea "Ordering p"
type textarea "x"
type textarea "Ordering"
type textarea "x"
type textarea "Ordering f"
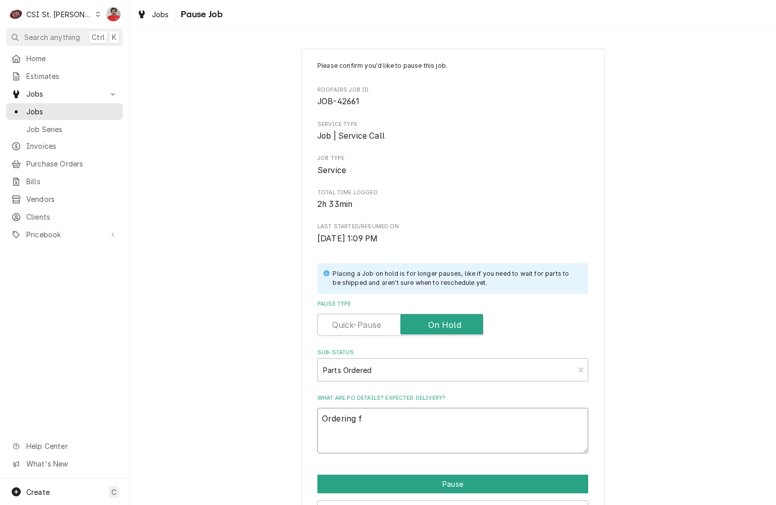
type textarea "x"
type textarea "Ordering fr"
type textarea "x"
type textarea "Ordering fro"
type textarea "x"
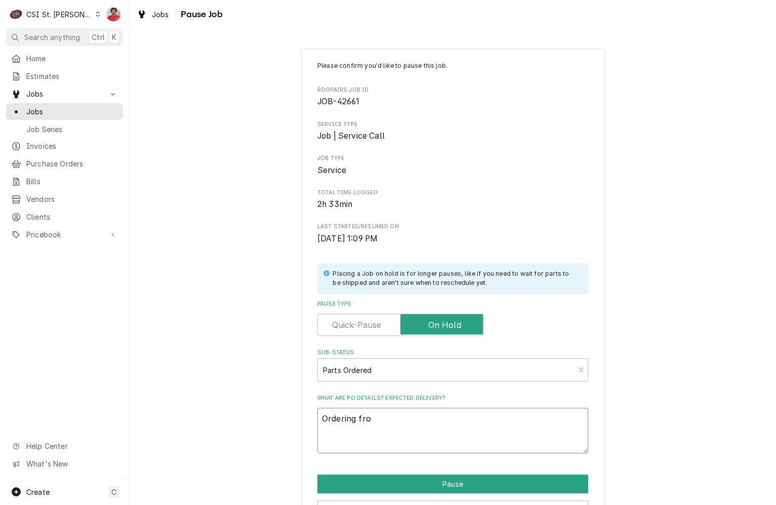
type textarea "Ordering from"
type textarea "x"
type textarea "Ordering from"
type textarea "x"
type textarea "Ordering from P"
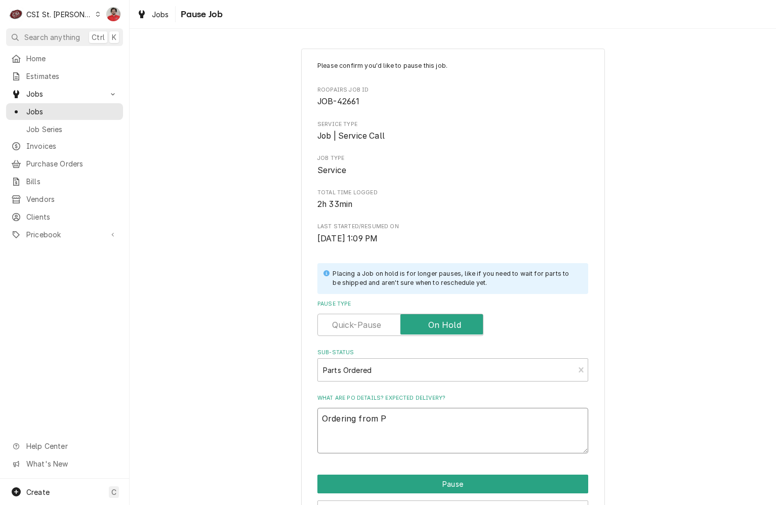
type textarea "x"
type textarea "Ordering from Pa"
type textarea "x"
type textarea "Ordering from Par"
type textarea "x"
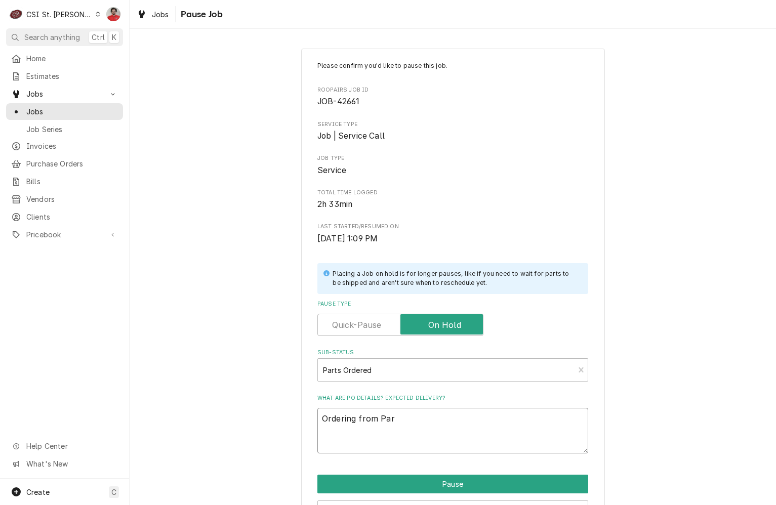
type textarea "Ordering from Part"
type textarea "x"
type textarea "Ordering from Parts"
type textarea "x"
type textarea "Ordering from Partst"
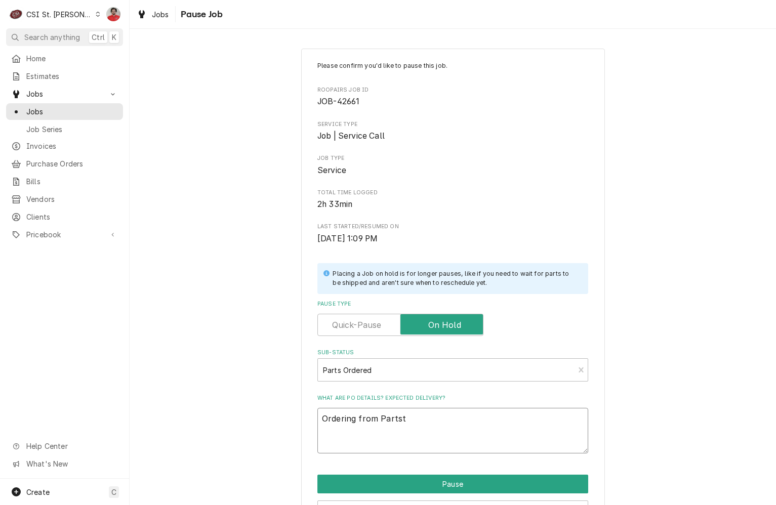
type textarea "x"
type textarea "Ordering from Partsto"
type textarea "x"
type textarea "Ordering from Partstow"
type textarea "x"
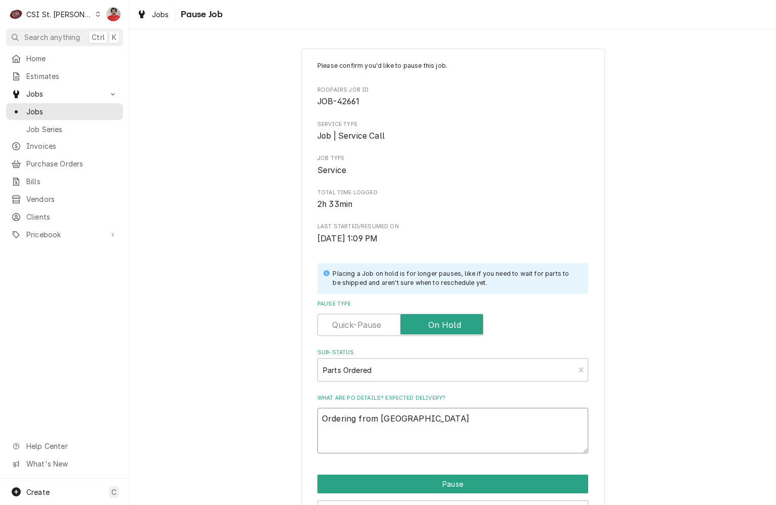
type textarea "Ordering from Partstown"
type textarea "x"
type textarea "Ordering from Partstown,"
type textarea "x"
type textarea "Ordering from Partstown,"
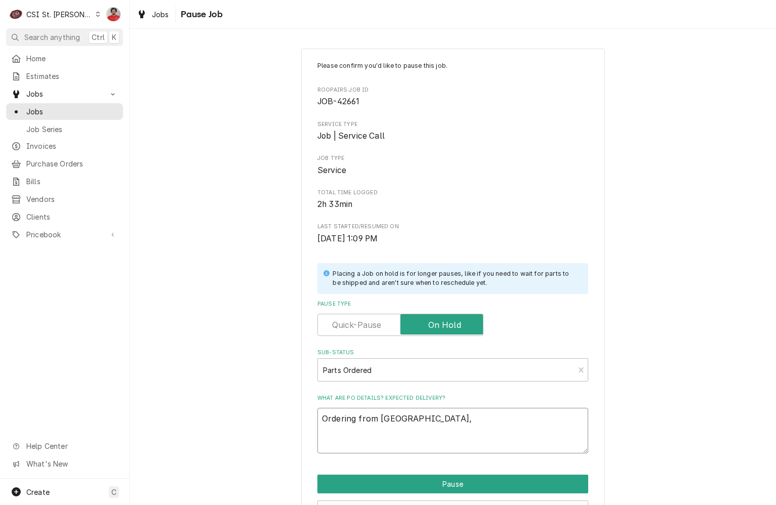
type textarea "x"
type textarea "Ordering from Partstown, P"
type textarea "x"
type textarea "Ordering from Partstown, PO"
type textarea "x"
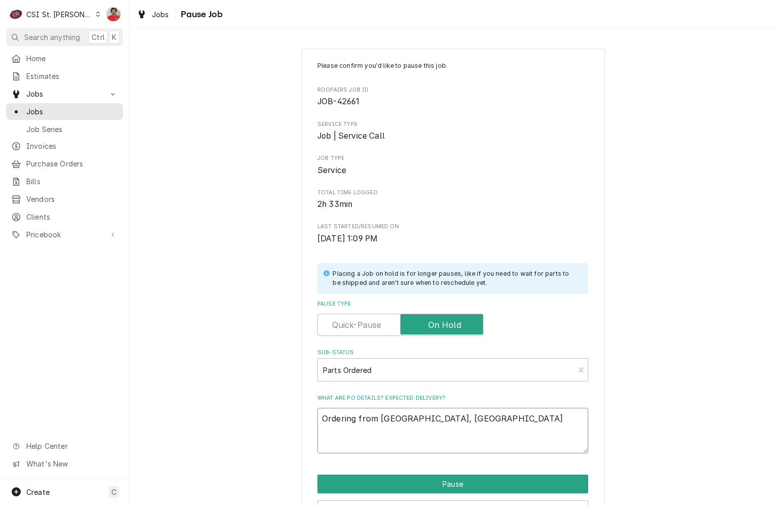
type textarea "Ordering from Partstown, PO"
type textarea "x"
type textarea "Ordering from Partstown, PO 4"
type textarea "x"
type textarea "Ordering from Partstown, PO 40"
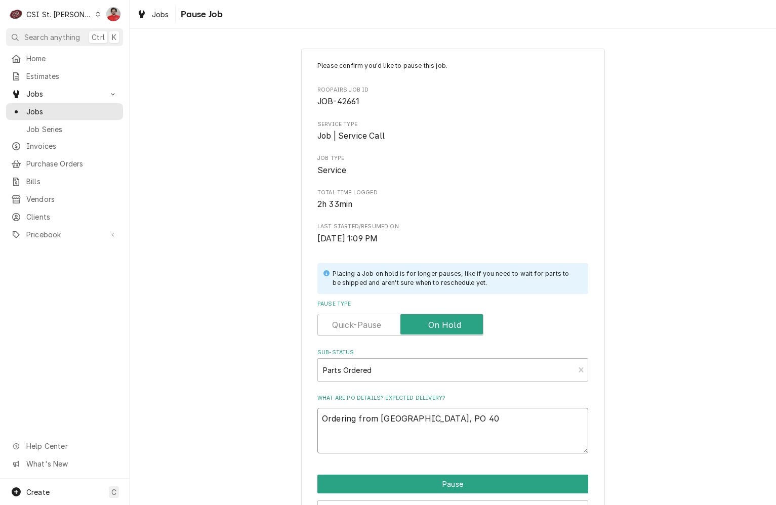
type textarea "x"
type textarea "Ordering from Partstown, PO 401"
type textarea "x"
type textarea "Ordering from Partstown, PO 4012"
type textarea "x"
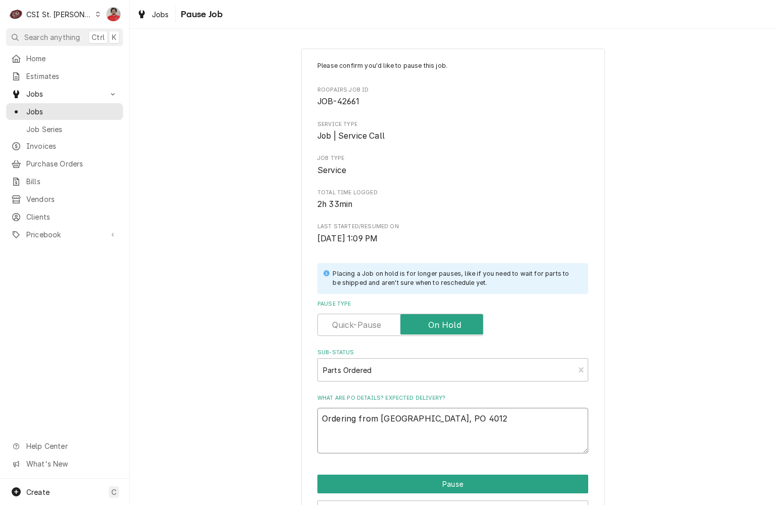
type textarea "Ordering from Partstown, PO 40126"
type textarea "x"
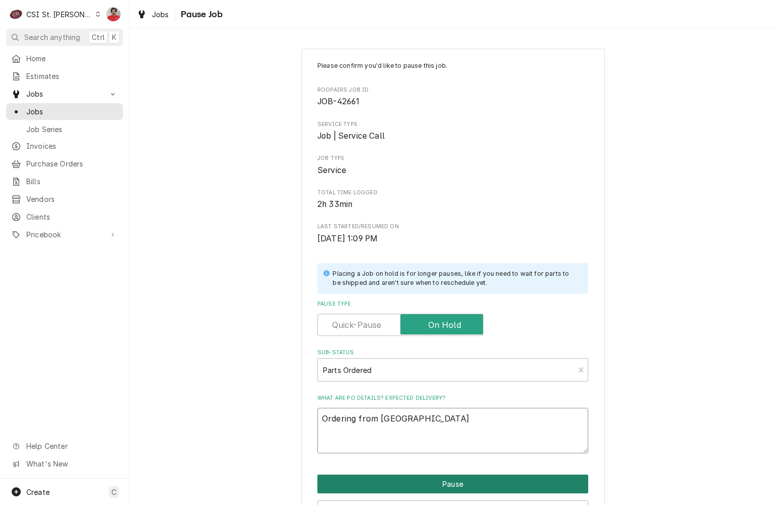
type textarea "Ordering from Partstown, PO 401267"
click at [423, 484] on button "Pause" at bounding box center [453, 484] width 271 height 19
type textarea "x"
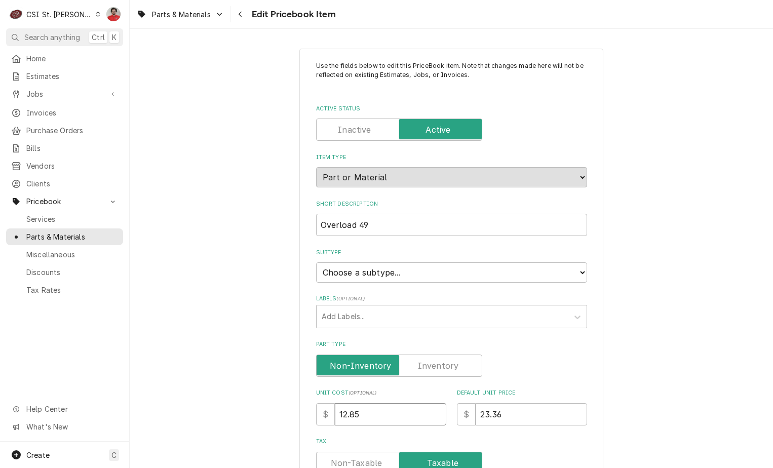
drag, startPoint x: 320, startPoint y: 414, endPoint x: 275, endPoint y: 408, distance: 45.5
type textarea "x"
type input "2"
type textarea "x"
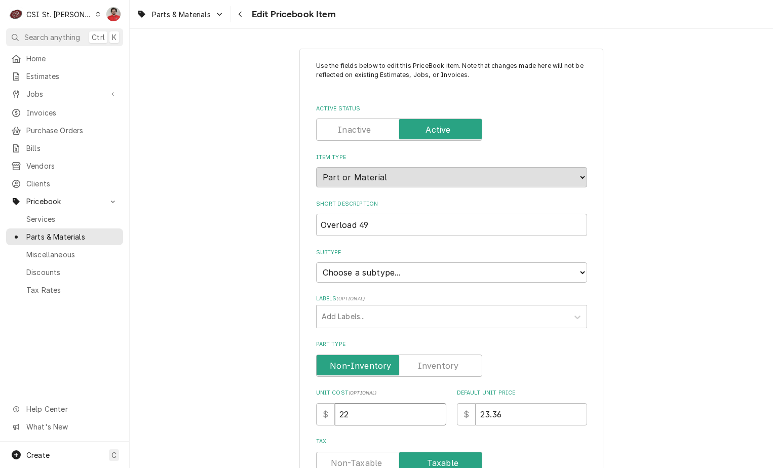
type input "22"
type textarea "x"
type input "4"
type textarea "x"
type input "40"
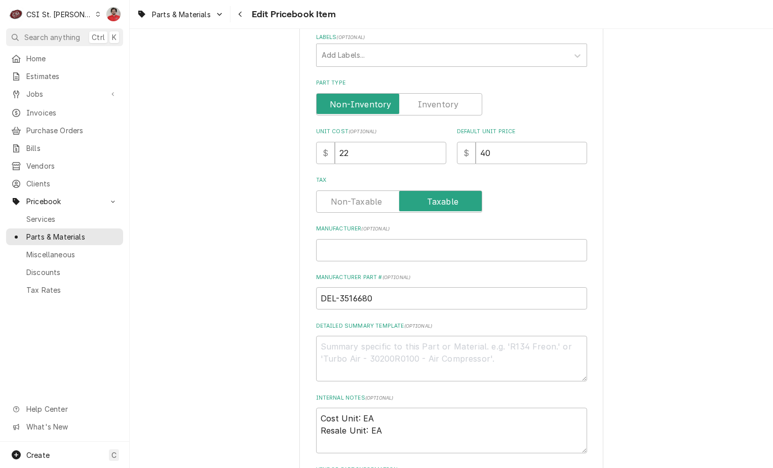
scroll to position [304, 0]
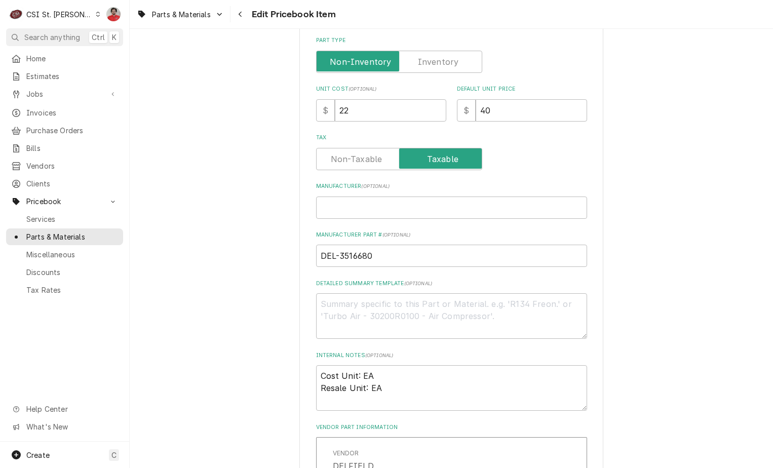
click at [429, 62] on label "Part Type" at bounding box center [399, 62] width 166 height 22
click at [429, 62] on input "Part Type" at bounding box center [399, 62] width 157 height 22
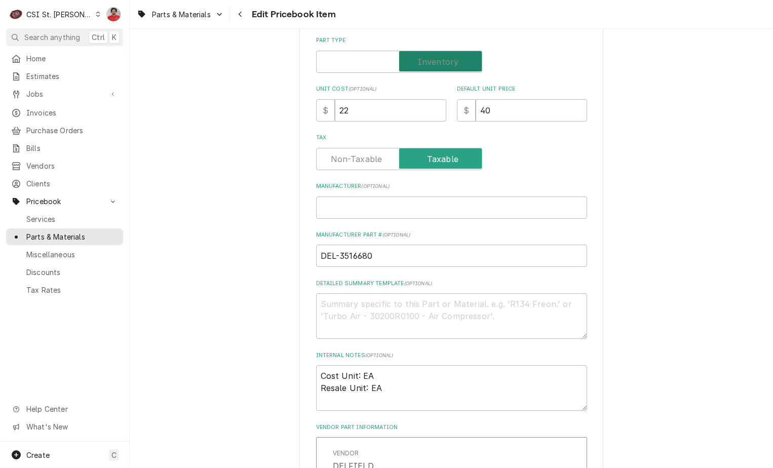
checkbox input "true"
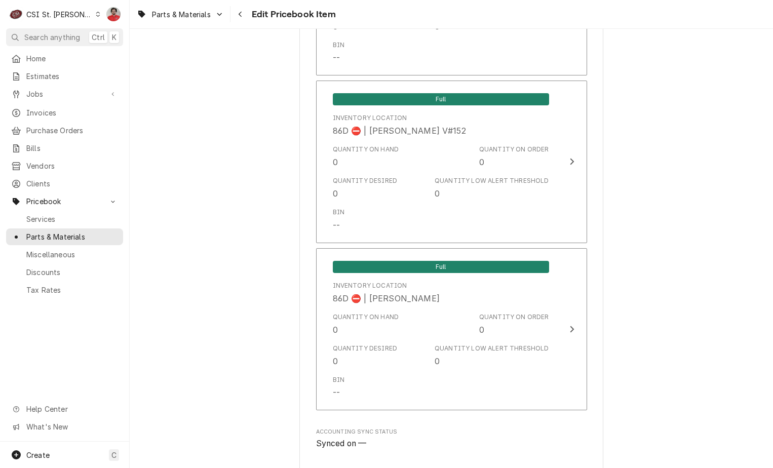
scroll to position [8492, 0]
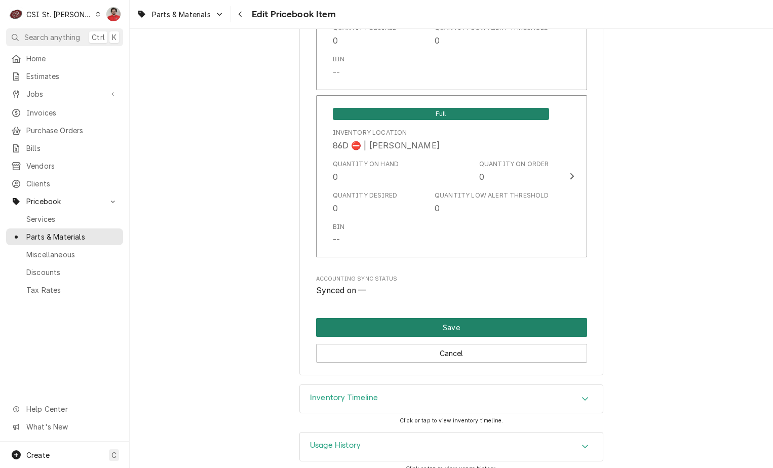
click at [421, 318] on button "Save" at bounding box center [451, 327] width 271 height 19
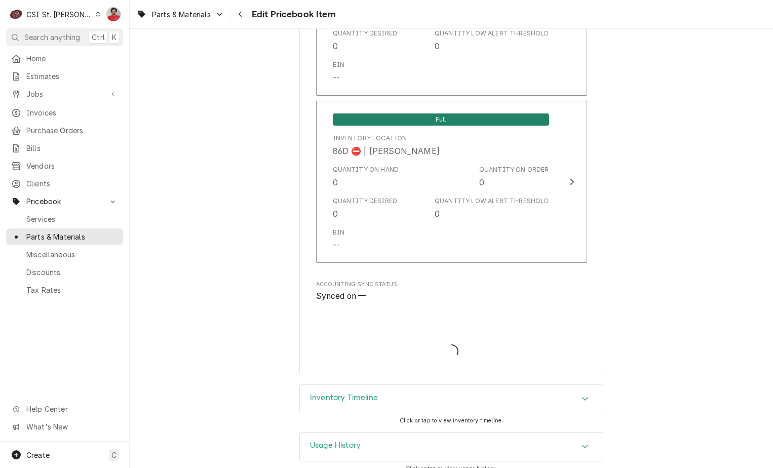
type textarea "x"
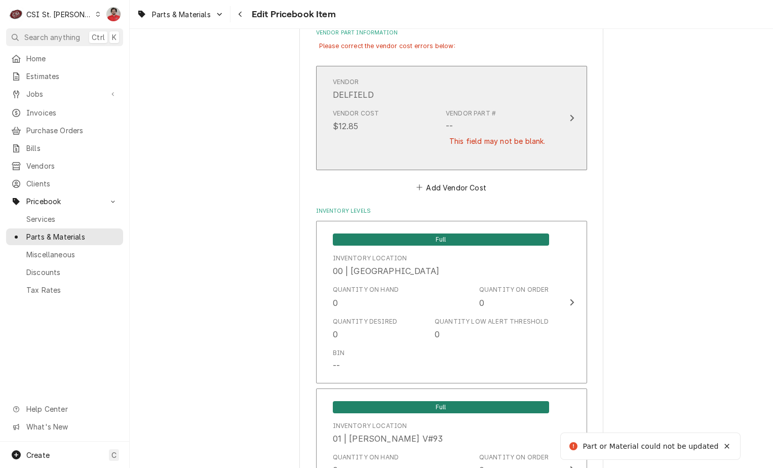
click at [457, 135] on div "This field may not be blank." at bounding box center [497, 141] width 103 height 18
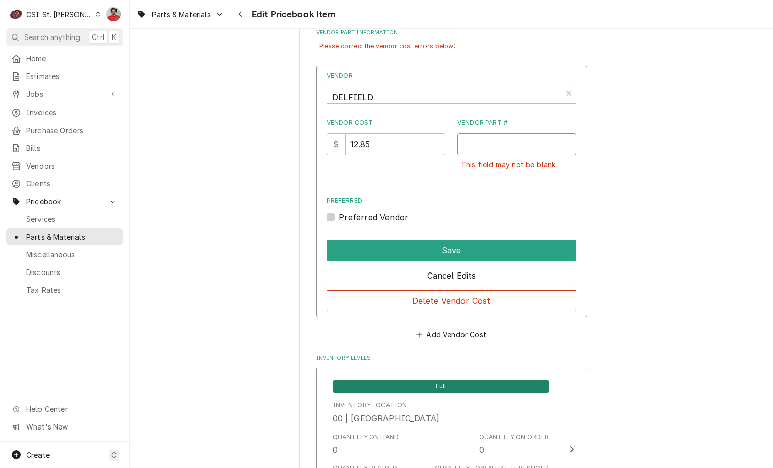
click at [523, 139] on input "Vendor Part #" at bounding box center [516, 144] width 119 height 22
paste input "DEL3516680"
type input "DEL3516680"
drag, startPoint x: 385, startPoint y: 145, endPoint x: 295, endPoint y: 138, distance: 90.9
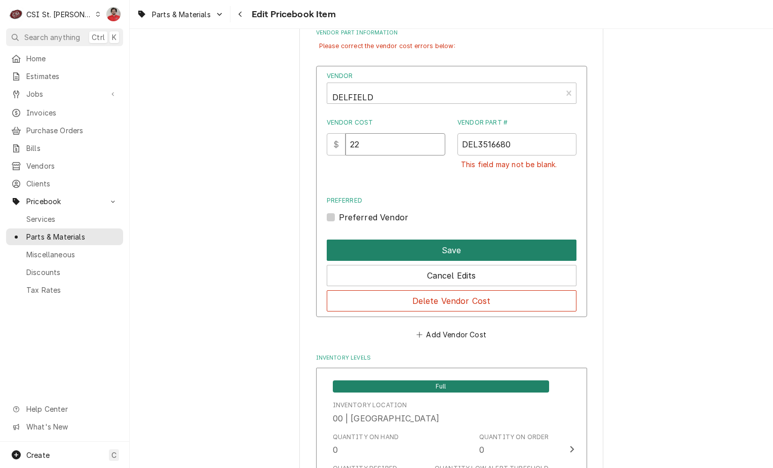
type input "22"
click at [411, 254] on button "Save" at bounding box center [452, 250] width 250 height 21
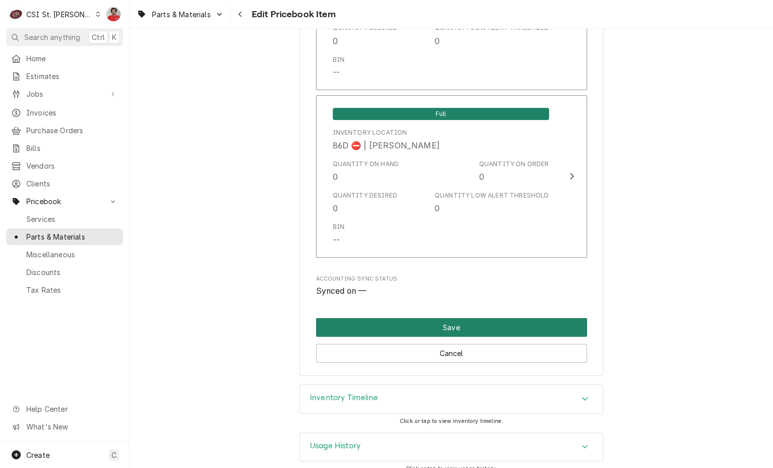
click at [452, 319] on button "Save" at bounding box center [451, 327] width 271 height 19
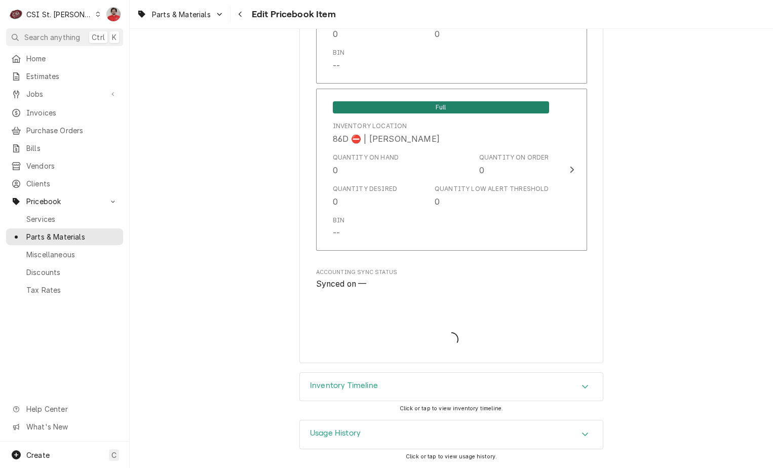
scroll to position [8486, 0]
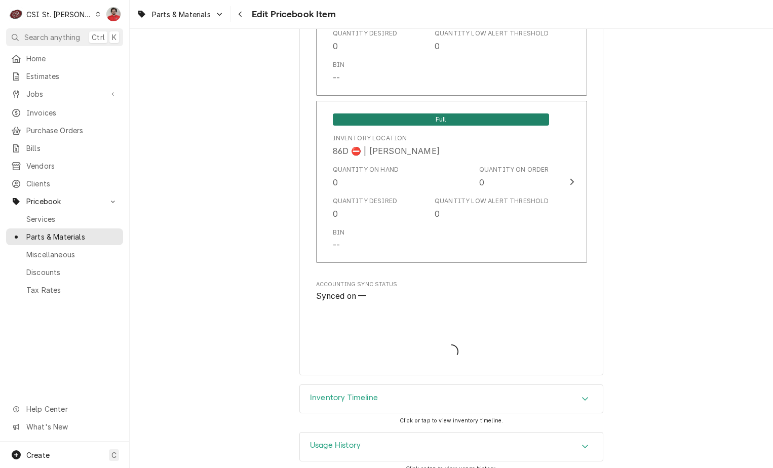
type textarea "x"
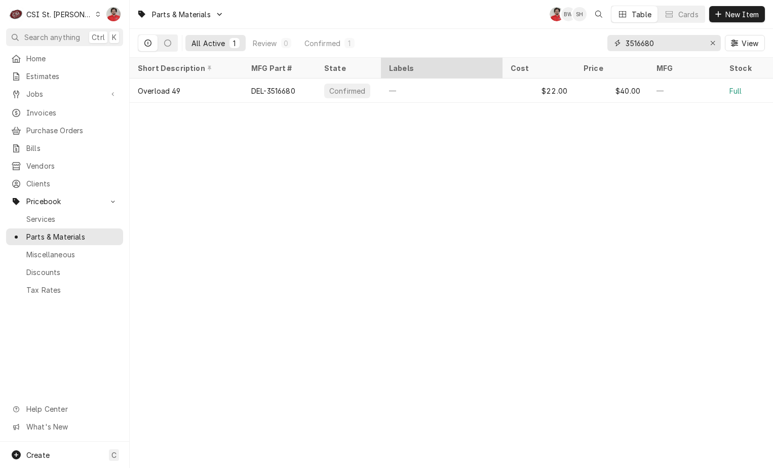
drag, startPoint x: 683, startPoint y: 43, endPoint x: 469, endPoint y: 61, distance: 214.9
click at [469, 61] on div "Parts & Materials NF BW SH Table Cards New Item All Active 1 Review 0 Confirmed…" at bounding box center [451, 234] width 643 height 468
paste input "77"
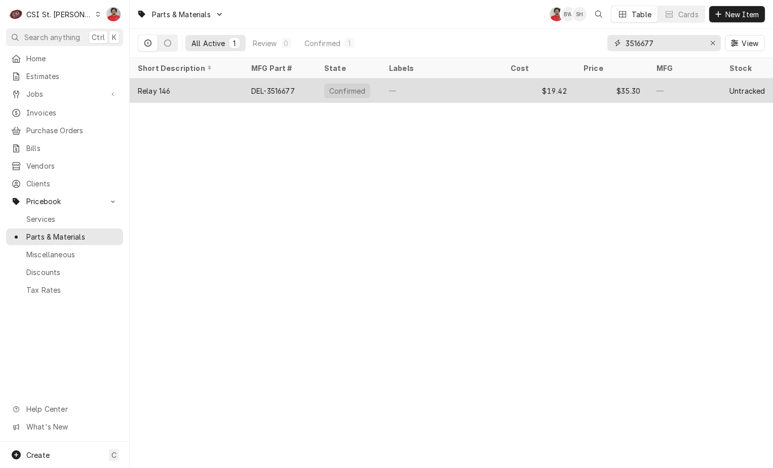
type input "3516677"
click at [460, 86] on div "—" at bounding box center [442, 90] width 122 height 24
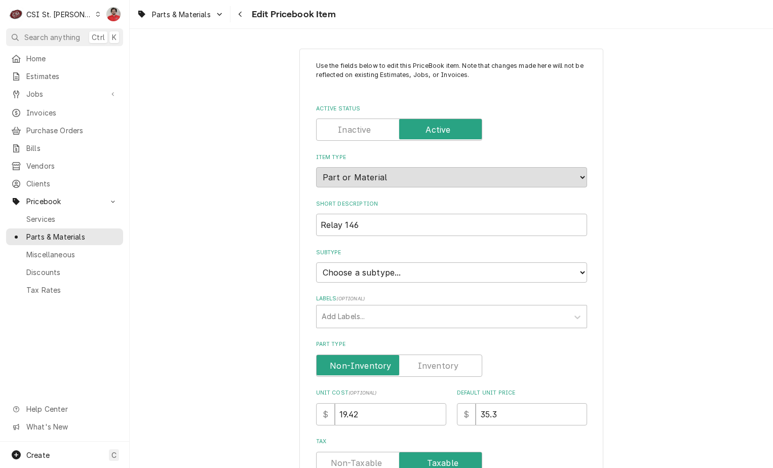
click at [438, 367] on label "Part Type" at bounding box center [399, 365] width 166 height 22
click at [438, 367] on input "Part Type" at bounding box center [399, 365] width 157 height 22
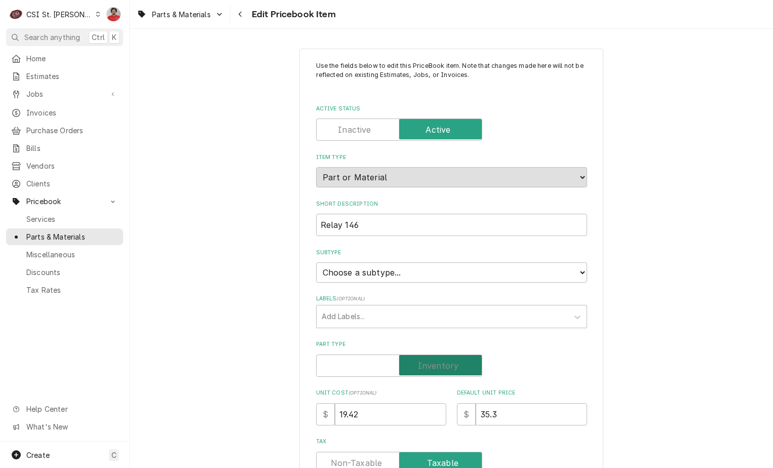
checkbox input "true"
drag, startPoint x: 401, startPoint y: 417, endPoint x: 266, endPoint y: 419, distance: 134.2
type textarea "x"
type input "9"
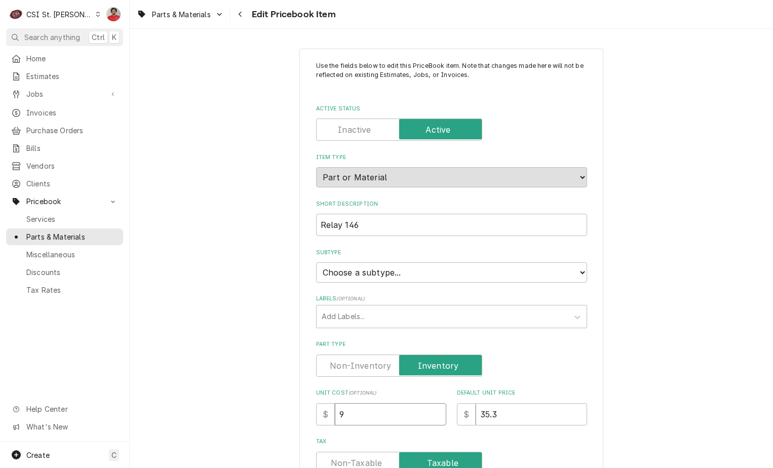
type textarea "x"
type input "97"
type textarea "x"
type input "97.3"
type textarea "x"
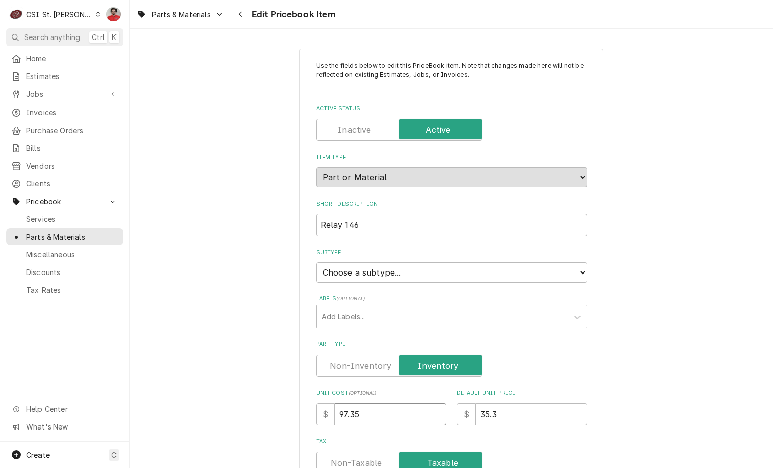
type input "97.35"
type textarea "x"
type input "1"
type textarea "x"
type input "17"
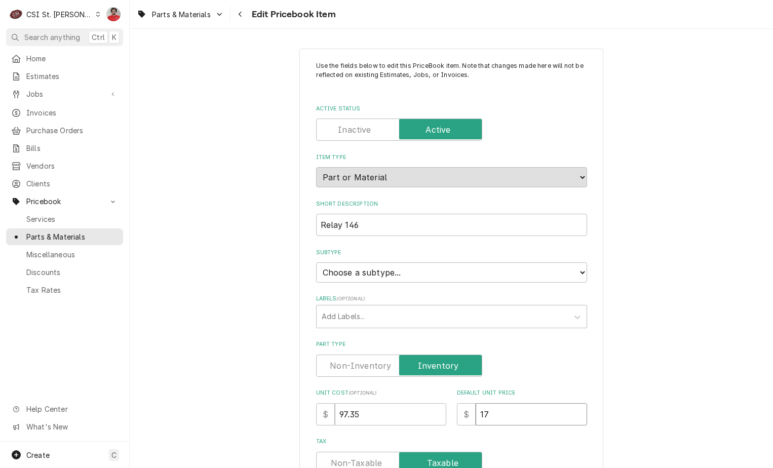
type textarea "x"
type input "177"
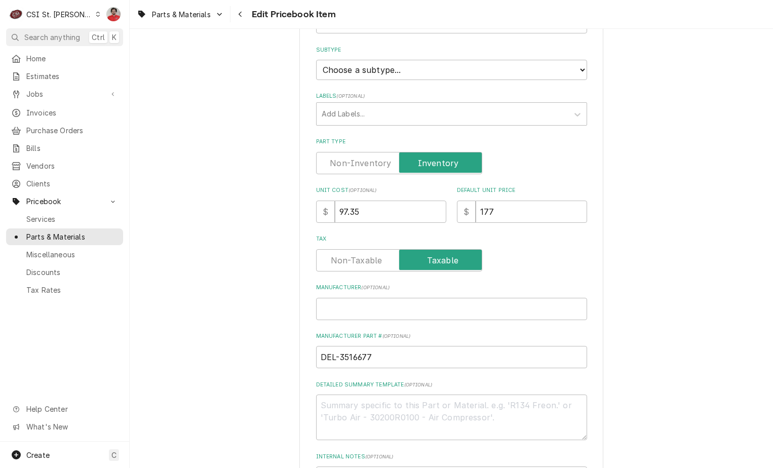
scroll to position [456, 0]
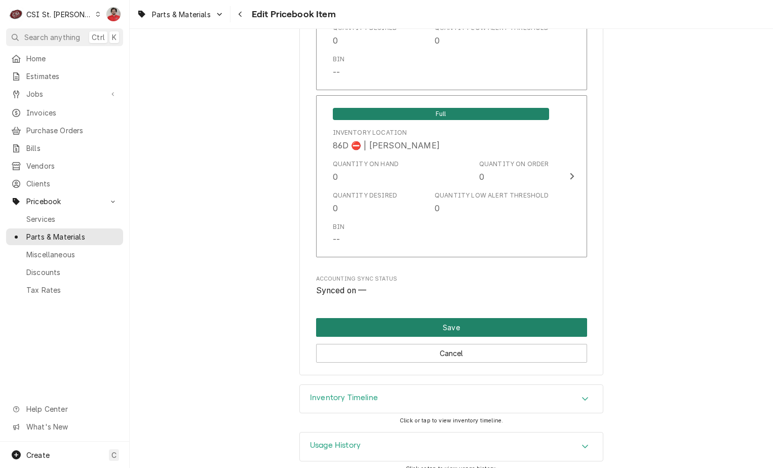
click at [449, 318] on button "Save" at bounding box center [451, 327] width 271 height 19
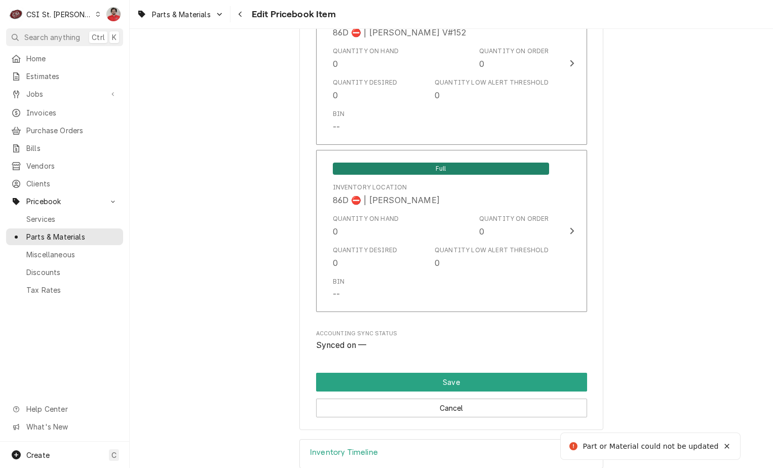
type textarea "x"
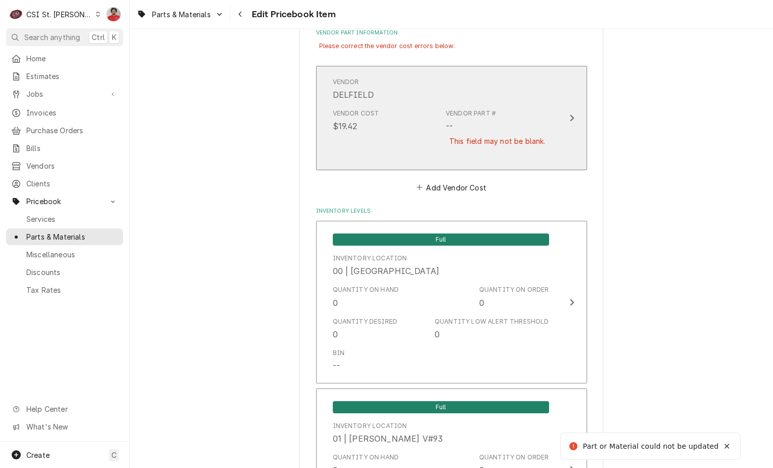
click at [484, 133] on div "This field may not be blank." at bounding box center [497, 141] width 103 height 18
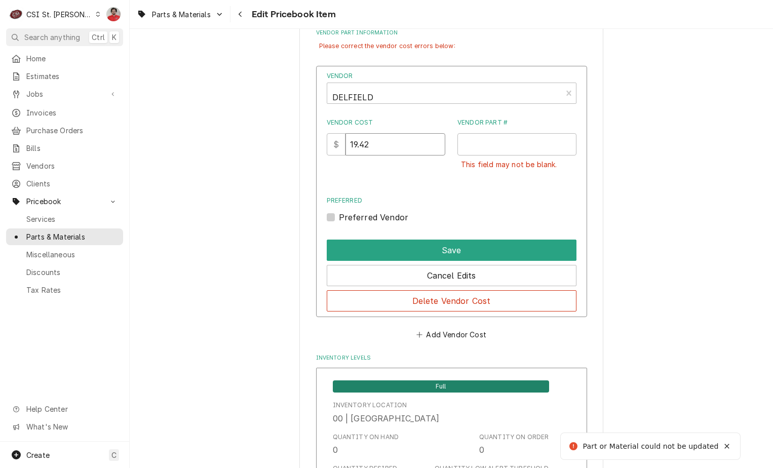
drag, startPoint x: 389, startPoint y: 145, endPoint x: 296, endPoint y: 138, distance: 94.0
type input "97.35"
click at [500, 143] on input "Vendor Part #" at bounding box center [516, 144] width 119 height 22
paste input "3516677"
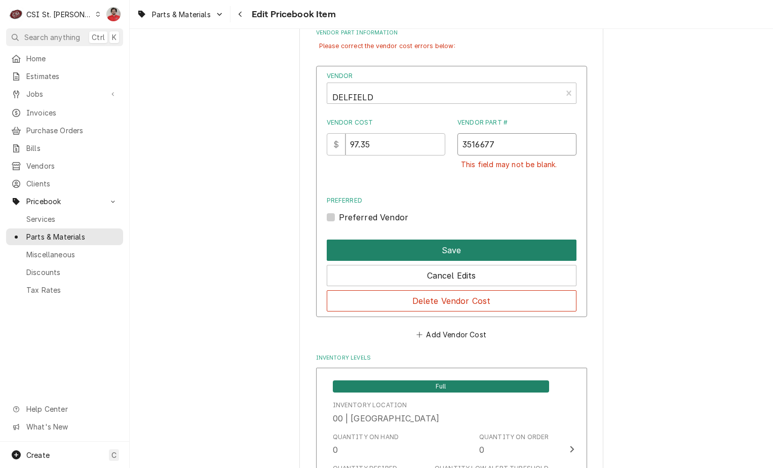
type input "3516677"
click at [457, 245] on button "Save" at bounding box center [452, 250] width 250 height 21
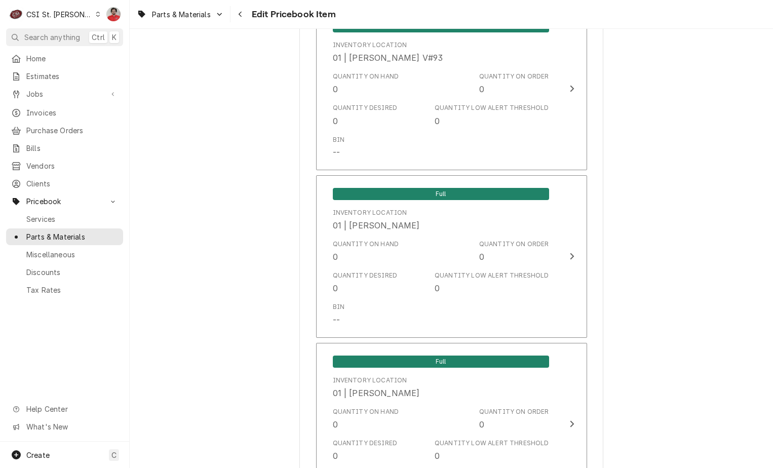
scroll to position [8515, 0]
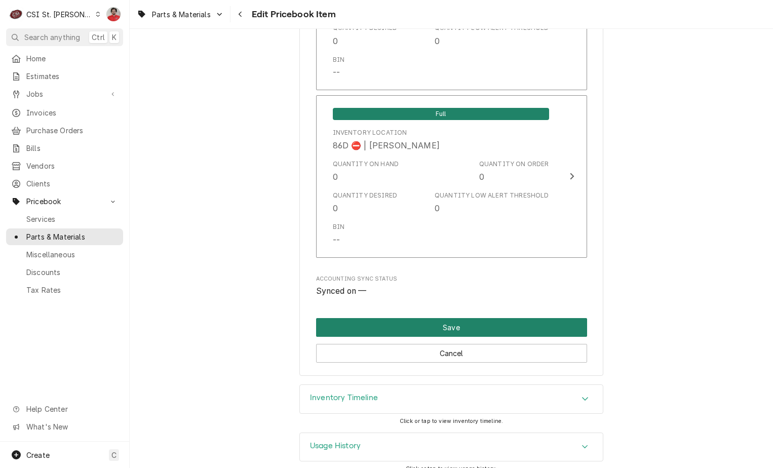
click at [408, 318] on button "Save" at bounding box center [451, 327] width 271 height 19
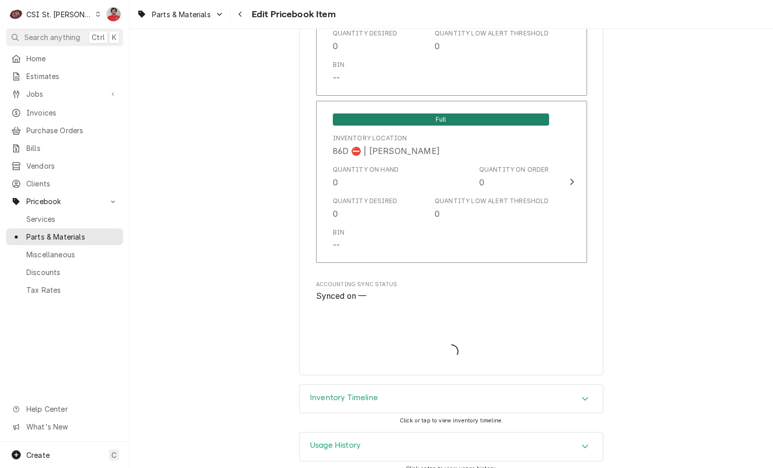
type textarea "x"
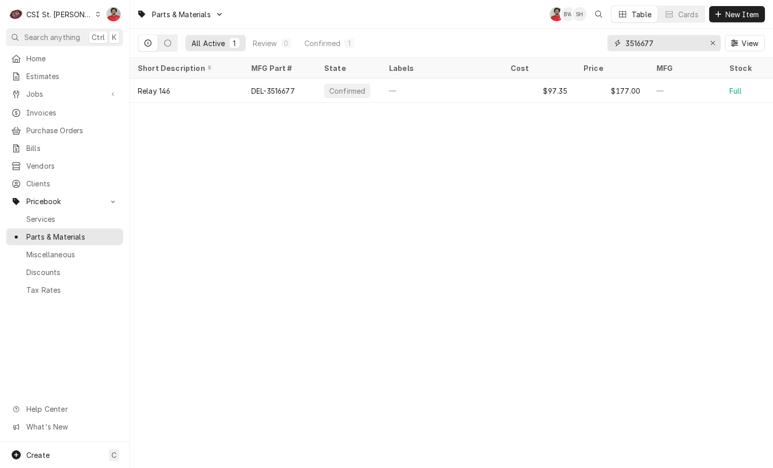
drag, startPoint x: 503, startPoint y: 45, endPoint x: 460, endPoint y: 45, distance: 42.5
click at [461, 45] on div "All Active 1 Review 0 Confirmed 1 3516677 View" at bounding box center [451, 43] width 627 height 28
paste input "9"
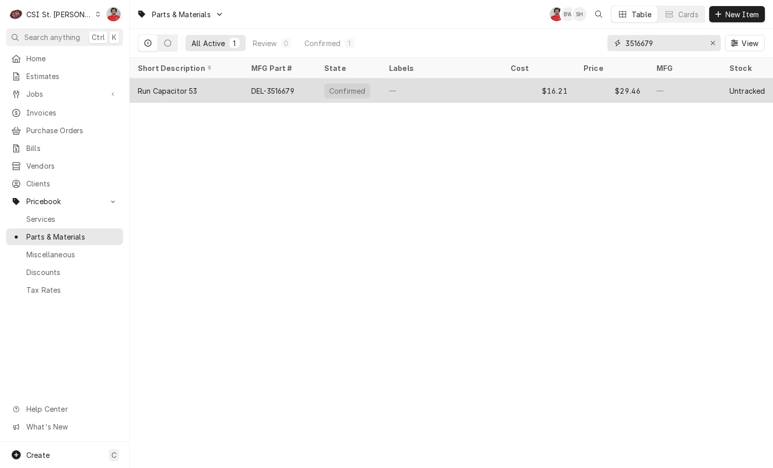
type input "3516679"
click at [419, 88] on div "—" at bounding box center [442, 90] width 122 height 24
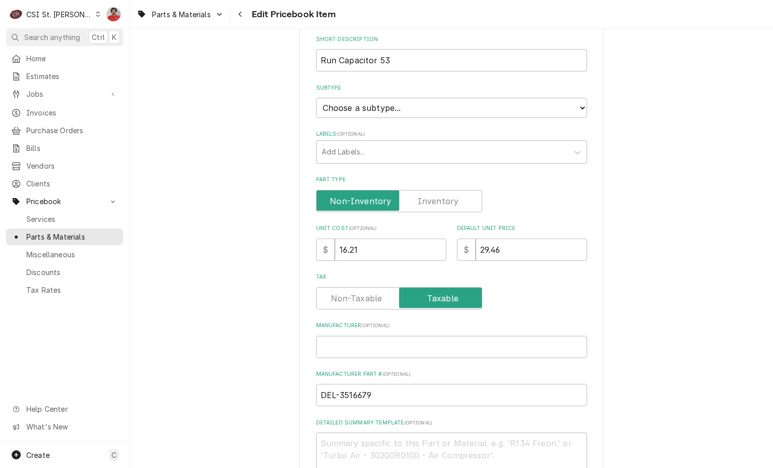
scroll to position [253, 0]
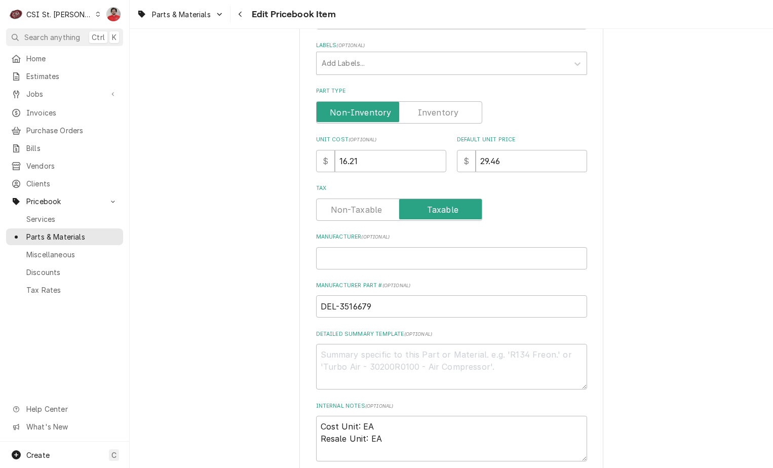
drag, startPoint x: 291, startPoint y: 172, endPoint x: 217, endPoint y: 176, distance: 73.5
click at [218, 174] on div "Use the fields below to edit this PriceBook item. Note that changes made here w…" at bounding box center [451, 249] width 643 height 926
drag, startPoint x: 367, startPoint y: 165, endPoint x: 206, endPoint y: 158, distance: 160.7
click at [209, 159] on div "Use the fields below to edit this PriceBook item. Note that changes made here w…" at bounding box center [451, 249] width 643 height 926
type textarea "x"
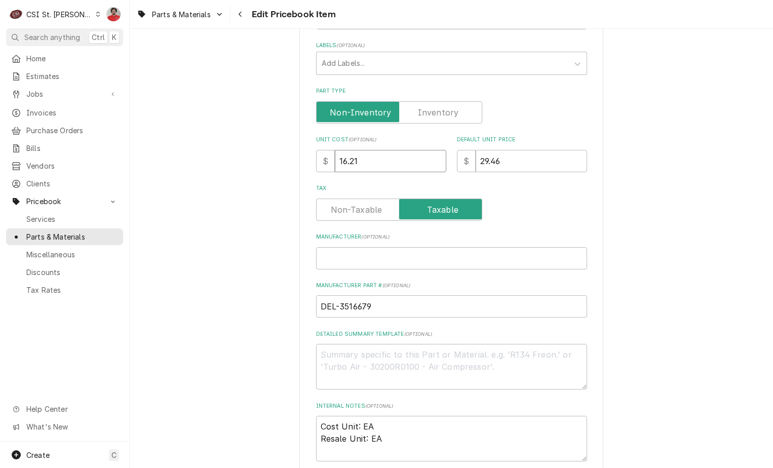
type input "8"
type textarea "x"
type input "80"
type textarea "x"
type input "80.8"
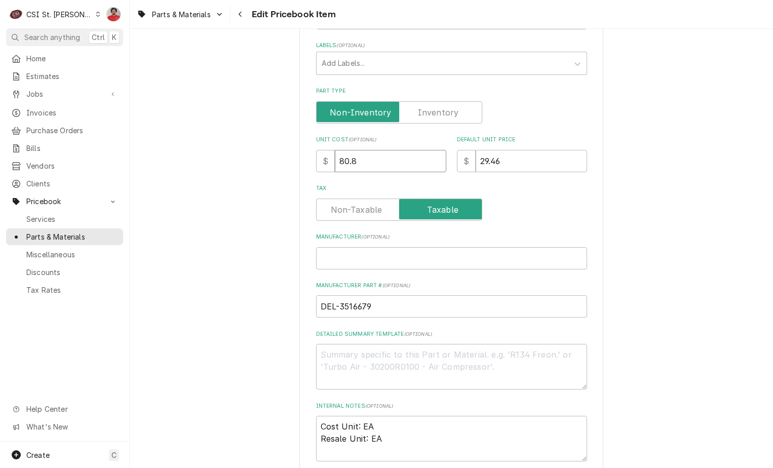
type textarea "x"
type input "80.85"
type textarea "x"
type input "1"
type textarea "x"
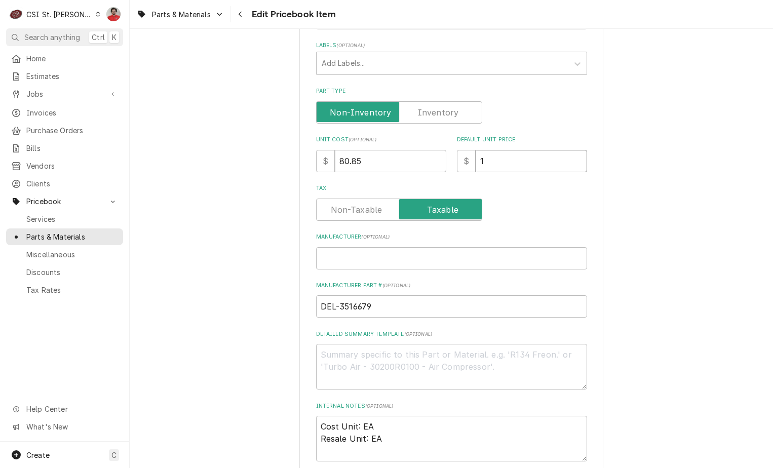
type input "14"
type textarea "x"
type input "147"
click at [419, 116] on label "Part Type" at bounding box center [399, 112] width 166 height 22
click at [419, 116] on input "Part Type" at bounding box center [399, 112] width 157 height 22
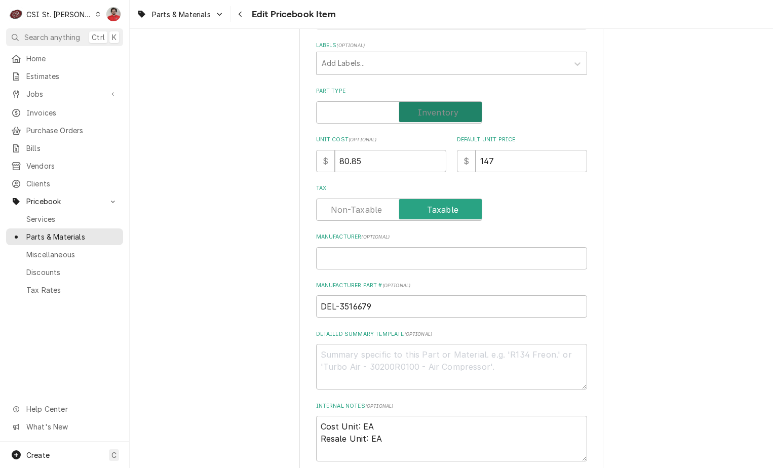
checkbox input "true"
type textarea "x"
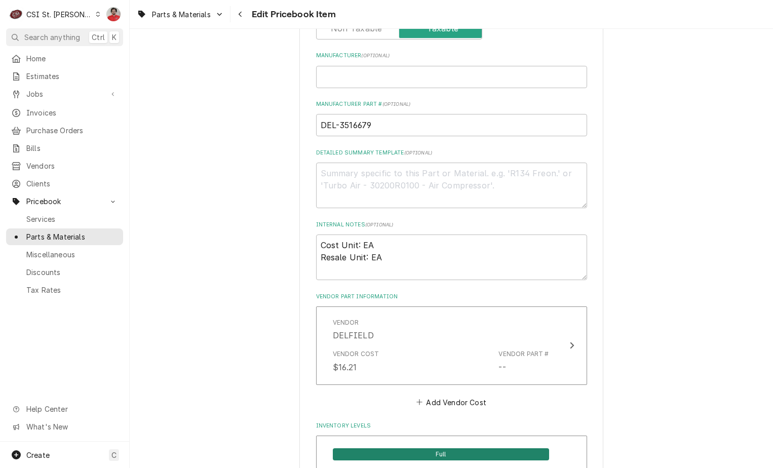
scroll to position [456, 0]
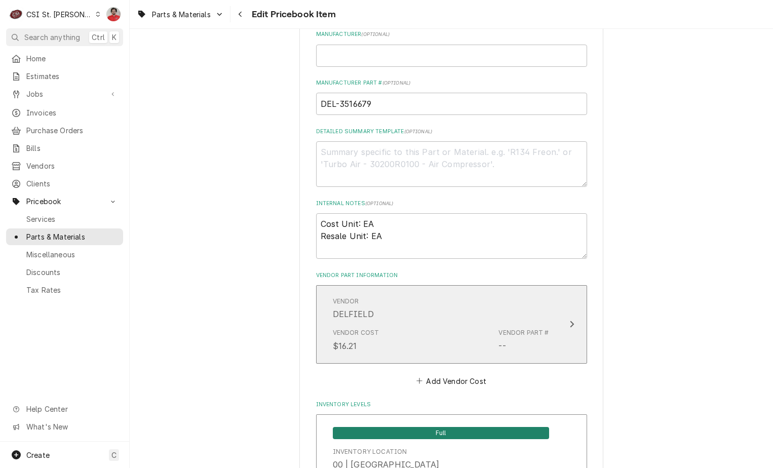
click at [407, 327] on div "Vendor Cost $16.21 Vendor Part # --" at bounding box center [441, 339] width 216 height 31
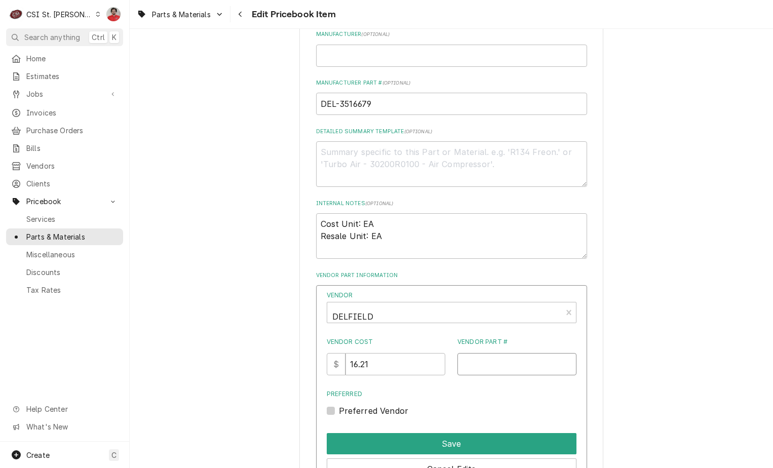
click at [526, 366] on input "Vendor Part #" at bounding box center [516, 364] width 119 height 22
paste input "3516679"
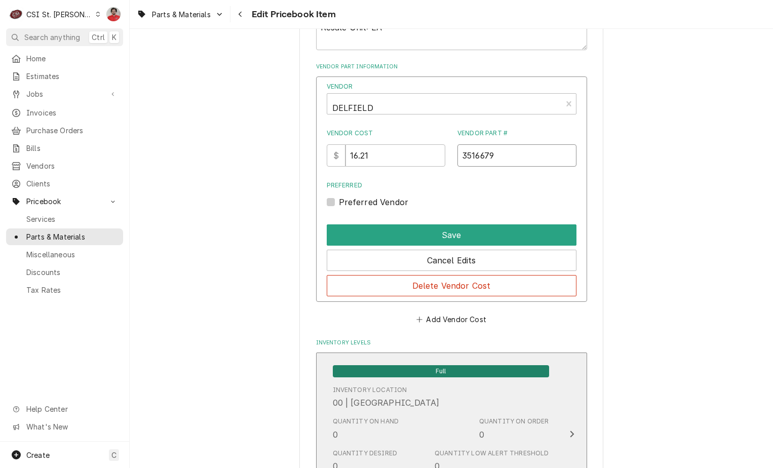
scroll to position [709, 0]
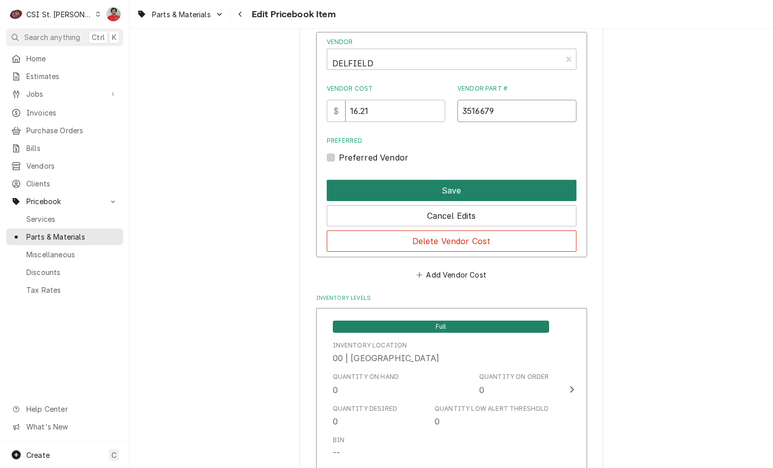
type input "3516679"
click at [443, 190] on button "Save" at bounding box center [452, 190] width 250 height 21
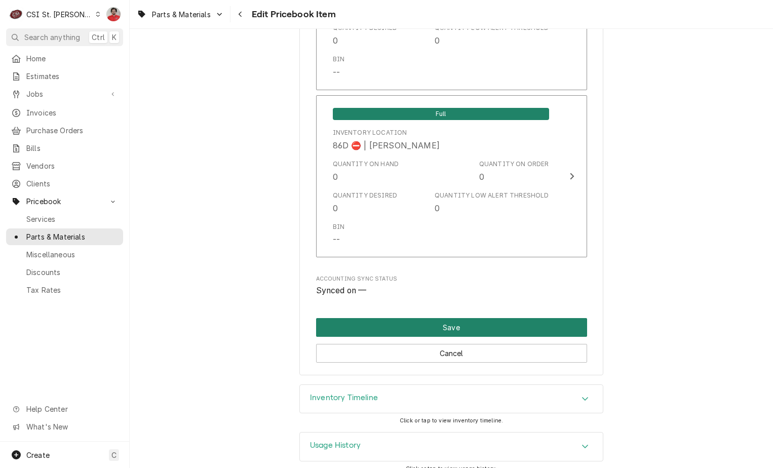
click at [425, 318] on button "Save" at bounding box center [451, 327] width 271 height 19
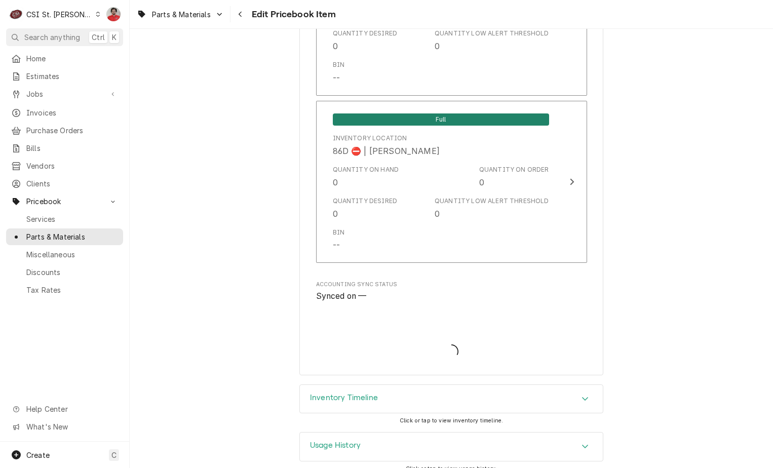
type textarea "x"
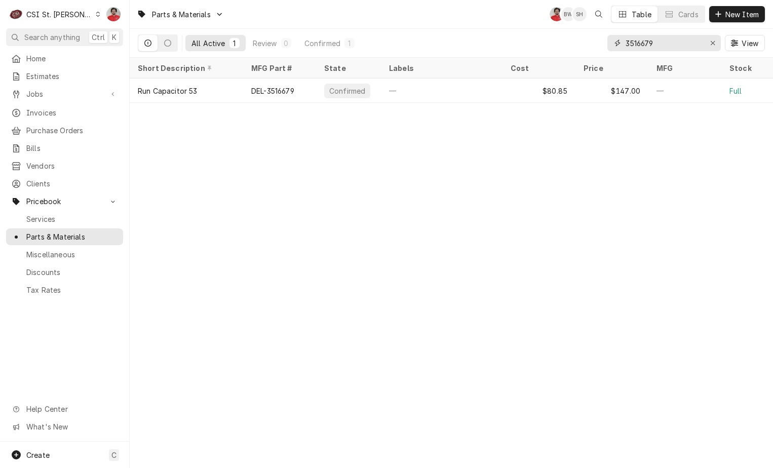
drag, startPoint x: 675, startPoint y: 47, endPoint x: 495, endPoint y: 47, distance: 179.3
click at [504, 47] on div "All Active 1 Review 0 Confirmed 1 3516679 View" at bounding box center [451, 43] width 627 height 28
paste input "8"
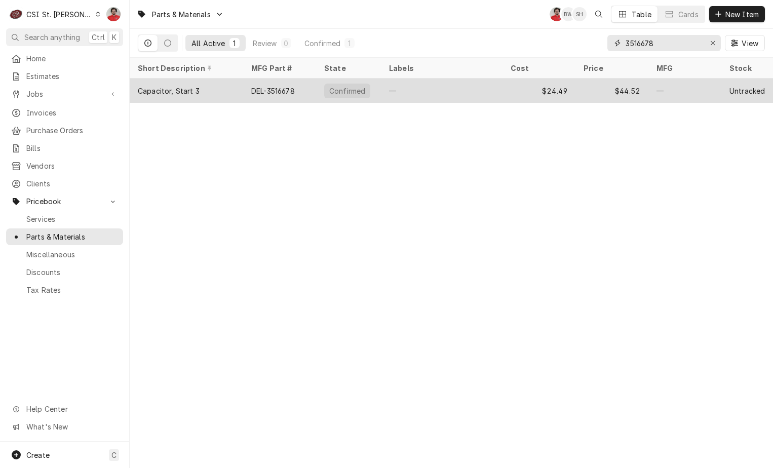
type input "3516678"
click at [503, 92] on div "$24.49" at bounding box center [538, 90] width 73 height 24
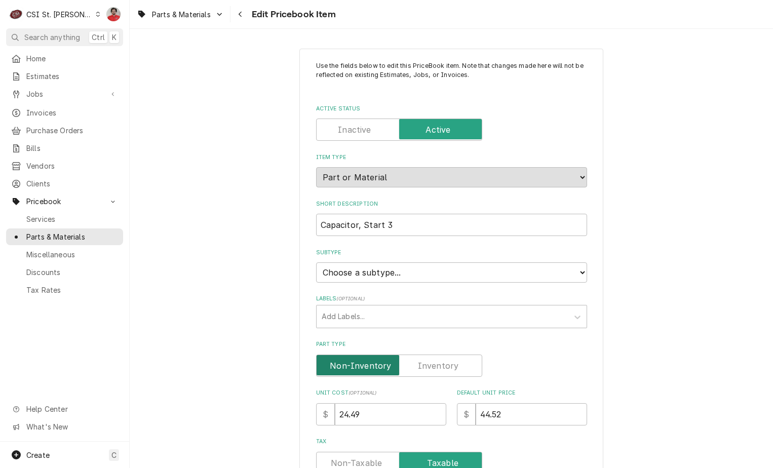
click at [436, 374] on input "Part Type" at bounding box center [399, 365] width 157 height 22
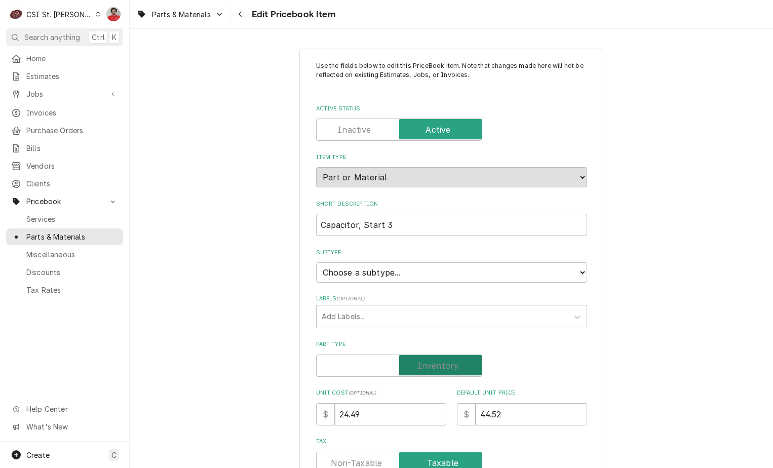
checkbox input "true"
drag, startPoint x: 402, startPoint y: 412, endPoint x: 286, endPoint y: 390, distance: 117.9
click at [319, 410] on div "$ 24.49" at bounding box center [381, 414] width 130 height 22
type textarea "x"
type input "2"
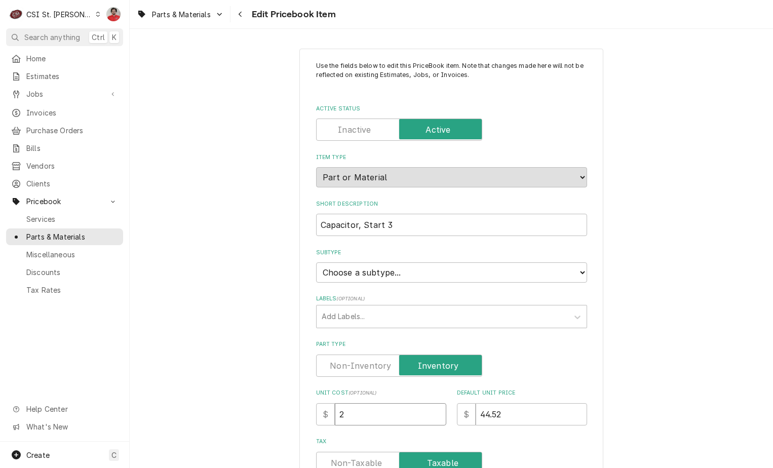
type textarea "x"
type input "25"
type textarea "x"
type input "25.8"
type textarea "x"
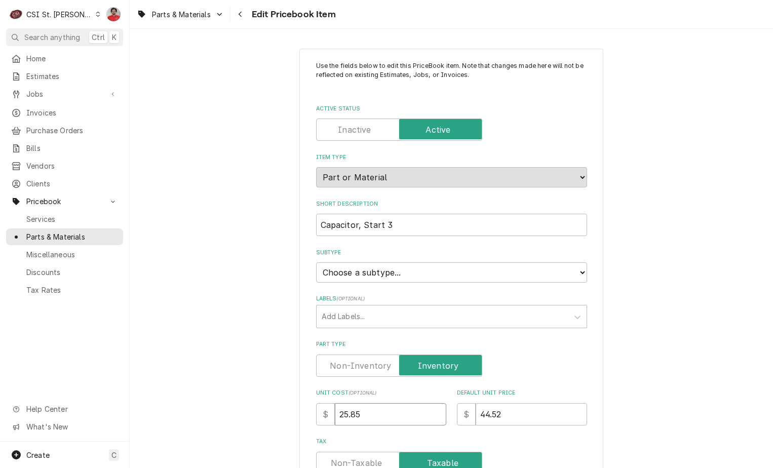
type input "25.85"
type textarea "x"
type input "4"
type textarea "x"
type input "47"
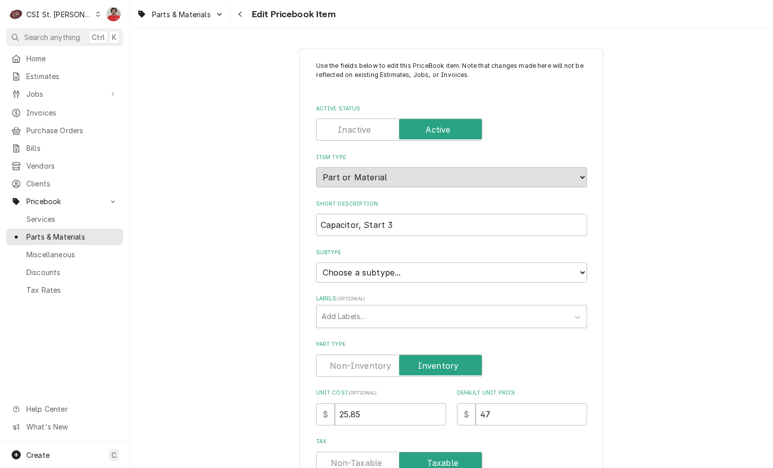
scroll to position [253, 0]
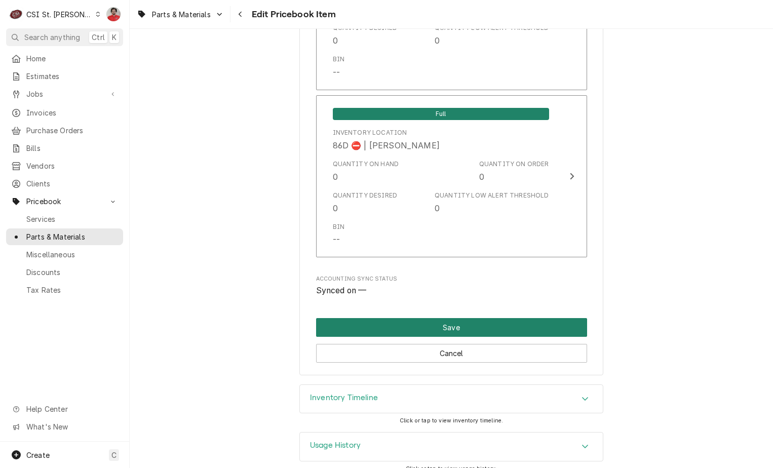
click at [449, 318] on button "Save" at bounding box center [451, 327] width 271 height 19
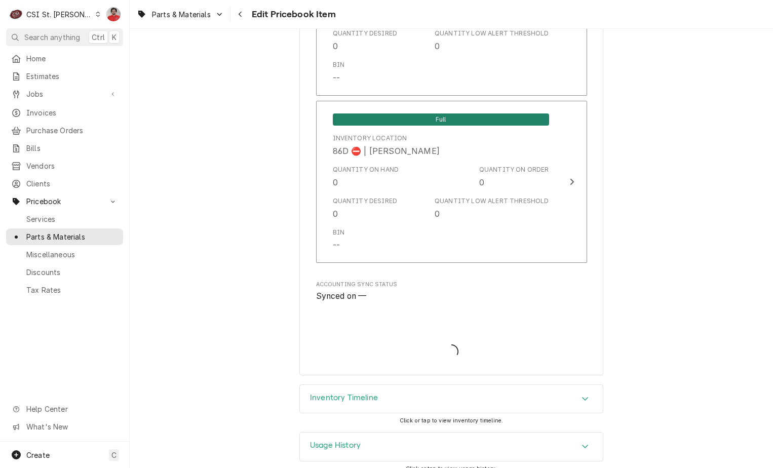
type textarea "x"
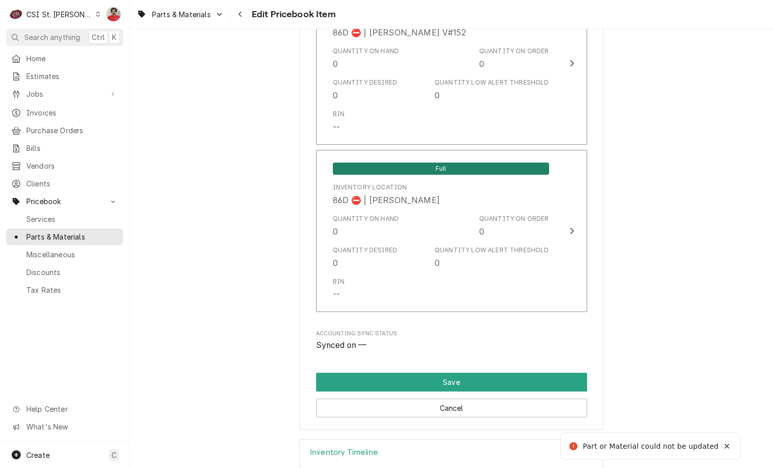
scroll to position [698, 0]
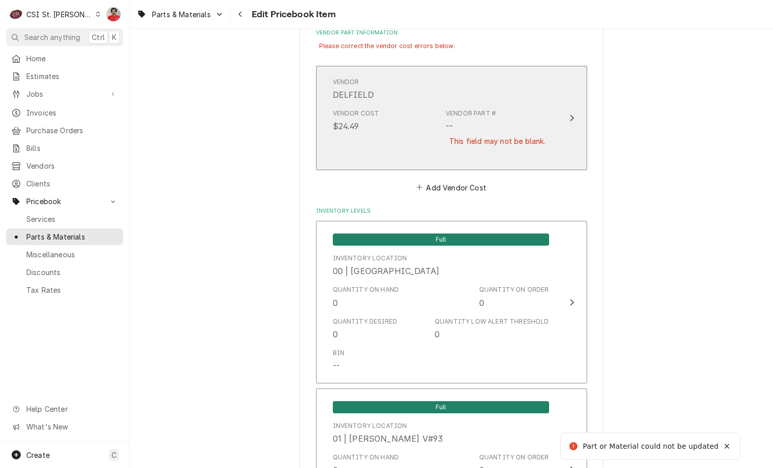
click at [452, 87] on div "Vendor DELFIELD" at bounding box center [441, 88] width 216 height 31
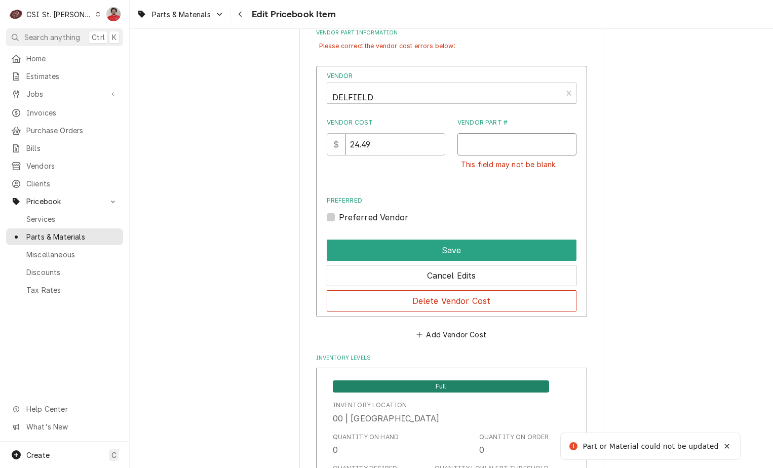
click at [489, 149] on input "Vendor Part #" at bounding box center [516, 144] width 119 height 22
paste input "3516678"
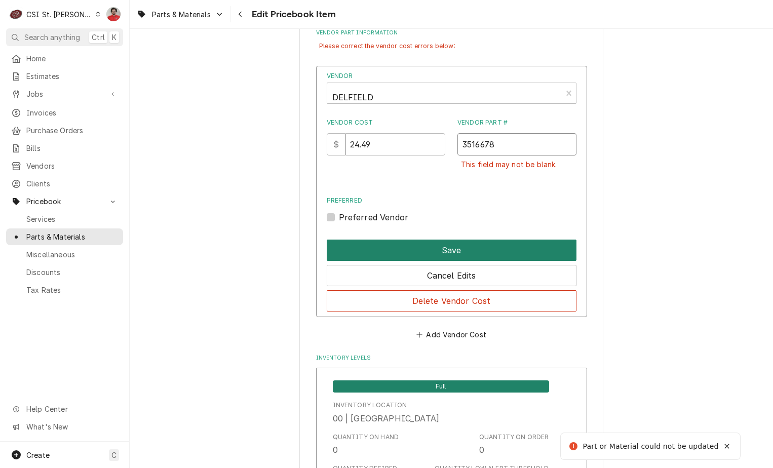
type input "3516678"
click at [459, 252] on button "Save" at bounding box center [452, 250] width 250 height 21
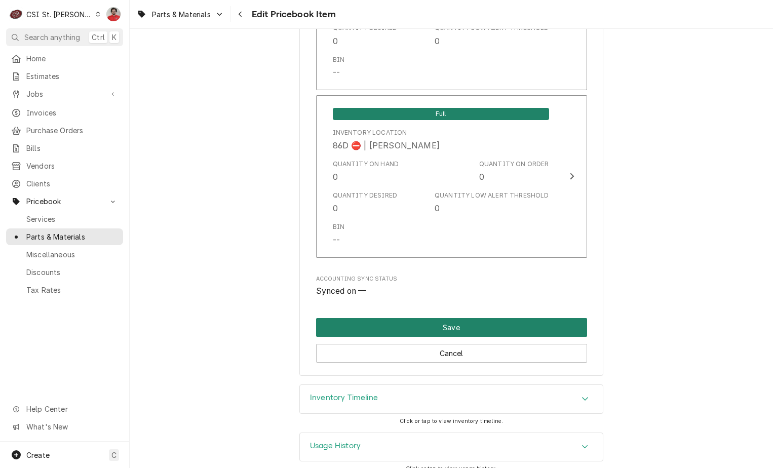
click at [400, 318] on button "Save" at bounding box center [451, 327] width 271 height 19
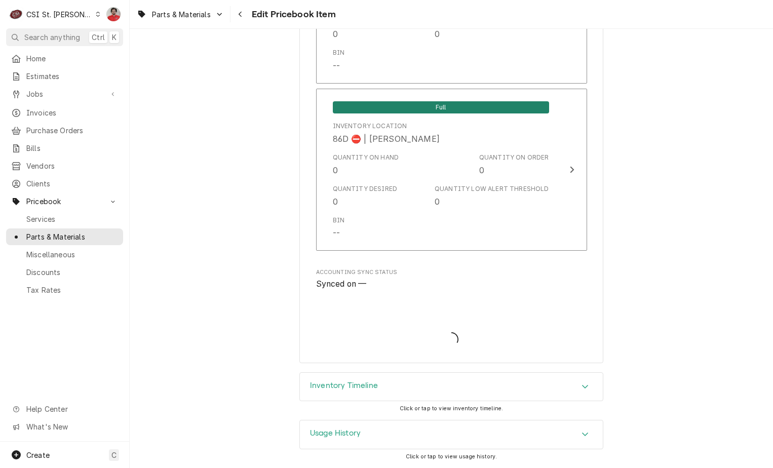
scroll to position [8486, 0]
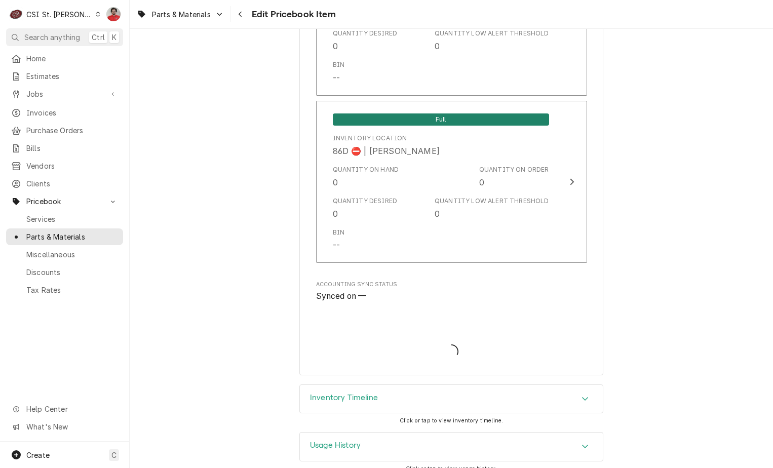
type textarea "x"
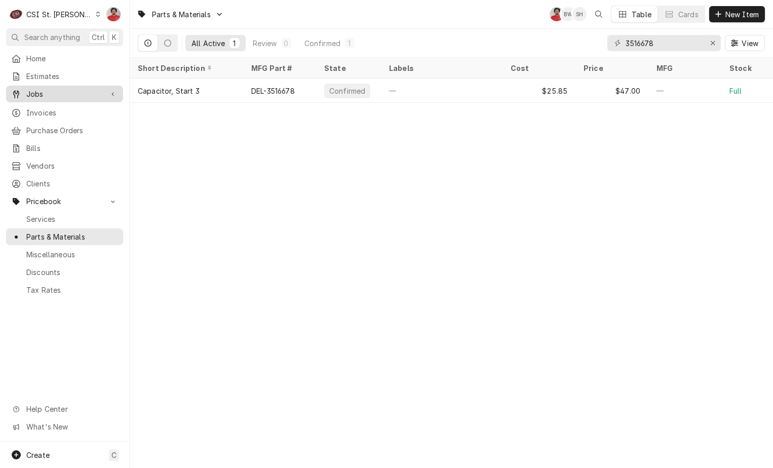
click at [66, 89] on span "Jobs" at bounding box center [64, 94] width 76 height 11
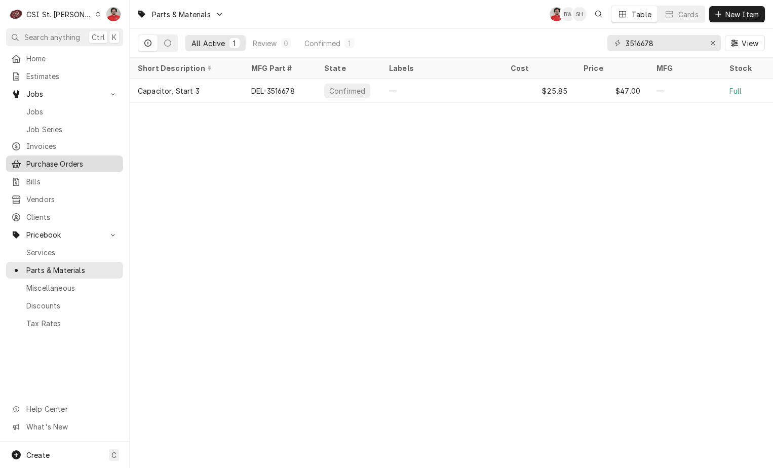
click at [60, 164] on span "Purchase Orders" at bounding box center [72, 164] width 92 height 11
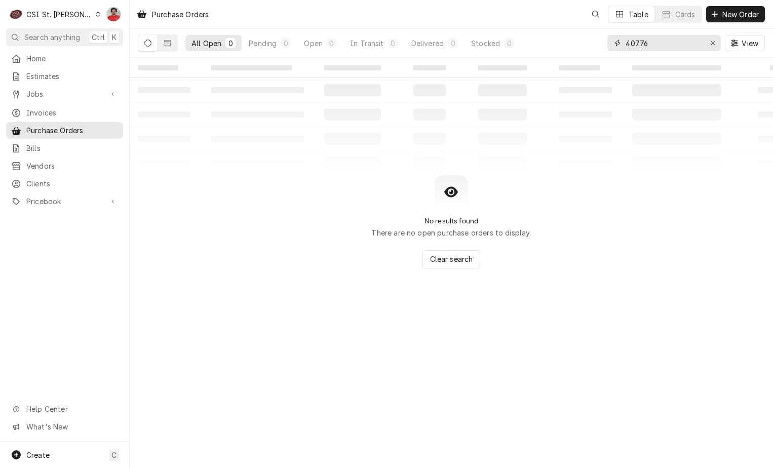
click at [647, 44] on input "40776" at bounding box center [663, 43] width 76 height 16
type input "401267"
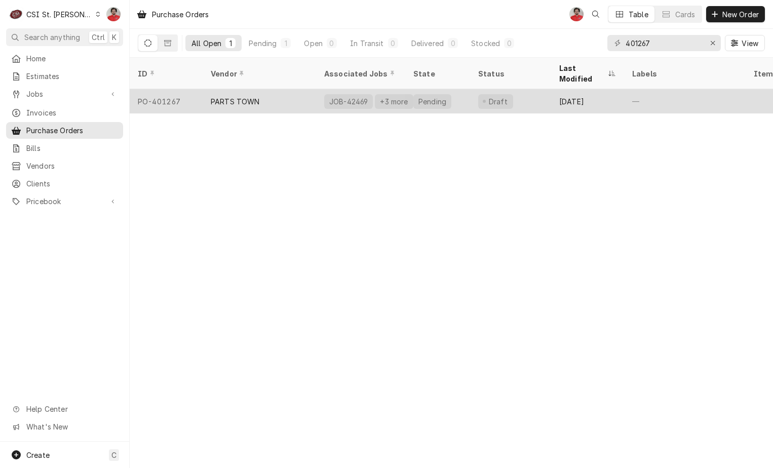
click at [427, 96] on div "Pending" at bounding box center [432, 101] width 30 height 11
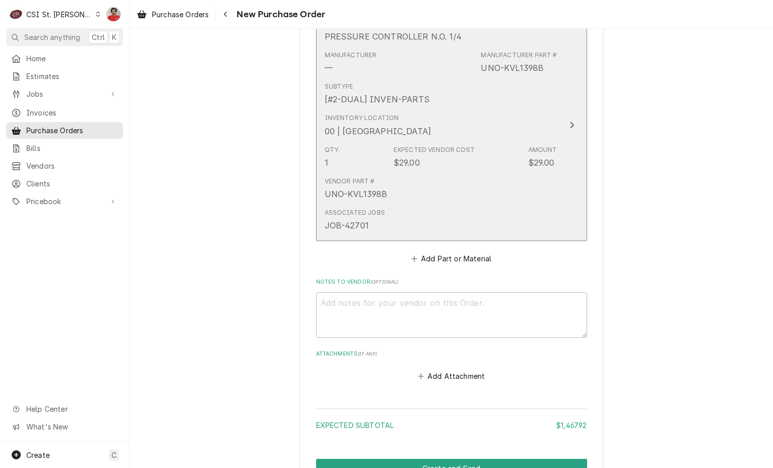
scroll to position [1348, 0]
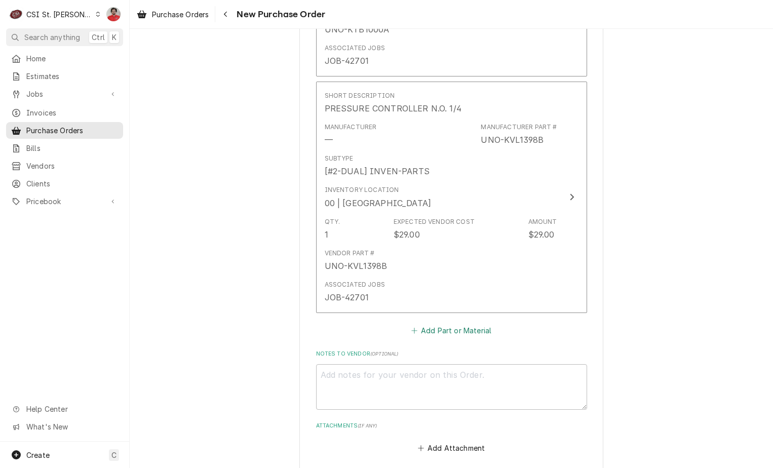
click at [420, 330] on button "Add Part or Material" at bounding box center [451, 331] width 84 height 14
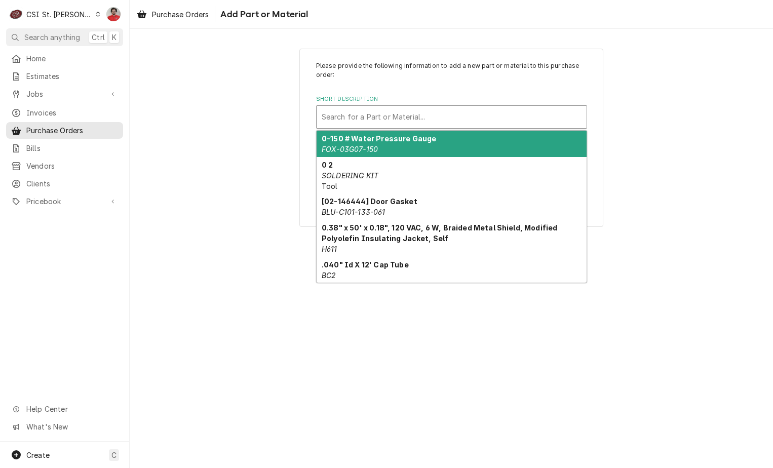
click at [347, 123] on div "Short Description" at bounding box center [452, 117] width 260 height 18
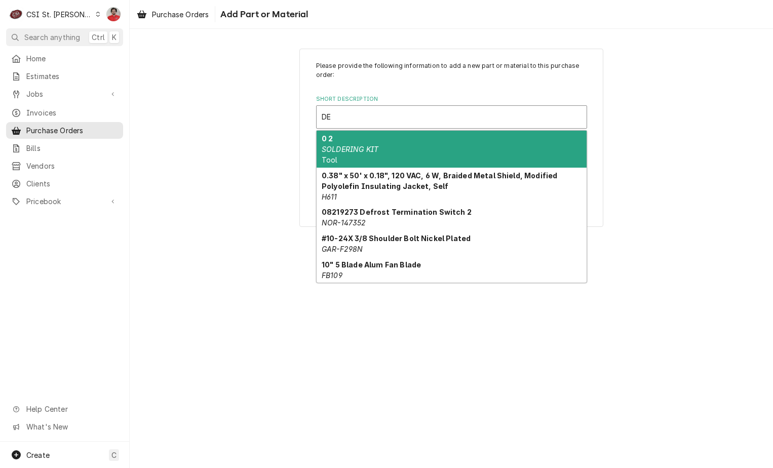
type input "D"
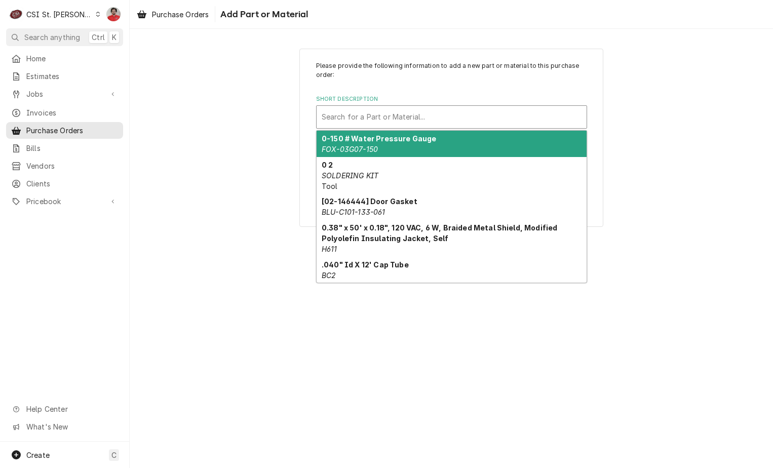
paste input "3516678"
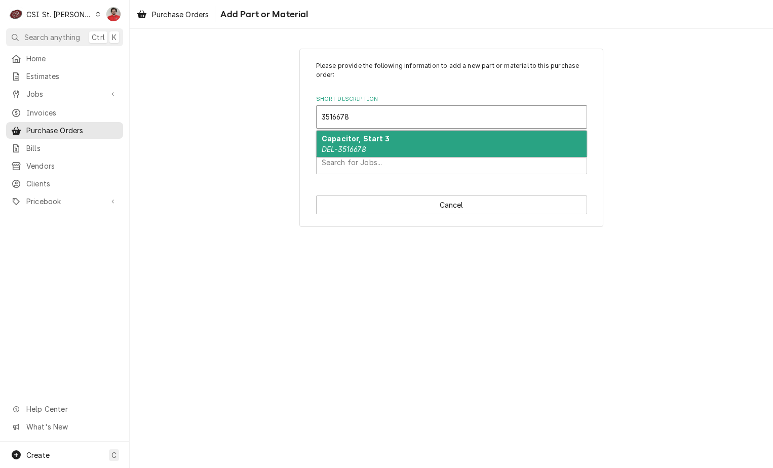
type input "3516678"
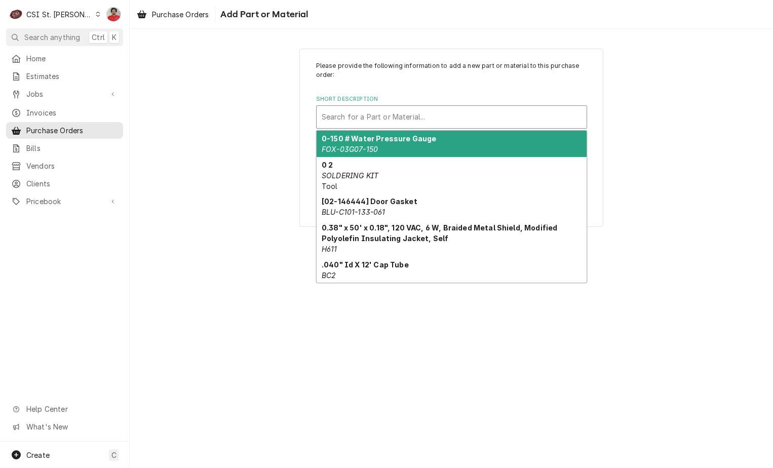
click at [392, 115] on div "Short Description" at bounding box center [452, 117] width 260 height 18
paste input "3516680"
type input "3516680"
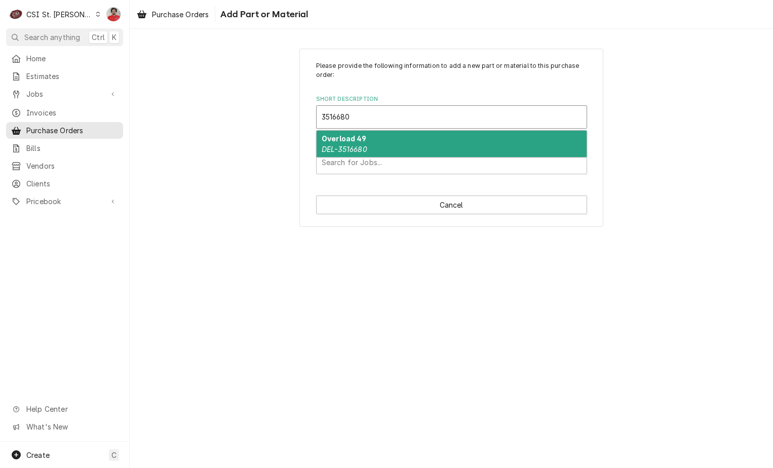
click at [378, 140] on div "Overload 49 DEL-3516680" at bounding box center [452, 144] width 270 height 26
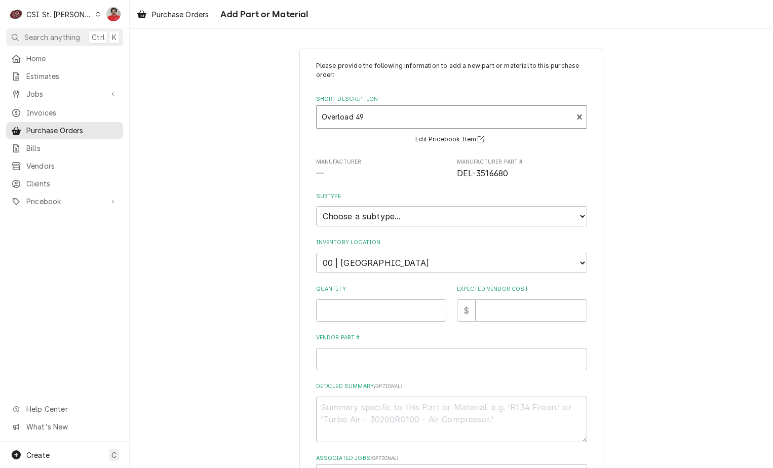
type textarea "x"
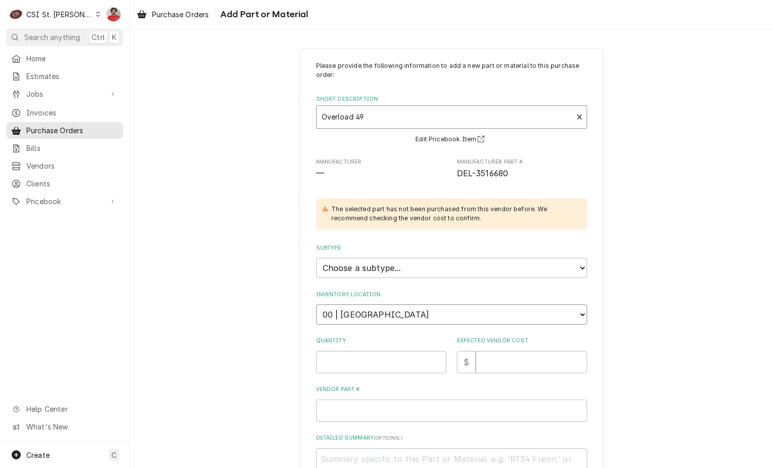
click at [397, 306] on select "Choose a location... 00 | STL WAREHOUSE 01 | CHUCK WAMBOLDT V#93 01 | COURTNEY …" at bounding box center [451, 314] width 271 height 20
click at [386, 313] on select "Choose a location... 00 | STL WAREHOUSE 01 | CHUCK WAMBOLDT V#93 01 | COURTNEY …" at bounding box center [451, 314] width 271 height 20
select select "1532"
click at [316, 304] on select "Choose a location... 00 | STL WAREHOUSE 01 | CHUCK WAMBOLDT V#93 01 | COURTNEY …" at bounding box center [451, 314] width 271 height 20
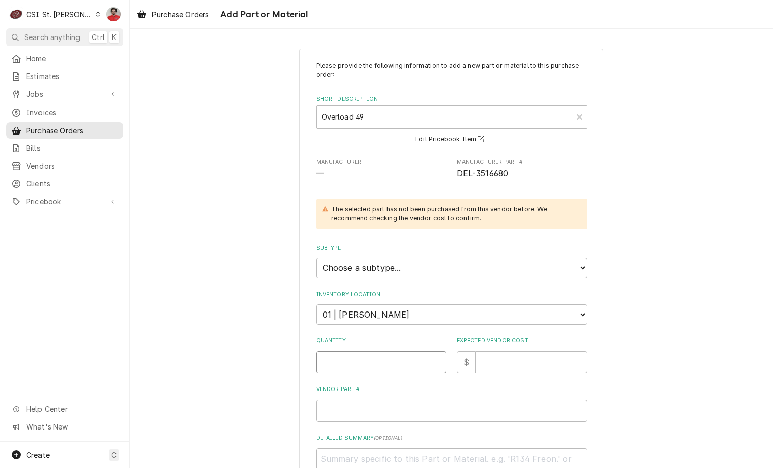
click at [378, 362] on input "Quantity" at bounding box center [381, 362] width 130 height 22
type textarea "x"
type input "1"
click at [499, 362] on input "Expected Vendor Cost" at bounding box center [531, 362] width 111 height 22
click at [534, 351] on input "Expected Vendor Cost" at bounding box center [531, 362] width 111 height 22
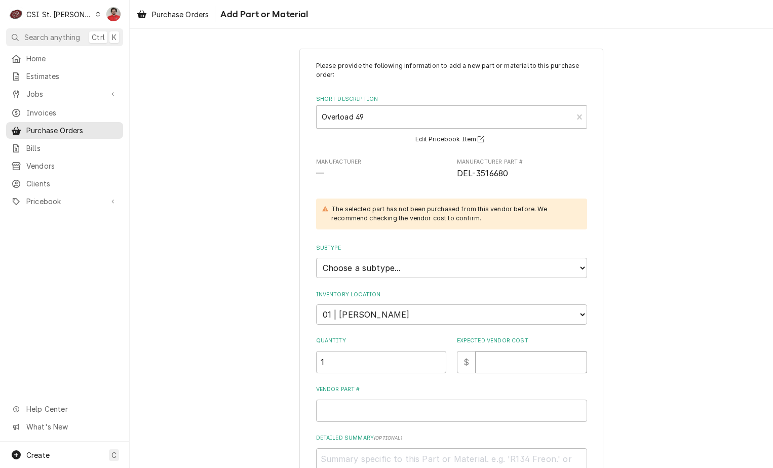
type textarea "x"
type input "2"
type textarea "x"
type input "22"
paste input "3516680"
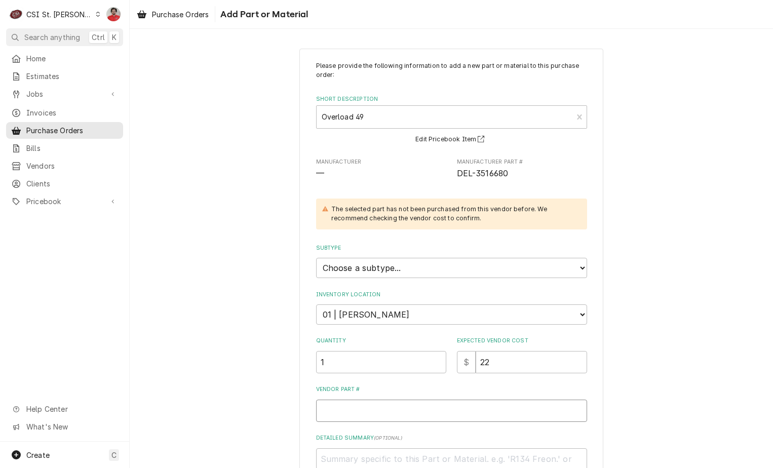
type textarea "x"
type input "3516680"
type textarea "x"
type input "D3516680"
type textarea "x"
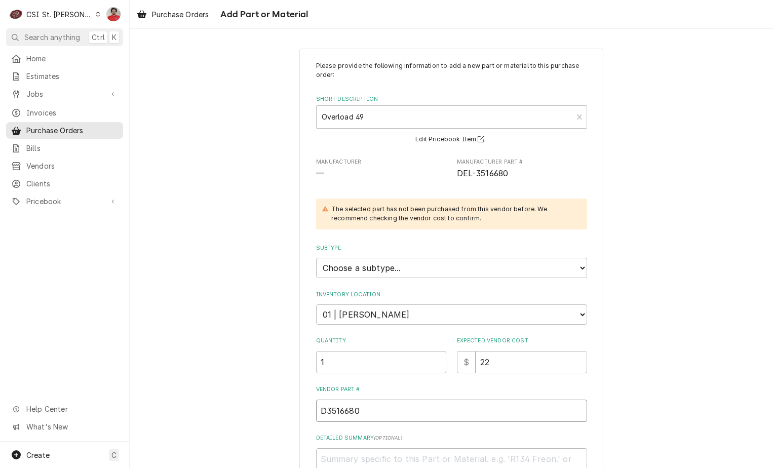
type input "DE3516680"
type textarea "x"
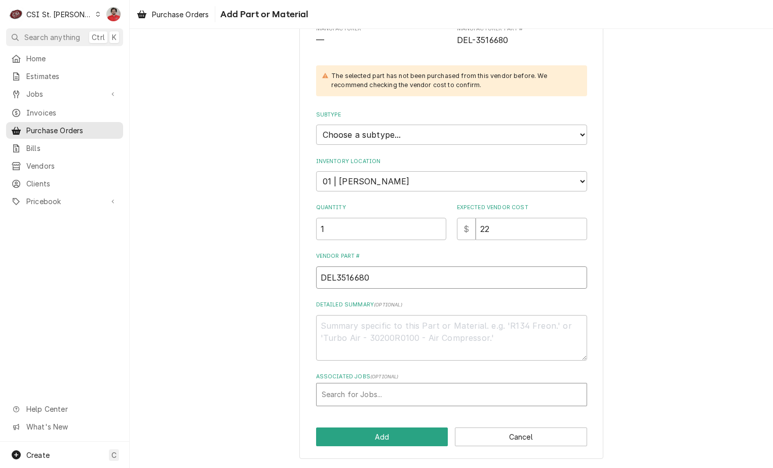
type input "DEL3516680"
click at [396, 395] on div "Associated Jobs" at bounding box center [452, 394] width 260 height 18
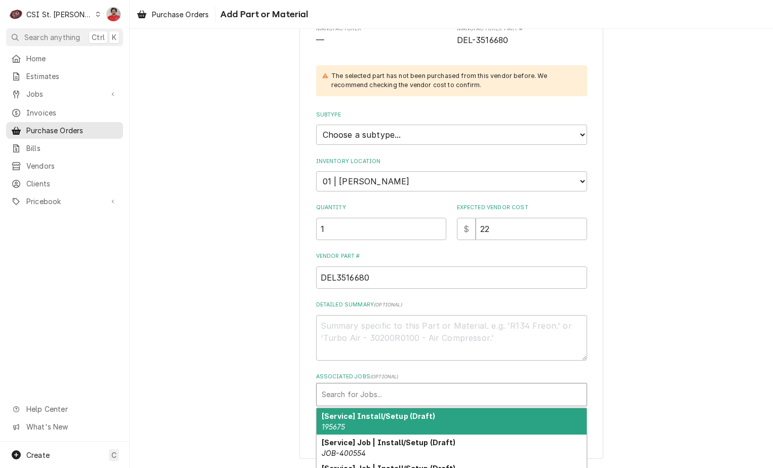
click at [352, 393] on div "Associated Jobs" at bounding box center [452, 394] width 260 height 18
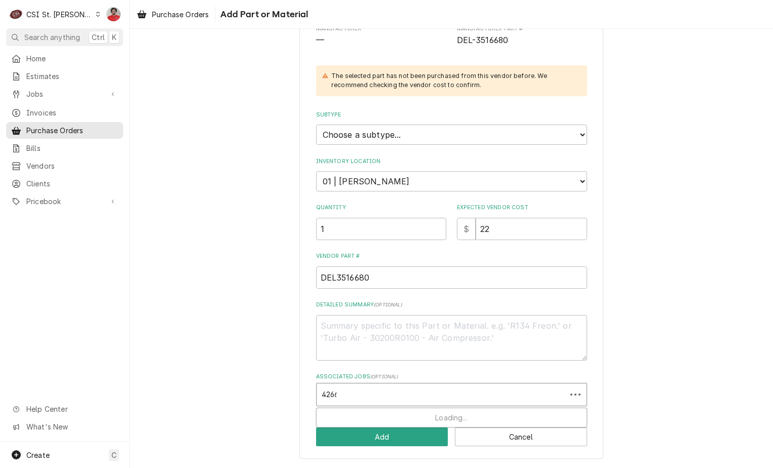
type input "42661"
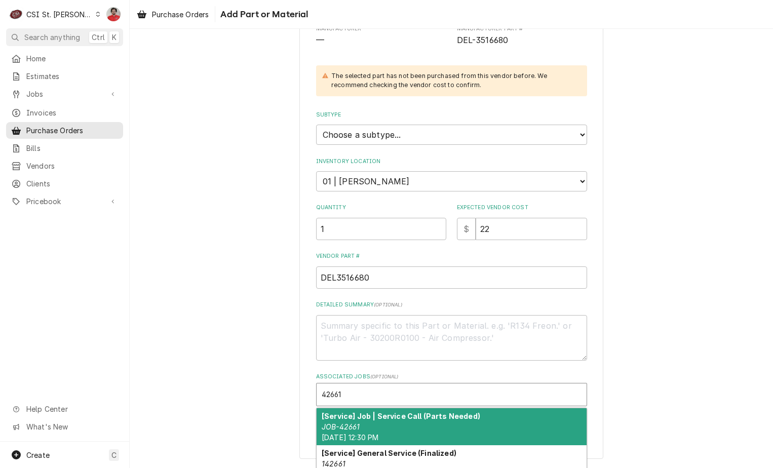
click at [378, 428] on div "[Service] Job | Service Call (Parts Needed) JOB-42661 Tue, Sep 16th, 2025 - 12:…" at bounding box center [452, 426] width 270 height 37
type textarea "x"
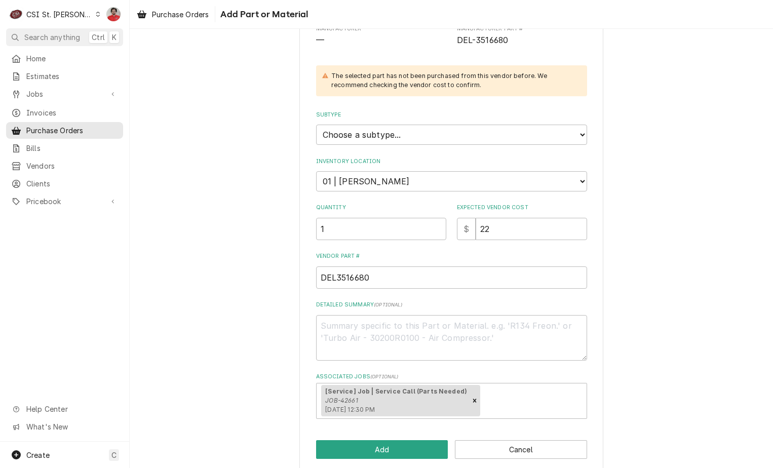
click at [374, 459] on div "Please provide the following information to add a new part or material to this …" at bounding box center [451, 193] width 304 height 557
click at [374, 451] on button "Add" at bounding box center [382, 449] width 132 height 19
type textarea "x"
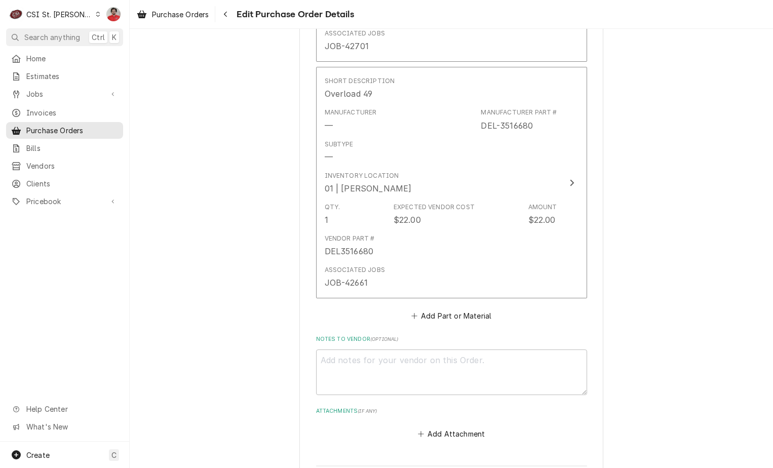
scroll to position [1665, 0]
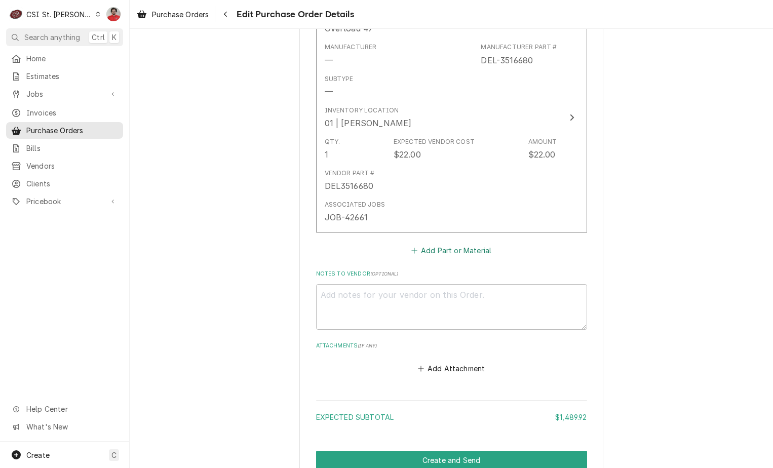
click at [423, 249] on button "Add Part or Material" at bounding box center [451, 251] width 84 height 14
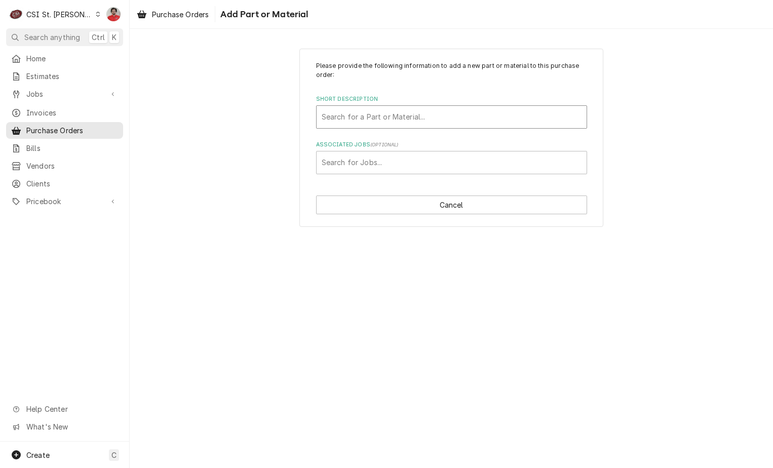
click at [408, 110] on div "Short Description" at bounding box center [452, 117] width 260 height 18
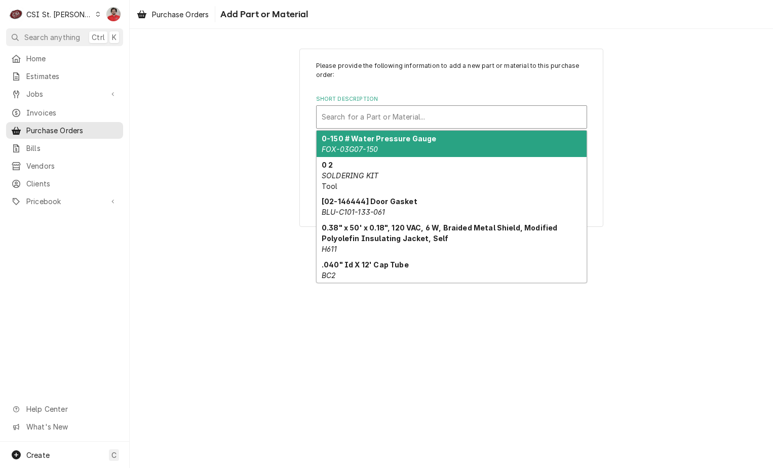
paste input "3516677"
type input "3516677"
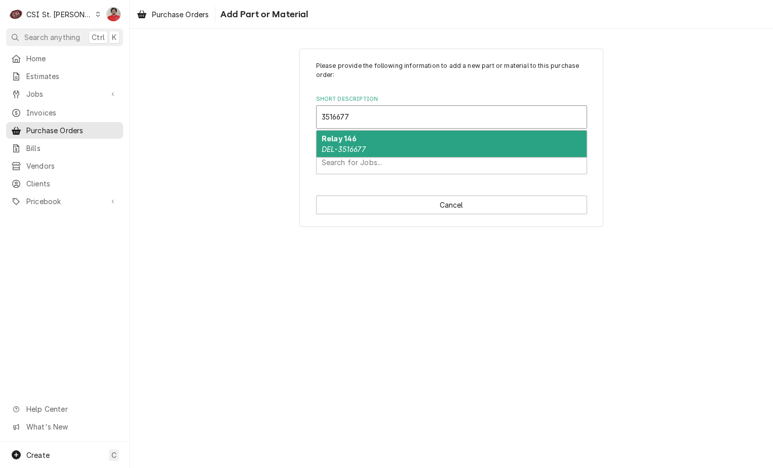
click at [384, 149] on div "Relay 146 DEL-3516677" at bounding box center [452, 144] width 270 height 26
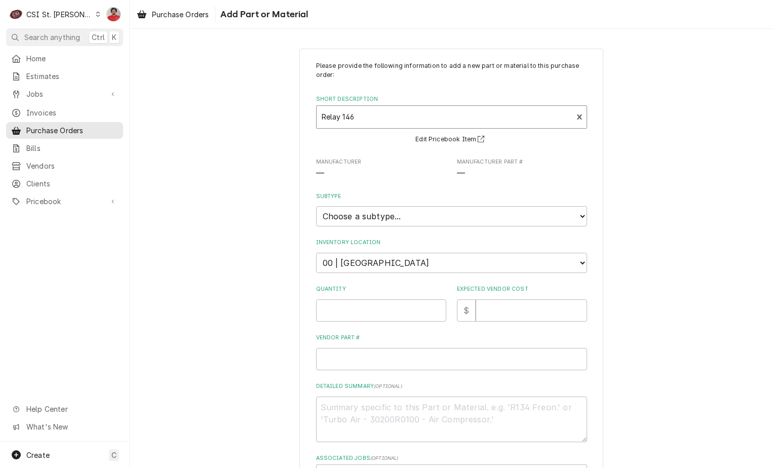
type textarea "x"
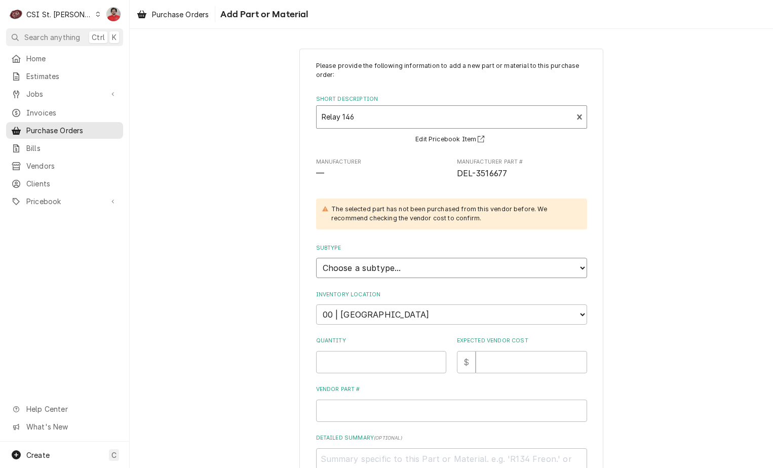
click at [376, 267] on select "Choose a subtype... [#2-DUAL] AFTERHRS-WH-CHG-2 [#2-DUAL] BEV-EQUIP [#2-DUAL] B…" at bounding box center [451, 268] width 271 height 20
select select "1"
click at [316, 258] on select "Choose a subtype... [#2-DUAL] AFTERHRS-WH-CHG-2 [#2-DUAL] BEV-EQUIP [#2-DUAL] B…" at bounding box center [451, 268] width 271 height 20
type textarea "x"
click at [387, 320] on select "Choose a location... 00 | STL WAREHOUSE 01 | CHUCK WAMBOLDT V#93 01 | COURTNEY …" at bounding box center [451, 314] width 271 height 20
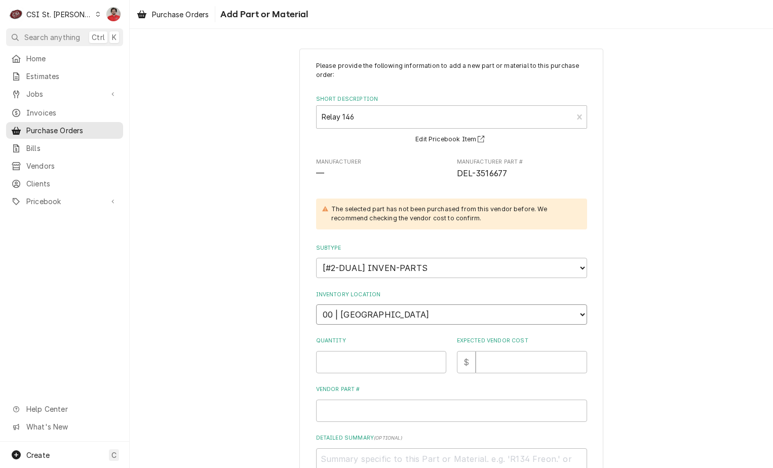
select select "1519"
click at [316, 304] on select "Choose a location... 00 | STL WAREHOUSE 01 | CHUCK WAMBOLDT V#93 01 | COURTNEY …" at bounding box center [451, 314] width 271 height 20
click at [370, 381] on div "Please provide the following information to add a new part or material to this …" at bounding box center [451, 300] width 271 height 478
click at [364, 360] on input "Quantity" at bounding box center [381, 362] width 130 height 22
type textarea "x"
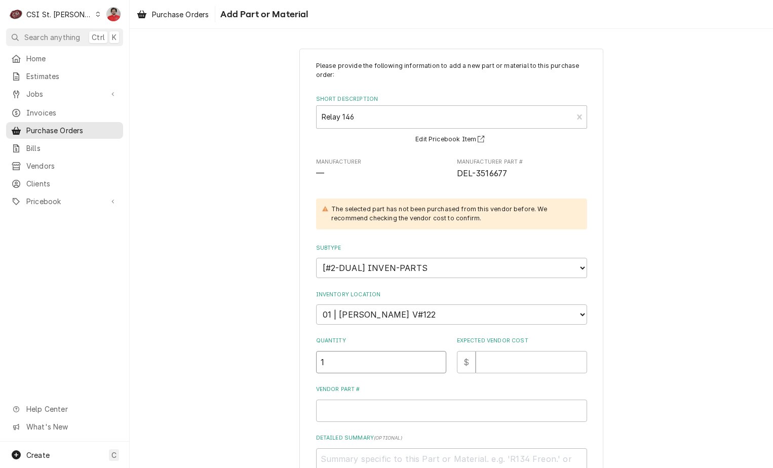
type input "1"
click at [543, 364] on input "Expected Vendor Cost" at bounding box center [531, 362] width 111 height 22
type textarea "x"
type input "9"
type textarea "x"
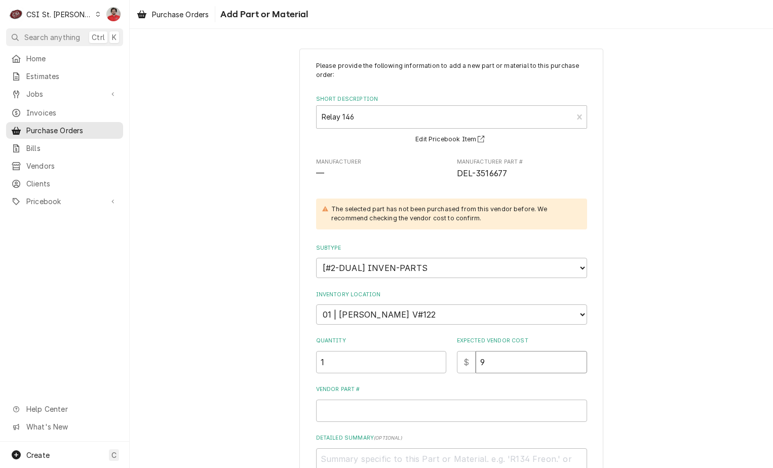
type input "97"
type textarea "x"
type input "97.3"
type textarea "x"
type input "97.35"
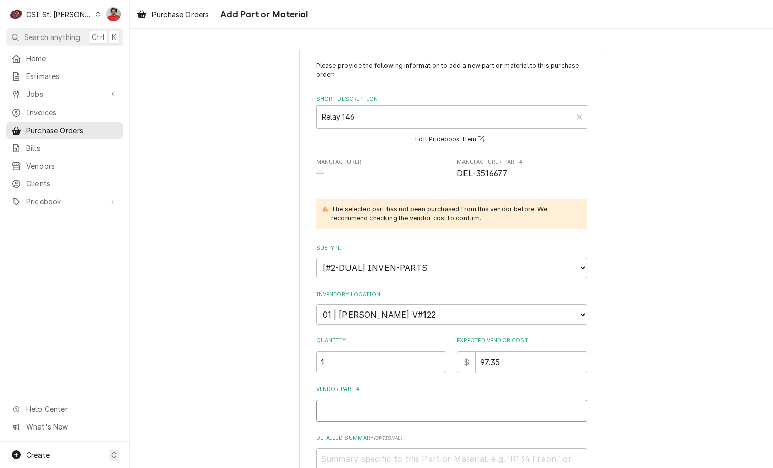
click at [530, 413] on input "Vendor Part #" at bounding box center [451, 411] width 271 height 22
type textarea "x"
type input "D"
type textarea "x"
type input "DE"
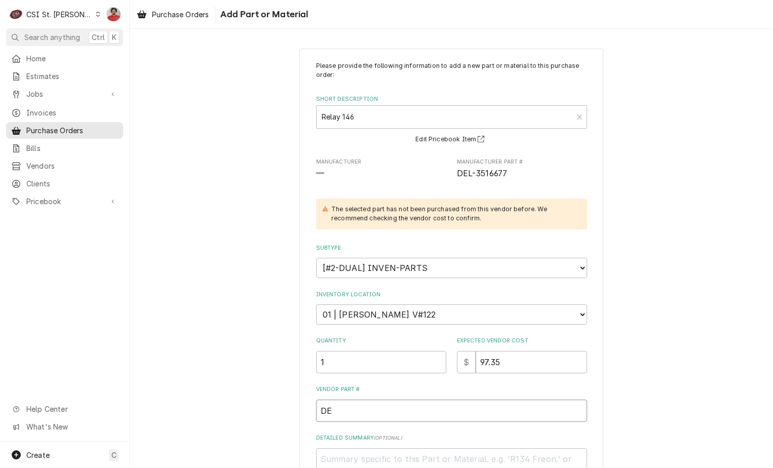
type textarea "x"
type input "DEL"
paste input "3516677"
type textarea "x"
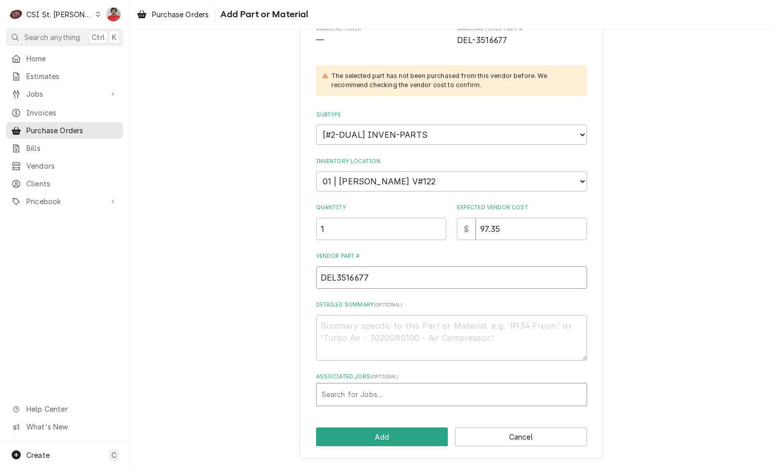
type input "DEL3516677"
click at [387, 392] on div "Associated Jobs" at bounding box center [452, 394] width 260 height 18
click at [342, 392] on div "Associated Jobs" at bounding box center [452, 394] width 260 height 18
type input "42661"
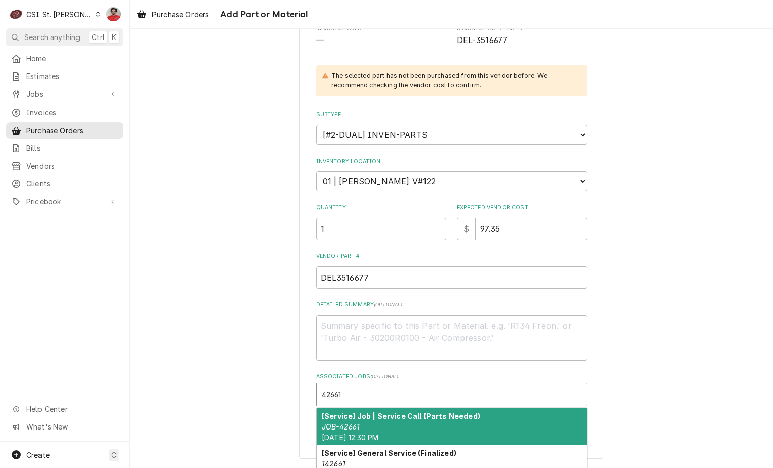
click at [340, 417] on strong "[Service] Job | Service Call (Parts Needed)" at bounding box center [401, 416] width 159 height 9
type textarea "x"
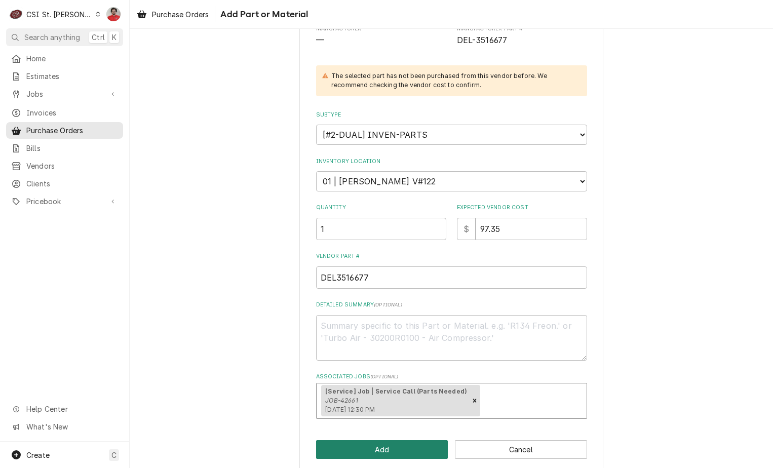
click at [378, 450] on button "Add" at bounding box center [382, 449] width 132 height 19
type textarea "x"
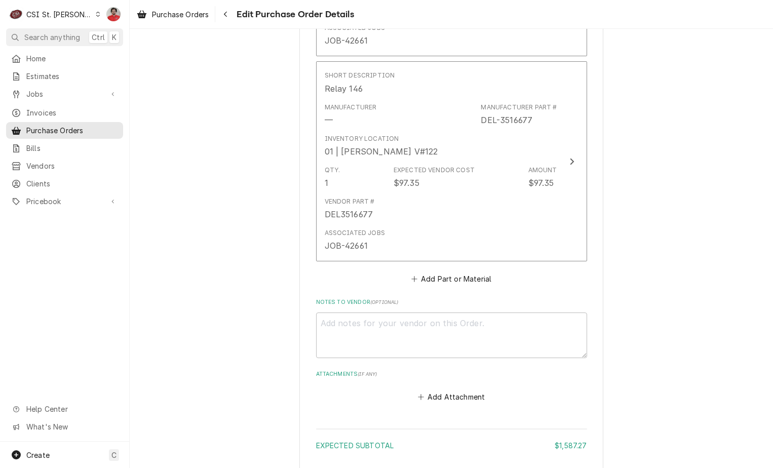
scroll to position [1841, 0]
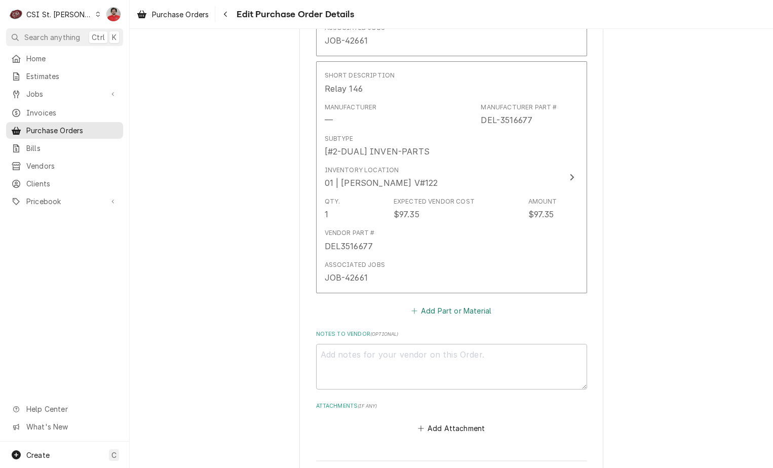
click at [451, 307] on button "Add Part or Material" at bounding box center [451, 310] width 84 height 14
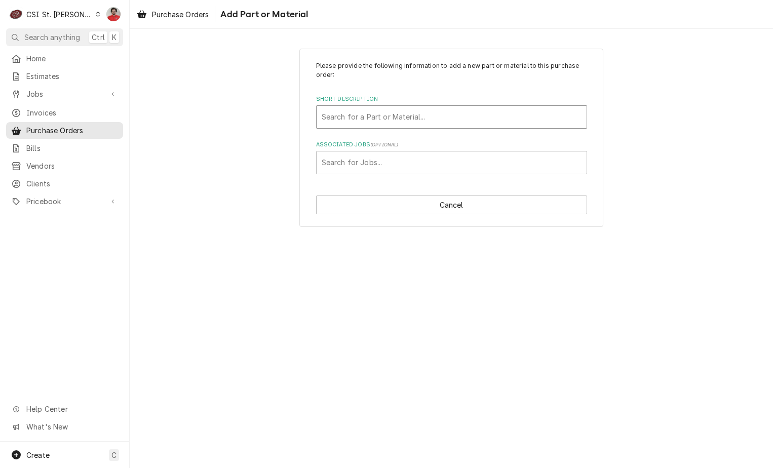
click at [356, 119] on div "Short Description" at bounding box center [452, 117] width 260 height 18
click at [415, 122] on div "Short Description" at bounding box center [452, 117] width 260 height 18
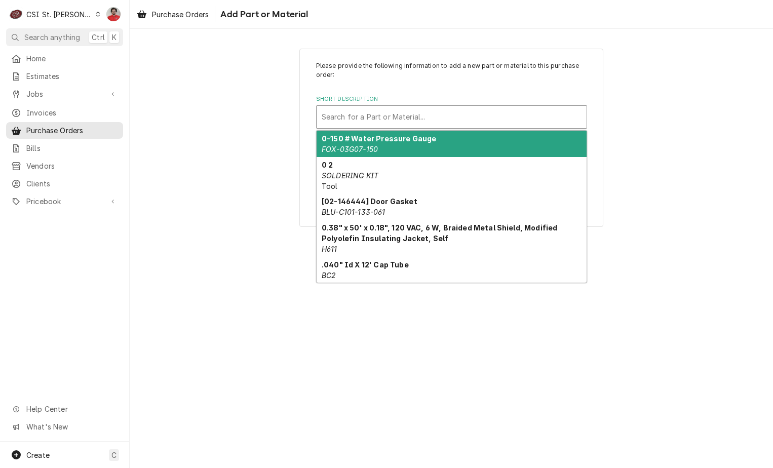
paste input "3516679"
type input "3516679"
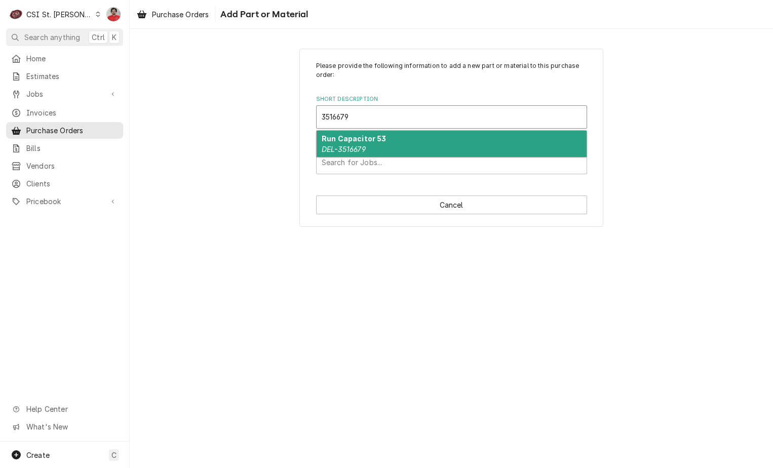
click at [373, 143] on strong "Run Capacitor 53" at bounding box center [354, 138] width 65 height 9
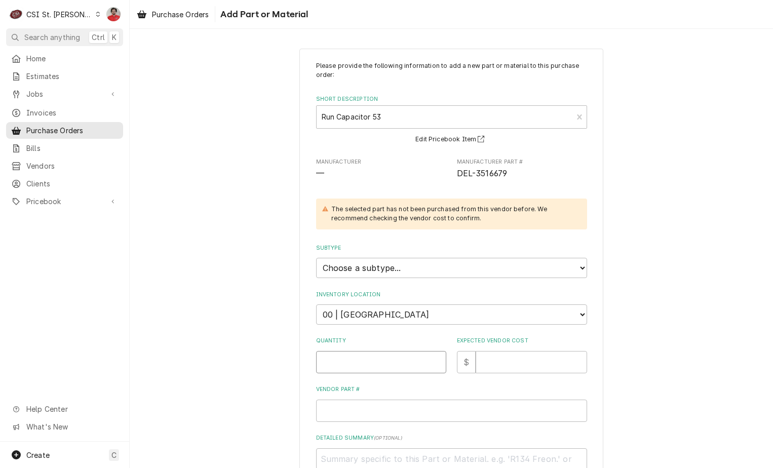
click at [366, 363] on input "Quantity" at bounding box center [381, 362] width 130 height 22
type textarea "x"
type input "1"
click at [519, 353] on input "Expected Vendor Cost" at bounding box center [531, 362] width 111 height 22
type textarea "x"
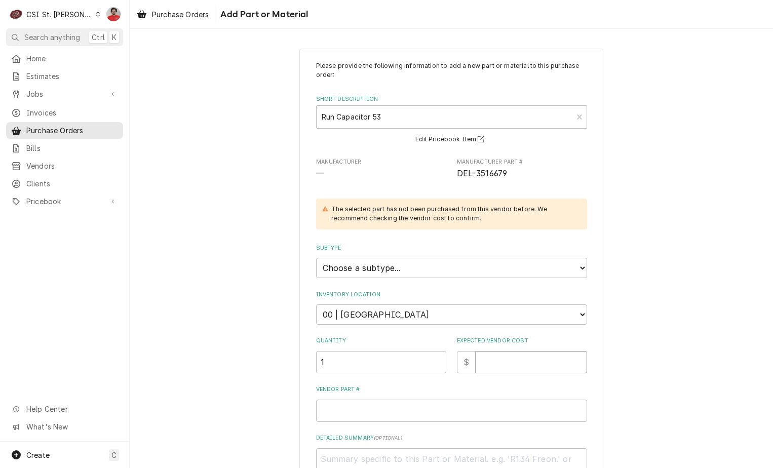
type input "8"
type textarea "x"
type input "80"
type textarea "x"
type input "80.8"
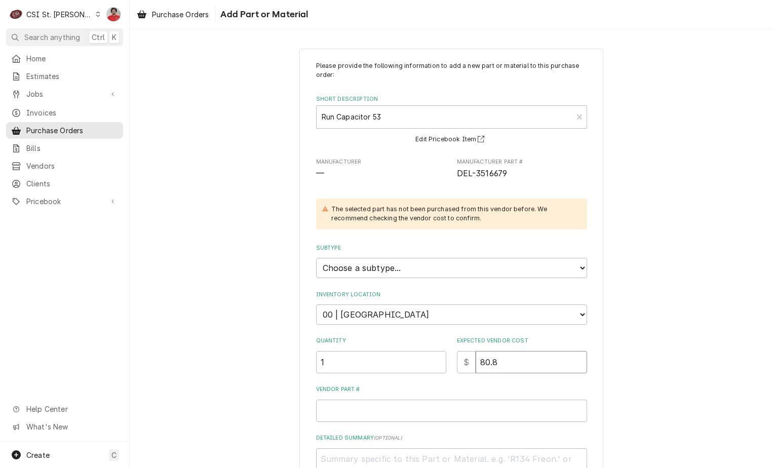
type textarea "x"
type input "80.85"
type textarea "x"
type input "D"
type textarea "x"
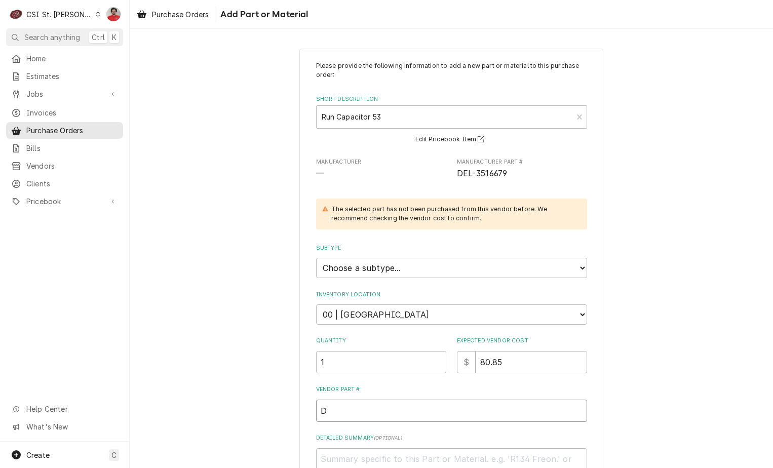
type input "DE"
type textarea "x"
type input "DEL"
paste input "3516679"
type textarea "x"
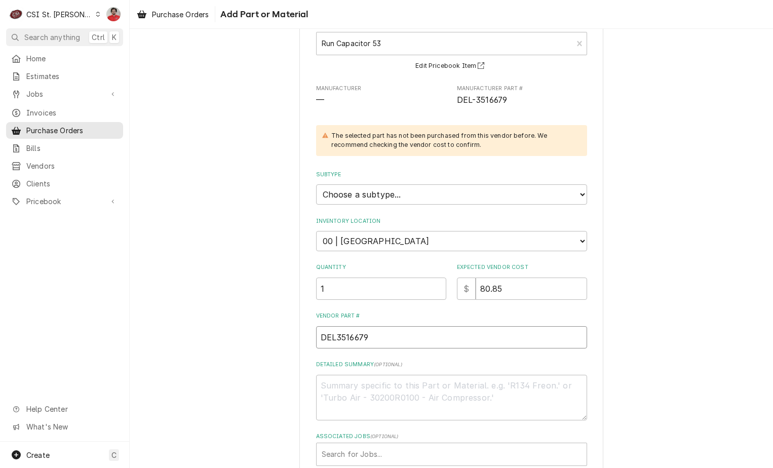
scroll to position [133, 0]
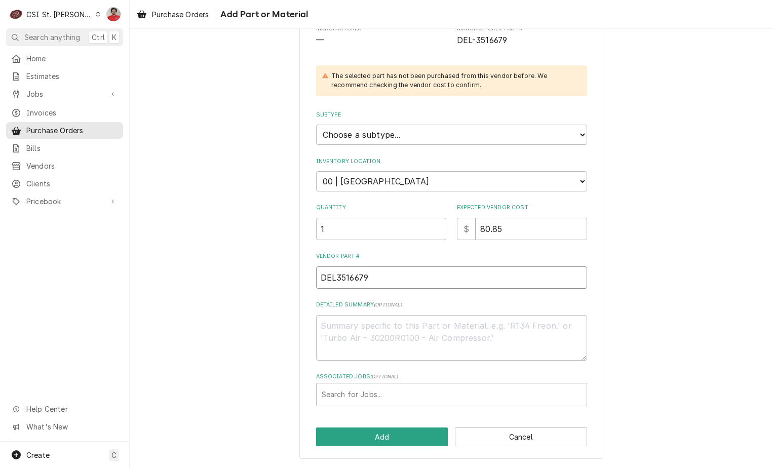
type input "DEL3516679"
click at [456, 143] on select "Choose a subtype... [#2-DUAL] AFTERHRS-WH-CHG-2 [#2-DUAL] BEV-EQUIP [#2-DUAL] B…" at bounding box center [451, 135] width 271 height 20
select select "1"
click at [316, 125] on select "Choose a subtype... [#2-DUAL] AFTERHRS-WH-CHG-2 [#2-DUAL] BEV-EQUIP [#2-DUAL] B…" at bounding box center [451, 135] width 271 height 20
type textarea "x"
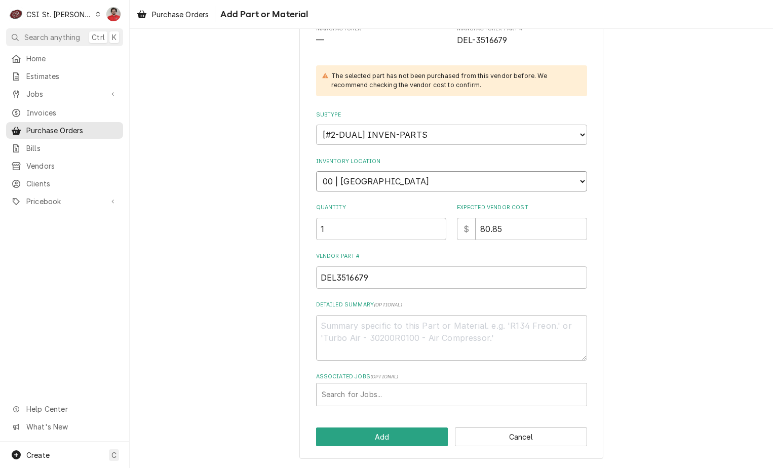
click at [410, 182] on select "Choose a location... 00 | STL WAREHOUSE 01 | CHUCK WAMBOLDT V#93 01 | COURTNEY …" at bounding box center [451, 181] width 271 height 20
select select "1532"
click at [316, 171] on select "Choose a location... 00 | STL WAREHOUSE 01 | CHUCK WAMBOLDT V#93 01 | COURTNEY …" at bounding box center [451, 181] width 271 height 20
type textarea "x"
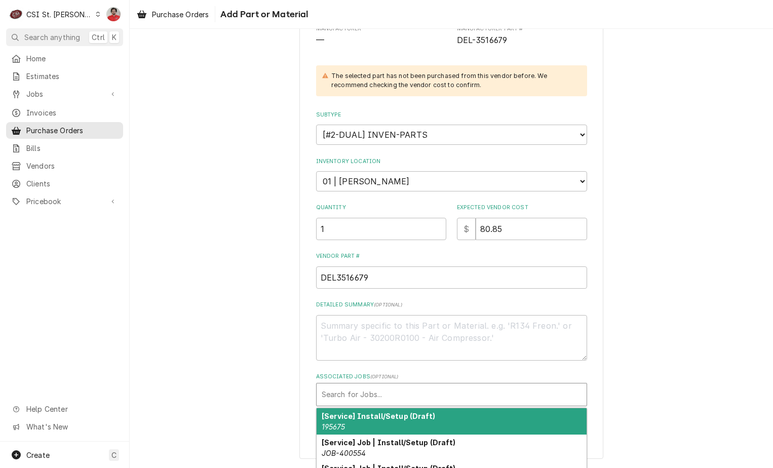
click at [382, 388] on div "Associated Jobs" at bounding box center [452, 394] width 260 height 18
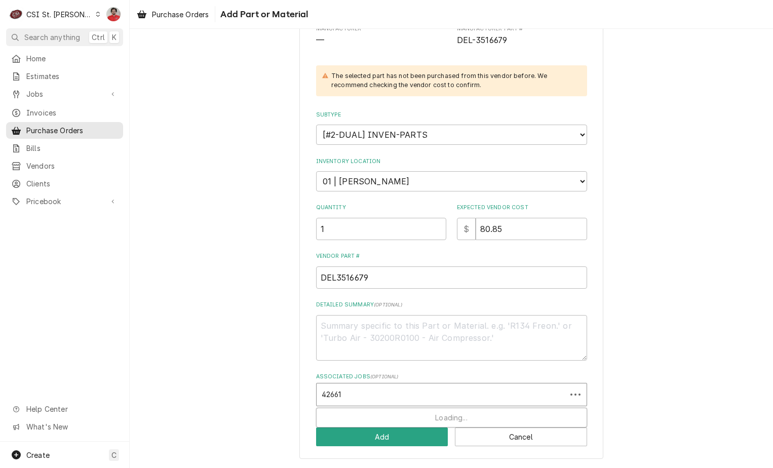
type input "42661"
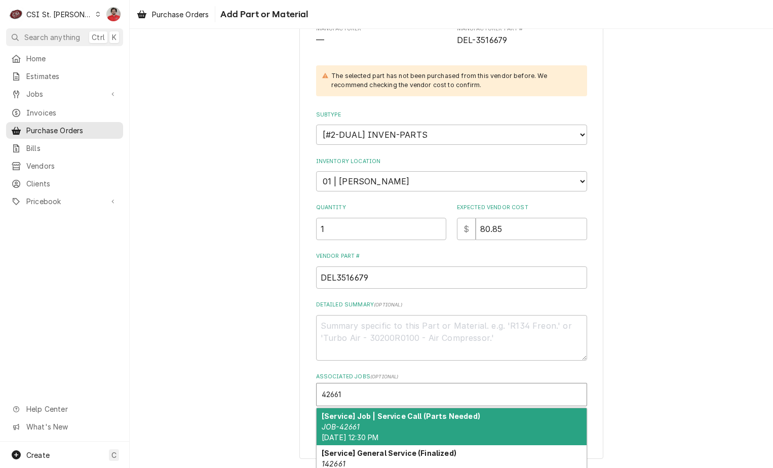
click at [378, 433] on span "Tue, Sep 16th, 2025 - 12:30 PM" at bounding box center [350, 437] width 57 height 9
type textarea "x"
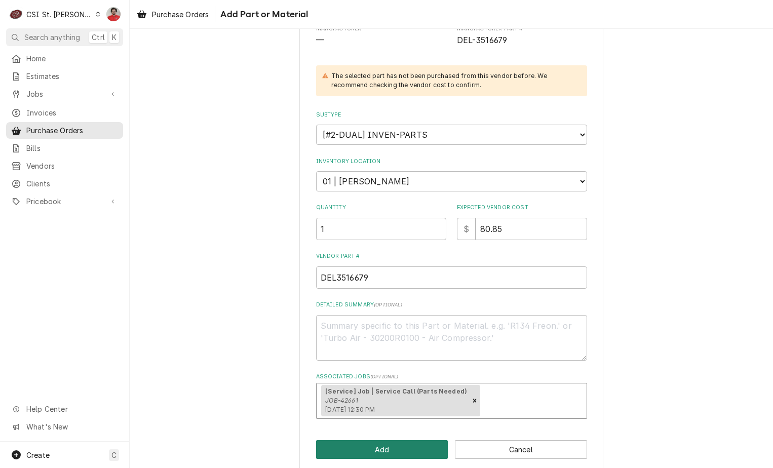
click at [380, 454] on button "Add" at bounding box center [382, 449] width 132 height 19
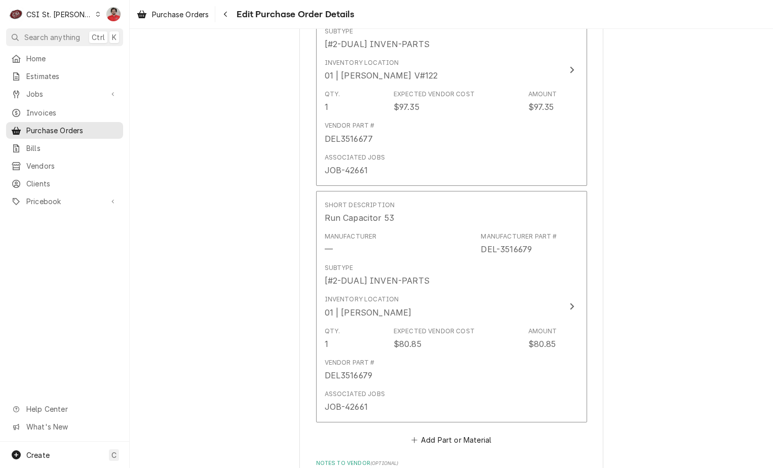
scroll to position [1948, 0]
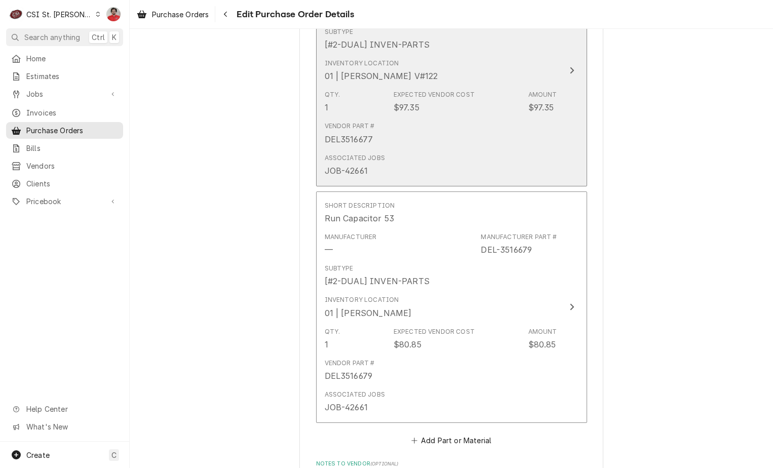
click at [394, 110] on div "$97.35" at bounding box center [406, 107] width 26 height 12
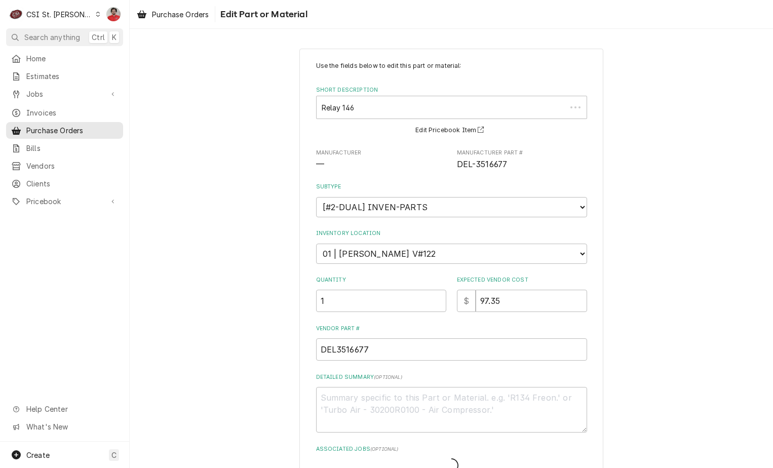
type textarea "x"
click at [384, 254] on select "Choose a location... 00 | STL WAREHOUSE 01 | CHUCK WAMBOLDT V#93 01 | COURTNEY …" at bounding box center [451, 254] width 271 height 20
select select "1532"
click at [316, 244] on select "Choose a location... 00 | STL WAREHOUSE 01 | CHUCK WAMBOLDT V#93 01 | COURTNEY …" at bounding box center [451, 254] width 271 height 20
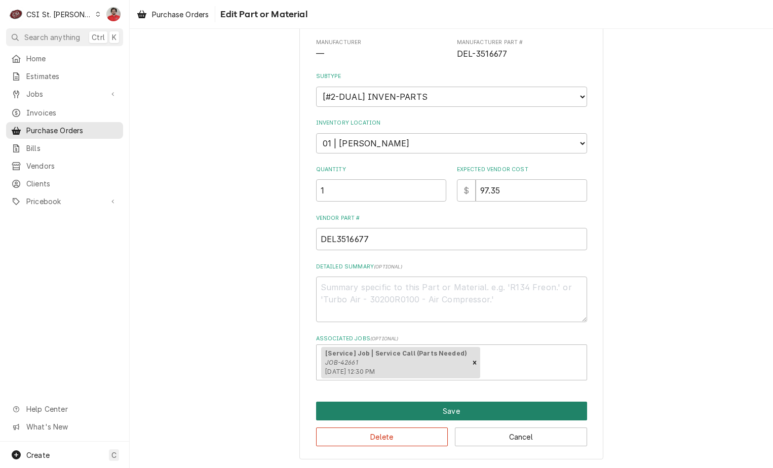
click at [393, 416] on button "Save" at bounding box center [451, 411] width 271 height 19
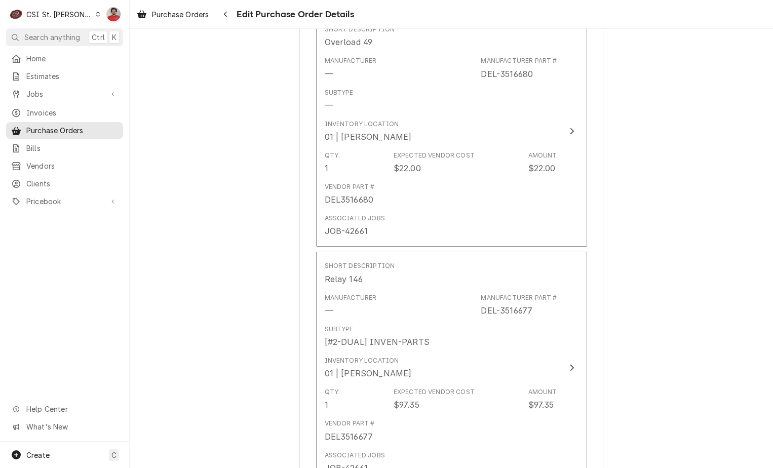
scroll to position [1650, 0]
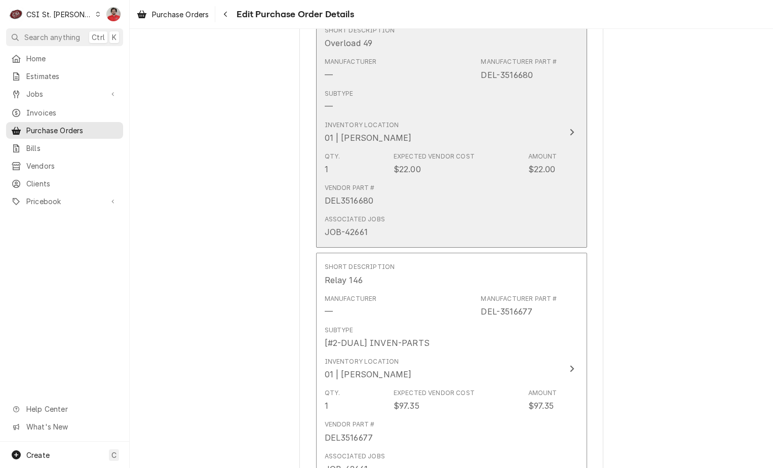
click at [384, 183] on div "Vendor Part # DEL3516680" at bounding box center [441, 194] width 232 height 31
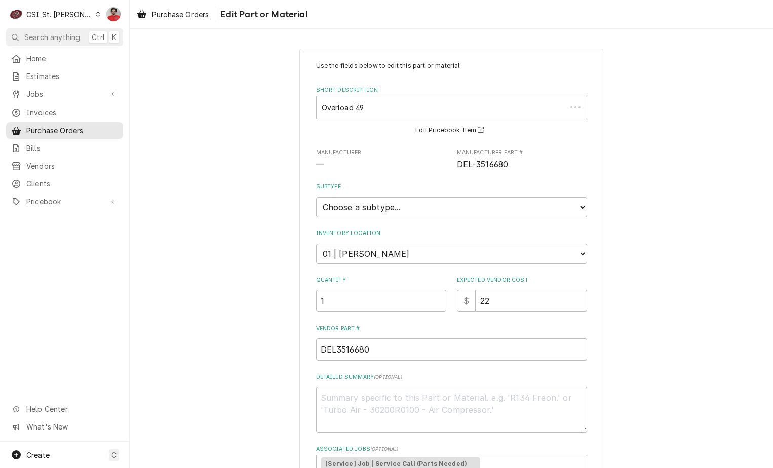
type textarea "x"
click at [377, 211] on select "Choose a subtype... [#2-DUAL] AFTERHRS-WH-CHG-2 [#2-DUAL] BEV-EQUIP [#2-DUAL] B…" at bounding box center [451, 207] width 271 height 20
select select "1"
click at [316, 197] on select "Choose a subtype... [#2-DUAL] AFTERHRS-WH-CHG-2 [#2-DUAL] BEV-EQUIP [#2-DUAL] B…" at bounding box center [451, 207] width 271 height 20
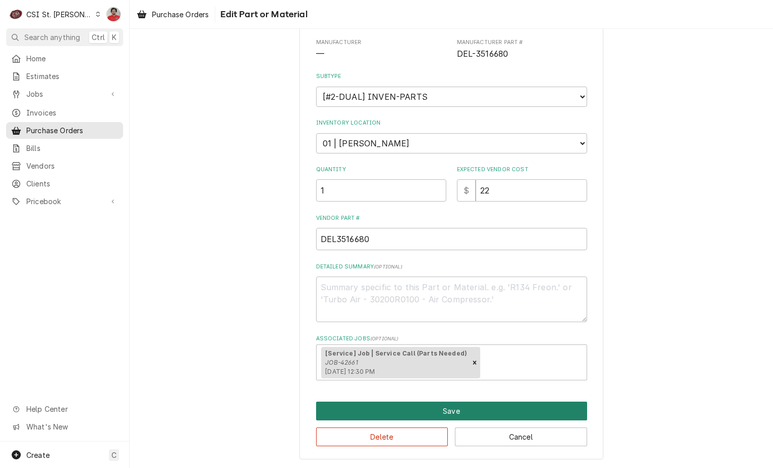
click at [396, 406] on button "Save" at bounding box center [451, 411] width 271 height 19
type textarea "x"
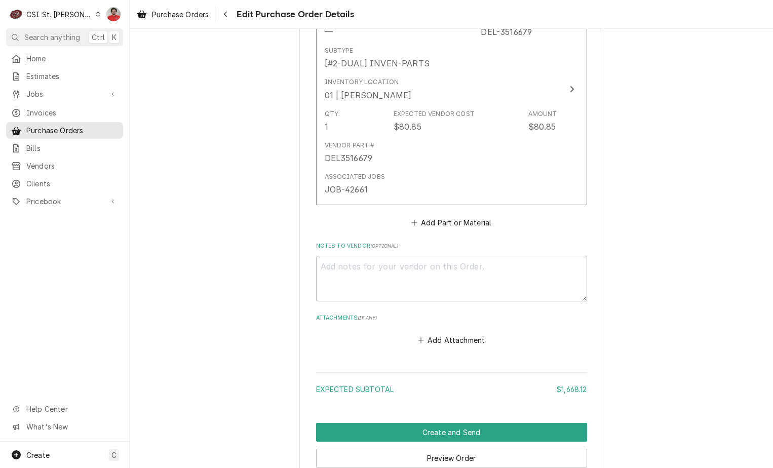
scroll to position [2210, 0]
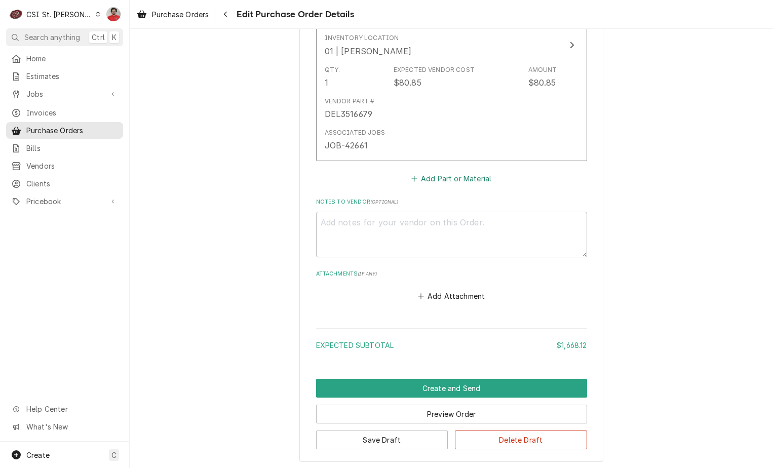
click at [439, 185] on button "Add Part or Material" at bounding box center [451, 179] width 84 height 14
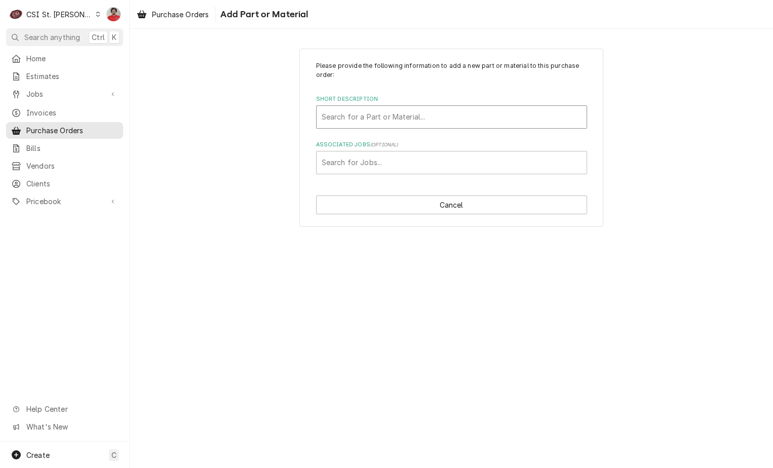
click at [424, 119] on div "Short Description" at bounding box center [452, 117] width 260 height 18
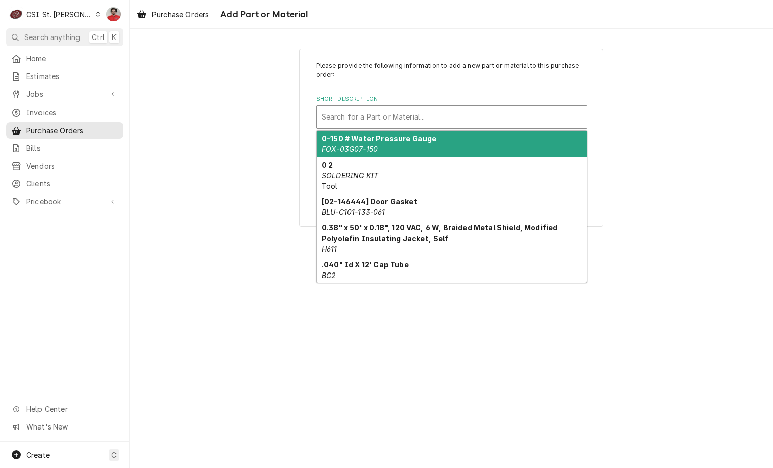
paste input "3516678"
type input "3516678"
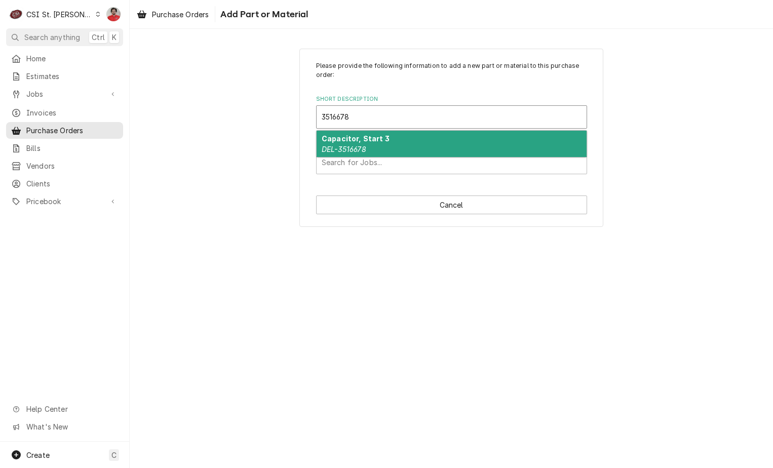
click at [410, 144] on div "Capacitor, Start 3 DEL-3516678" at bounding box center [452, 144] width 270 height 26
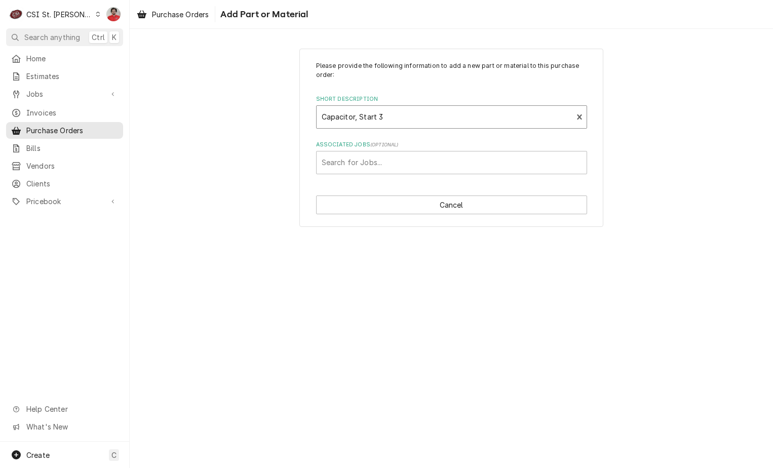
type textarea "x"
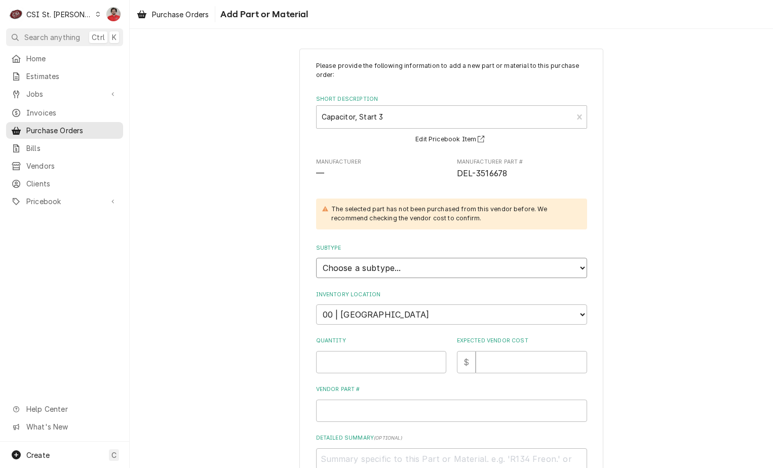
click at [410, 266] on select "Choose a subtype... [#2-DUAL] AFTERHRS-WH-CHG-2 [#2-DUAL] BEV-EQUIP [#2-DUAL] B…" at bounding box center [451, 268] width 271 height 20
select select "1"
click at [316, 258] on select "Choose a subtype... [#2-DUAL] AFTERHRS-WH-CHG-2 [#2-DUAL] BEV-EQUIP [#2-DUAL] B…" at bounding box center [451, 268] width 271 height 20
type textarea "x"
click at [405, 318] on select "Choose a location... 00 | STL WAREHOUSE 01 | CHUCK WAMBOLDT V#93 01 | COURTNEY …" at bounding box center [451, 314] width 271 height 20
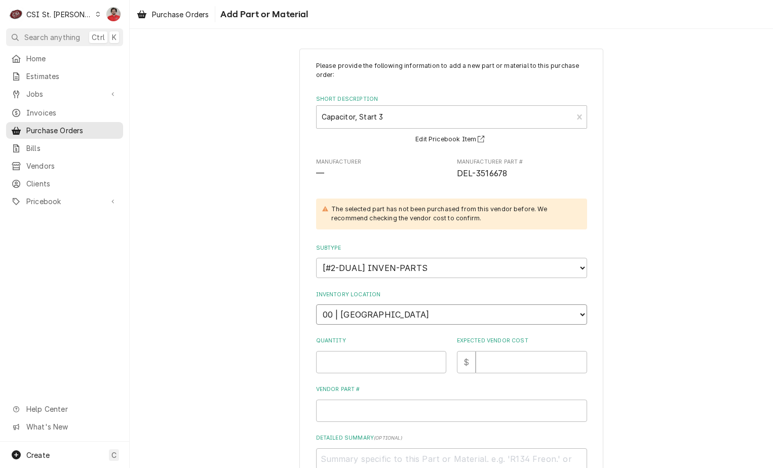
select select "1532"
click at [316, 304] on select "Choose a location... 00 | STL WAREHOUSE 01 | CHUCK WAMBOLDT V#93 01 | COURTNEY …" at bounding box center [451, 314] width 271 height 20
click at [388, 361] on input "Quantity" at bounding box center [381, 362] width 130 height 22
type textarea "x"
type input "1"
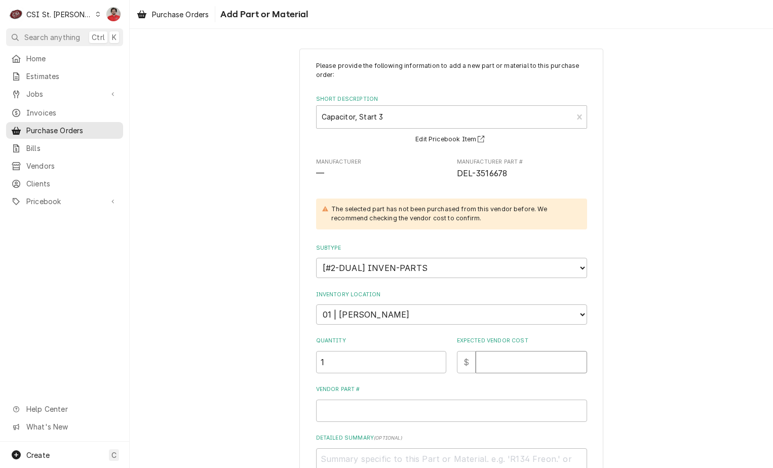
click at [484, 364] on input "Expected Vendor Cost" at bounding box center [531, 362] width 111 height 22
type textarea "x"
type input "2"
type textarea "x"
type input "25"
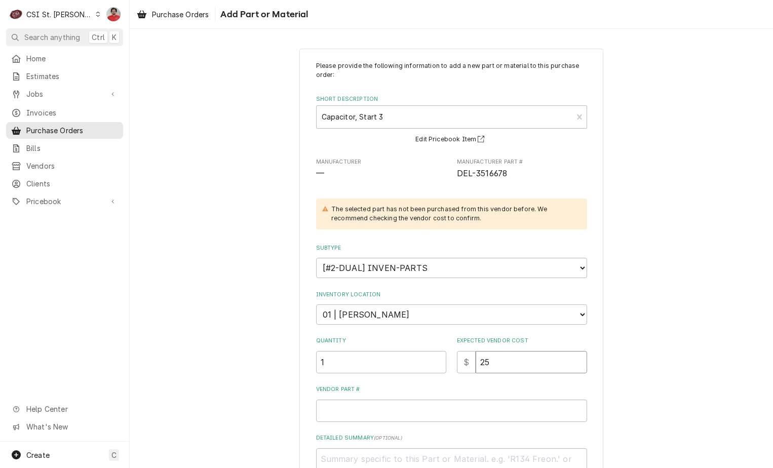
type textarea "x"
type input "25.8"
type textarea "x"
type input "25.85"
click at [461, 414] on input "Vendor Part #" at bounding box center [451, 411] width 271 height 22
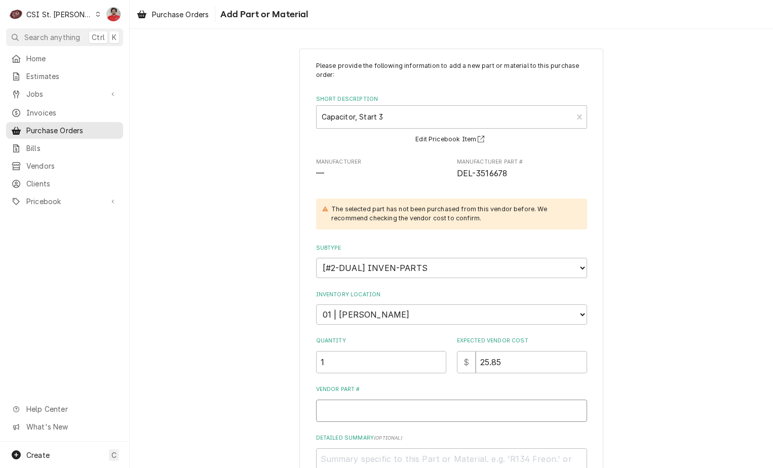
type textarea "x"
type input "D"
type textarea "x"
type input "DE"
type textarea "x"
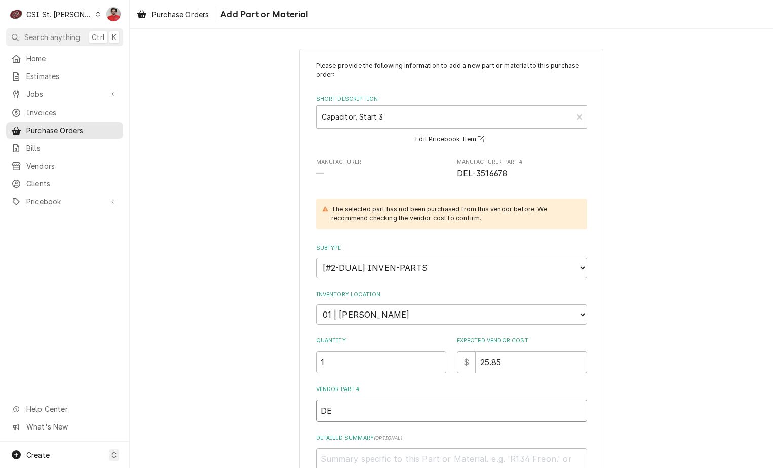
type input "DEL"
paste input "3516678"
type textarea "x"
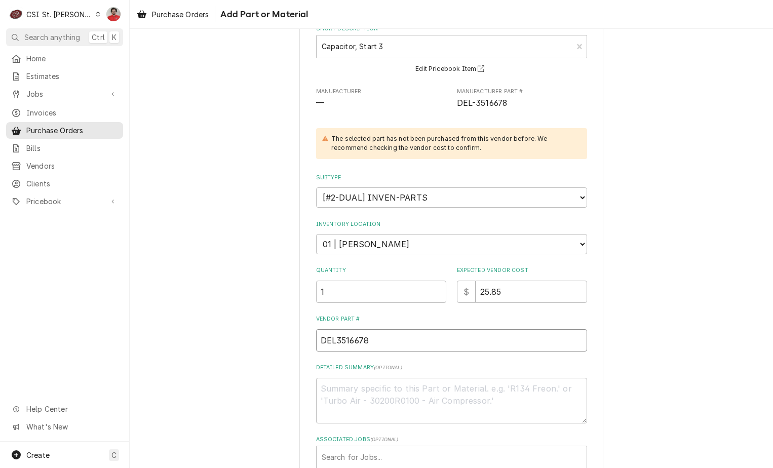
scroll to position [133, 0]
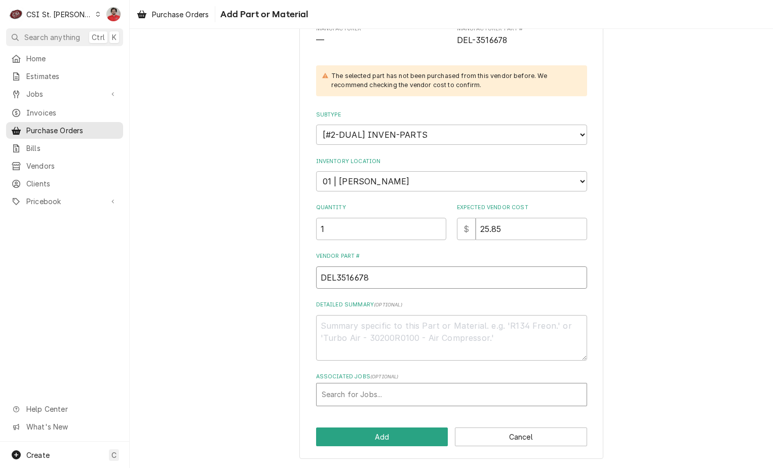
type input "DEL3516678"
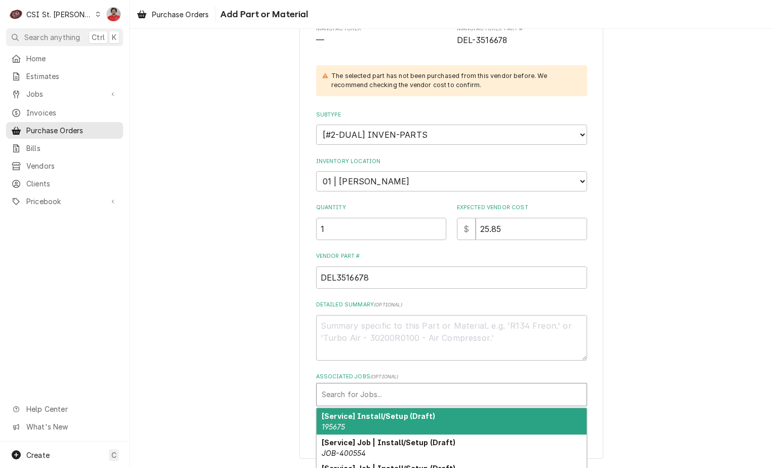
click at [403, 399] on div "Associated Jobs" at bounding box center [452, 394] width 260 height 18
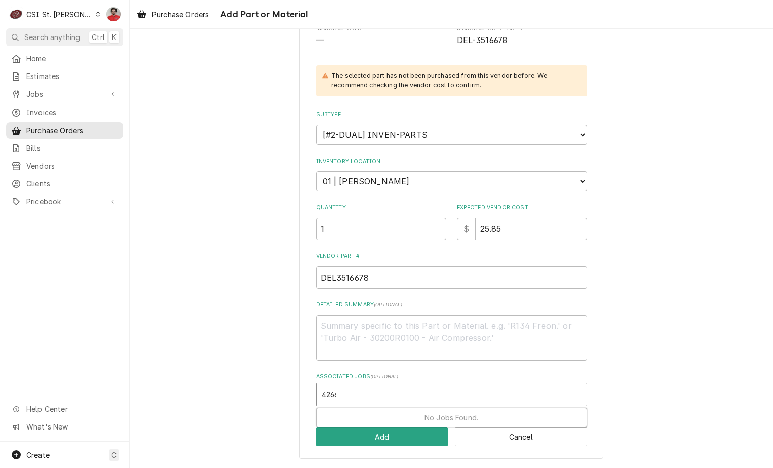
type input "42661"
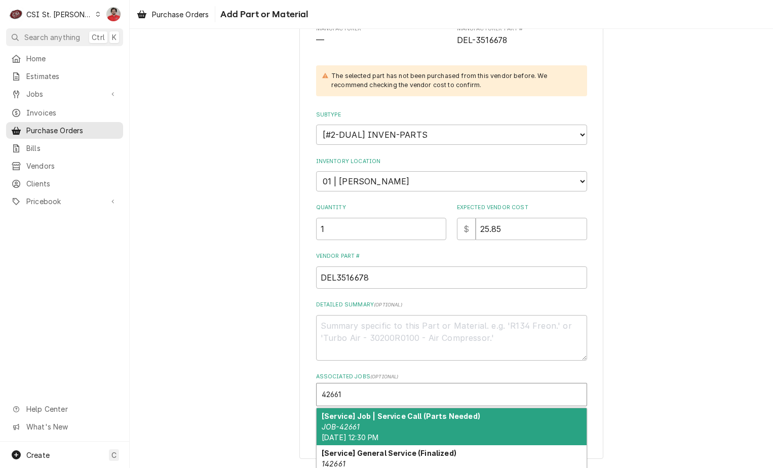
click at [405, 417] on strong "[Service] Job | Service Call (Parts Needed)" at bounding box center [401, 416] width 159 height 9
type textarea "x"
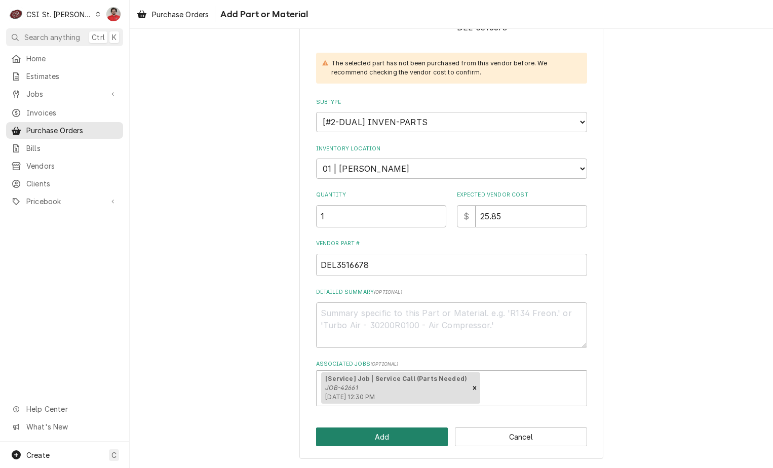
click at [402, 431] on button "Add" at bounding box center [382, 436] width 132 height 19
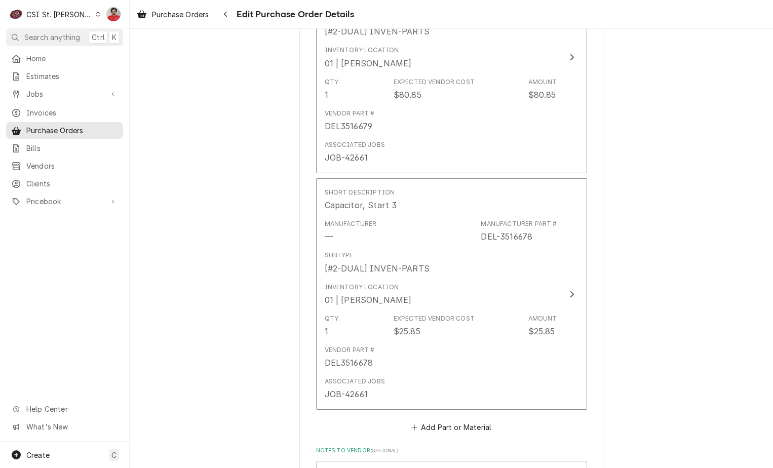
scroll to position [2481, 0]
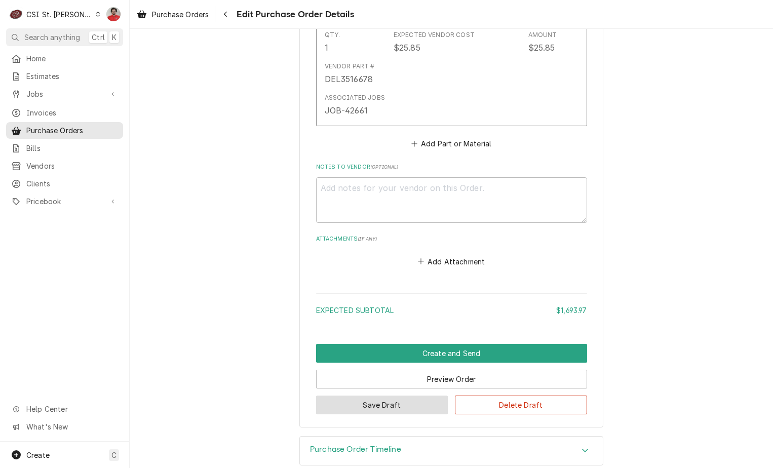
click at [404, 405] on button "Save Draft" at bounding box center [382, 405] width 132 height 19
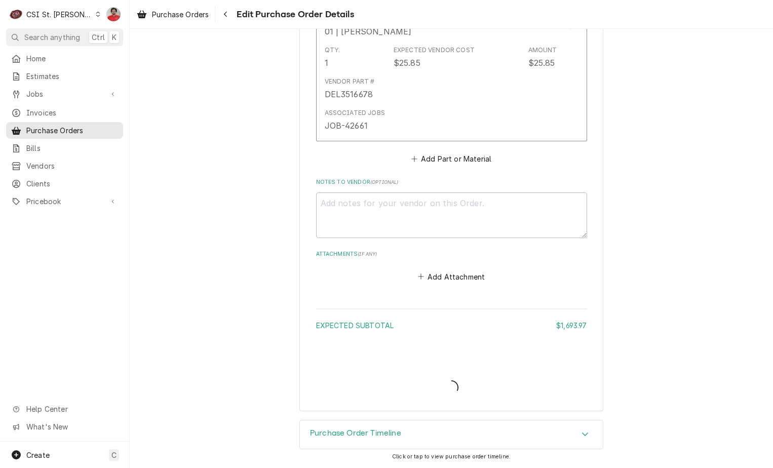
type textarea "x"
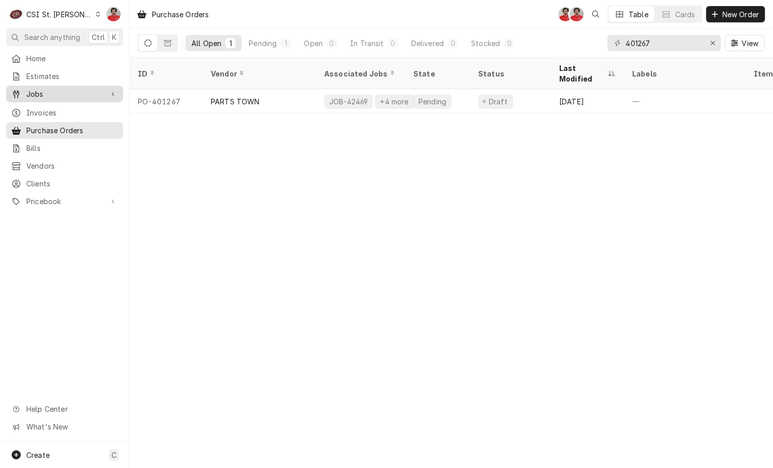
click at [51, 92] on span "Jobs" at bounding box center [64, 94] width 76 height 11
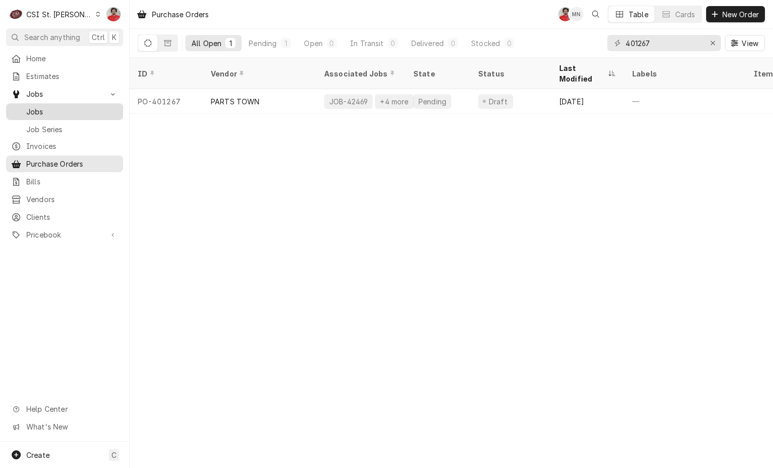
click at [53, 111] on span "Jobs" at bounding box center [72, 111] width 92 height 11
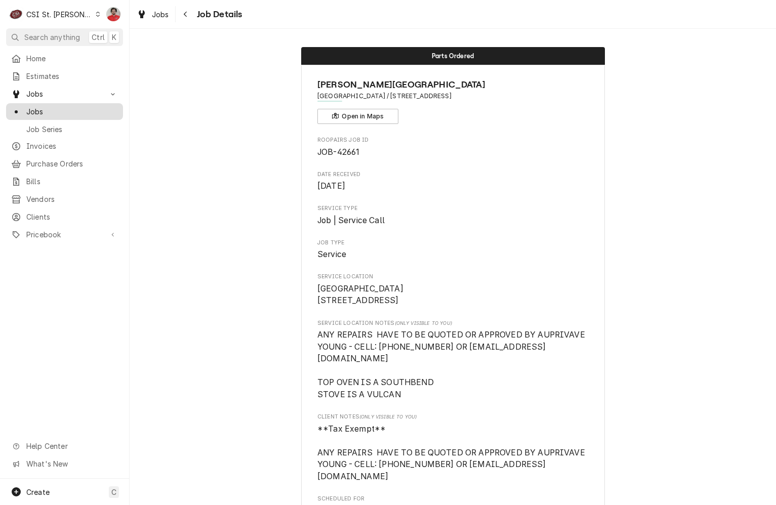
click at [73, 114] on link "Jobs" at bounding box center [64, 111] width 117 height 17
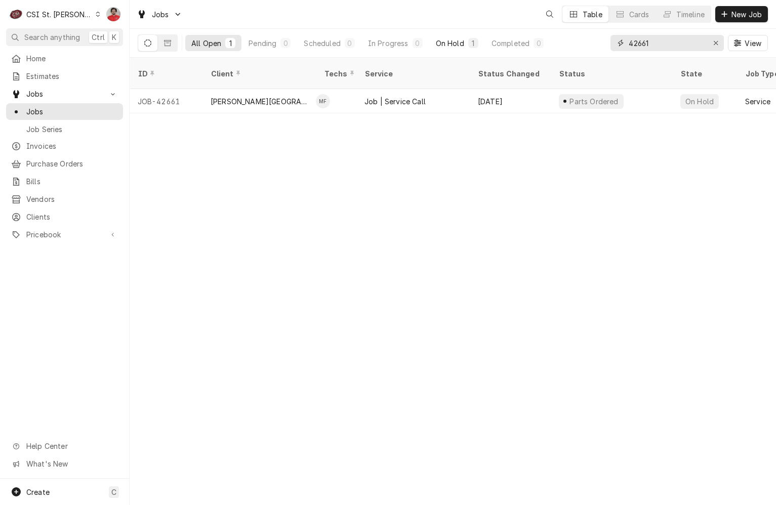
drag, startPoint x: 692, startPoint y: 43, endPoint x: 452, endPoint y: 47, distance: 239.6
click at [457, 47] on div "All Open 1 Pending 0 Scheduled 0 In Progress 0 On Hold 1 Completed 0 42661 View" at bounding box center [453, 43] width 630 height 28
paste input "713"
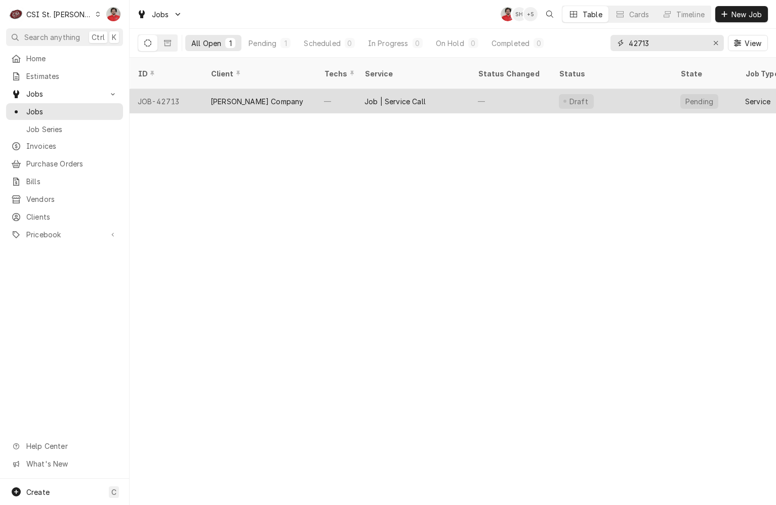
type input "42713"
click at [458, 94] on div "Job | Service Call" at bounding box center [413, 101] width 113 height 24
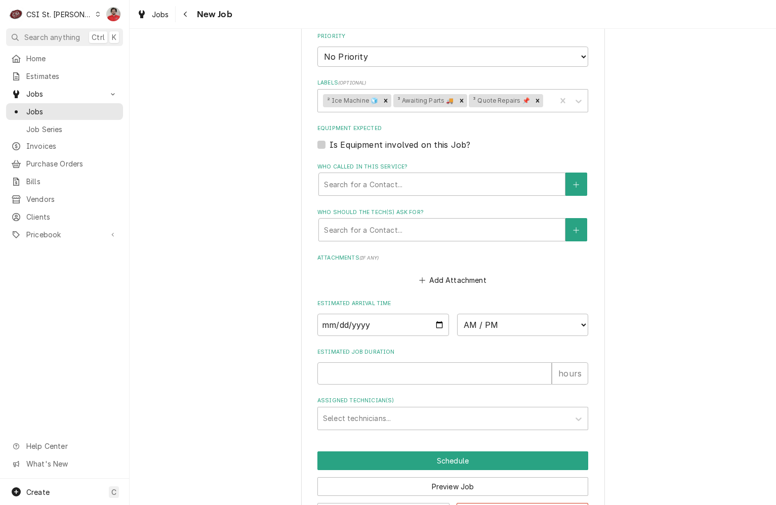
scroll to position [701, 0]
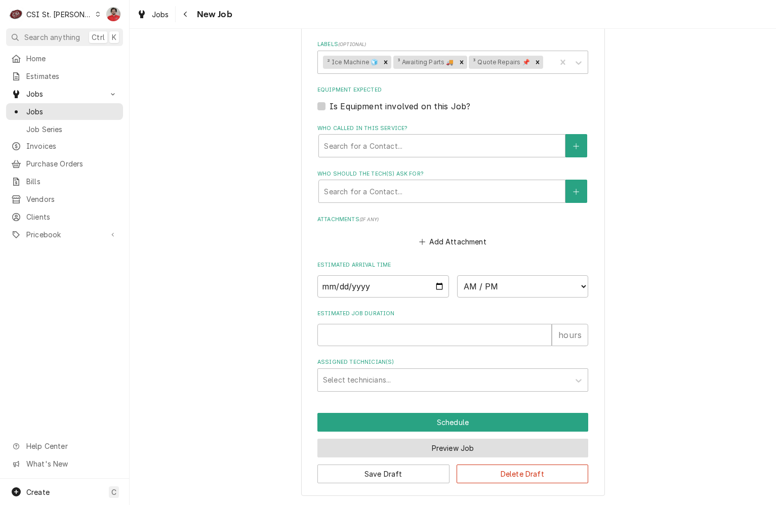
click at [426, 443] on button "Preview Job" at bounding box center [453, 448] width 271 height 19
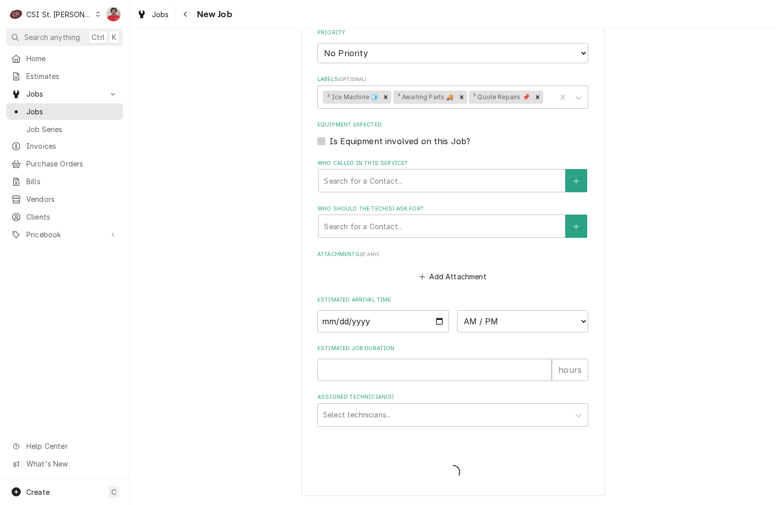
type textarea "x"
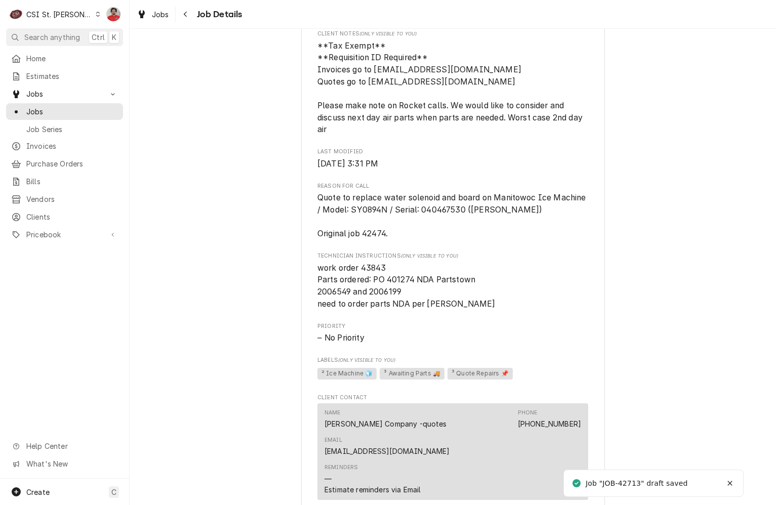
scroll to position [542, 0]
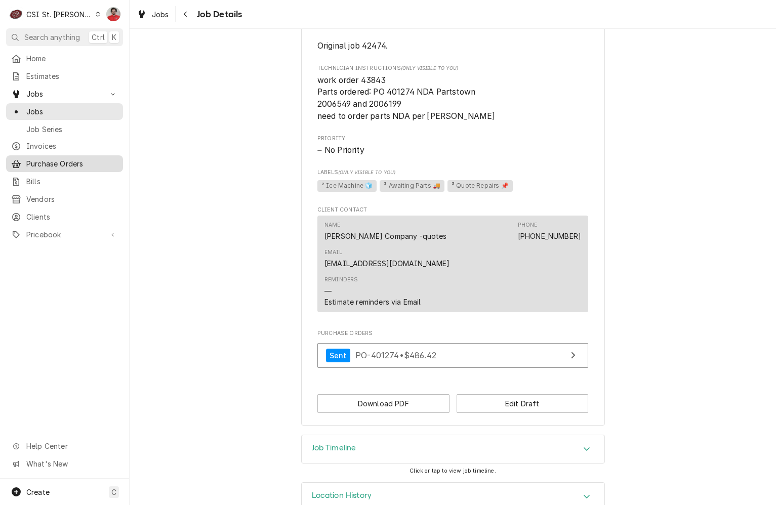
click at [54, 161] on span "Purchase Orders" at bounding box center [72, 164] width 92 height 11
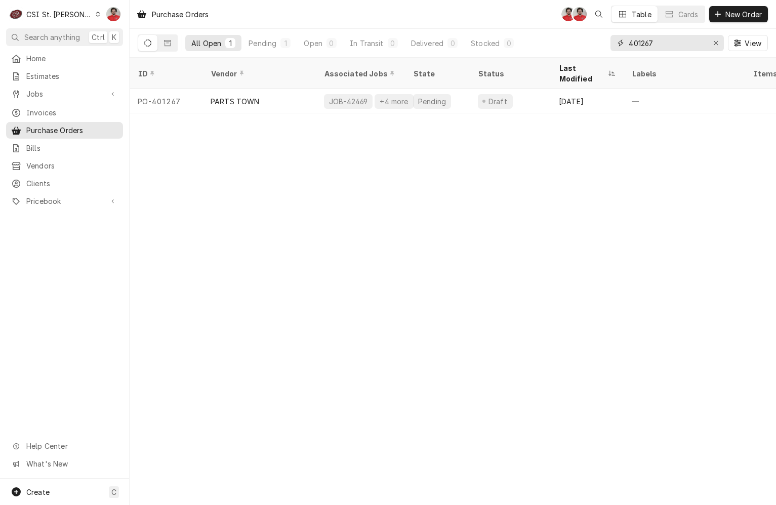
click at [657, 45] on input "401267" at bounding box center [667, 43] width 76 height 16
type input "401265"
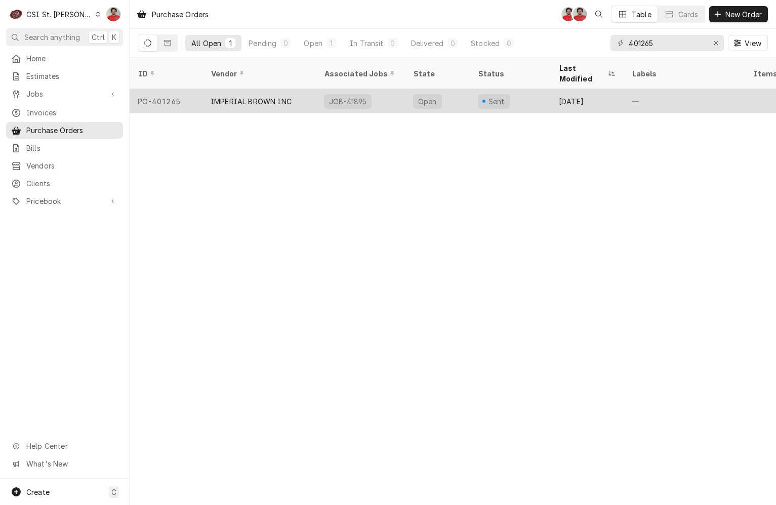
click at [393, 90] on div "JOB-41895" at bounding box center [360, 101] width 89 height 24
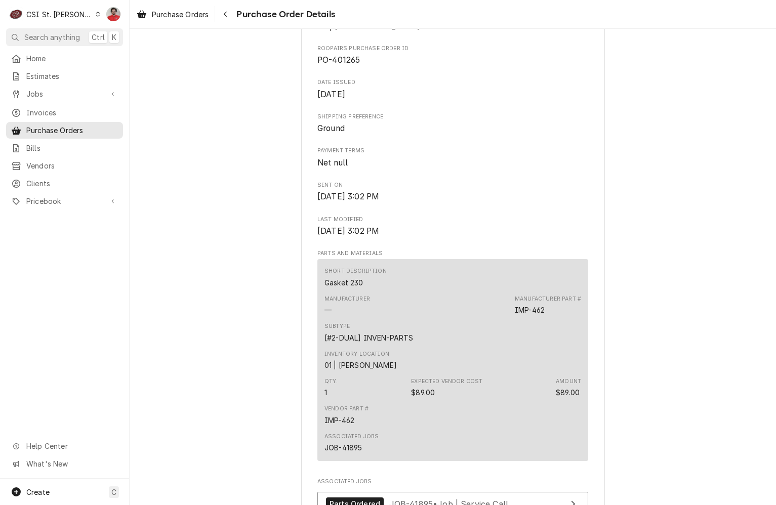
scroll to position [405, 0]
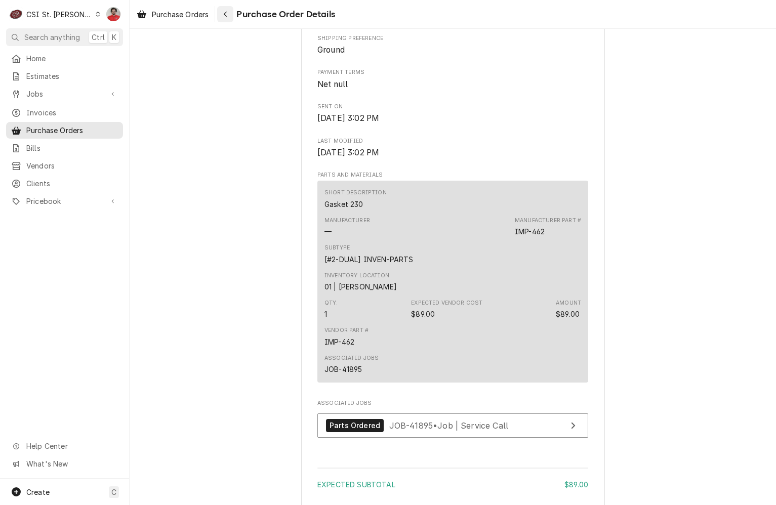
click at [227, 17] on icon "Navigate back" at bounding box center [225, 14] width 5 height 7
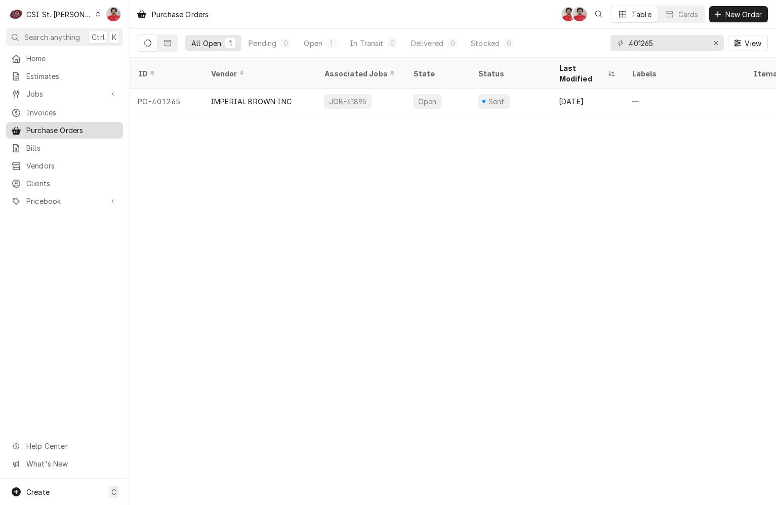
click at [60, 132] on div "Purchase Orders" at bounding box center [64, 130] width 113 height 13
click at [312, 45] on div "Open" at bounding box center [313, 43] width 19 height 11
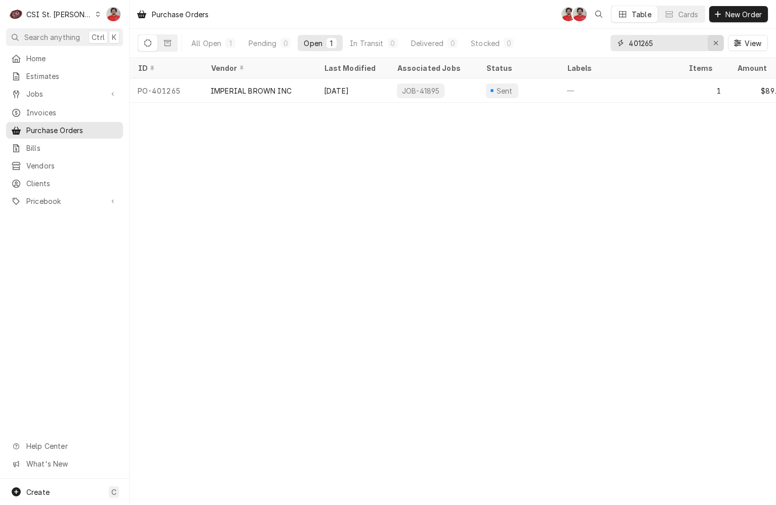
click at [718, 47] on div "Erase input" at bounding box center [716, 43] width 10 height 10
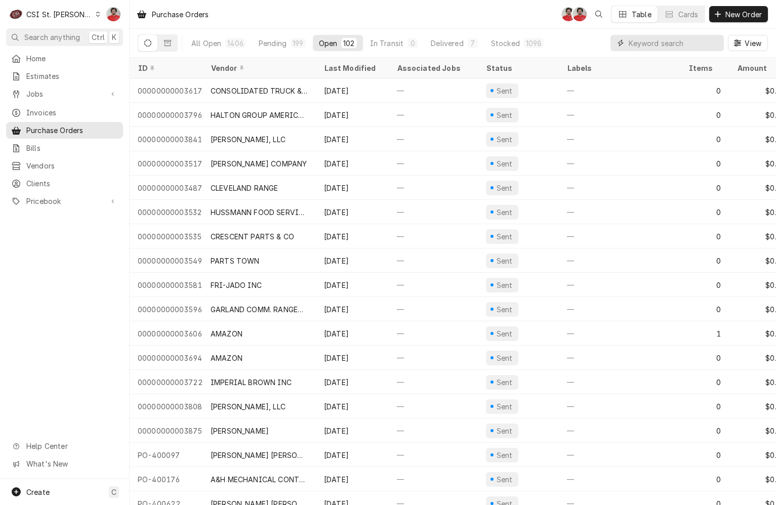
click at [682, 46] on input "Dynamic Content Wrapper" at bounding box center [674, 43] width 90 height 16
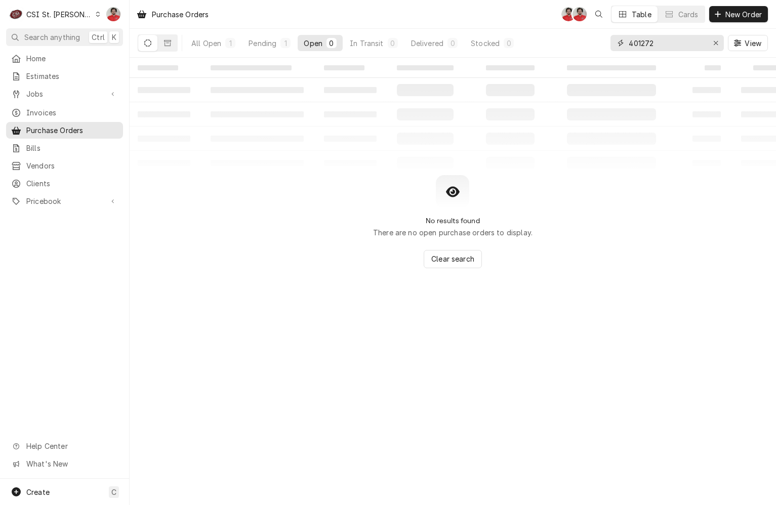
type input "401272"
click at [200, 46] on div "All Open" at bounding box center [206, 43] width 30 height 11
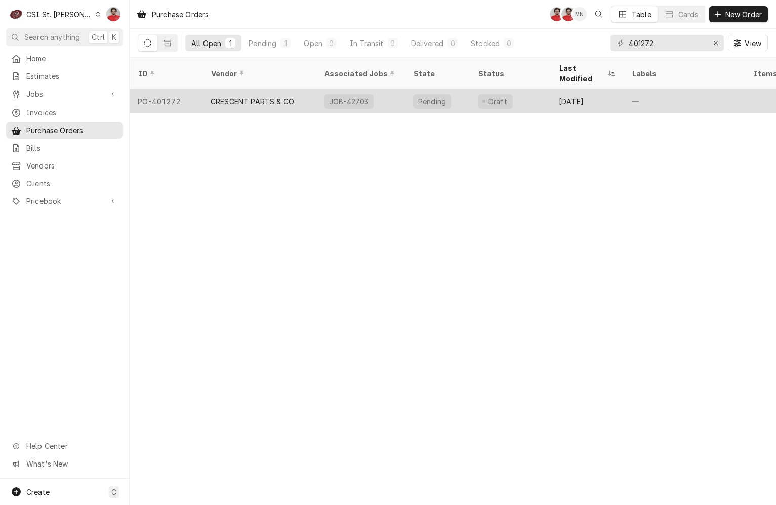
click at [243, 96] on div "CRESCENT PARTS & CO" at bounding box center [253, 101] width 84 height 11
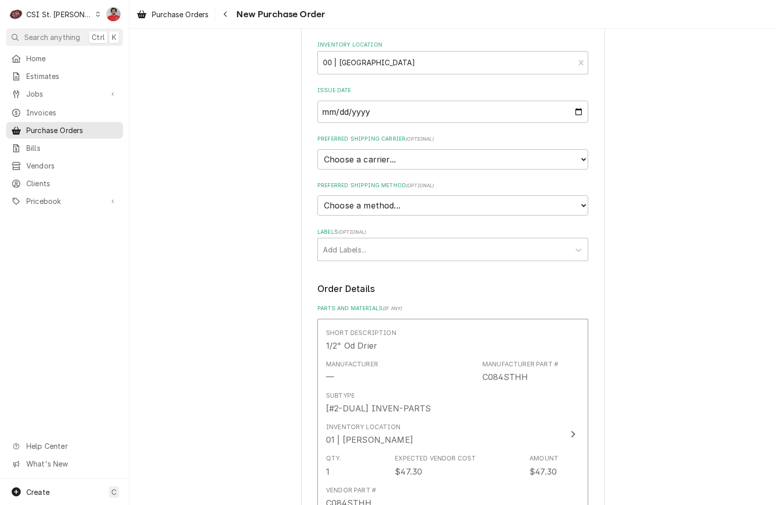
scroll to position [725, 0]
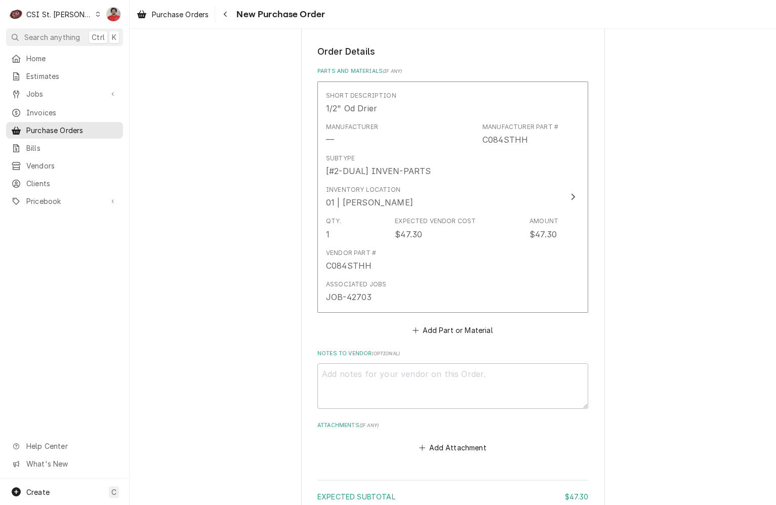
type textarea "x"
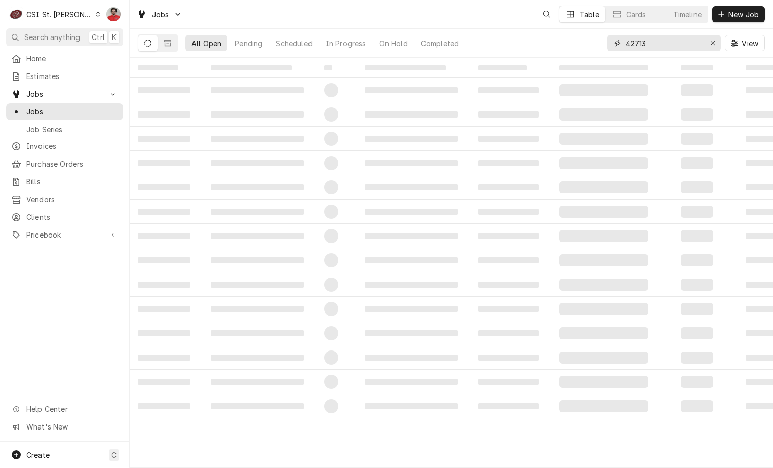
click at [663, 44] on input "42713" at bounding box center [663, 43] width 76 height 16
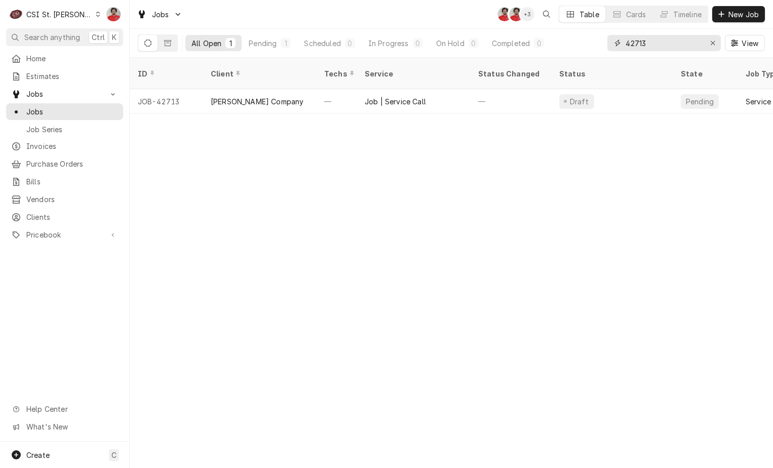
click at [663, 44] on input "42713" at bounding box center [663, 43] width 76 height 16
type input "42703"
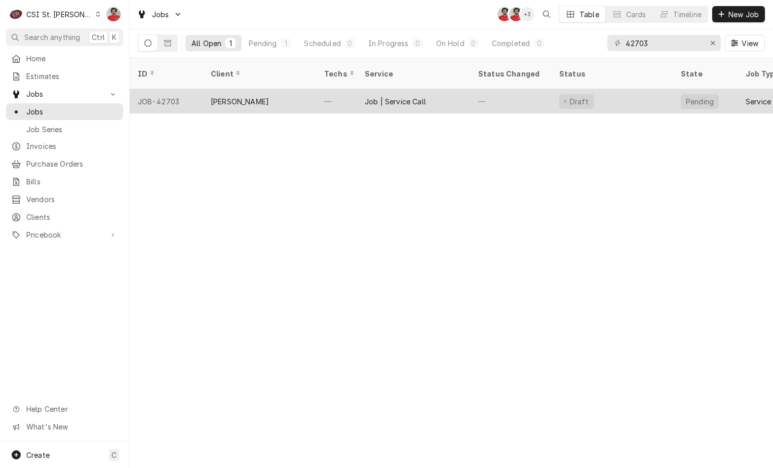
click at [492, 99] on div "—" at bounding box center [510, 101] width 81 height 24
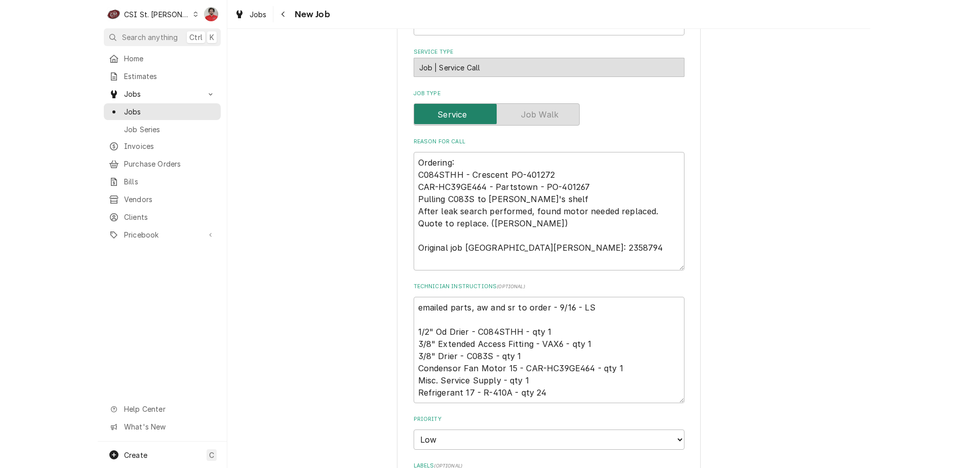
scroll to position [51, 0]
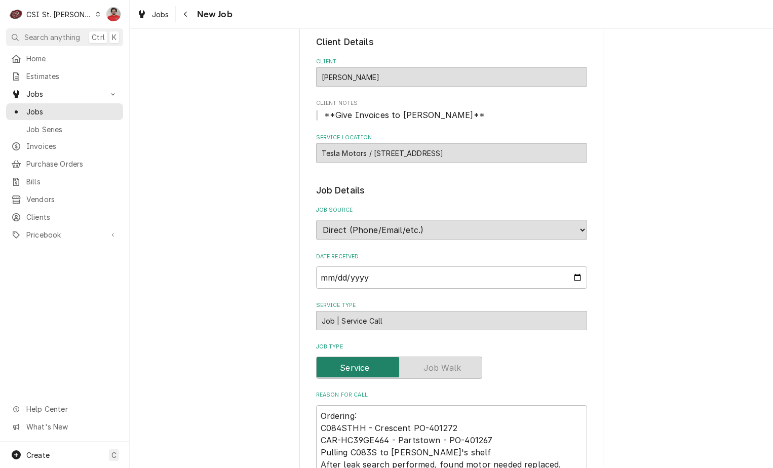
type textarea "x"
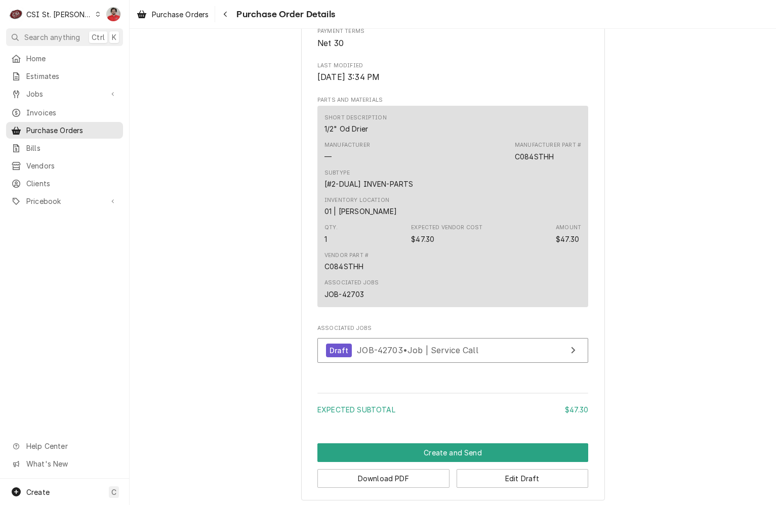
scroll to position [541, 0]
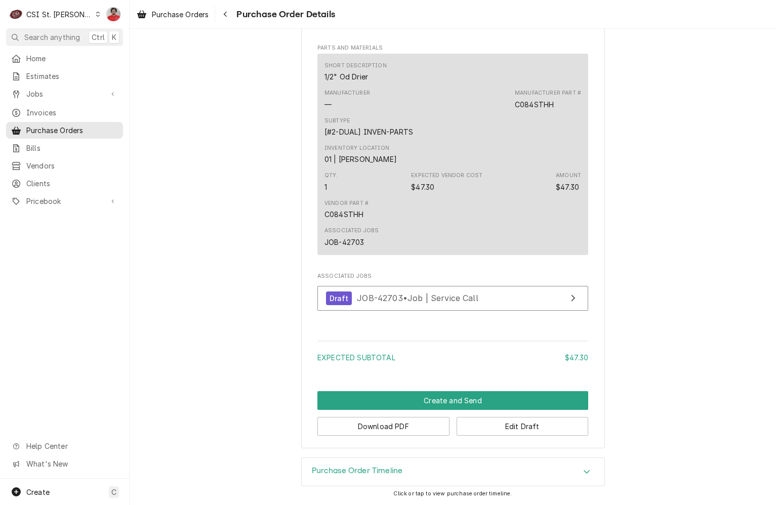
click at [405, 170] on div "Qty. 1 Expected Vendor Cost $47.30 Amount $47.30" at bounding box center [453, 181] width 257 height 27
click at [465, 428] on button "Edit Draft" at bounding box center [523, 426] width 132 height 19
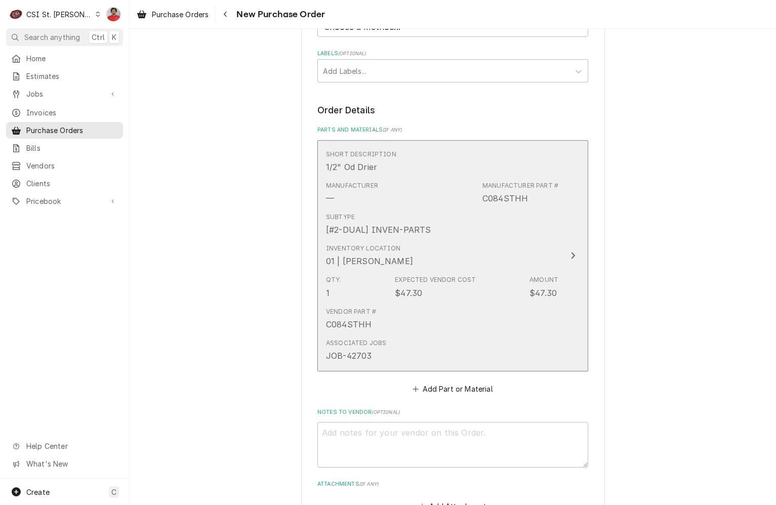
scroll to position [725, 0]
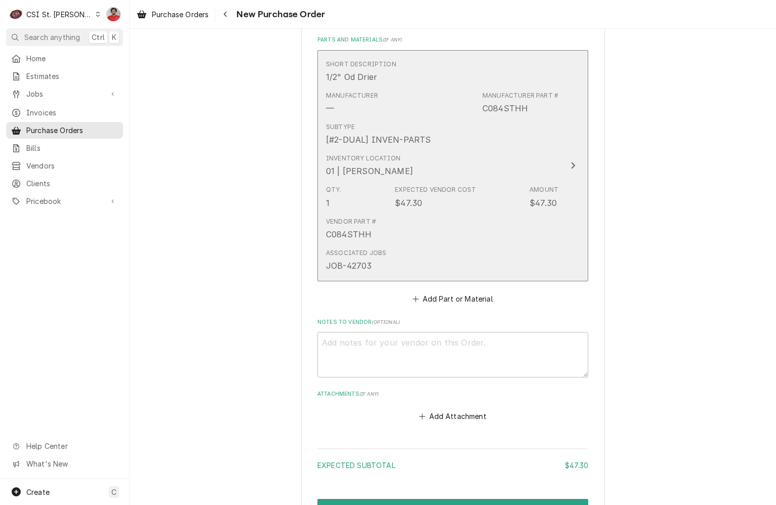
click at [511, 213] on div "Vendor Part # C084STHH" at bounding box center [442, 228] width 232 height 31
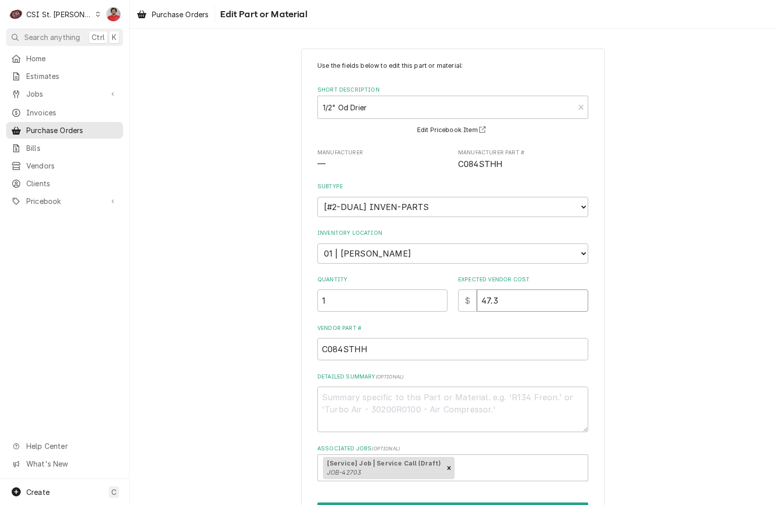
drag, startPoint x: 500, startPoint y: 305, endPoint x: 491, endPoint y: 305, distance: 8.6
click at [491, 305] on input "47.3" at bounding box center [532, 301] width 111 height 22
type textarea "x"
type input "47.7"
type textarea "x"
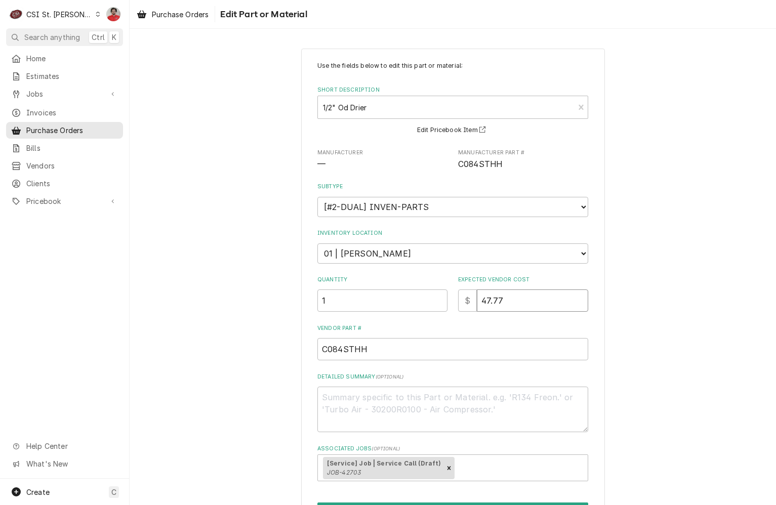
type input "47.77"
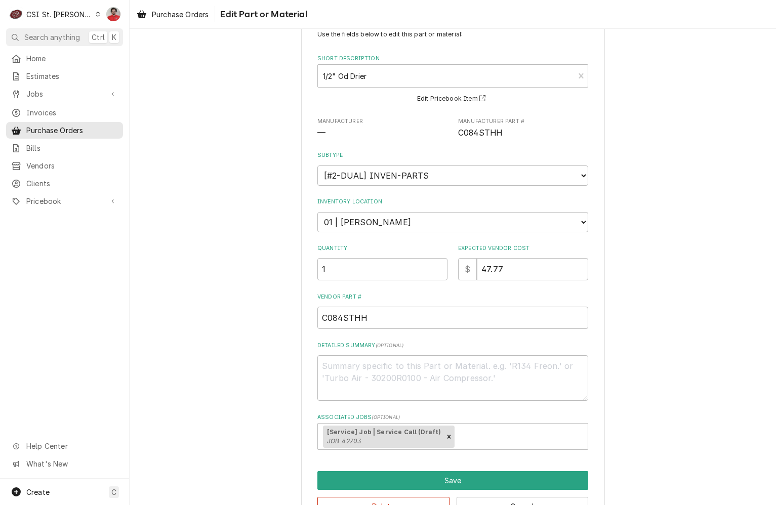
scroll to position [64, 0]
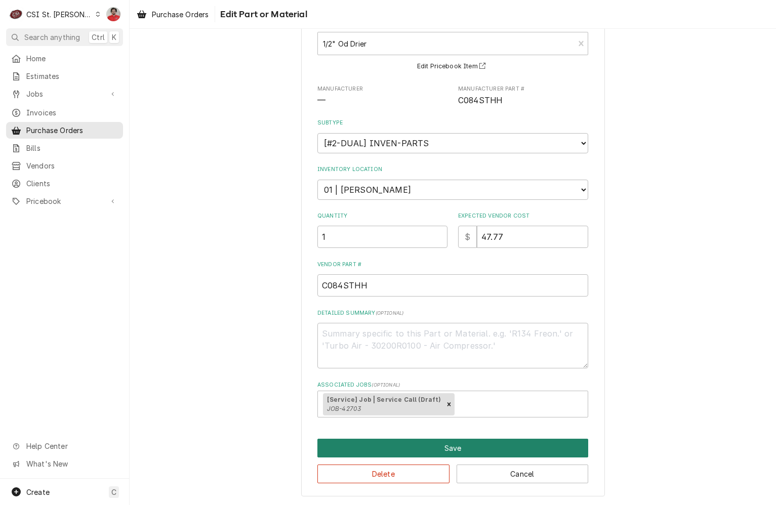
click at [447, 443] on button "Save" at bounding box center [453, 448] width 271 height 19
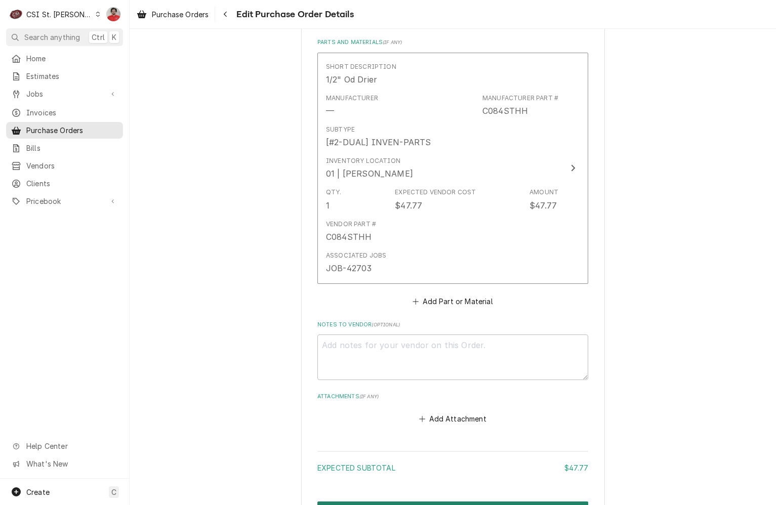
scroll to position [725, 0]
click at [442, 499] on button "Create and Send" at bounding box center [453, 508] width 271 height 19
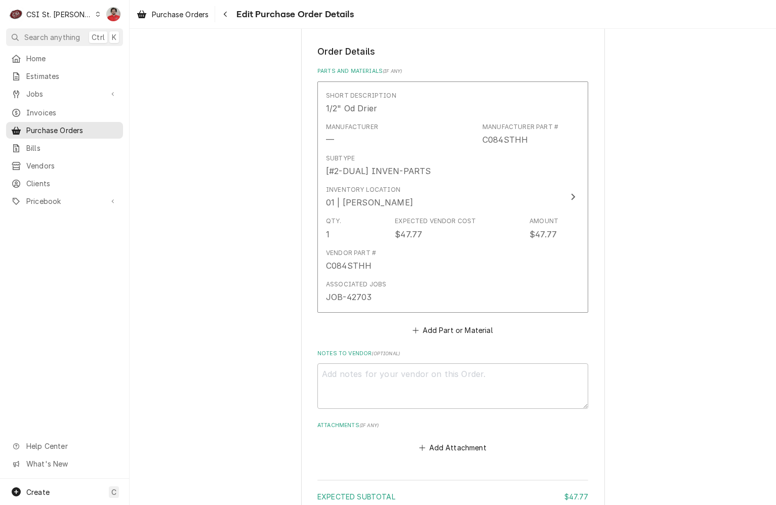
type textarea "x"
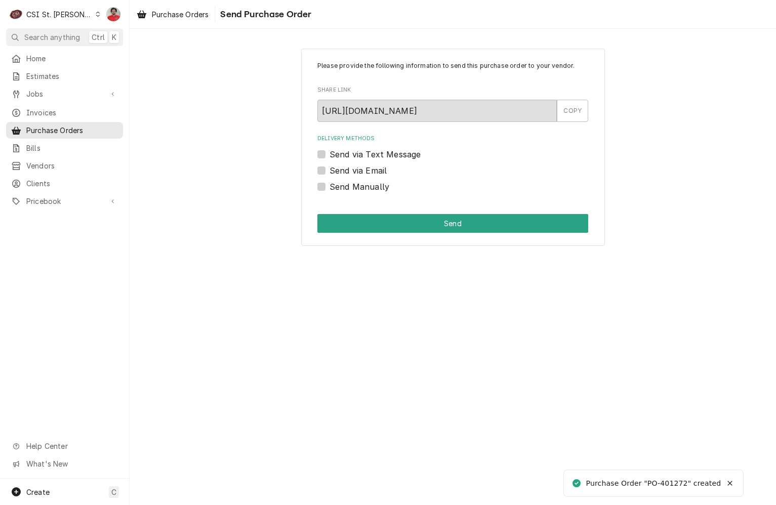
click at [351, 184] on label "Send Manually" at bounding box center [360, 187] width 60 height 12
click at [351, 184] on input "Send Manually" at bounding box center [465, 192] width 271 height 22
checkbox input "true"
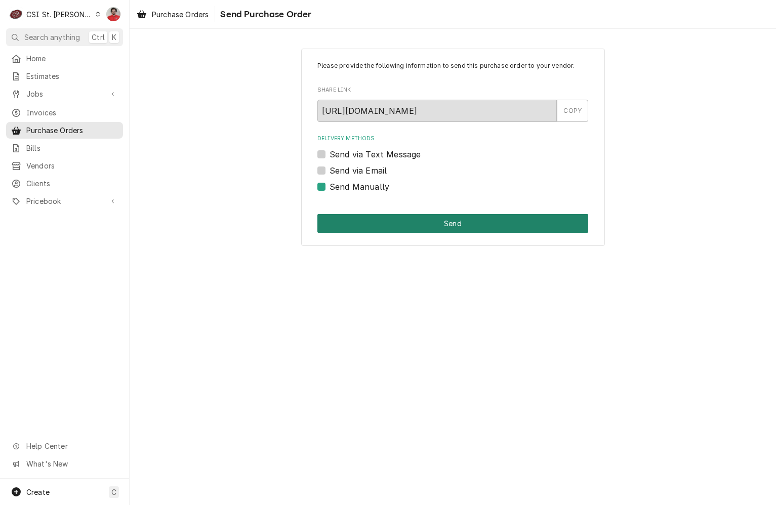
click at [362, 223] on button "Send" at bounding box center [453, 223] width 271 height 19
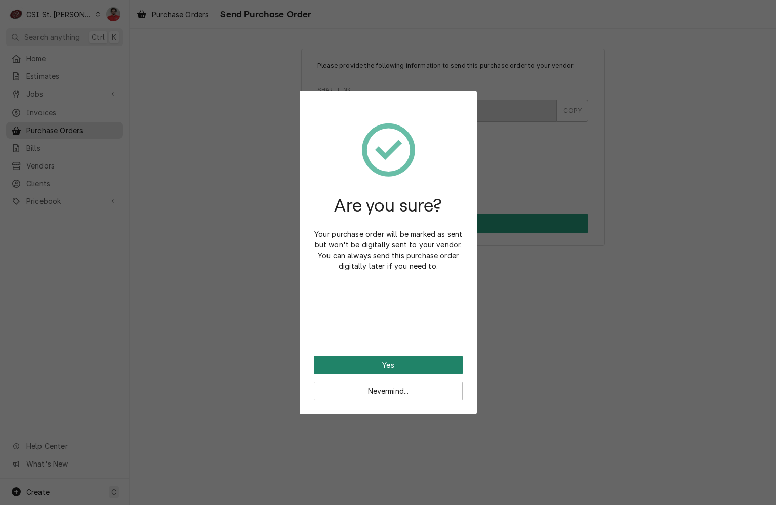
click at [418, 371] on button "Yes" at bounding box center [388, 365] width 149 height 19
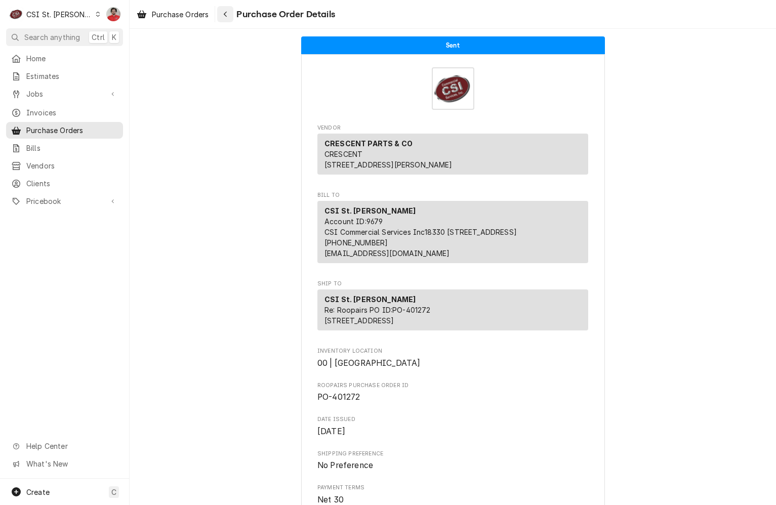
click at [230, 14] on div "Navigate back" at bounding box center [225, 14] width 10 height 10
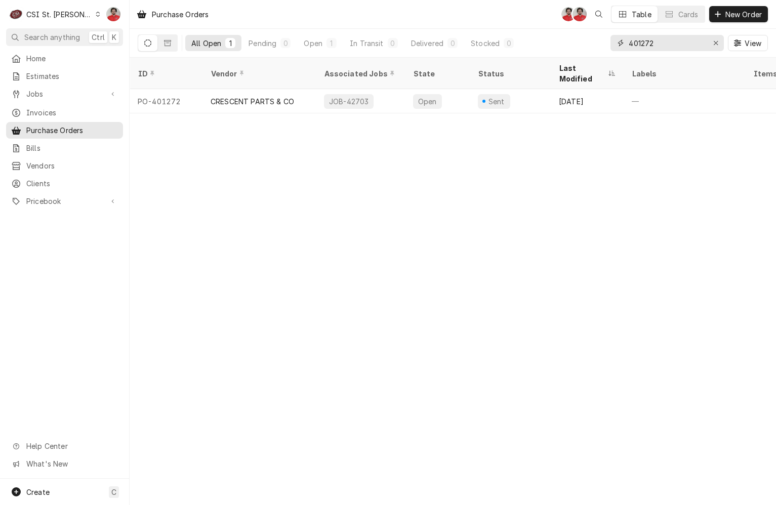
click at [640, 42] on input "401272" at bounding box center [667, 43] width 76 height 16
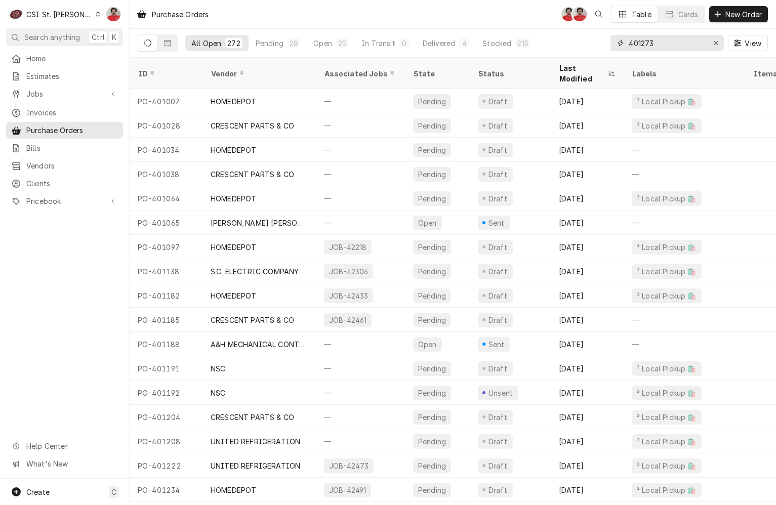
type input "401273"
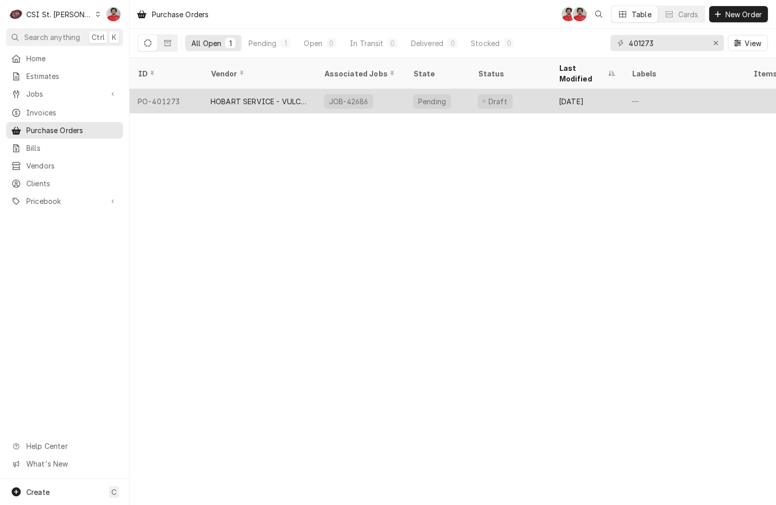
click at [390, 89] on div "JOB-42686" at bounding box center [360, 101] width 89 height 24
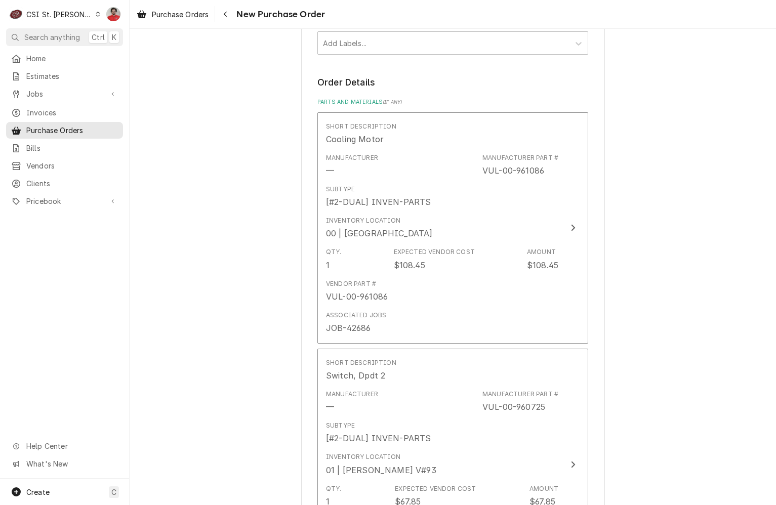
scroll to position [861, 0]
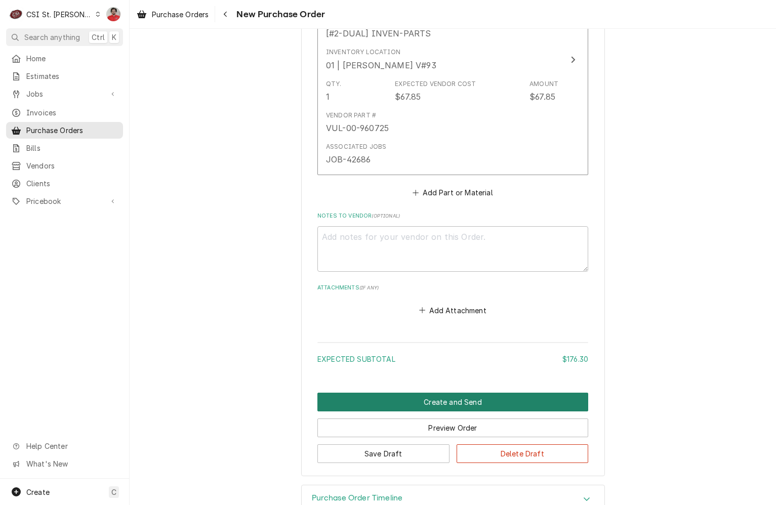
click at [417, 398] on button "Create and Send" at bounding box center [453, 402] width 271 height 19
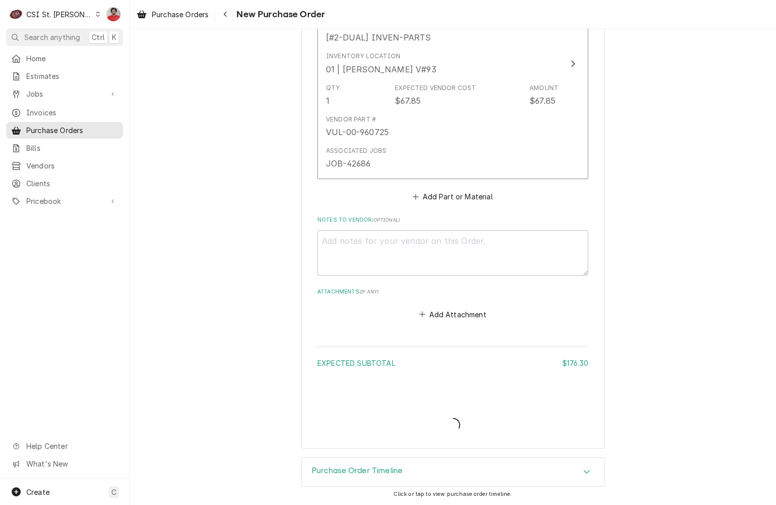
type textarea "x"
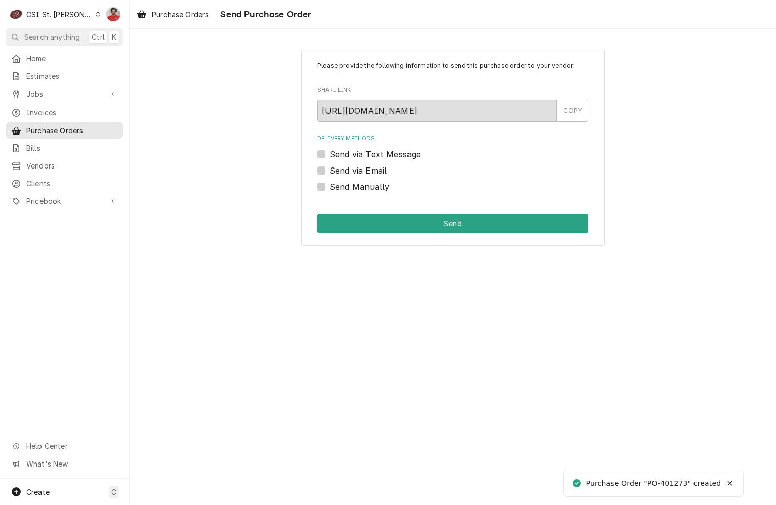
click at [360, 165] on label "Send via Email" at bounding box center [358, 171] width 57 height 12
click at [360, 165] on input "Send via Email" at bounding box center [465, 176] width 271 height 22
checkbox input "true"
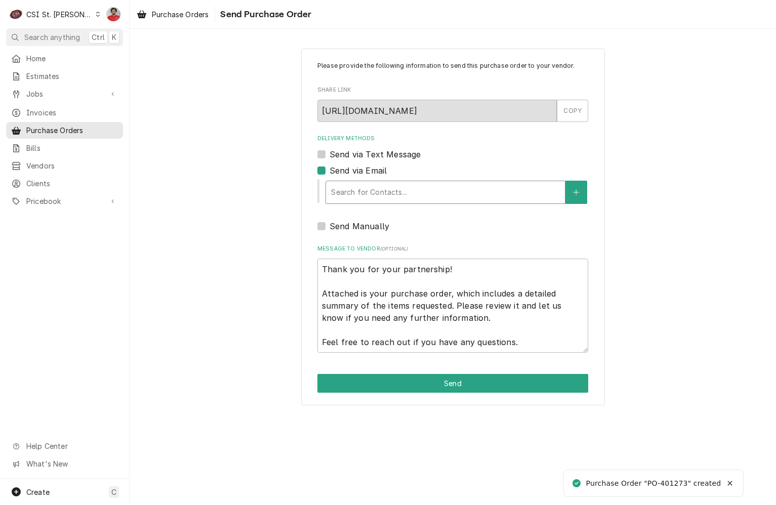
click at [371, 196] on div "Delivery Methods" at bounding box center [445, 192] width 229 height 18
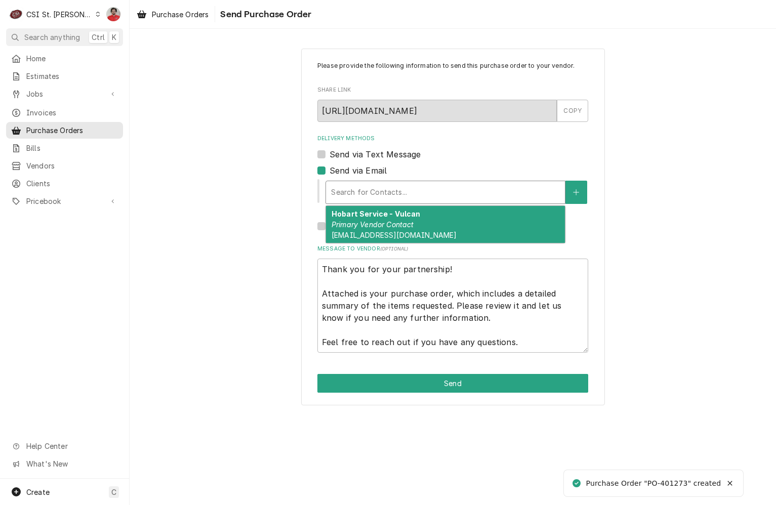
click at [375, 223] on em "Primary Vendor Contact" at bounding box center [373, 224] width 83 height 9
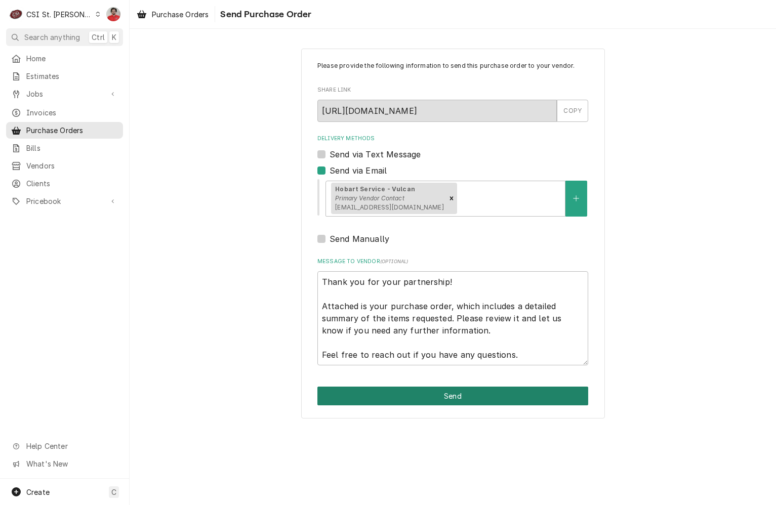
click at [403, 400] on button "Send" at bounding box center [453, 396] width 271 height 19
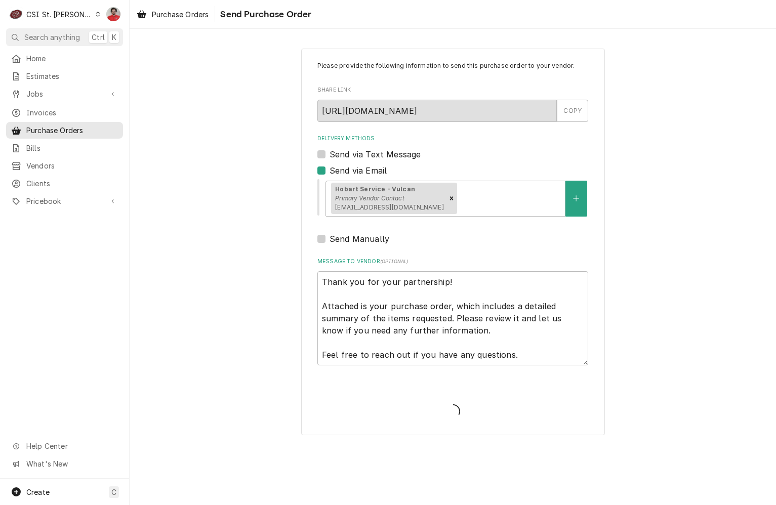
type textarea "x"
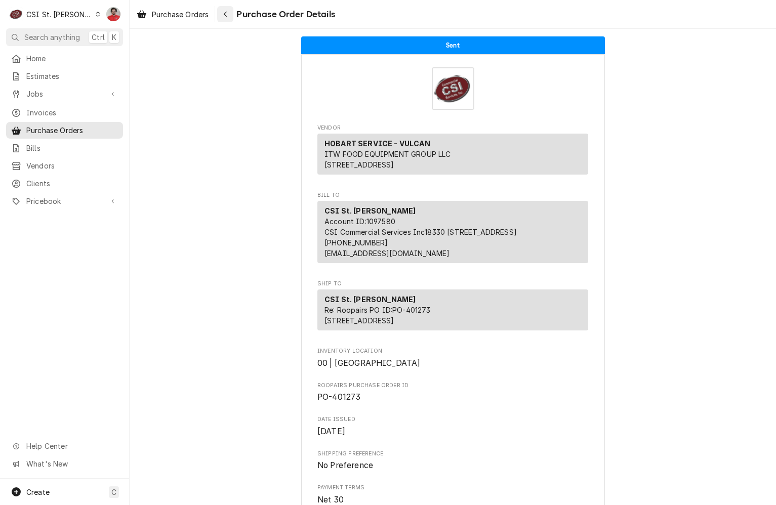
click at [227, 14] on icon "Navigate back" at bounding box center [225, 14] width 5 height 7
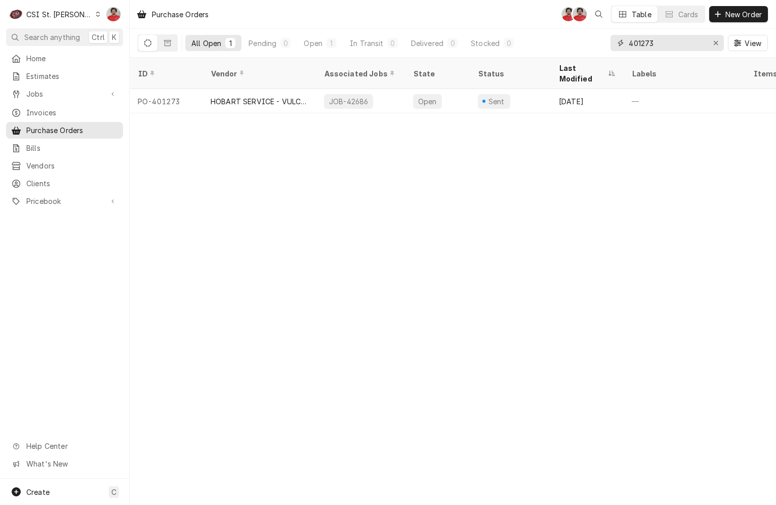
click at [650, 49] on input "401273" at bounding box center [667, 43] width 76 height 16
type input "401267"
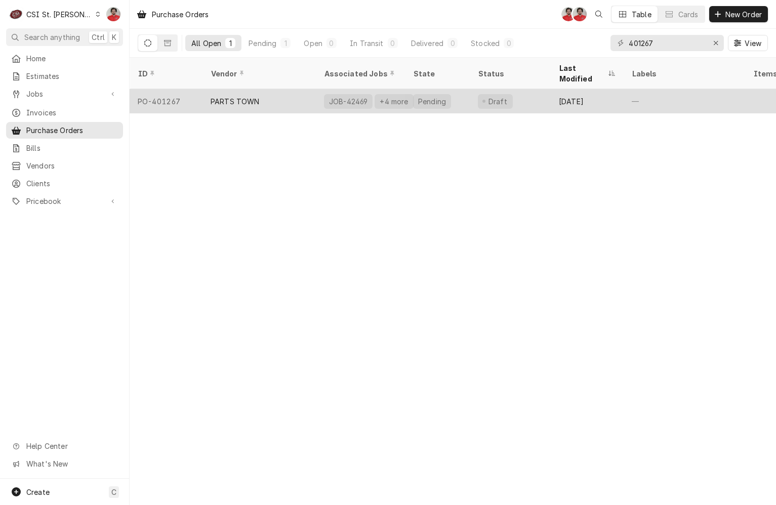
click at [283, 92] on div "PARTS TOWN" at bounding box center [259, 101] width 113 height 24
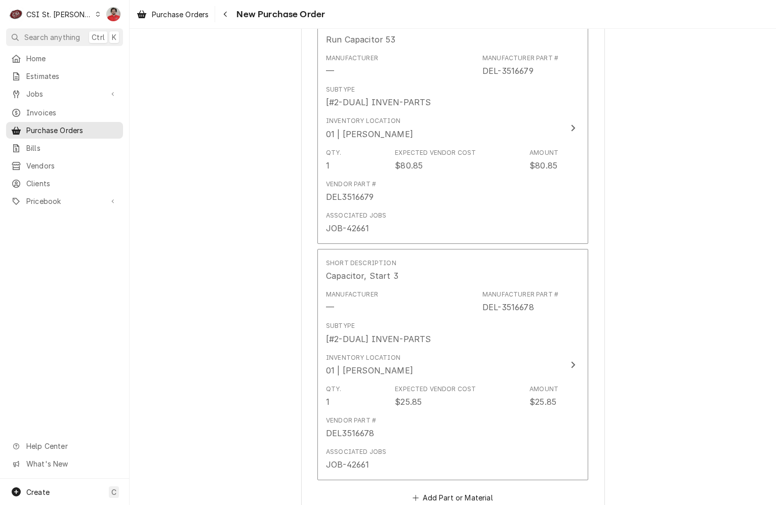
scroll to position [2460, 0]
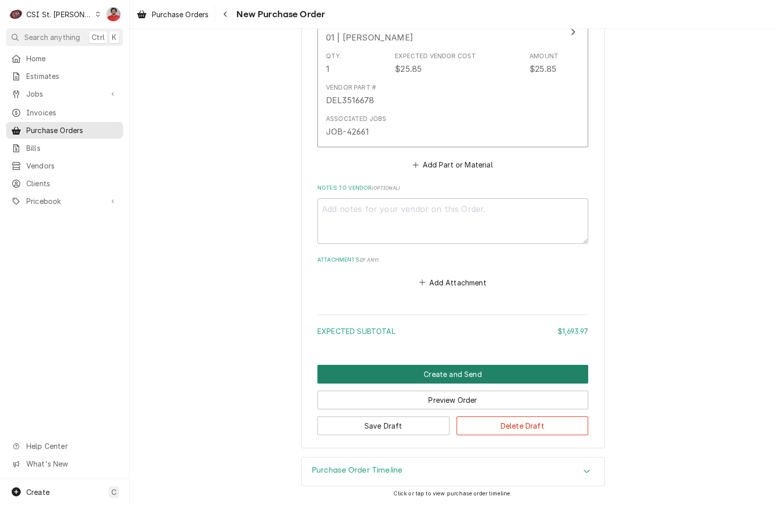
click at [428, 376] on button "Create and Send" at bounding box center [453, 374] width 271 height 19
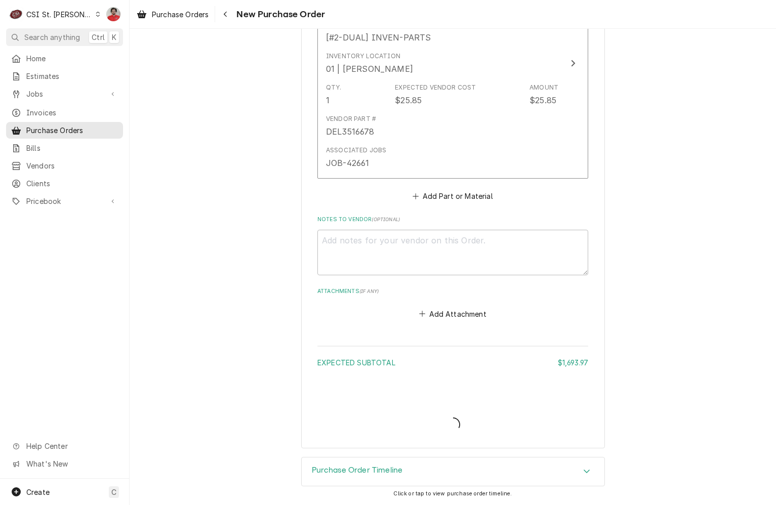
type textarea "x"
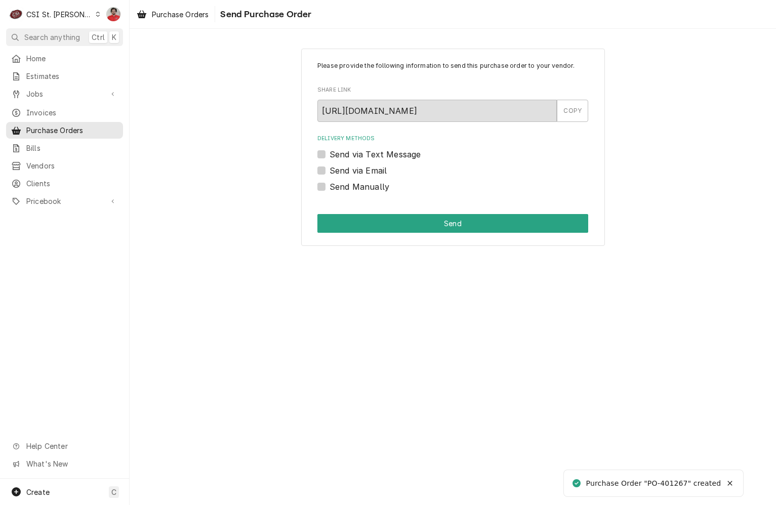
click at [363, 173] on label "Send via Email" at bounding box center [358, 171] width 57 height 12
click at [363, 173] on input "Send via Email" at bounding box center [465, 176] width 271 height 22
checkbox input "true"
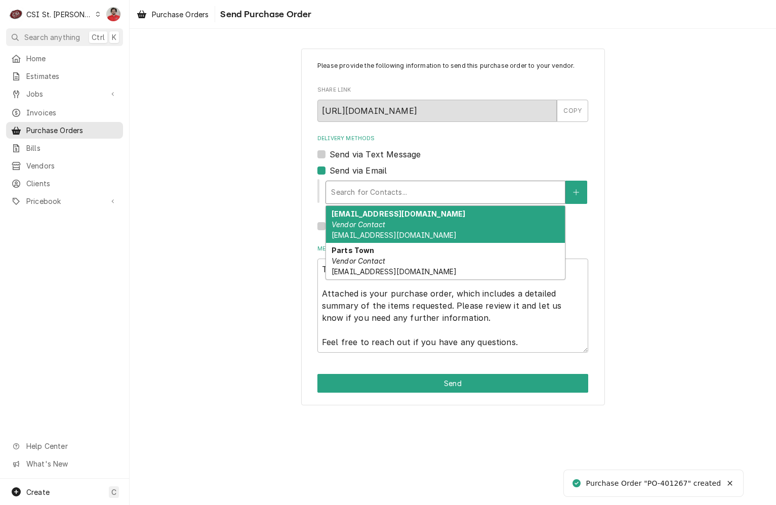
click at [370, 189] on div "Delivery Methods" at bounding box center [445, 192] width 229 height 18
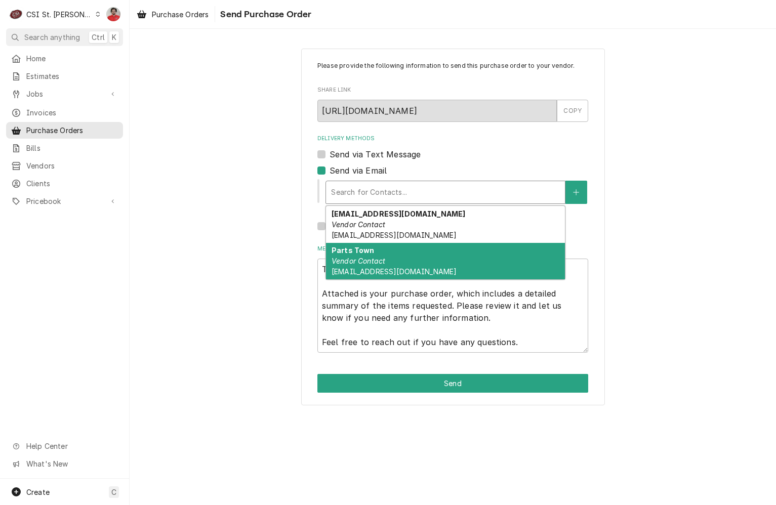
click at [377, 260] on em "Vendor Contact" at bounding box center [359, 261] width 54 height 9
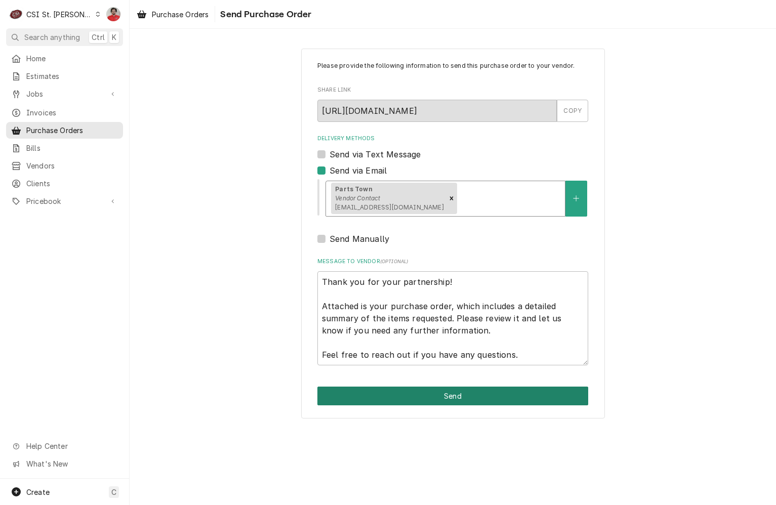
click at [398, 396] on button "Send" at bounding box center [453, 396] width 271 height 19
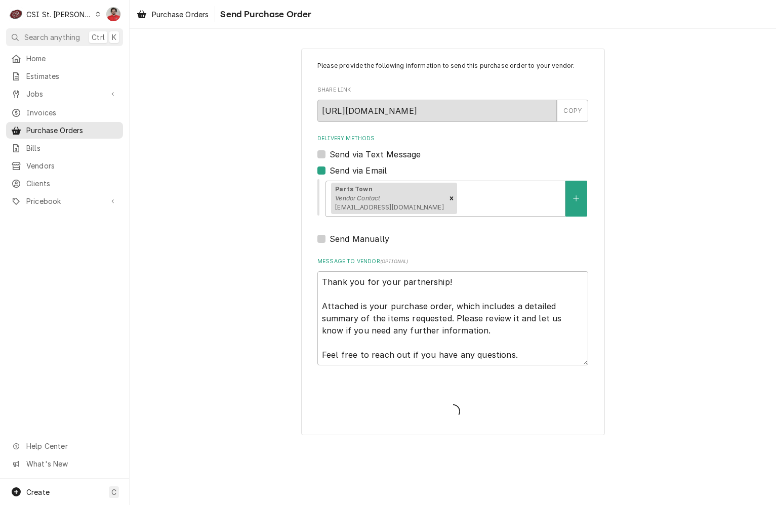
type textarea "x"
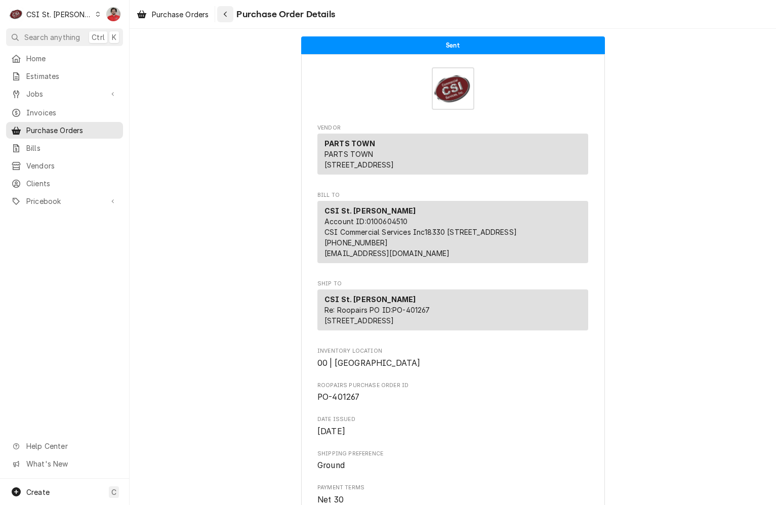
click at [230, 15] on div "Navigate back" at bounding box center [225, 14] width 10 height 10
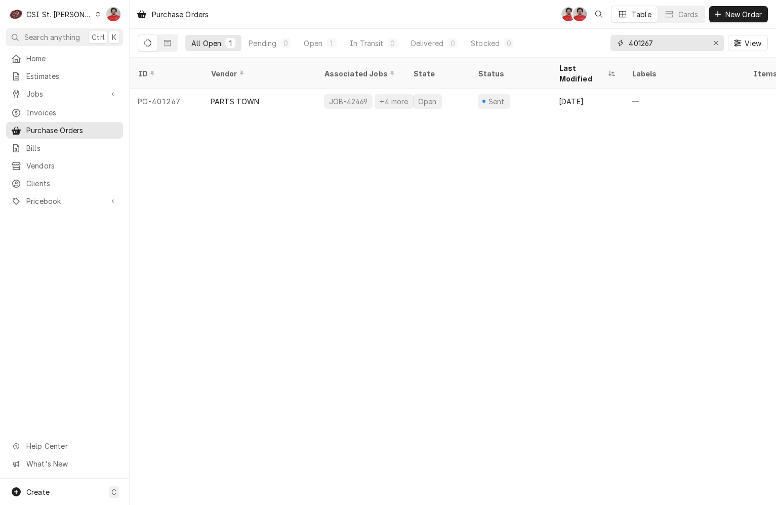
click at [649, 37] on input "401267" at bounding box center [667, 43] width 76 height 16
type input "401266"
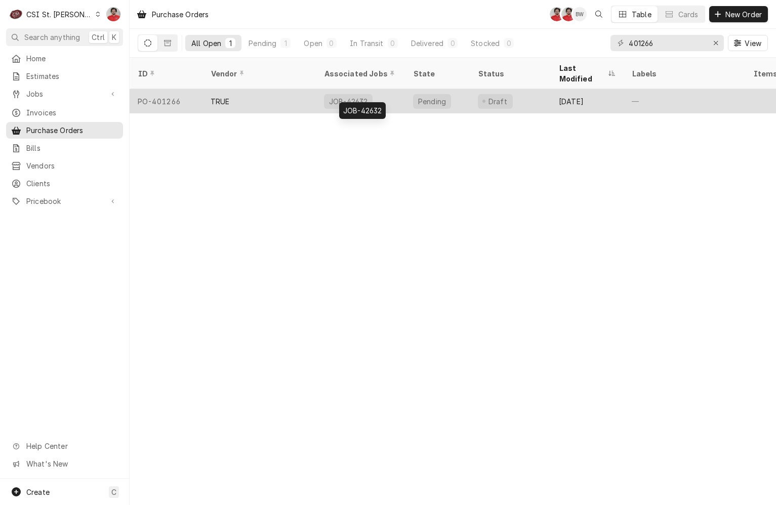
click at [374, 89] on div "JOB-42632" at bounding box center [360, 101] width 89 height 24
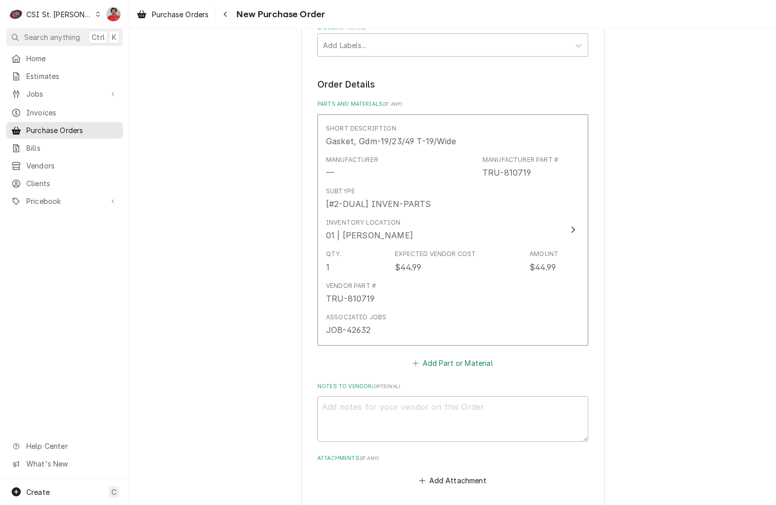
scroll to position [603, 0]
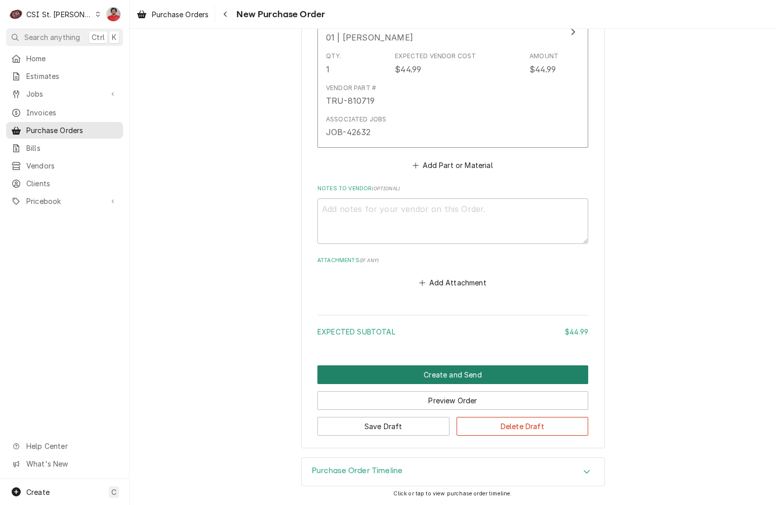
click at [424, 380] on button "Create and Send" at bounding box center [453, 375] width 271 height 19
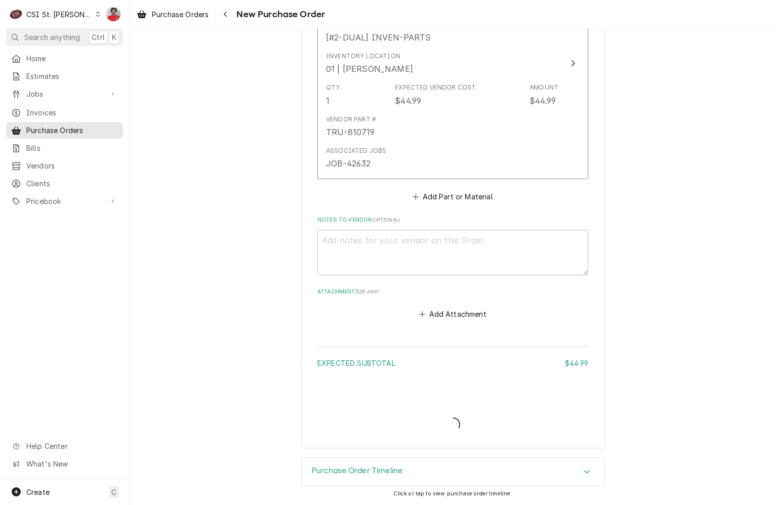
type textarea "x"
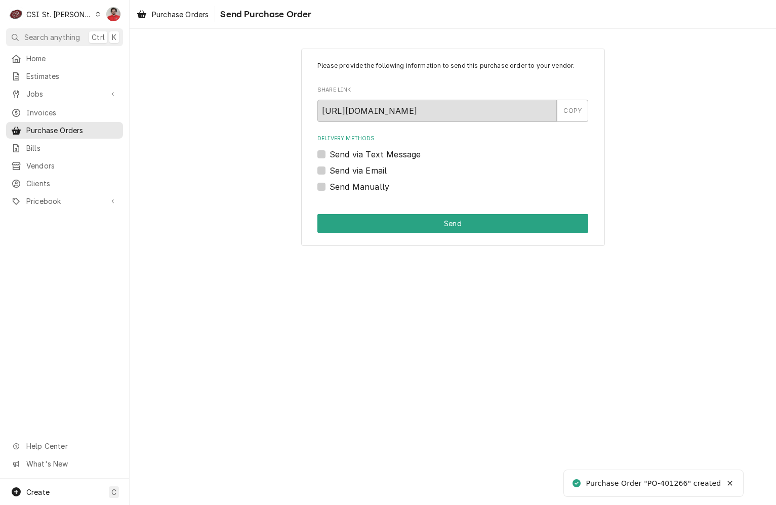
click at [377, 172] on label "Send via Email" at bounding box center [358, 171] width 57 height 12
click at [377, 172] on input "Send via Email" at bounding box center [465, 176] width 271 height 22
checkbox input "true"
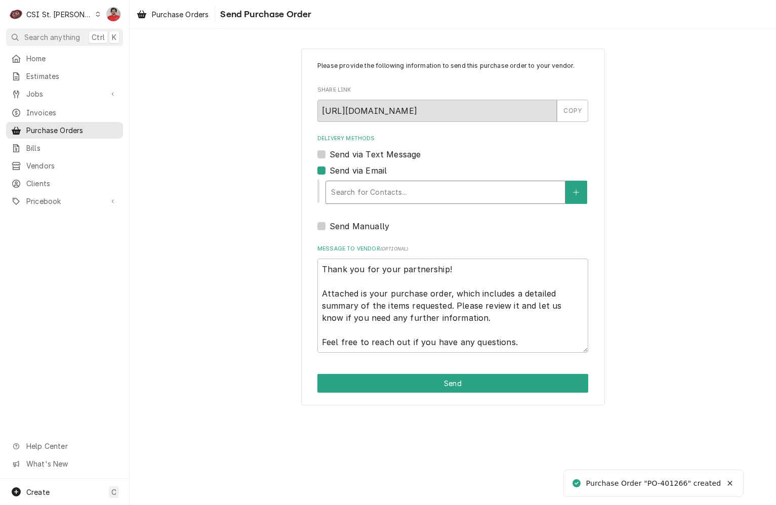
click at [383, 191] on div "Delivery Methods" at bounding box center [445, 192] width 229 height 18
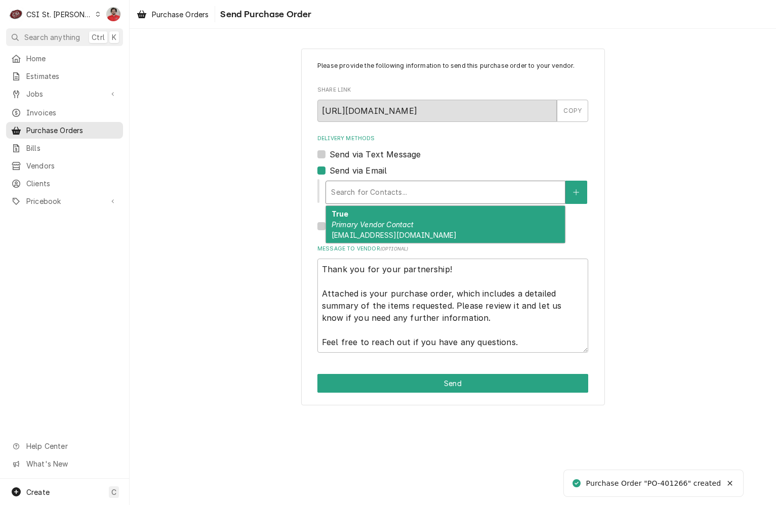
click at [381, 221] on em "Primary Vendor Contact" at bounding box center [373, 224] width 83 height 9
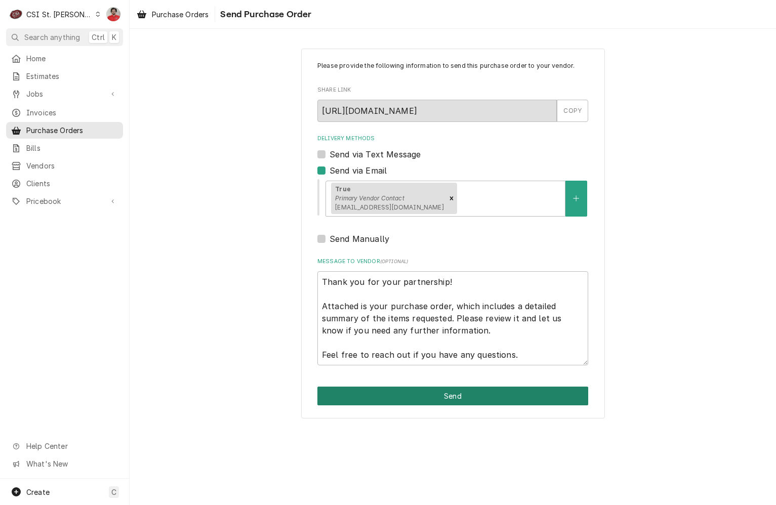
click at [403, 394] on button "Send" at bounding box center [453, 396] width 271 height 19
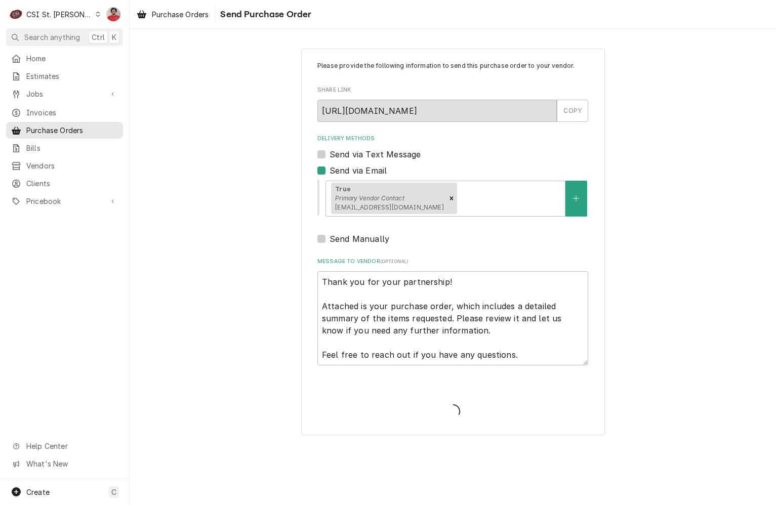
type textarea "x"
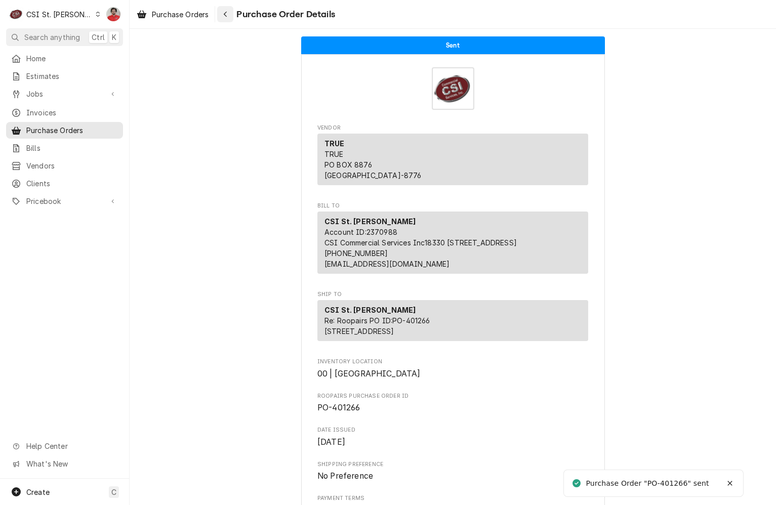
click at [230, 14] on div "Navigate back" at bounding box center [225, 14] width 10 height 10
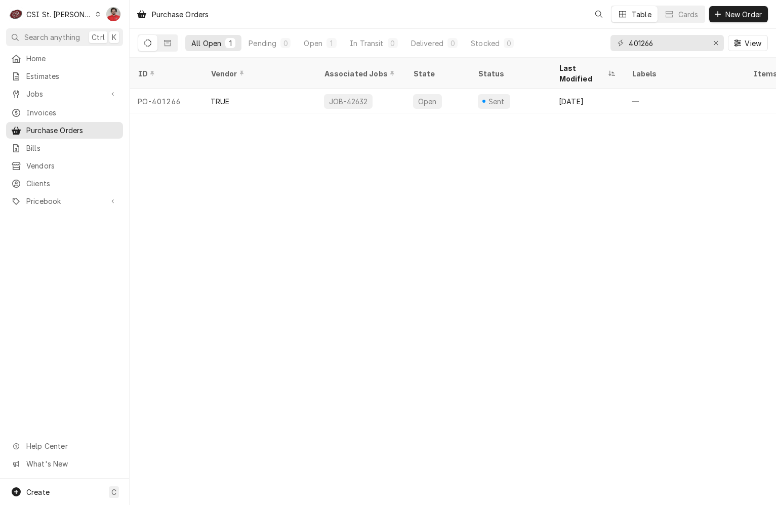
click at [96, 16] on icon "Dynamic Content Wrapper" at bounding box center [98, 14] width 4 height 5
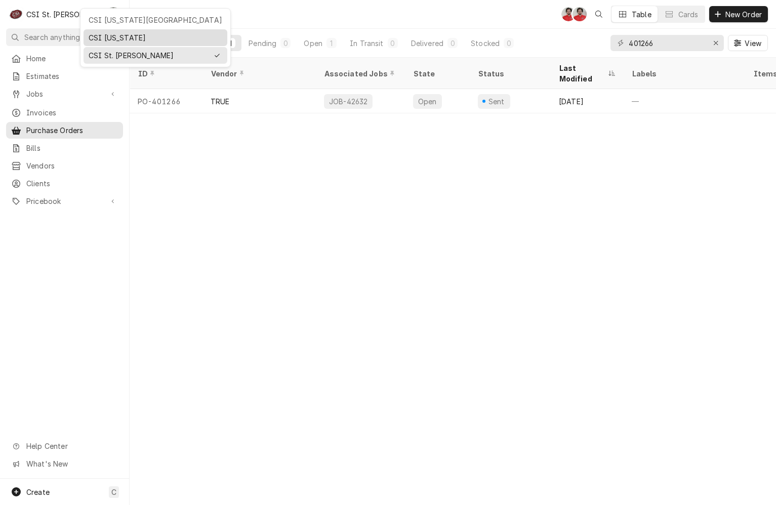
click at [90, 37] on div "CSI [US_STATE]" at bounding box center [156, 37] width 134 height 11
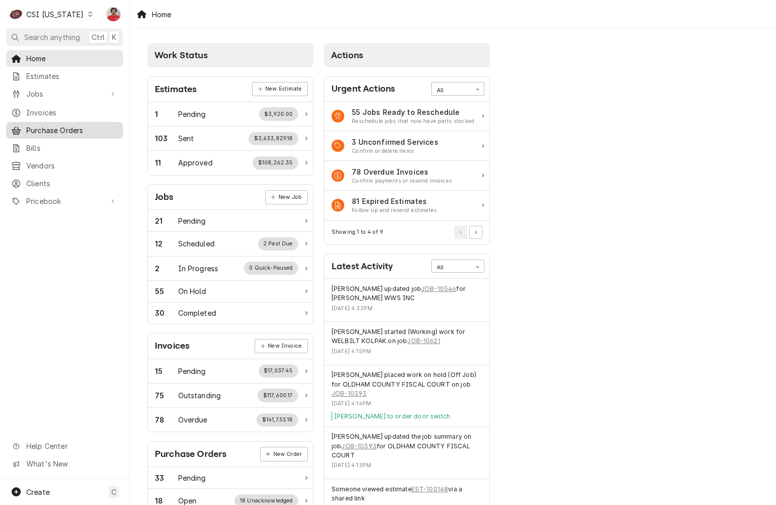
click at [42, 127] on span "Purchase Orders" at bounding box center [72, 130] width 92 height 11
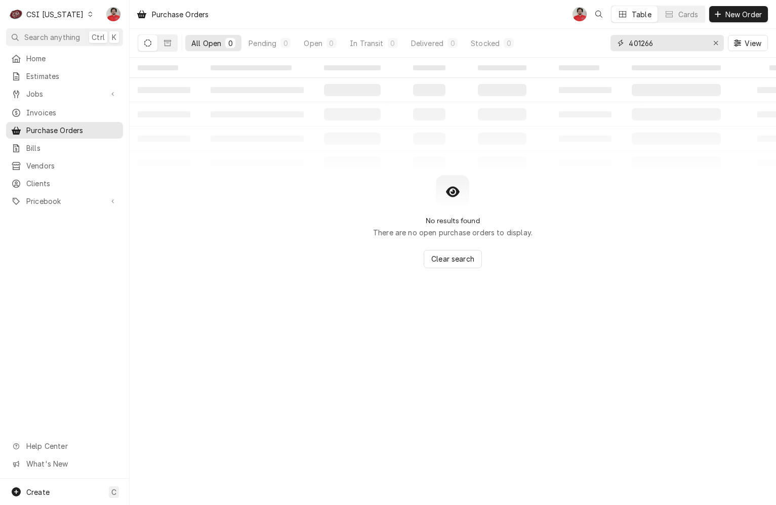
click at [653, 42] on input "401266" at bounding box center [667, 43] width 76 height 16
type input "4"
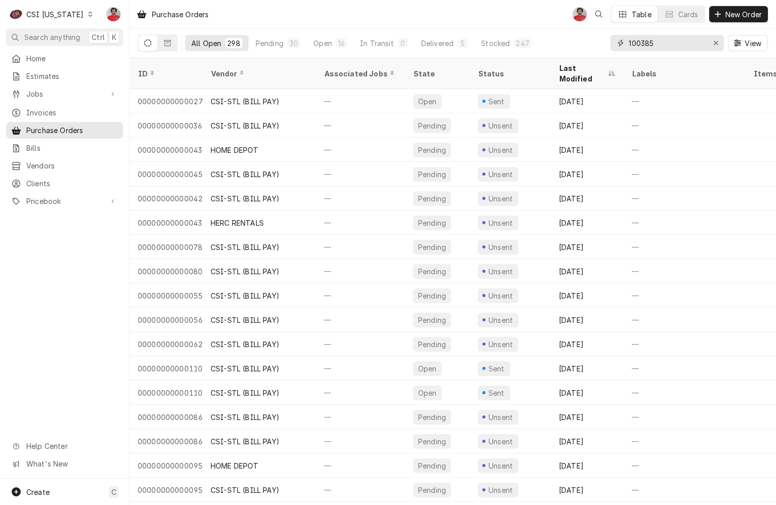
type input "100385"
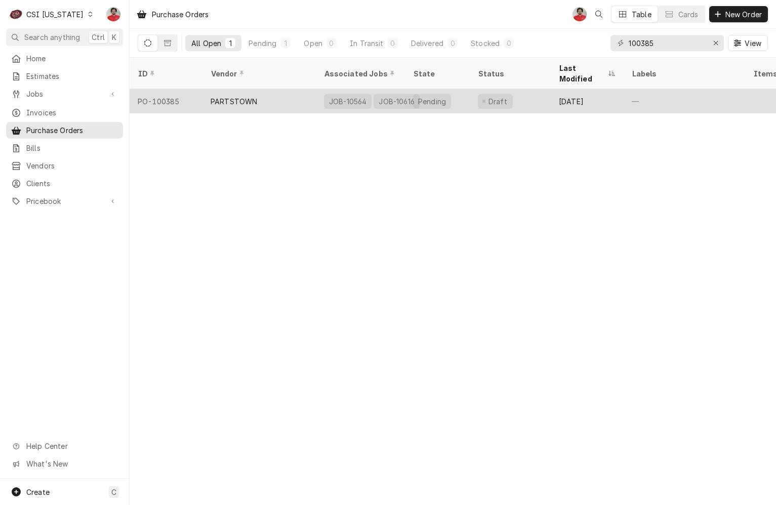
click at [525, 96] on div "Draft" at bounding box center [510, 101] width 81 height 24
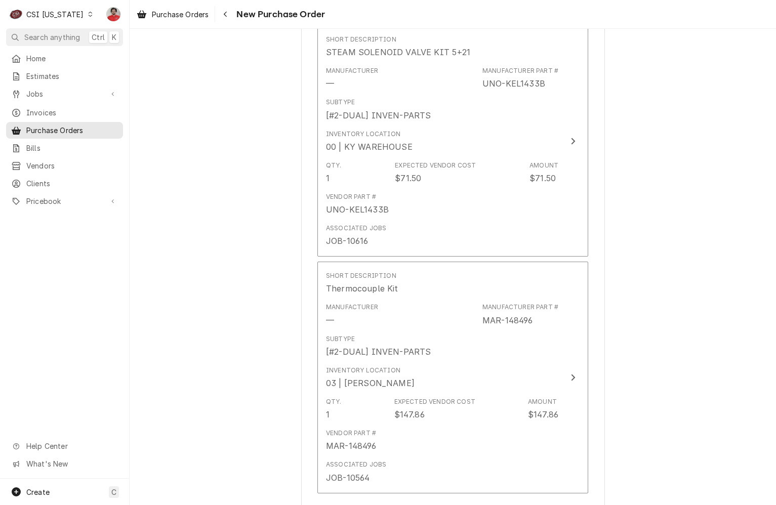
scroll to position [658, 0]
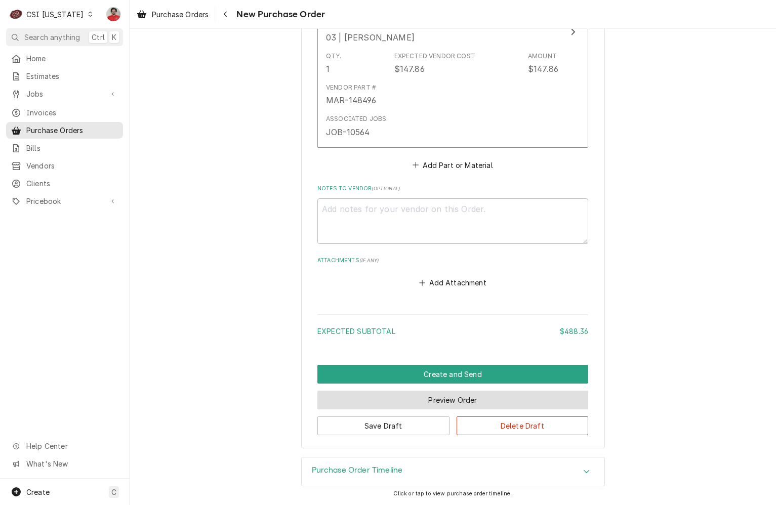
click at [516, 402] on button "Preview Order" at bounding box center [453, 400] width 271 height 19
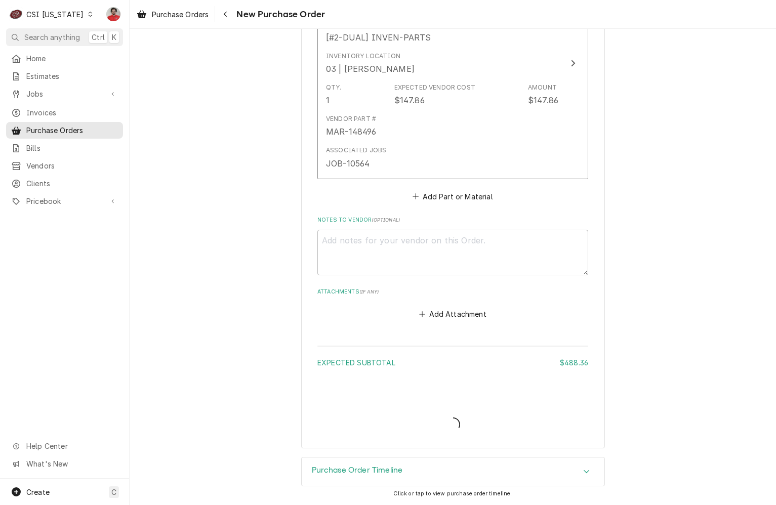
scroll to position [974, 0]
type textarea "x"
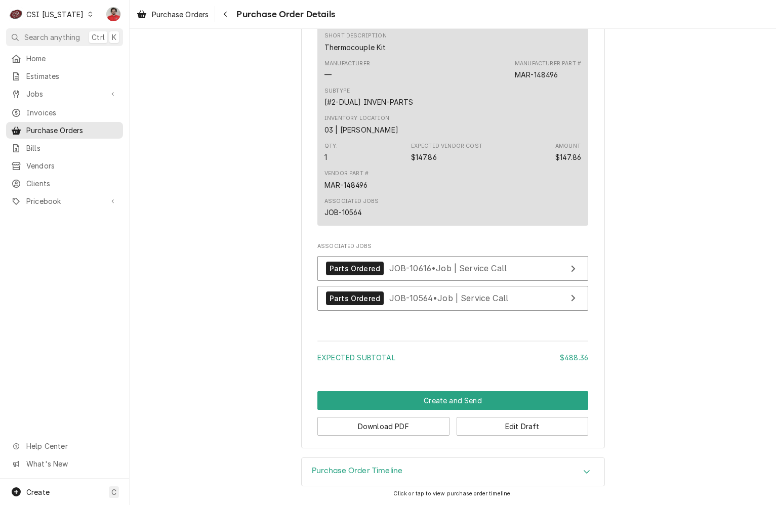
scroll to position [972, 0]
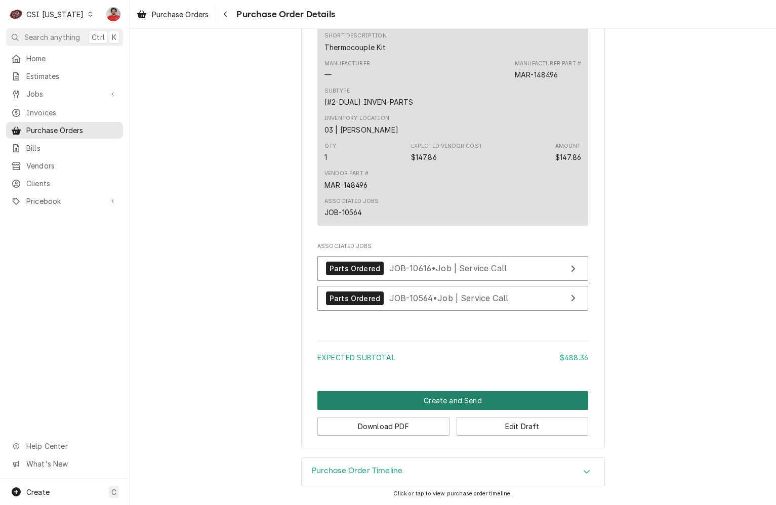
click at [424, 401] on button "Create and Send" at bounding box center [453, 400] width 271 height 19
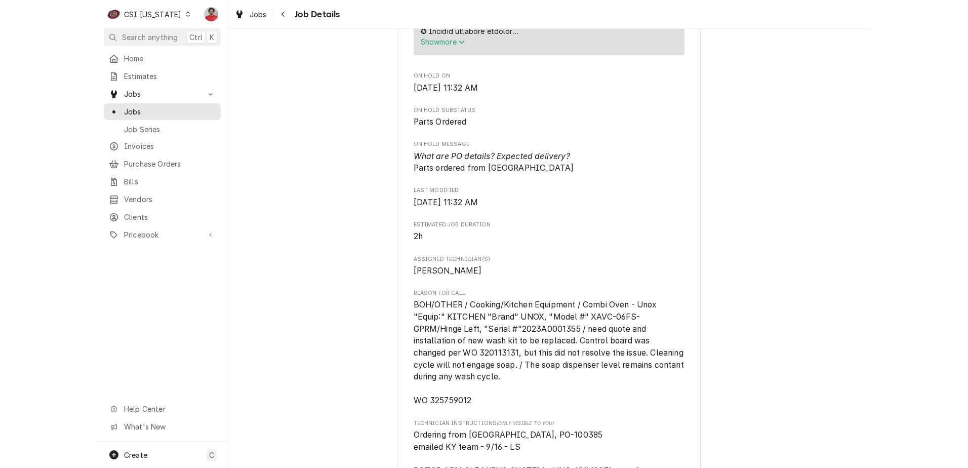
scroll to position [709, 0]
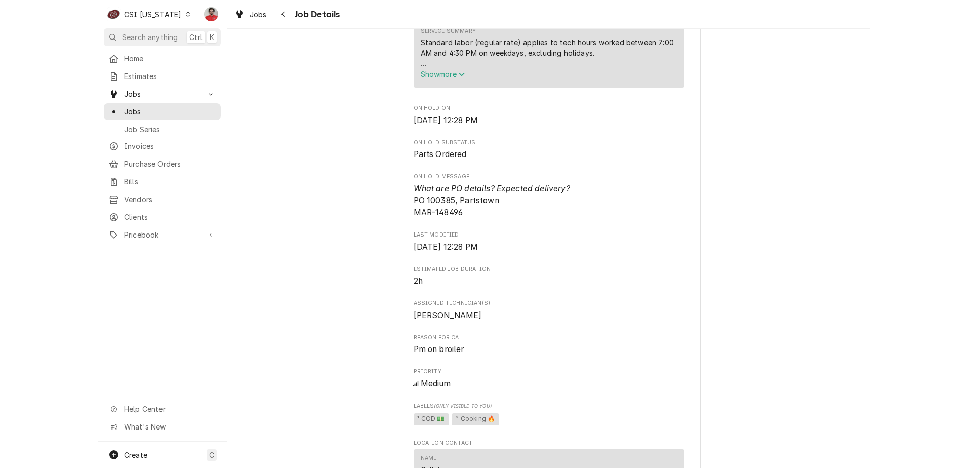
scroll to position [912, 0]
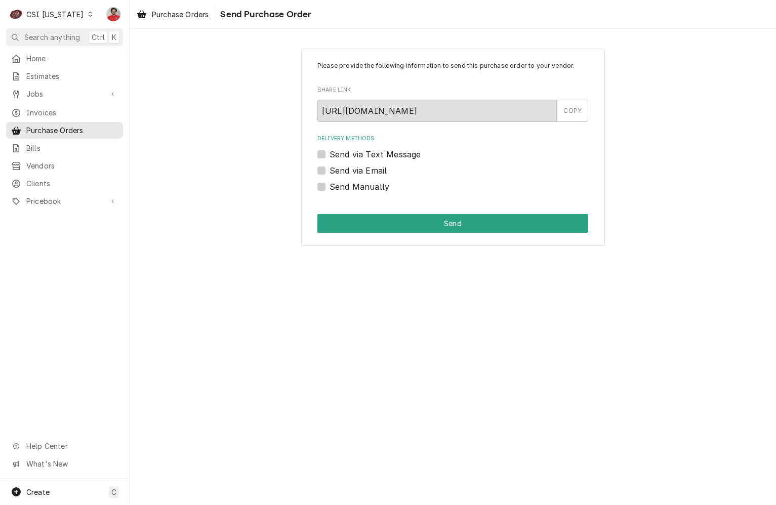
click at [380, 173] on label "Send via Email" at bounding box center [358, 171] width 57 height 12
click at [380, 173] on input "Send via Email" at bounding box center [465, 176] width 271 height 22
checkbox input "true"
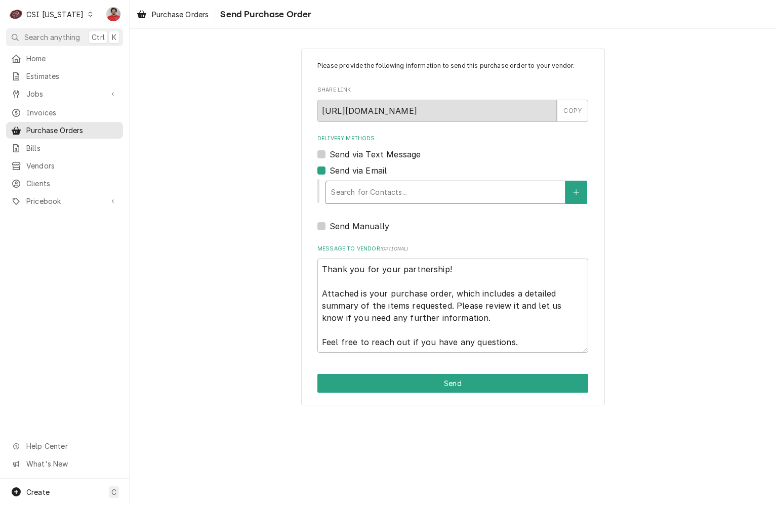
click at [388, 192] on div "Delivery Methods" at bounding box center [445, 192] width 229 height 18
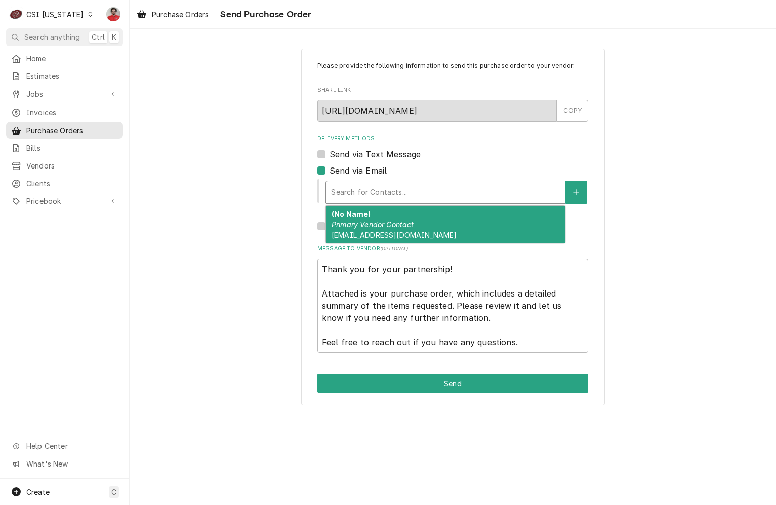
click at [405, 214] on div "(No Name) Primary Vendor Contact [EMAIL_ADDRESS][DOMAIN_NAME]" at bounding box center [445, 224] width 239 height 37
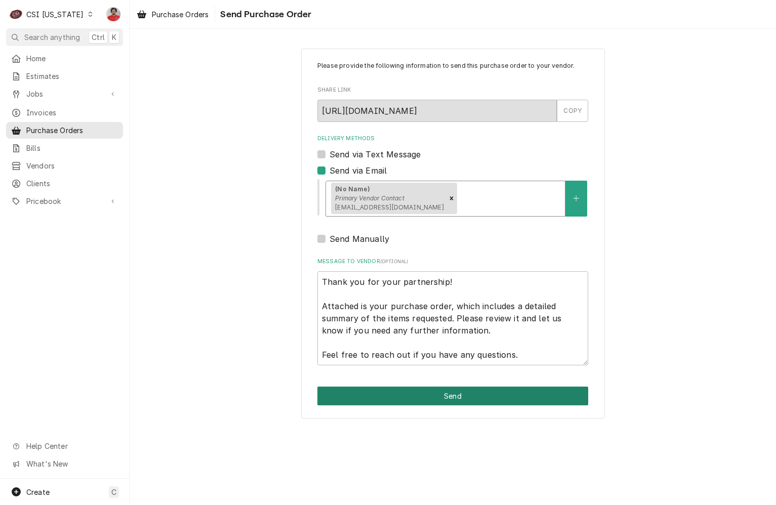
click at [439, 394] on button "Send" at bounding box center [453, 396] width 271 height 19
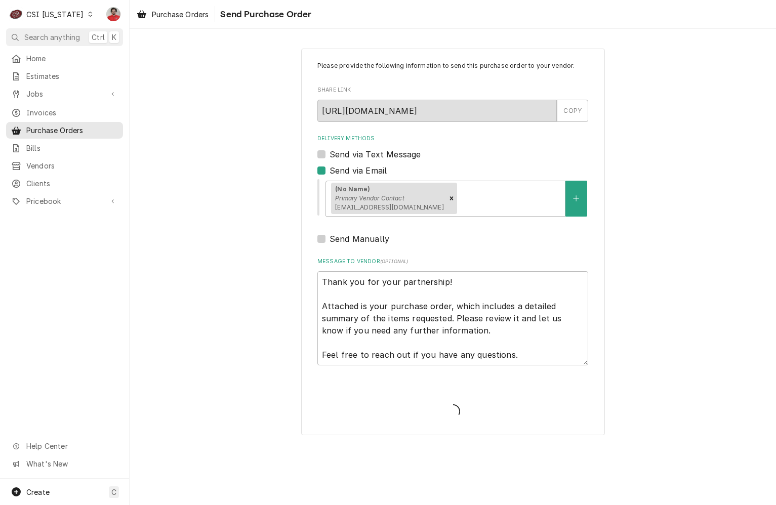
type textarea "x"
